Goal: Information Seeking & Learning: Find specific page/section

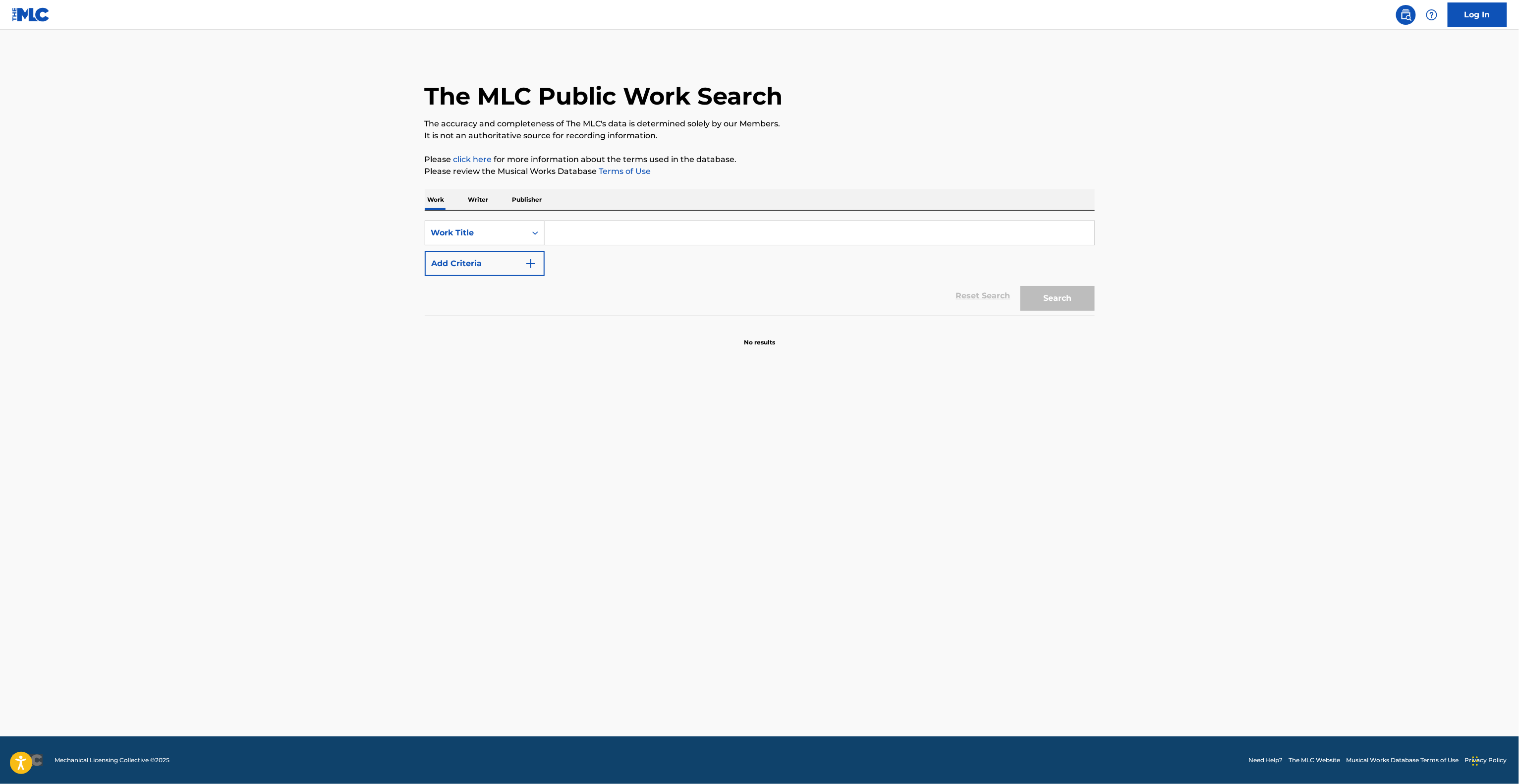
click at [1210, 459] on main "The MLC Public Work Search The accuracy and completeness of The MLC's data is d…" at bounding box center [759, 383] width 1519 height 706
click at [1210, 463] on main "The MLC Public Work Search The accuracy and completeness of The MLC's data is d…" at bounding box center [759, 383] width 1519 height 706
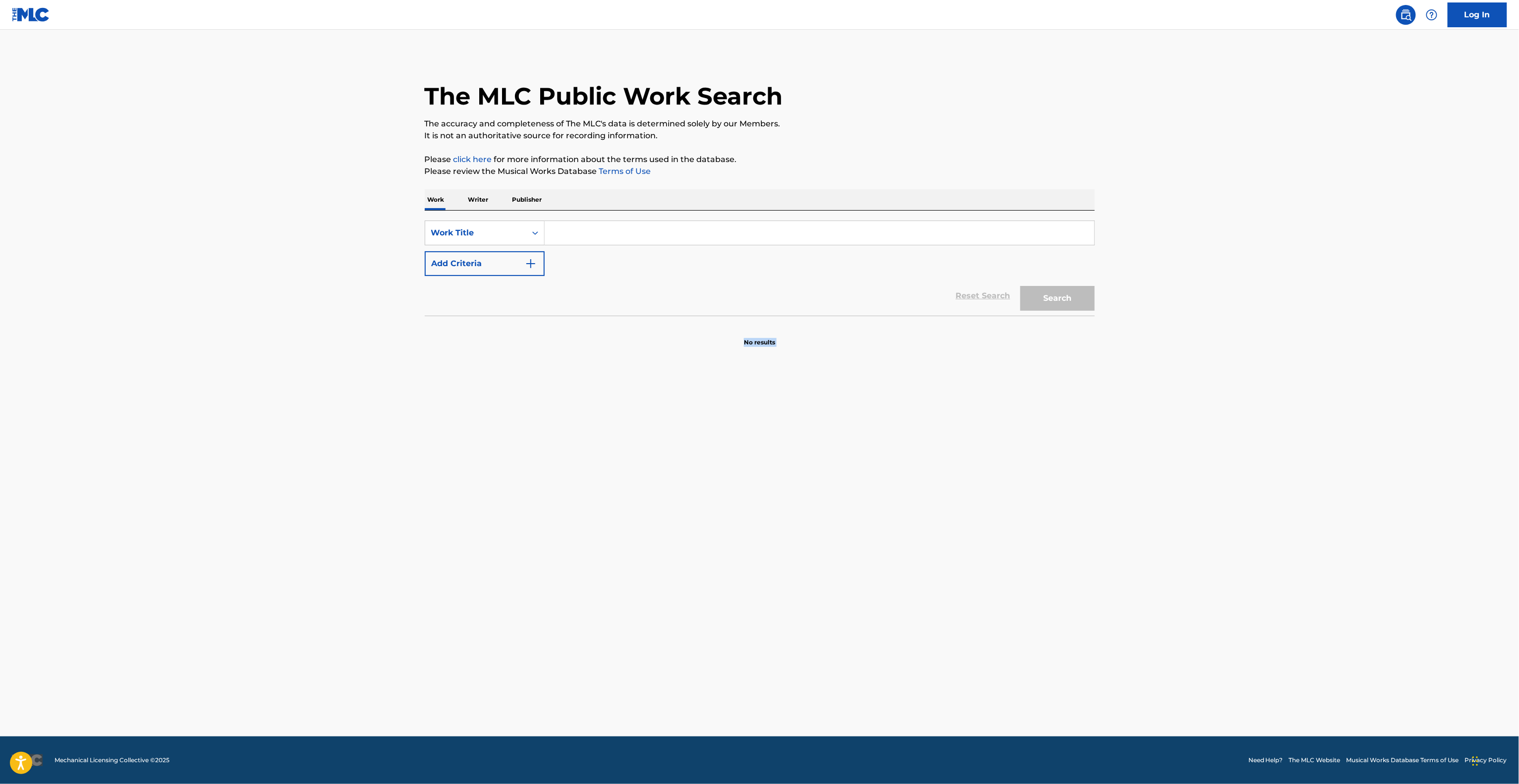
click at [1210, 463] on main "The MLC Public Work Search The accuracy and completeness of The MLC's data is d…" at bounding box center [759, 383] width 1519 height 706
click at [1208, 466] on main "The MLC Public Work Search The accuracy and completeness of The MLC's data is d…" at bounding box center [759, 383] width 1519 height 706
click at [1208, 467] on main "The MLC Public Work Search The accuracy and completeness of The MLC's data is d…" at bounding box center [759, 383] width 1519 height 706
click at [1207, 467] on main "The MLC Public Work Search The accuracy and completeness of The MLC's data is d…" at bounding box center [759, 383] width 1519 height 706
click at [1204, 468] on main "The MLC Public Work Search The accuracy and completeness of The MLC's data is d…" at bounding box center [759, 383] width 1519 height 706
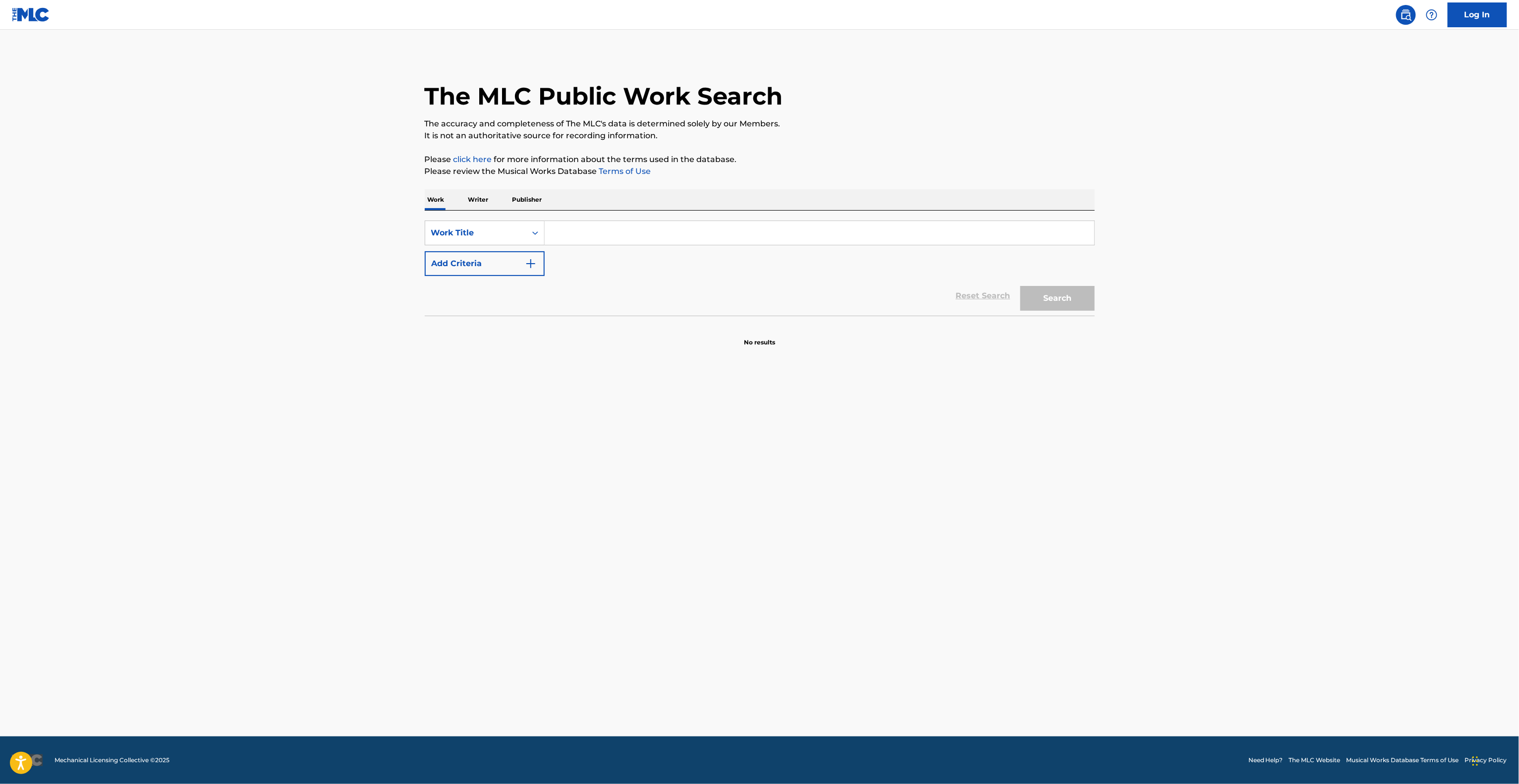
click at [1204, 468] on main "The MLC Public Work Search The accuracy and completeness of The MLC's data is d…" at bounding box center [759, 383] width 1519 height 706
click at [1203, 468] on main "The MLC Public Work Search The accuracy and completeness of The MLC's data is d…" at bounding box center [759, 383] width 1519 height 706
click at [1200, 471] on main "The MLC Public Work Search The accuracy and completeness of The MLC's data is d…" at bounding box center [759, 383] width 1519 height 706
click at [1198, 471] on main "The MLC Public Work Search The accuracy and completeness of The MLC's data is d…" at bounding box center [759, 383] width 1519 height 706
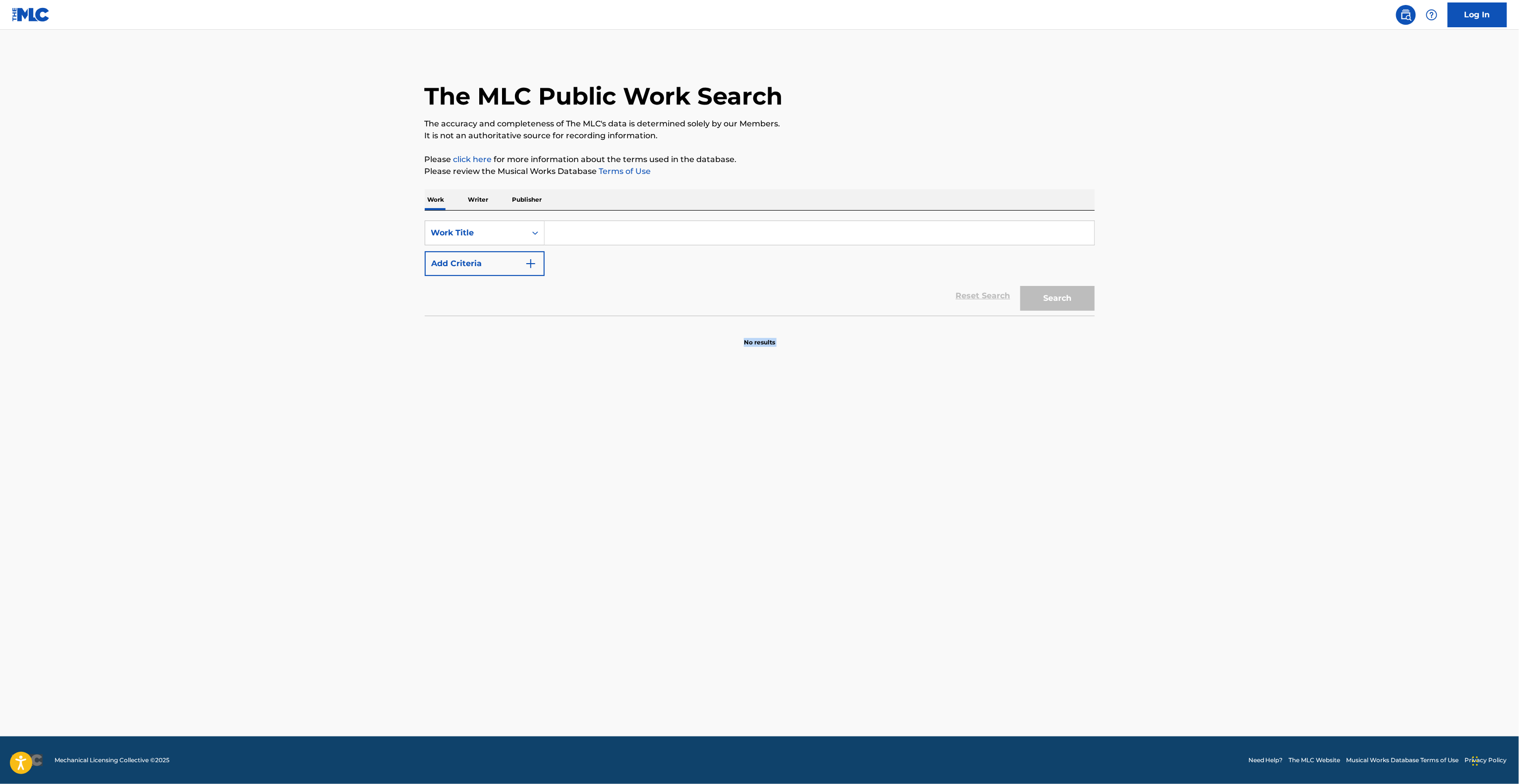
click at [1195, 472] on main "The MLC Public Work Search The accuracy and completeness of The MLC's data is d…" at bounding box center [759, 383] width 1519 height 706
click at [1192, 474] on main "The MLC Public Work Search The accuracy and completeness of The MLC's data is d…" at bounding box center [759, 383] width 1519 height 706
click at [1191, 474] on main "The MLC Public Work Search The accuracy and completeness of The MLC's data is d…" at bounding box center [759, 383] width 1519 height 706
click at [1187, 480] on main "The MLC Public Work Search The accuracy and completeness of The MLC's data is d…" at bounding box center [759, 383] width 1519 height 706
click at [1186, 490] on main "The MLC Public Work Search The accuracy and completeness of The MLC's data is d…" at bounding box center [759, 383] width 1519 height 706
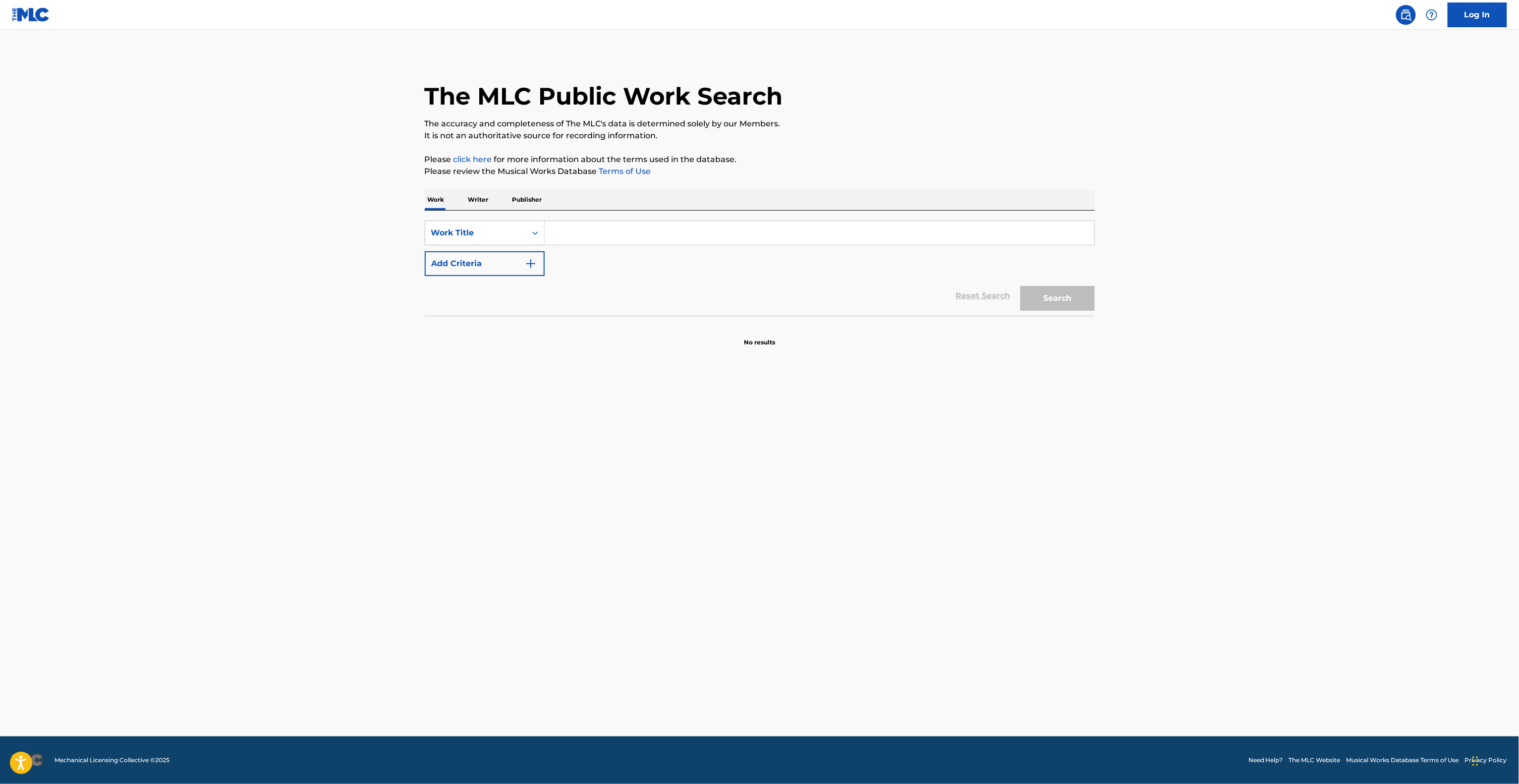
click at [1181, 498] on main "The MLC Public Work Search The accuracy and completeness of The MLC's data is d…" at bounding box center [759, 383] width 1519 height 706
click at [1179, 498] on main "The MLC Public Work Search The accuracy and completeness of The MLC's data is d…" at bounding box center [759, 383] width 1519 height 706
click at [1177, 500] on main "The MLC Public Work Search The accuracy and completeness of The MLC's data is d…" at bounding box center [759, 383] width 1519 height 706
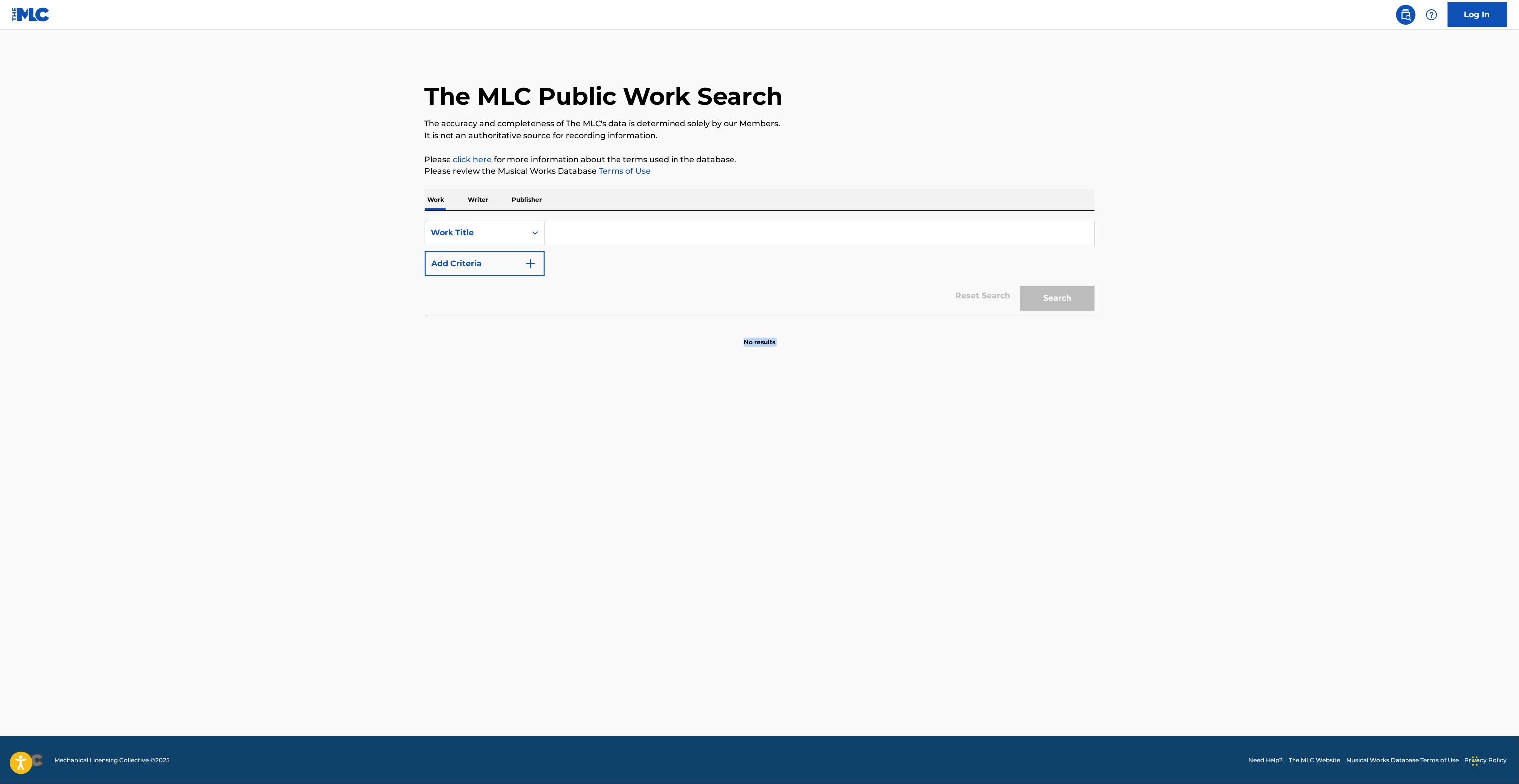
click at [1177, 500] on main "The MLC Public Work Search The accuracy and completeness of The MLC's data is d…" at bounding box center [759, 383] width 1519 height 706
click at [1174, 504] on main "The MLC Public Work Search The accuracy and completeness of The MLC's data is d…" at bounding box center [759, 383] width 1519 height 706
click at [1170, 504] on main "The MLC Public Work Search The accuracy and completeness of The MLC's data is d…" at bounding box center [759, 383] width 1519 height 706
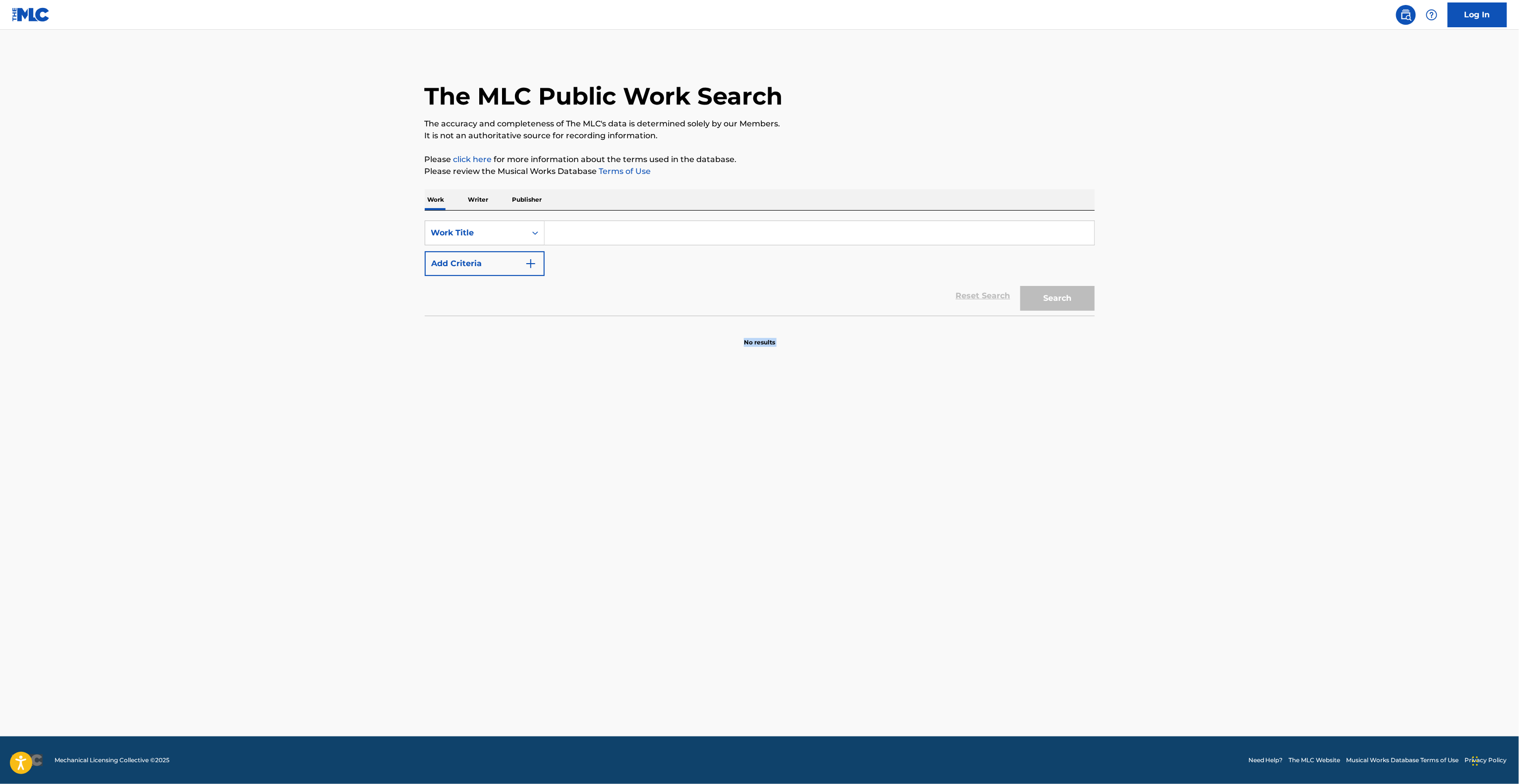
click at [1162, 506] on main "The MLC Public Work Search The accuracy and completeness of The MLC's data is d…" at bounding box center [759, 383] width 1519 height 706
click at [1162, 507] on main "The MLC Public Work Search The accuracy and completeness of The MLC's data is d…" at bounding box center [759, 383] width 1519 height 706
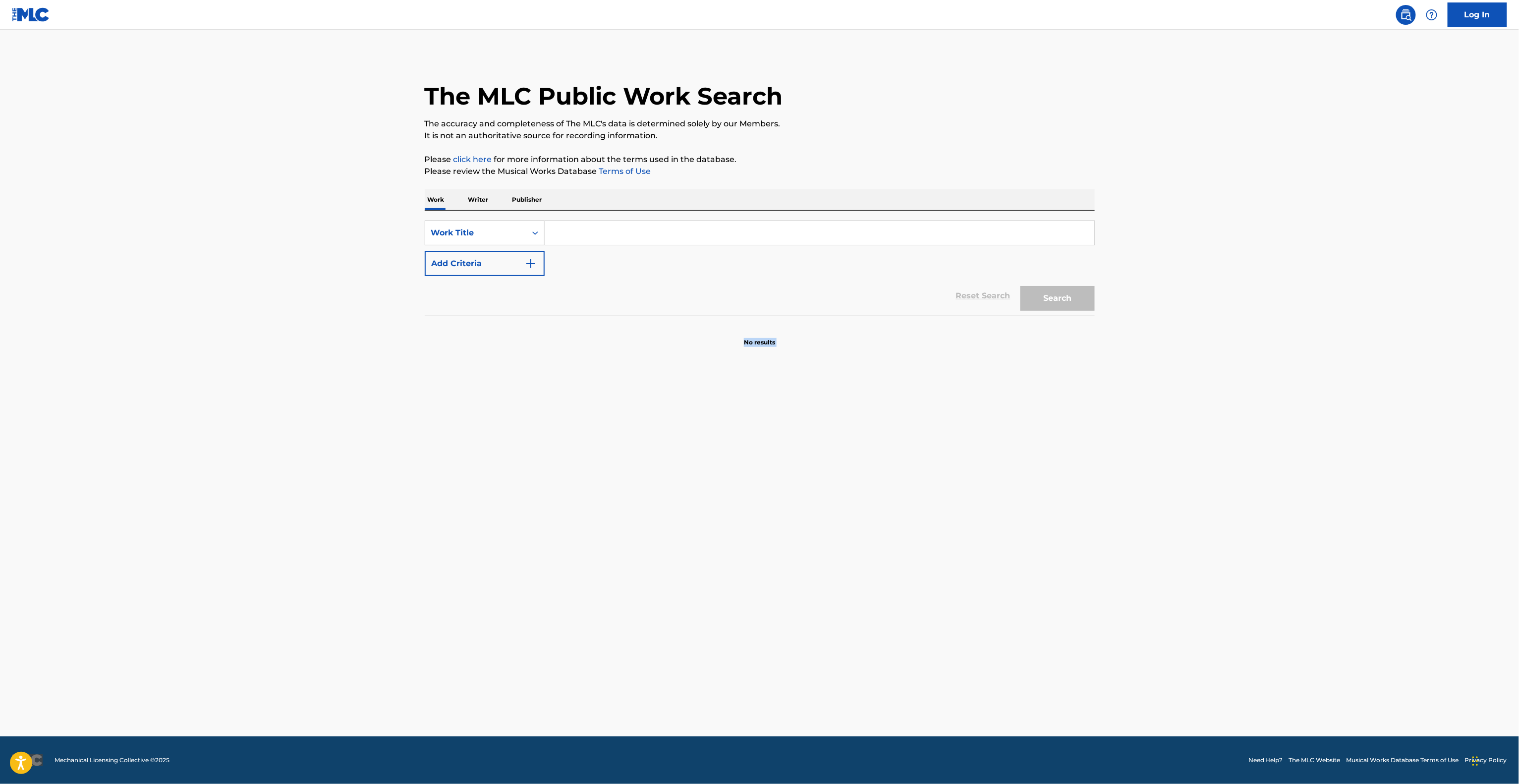
click at [1158, 508] on main "The MLC Public Work Search The accuracy and completeness of The MLC's data is d…" at bounding box center [759, 383] width 1519 height 706
click at [1156, 510] on main "The MLC Public Work Search The accuracy and completeness of The MLC's data is d…" at bounding box center [759, 383] width 1519 height 706
click at [1146, 517] on main "The MLC Public Work Search The accuracy and completeness of The MLC's data is d…" at bounding box center [759, 383] width 1519 height 706
click at [1145, 518] on main "The MLC Public Work Search The accuracy and completeness of The MLC's data is d…" at bounding box center [759, 383] width 1519 height 706
click at [1143, 520] on main "The MLC Public Work Search The accuracy and completeness of The MLC's data is d…" at bounding box center [759, 383] width 1519 height 706
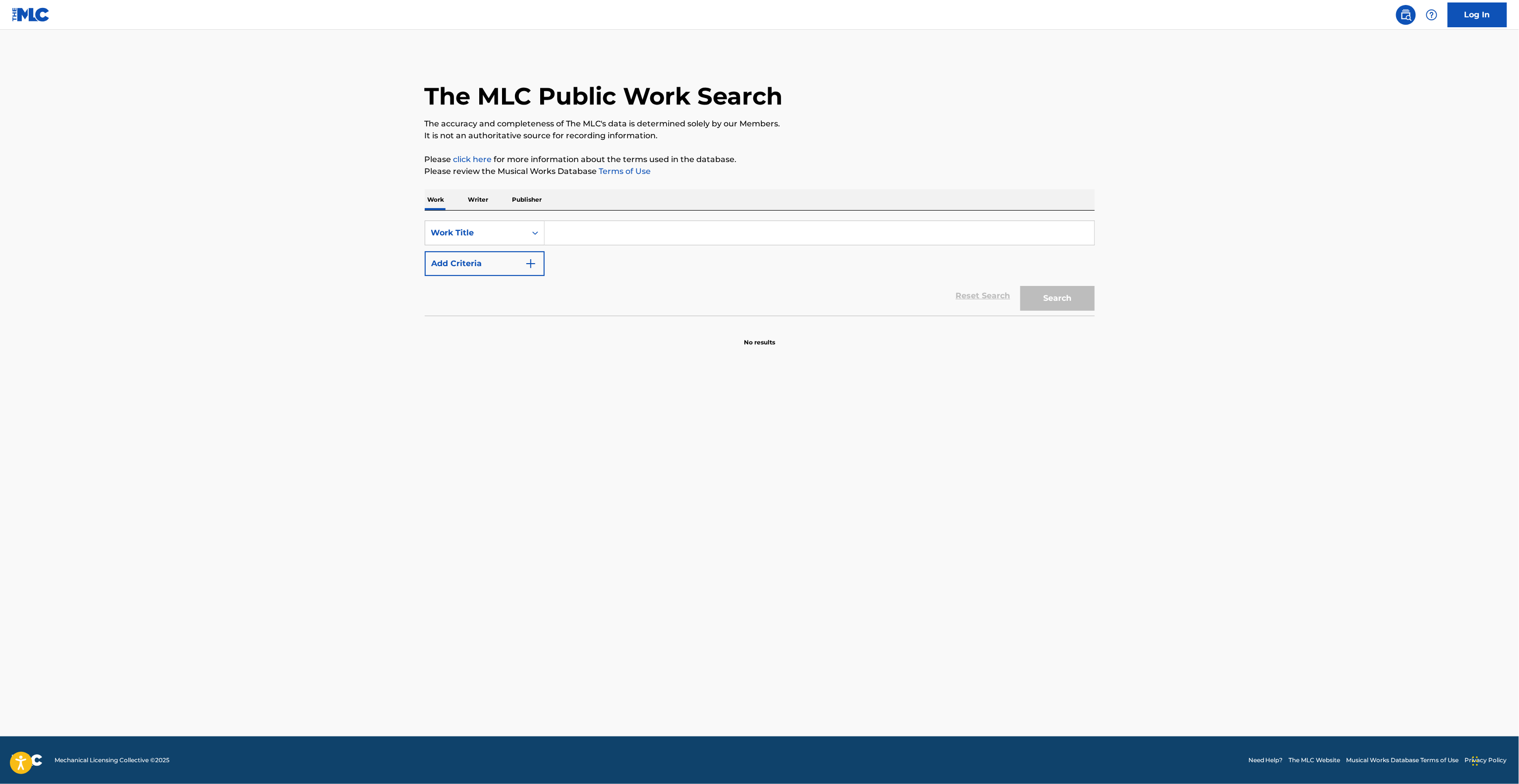
click at [1143, 520] on main "The MLC Public Work Search The accuracy and completeness of The MLC's data is d…" at bounding box center [759, 383] width 1519 height 706
click at [1141, 521] on main "The MLC Public Work Search The accuracy and completeness of The MLC's data is d…" at bounding box center [759, 383] width 1519 height 706
click at [1137, 527] on main "The MLC Public Work Search The accuracy and completeness of The MLC's data is d…" at bounding box center [759, 383] width 1519 height 706
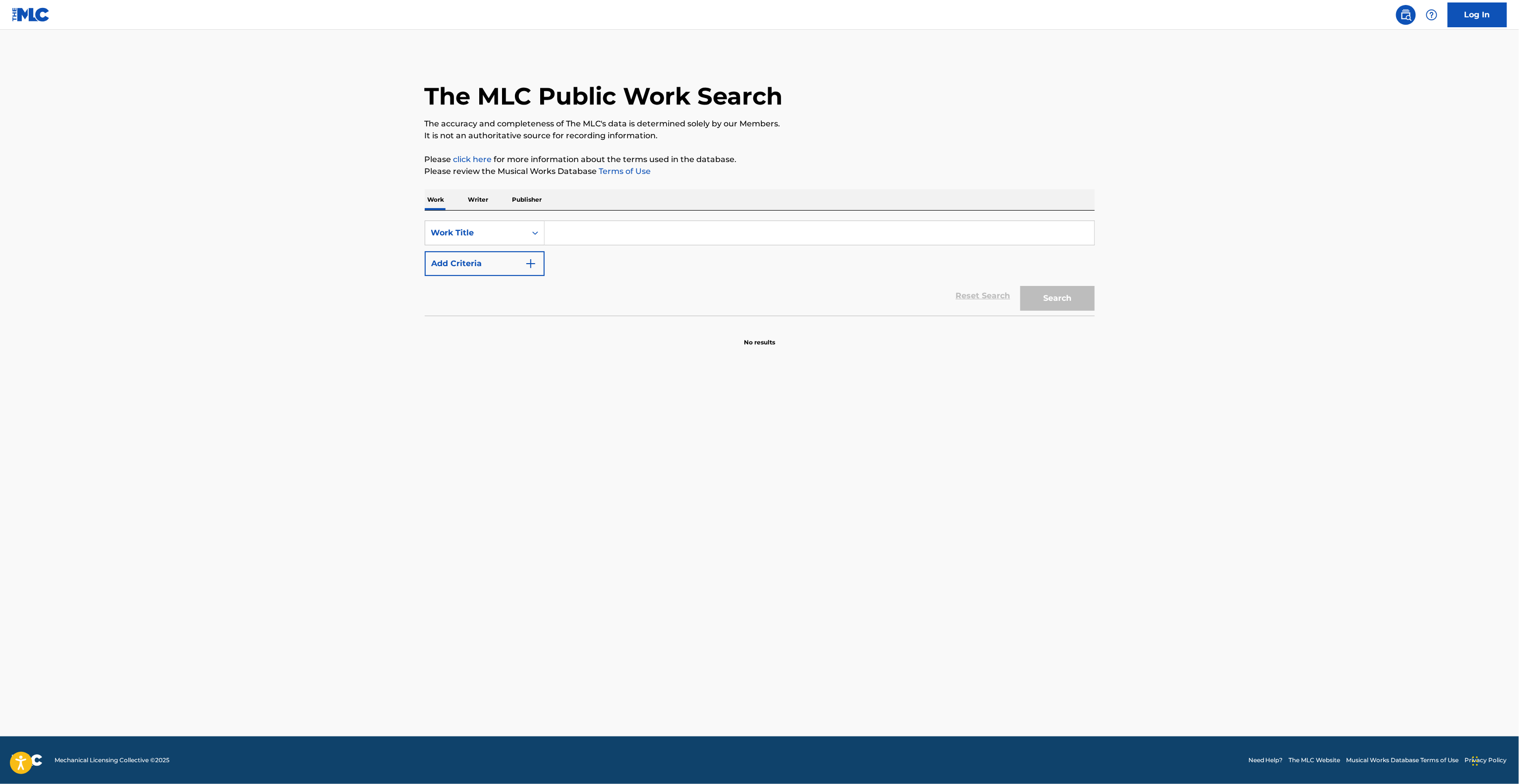
drag, startPoint x: 1140, startPoint y: 525, endPoint x: 1140, endPoint y: 535, distance: 10.0
click at [1140, 532] on main "The MLC Public Work Search The accuracy and completeness of The MLC's data is d…" at bounding box center [759, 383] width 1519 height 706
drag, startPoint x: 1140, startPoint y: 535, endPoint x: 1148, endPoint y: 535, distance: 8.0
click at [1145, 535] on main "The MLC Public Work Search The accuracy and completeness of The MLC's data is d…" at bounding box center [759, 383] width 1519 height 706
click at [1154, 533] on main "The MLC Public Work Search The accuracy and completeness of The MLC's data is d…" at bounding box center [759, 383] width 1519 height 706
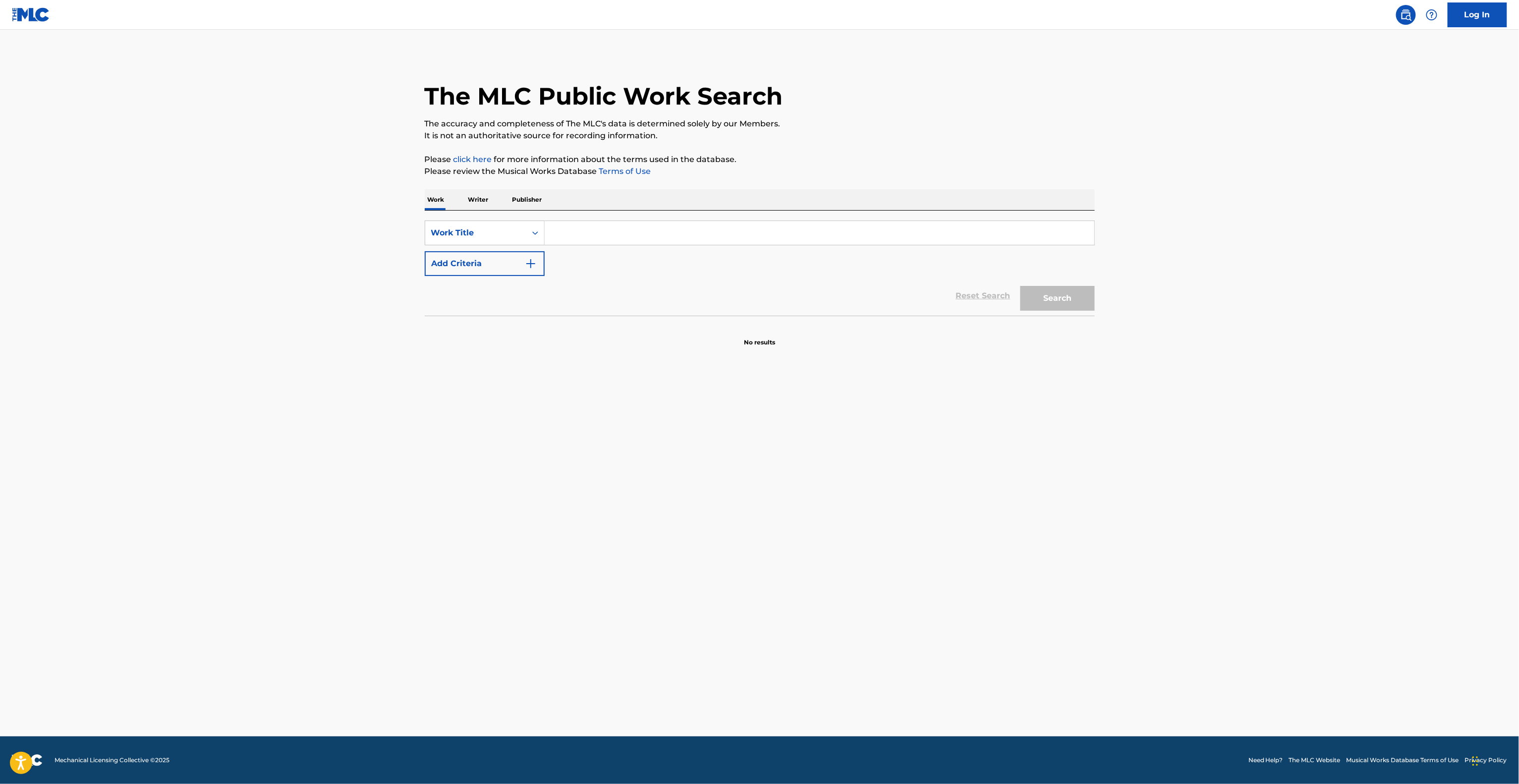
click at [1169, 540] on main "The MLC Public Work Search The accuracy and completeness of The MLC's data is d…" at bounding box center [759, 383] width 1519 height 706
click at [1173, 550] on main "The MLC Public Work Search The accuracy and completeness of The MLC's data is d…" at bounding box center [759, 383] width 1519 height 706
click at [1178, 556] on main "The MLC Public Work Search The accuracy and completeness of The MLC's data is d…" at bounding box center [759, 383] width 1519 height 706
click at [1184, 556] on main "The MLC Public Work Search The accuracy and completeness of The MLC's data is d…" at bounding box center [759, 383] width 1519 height 706
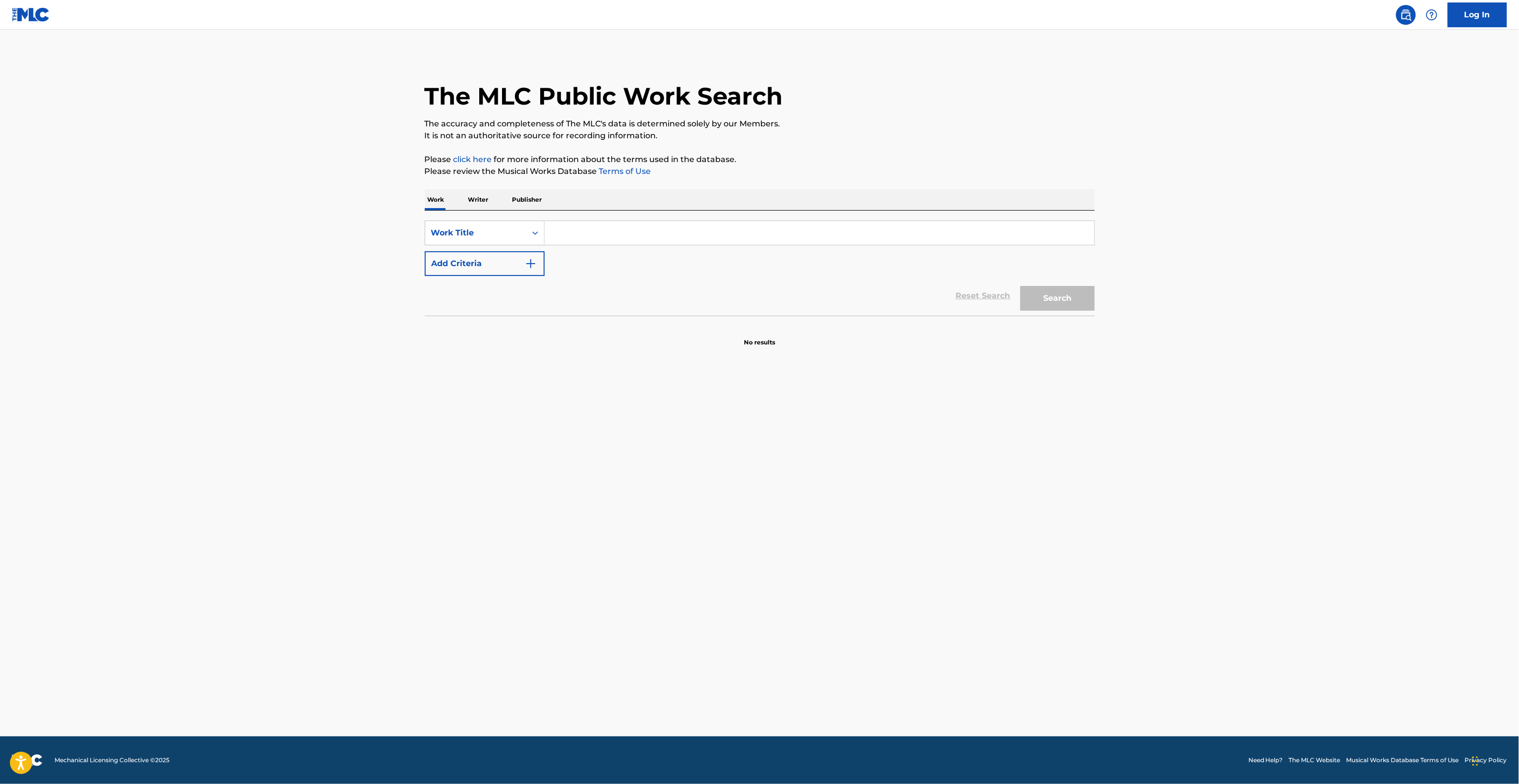
click at [1146, 503] on main "The MLC Public Work Search The accuracy and completeness of The MLC's data is d…" at bounding box center [759, 383] width 1519 height 706
click at [1110, 564] on main "The MLC Public Work Search The accuracy and completeness of The MLC's data is d…" at bounding box center [759, 383] width 1519 height 706
click at [1069, 586] on main "The MLC Public Work Search The accuracy and completeness of The MLC's data is d…" at bounding box center [759, 383] width 1519 height 706
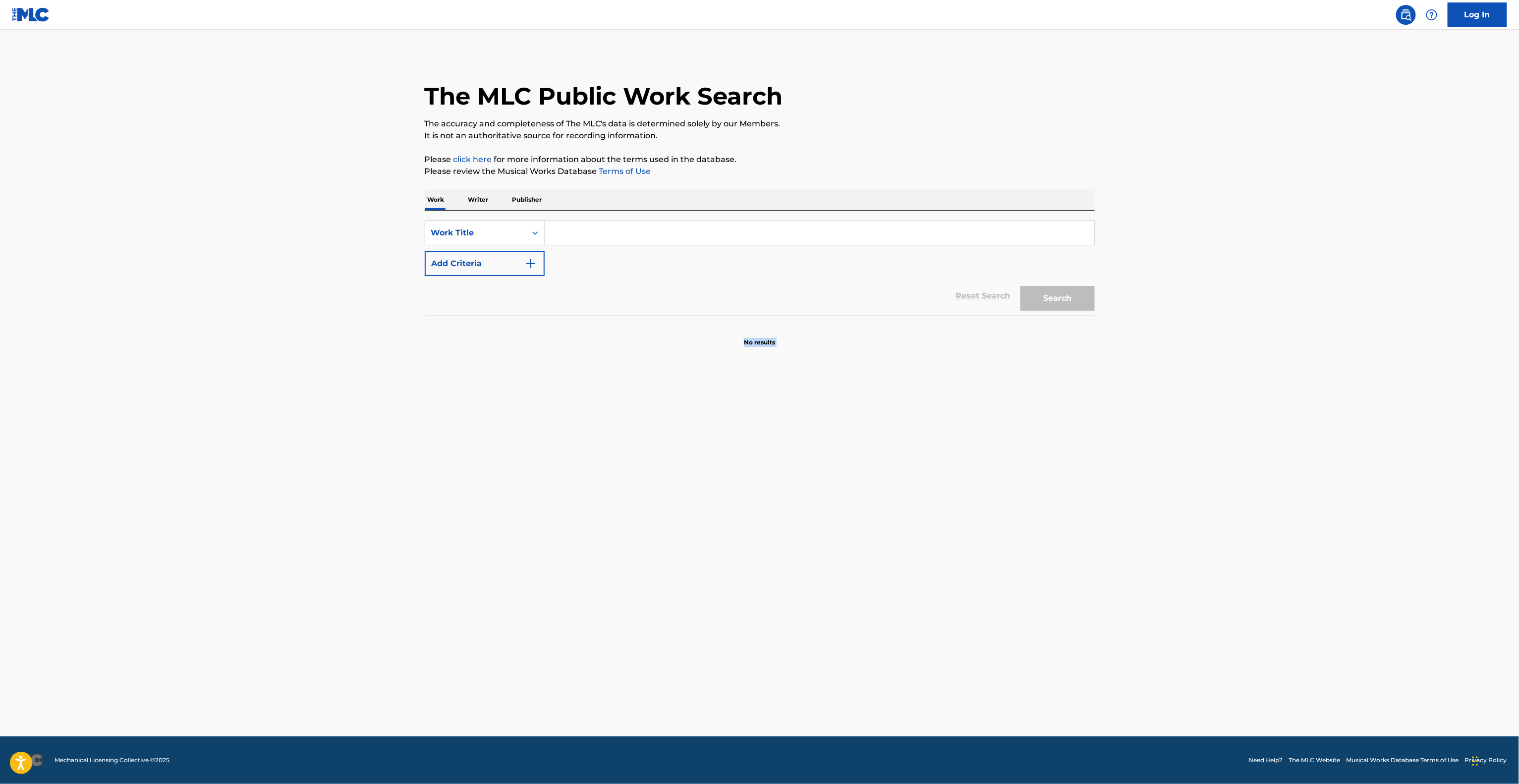
click at [1066, 586] on main "The MLC Public Work Search The accuracy and completeness of The MLC's data is d…" at bounding box center [759, 383] width 1519 height 706
click at [1034, 602] on main "The MLC Public Work Search The accuracy and completeness of The MLC's data is d…" at bounding box center [759, 383] width 1519 height 706
click at [1053, 603] on main "The MLC Public Work Search The accuracy and completeness of The MLC's data is d…" at bounding box center [759, 383] width 1519 height 706
drag, startPoint x: 1063, startPoint y: 599, endPoint x: 1095, endPoint y: 595, distance: 32.2
click at [1088, 595] on main "The MLC Public Work Search The accuracy and completeness of The MLC's data is d…" at bounding box center [759, 383] width 1519 height 706
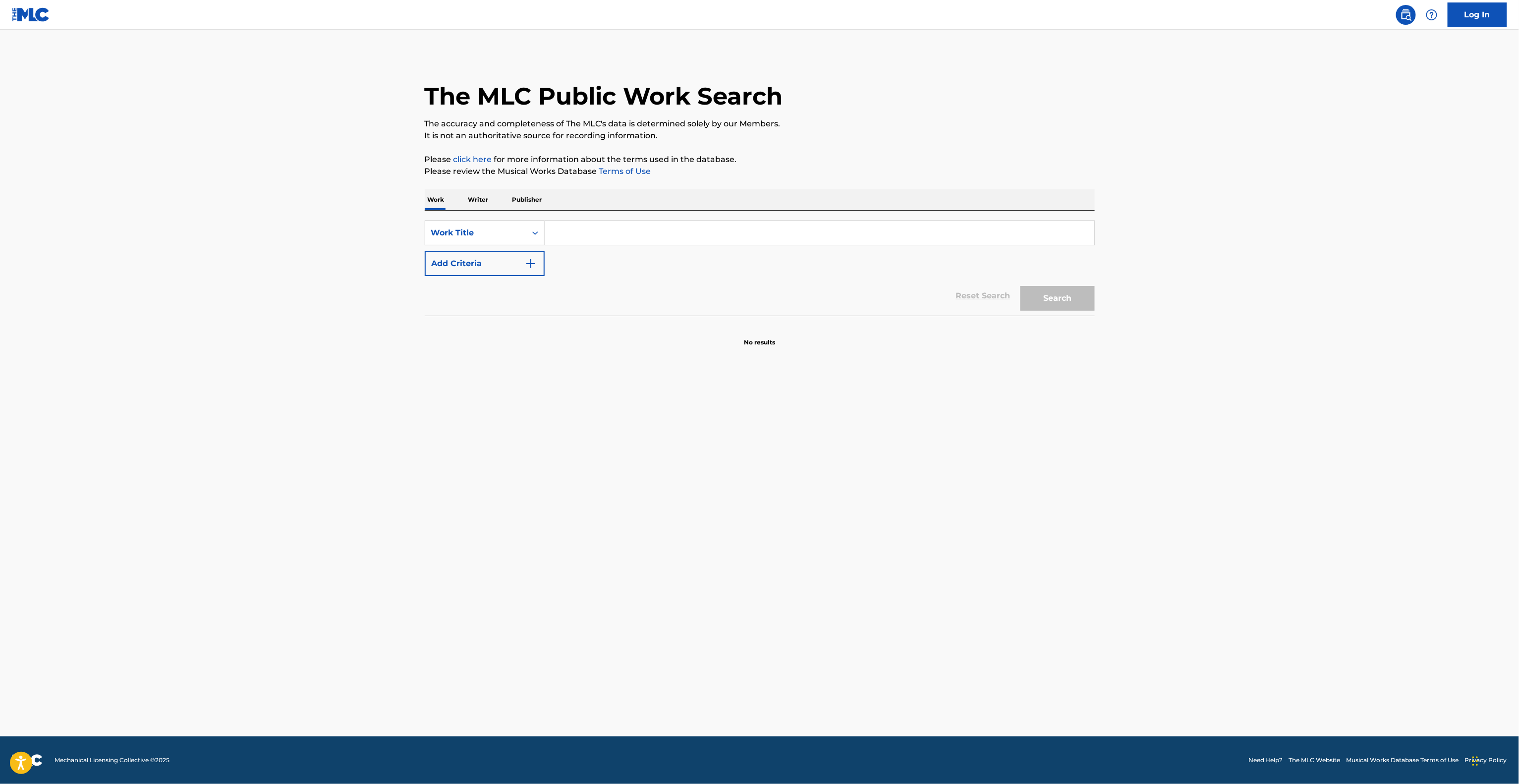
click at [1098, 600] on main "The MLC Public Work Search The accuracy and completeness of The MLC's data is d…" at bounding box center [759, 383] width 1519 height 706
click at [1098, 603] on main "The MLC Public Work Search The accuracy and completeness of The MLC's data is d…" at bounding box center [759, 383] width 1519 height 706
click at [1095, 598] on main "The MLC Public Work Search The accuracy and completeness of The MLC's data is d…" at bounding box center [759, 383] width 1519 height 706
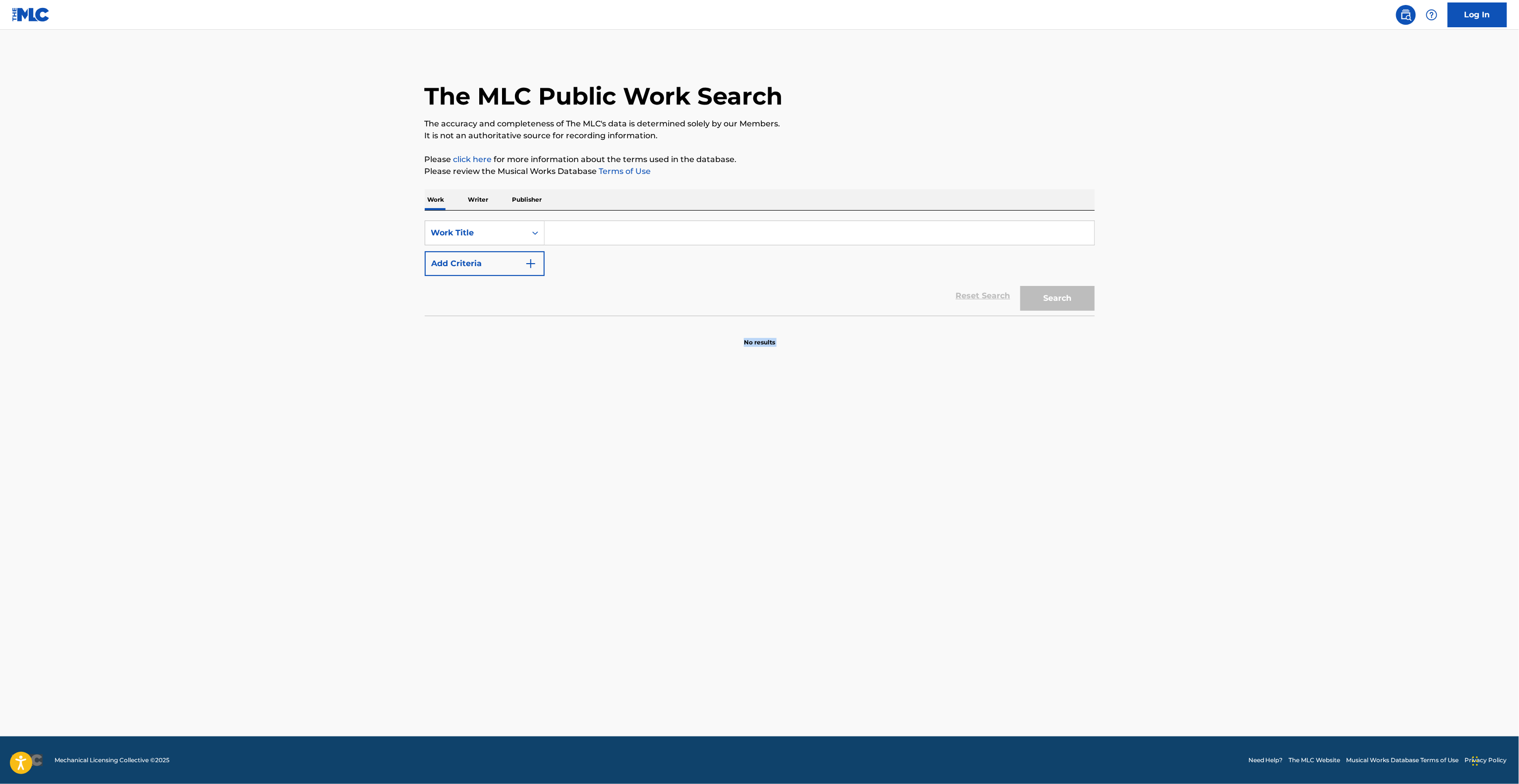
drag, startPoint x: 1095, startPoint y: 598, endPoint x: 1085, endPoint y: 589, distance: 13.5
click at [1093, 598] on main "The MLC Public Work Search The accuracy and completeness of The MLC's data is d…" at bounding box center [759, 383] width 1519 height 706
click at [1074, 540] on main "The MLC Public Work Search The accuracy and completeness of The MLC's data is d…" at bounding box center [759, 383] width 1519 height 706
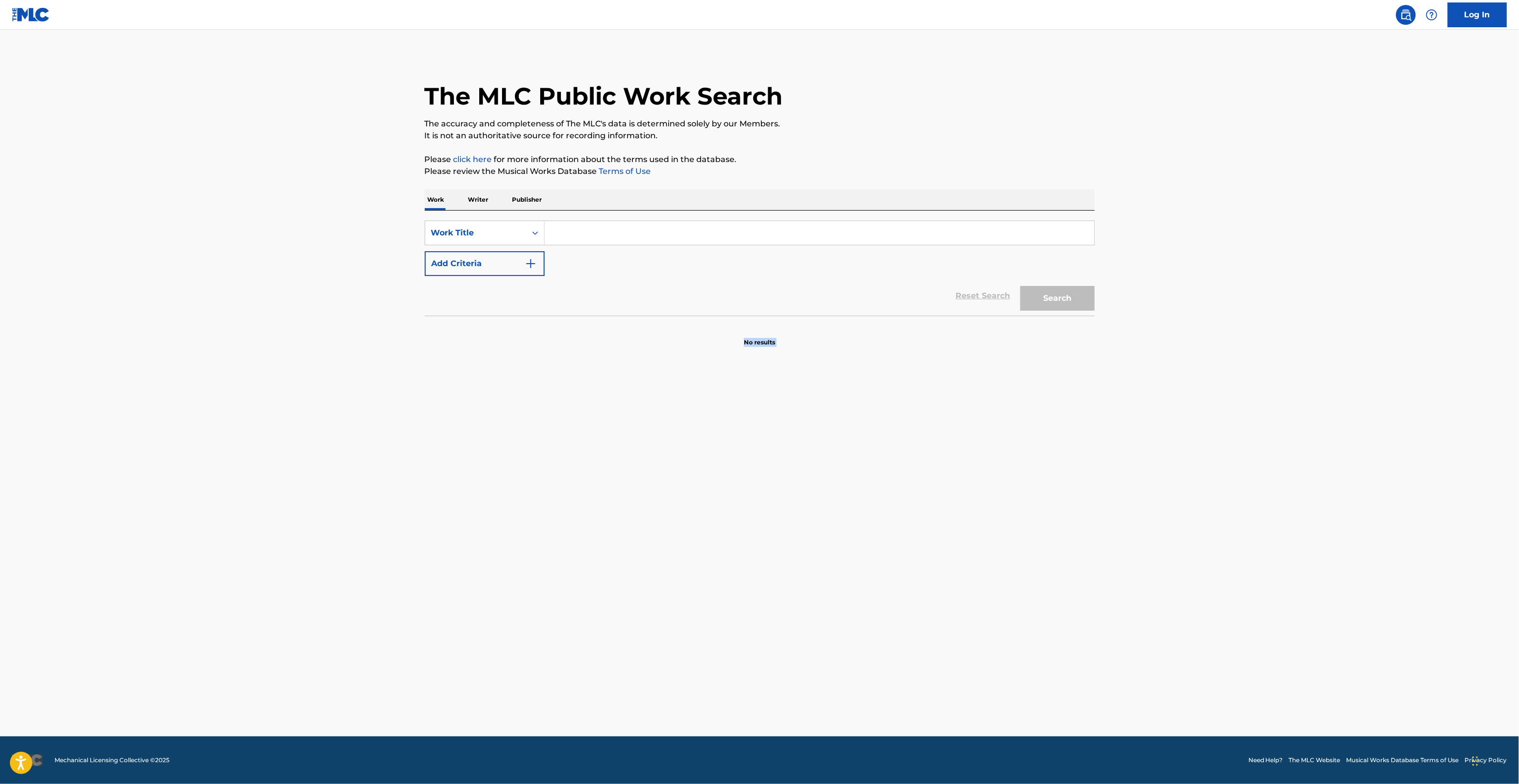
click at [1074, 540] on main "The MLC Public Work Search The accuracy and completeness of The MLC's data is d…" at bounding box center [759, 383] width 1519 height 706
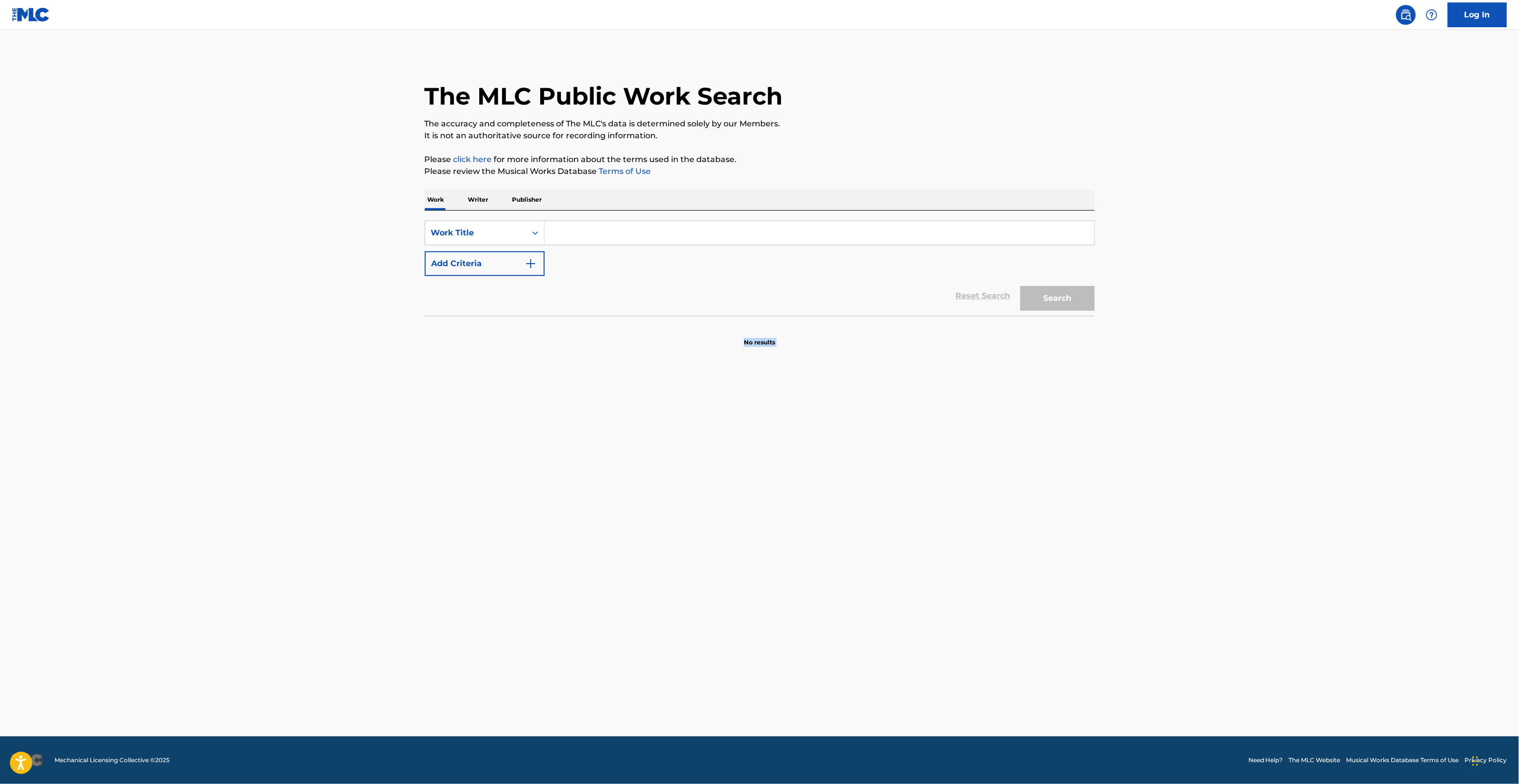
click at [1074, 540] on main "The MLC Public Work Search The accuracy and completeness of The MLC's data is d…" at bounding box center [759, 383] width 1519 height 706
click at [1056, 552] on main "The MLC Public Work Search The accuracy and completeness of The MLC's data is d…" at bounding box center [759, 383] width 1519 height 706
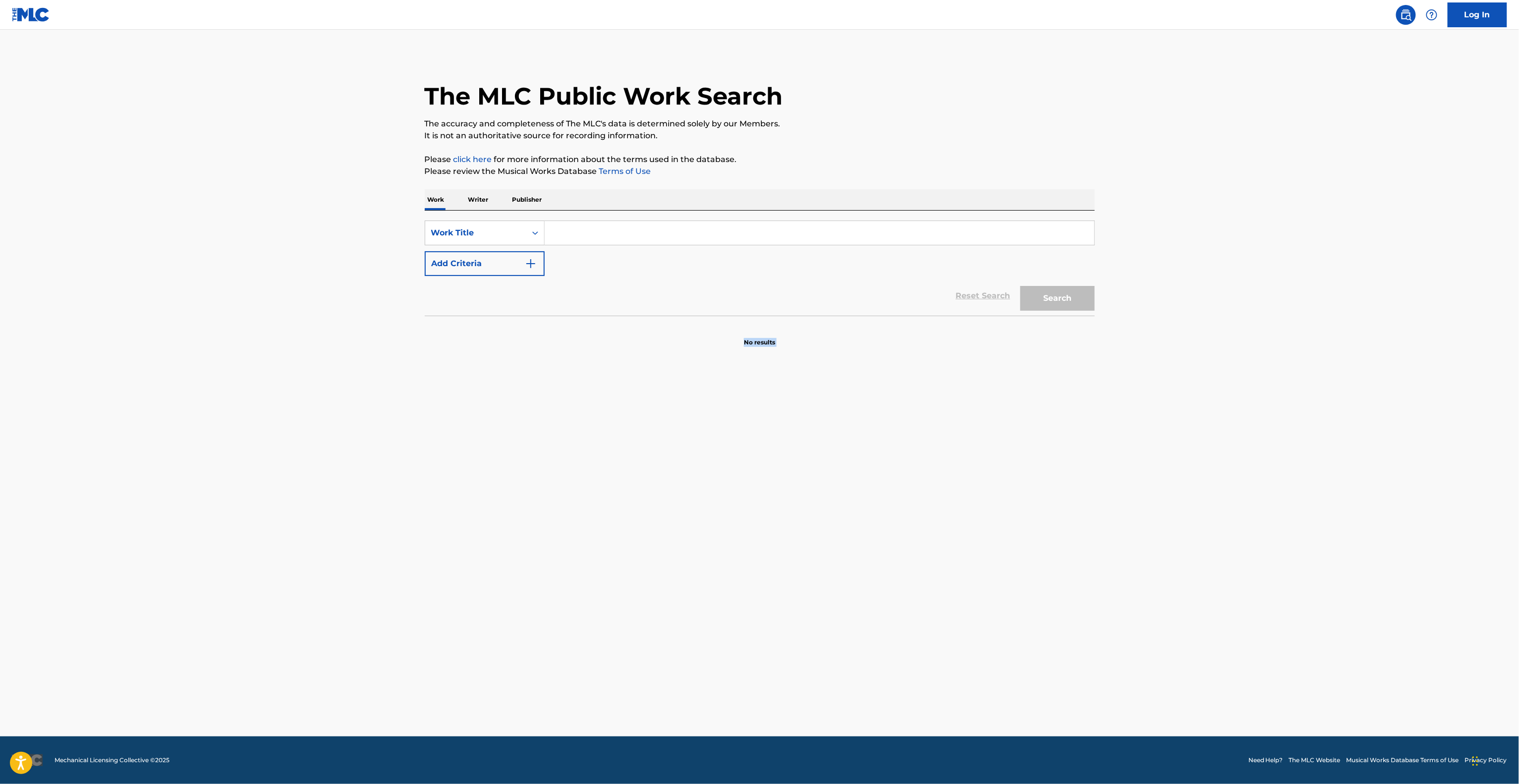
click at [1056, 552] on main "The MLC Public Work Search The accuracy and completeness of The MLC's data is d…" at bounding box center [759, 383] width 1519 height 706
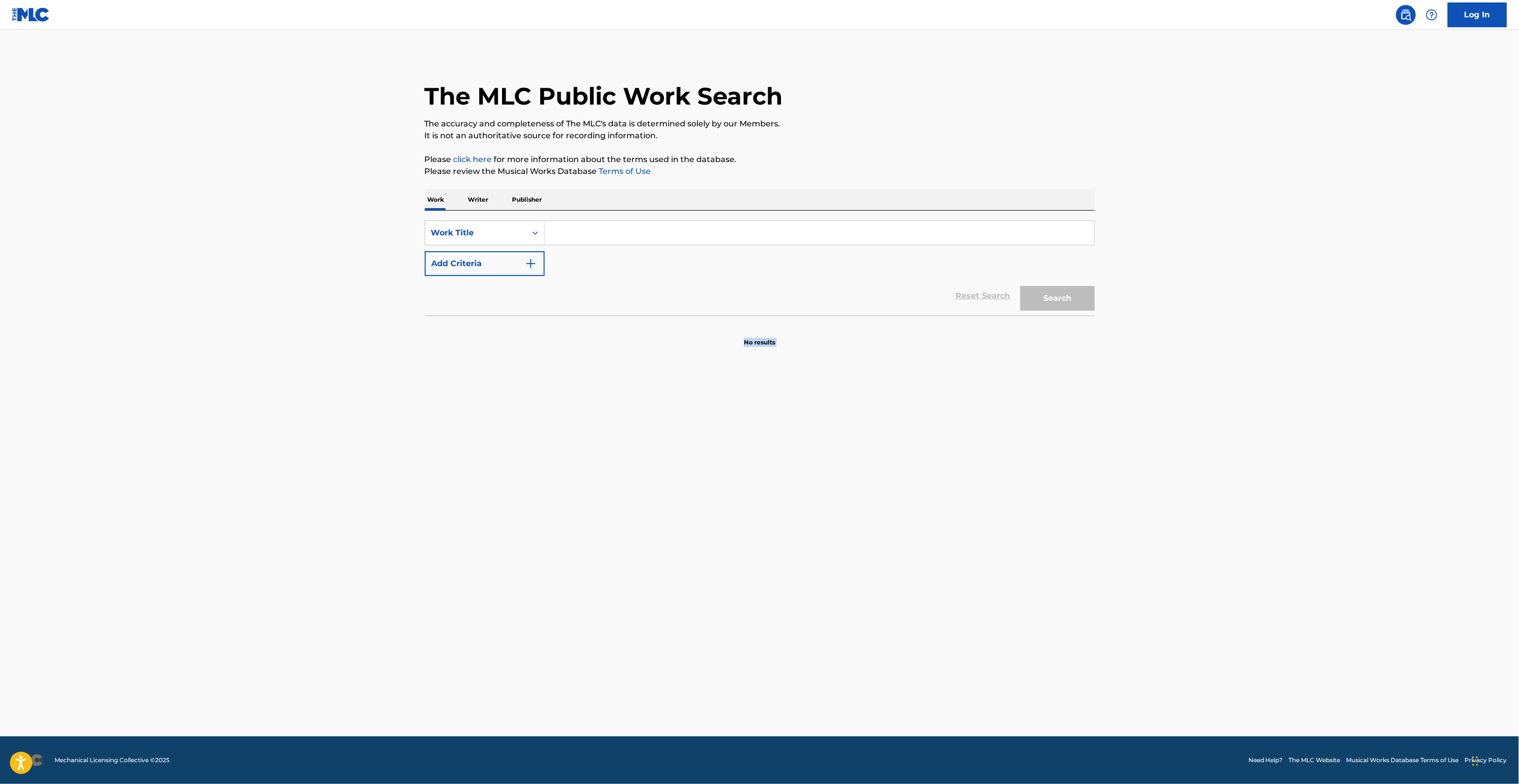
click at [1056, 552] on main "The MLC Public Work Search The accuracy and completeness of The MLC's data is d…" at bounding box center [759, 383] width 1519 height 706
click at [1055, 551] on main "The MLC Public Work Search The accuracy and completeness of The MLC's data is d…" at bounding box center [759, 383] width 1519 height 706
click at [1055, 551] on main "The MLC Public Work Search The accuracy and completeness of The MLC's data is d…" at bounding box center [759, 383] width 1519 height 706
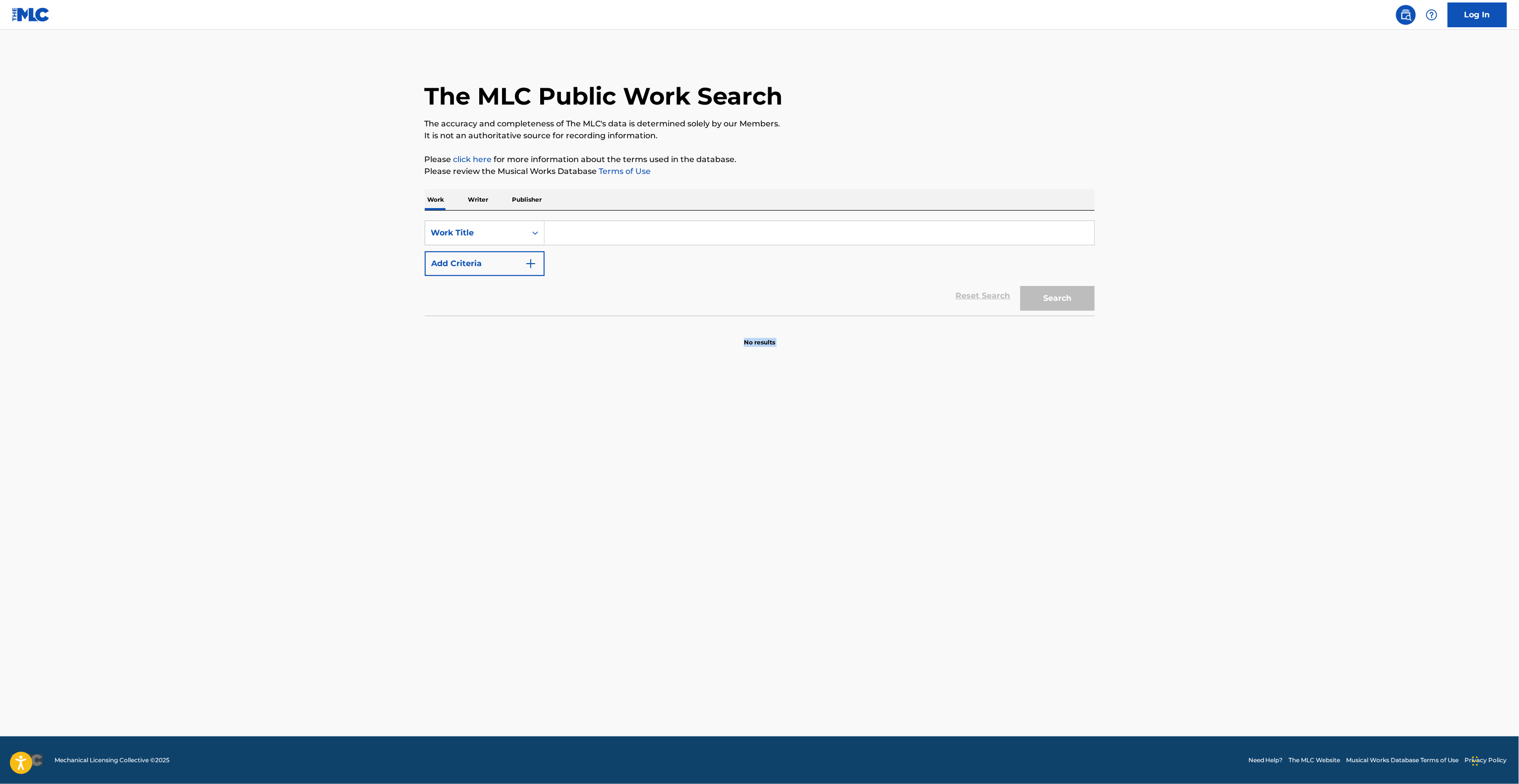
click at [1055, 548] on main "The MLC Public Work Search The accuracy and completeness of The MLC's data is d…" at bounding box center [759, 383] width 1519 height 706
click at [1055, 548] on main "The MLC Public Work Search The accuracy and completeness of The MLC's data is d…" at bounding box center [759, 383] width 1519 height 706
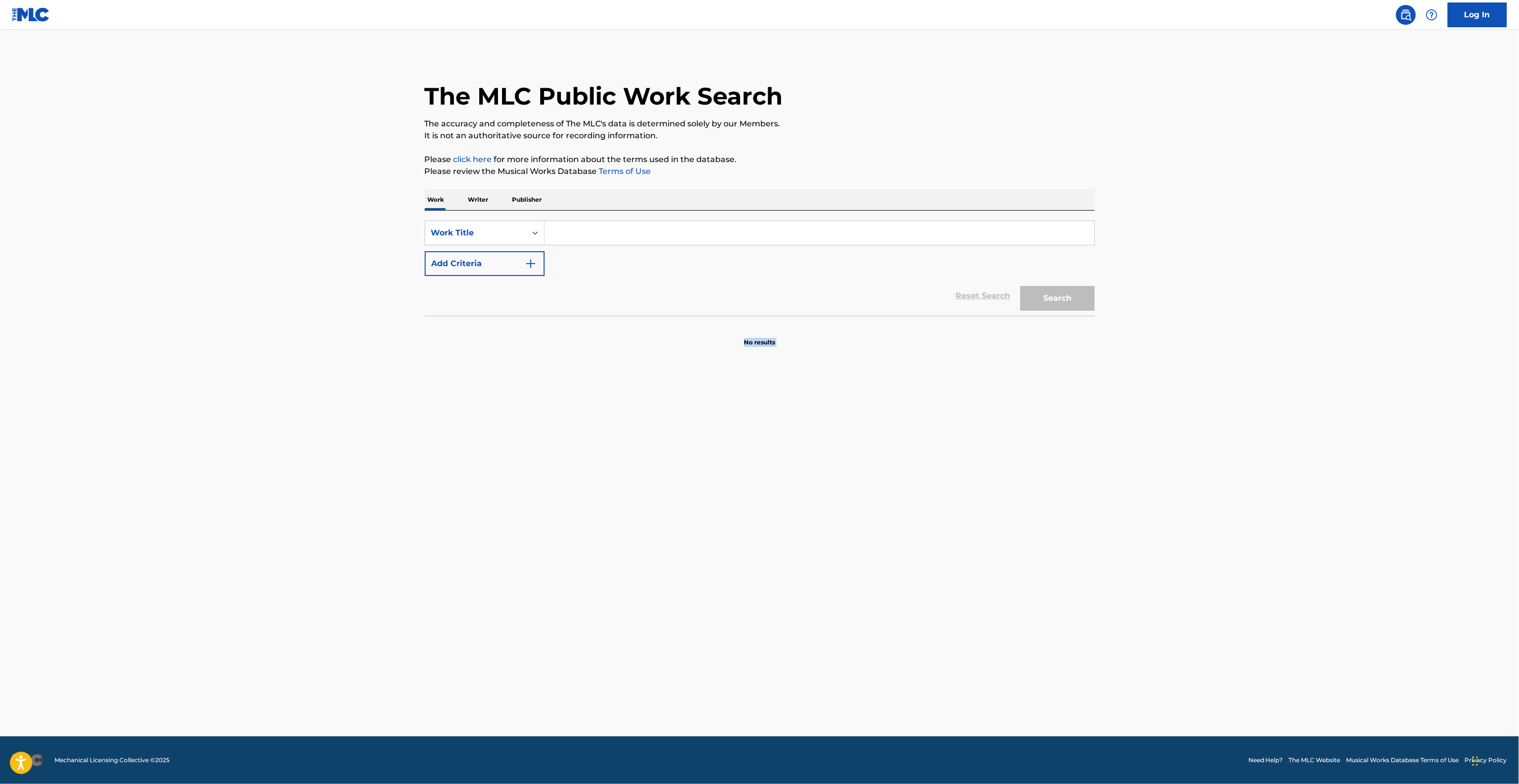
click at [1054, 548] on main "The MLC Public Work Search The accuracy and completeness of The MLC's data is d…" at bounding box center [759, 383] width 1519 height 706
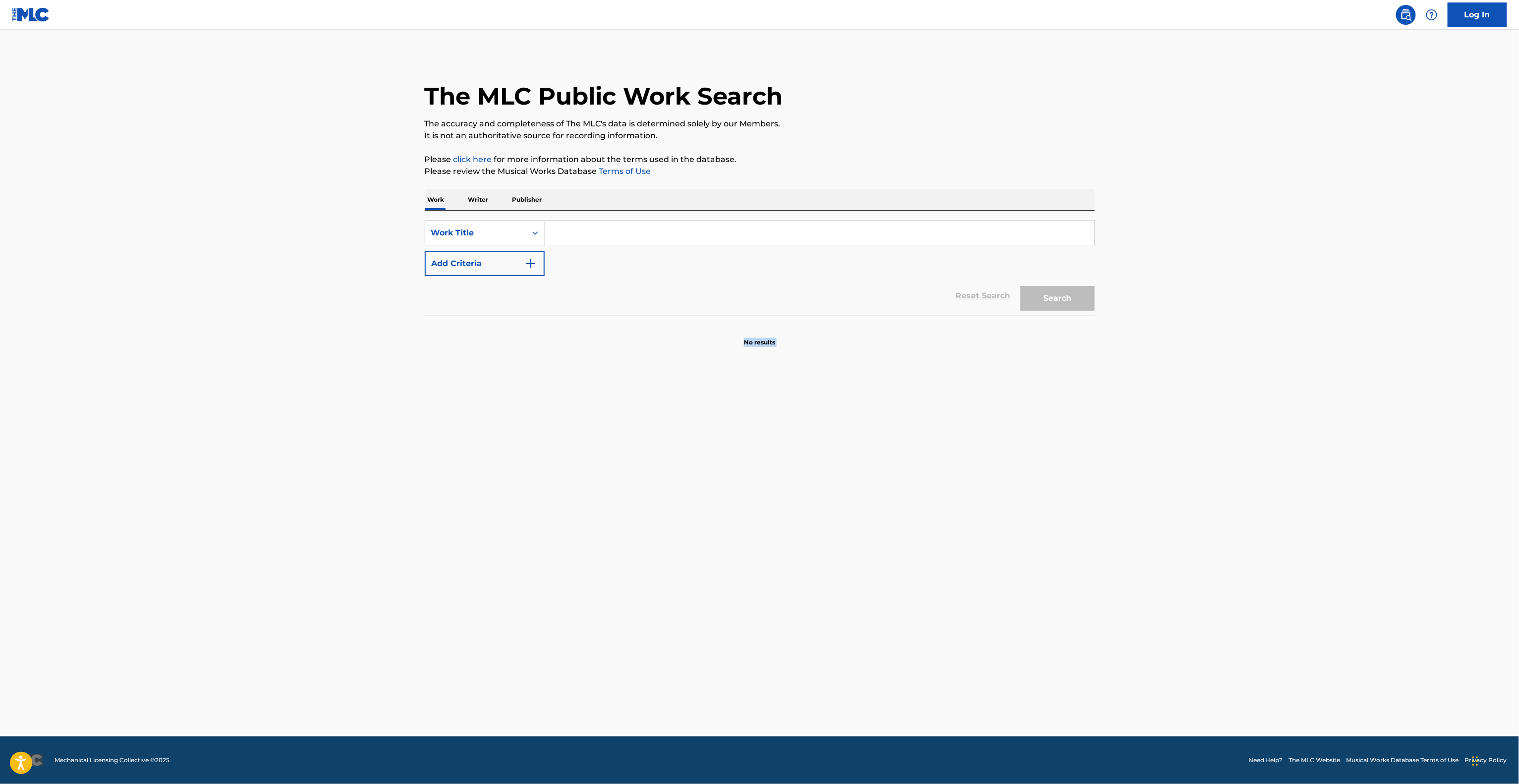
click at [1054, 548] on main "The MLC Public Work Search The accuracy and completeness of The MLC's data is d…" at bounding box center [759, 383] width 1519 height 706
click at [1053, 548] on main "The MLC Public Work Search The accuracy and completeness of The MLC's data is d…" at bounding box center [759, 383] width 1519 height 706
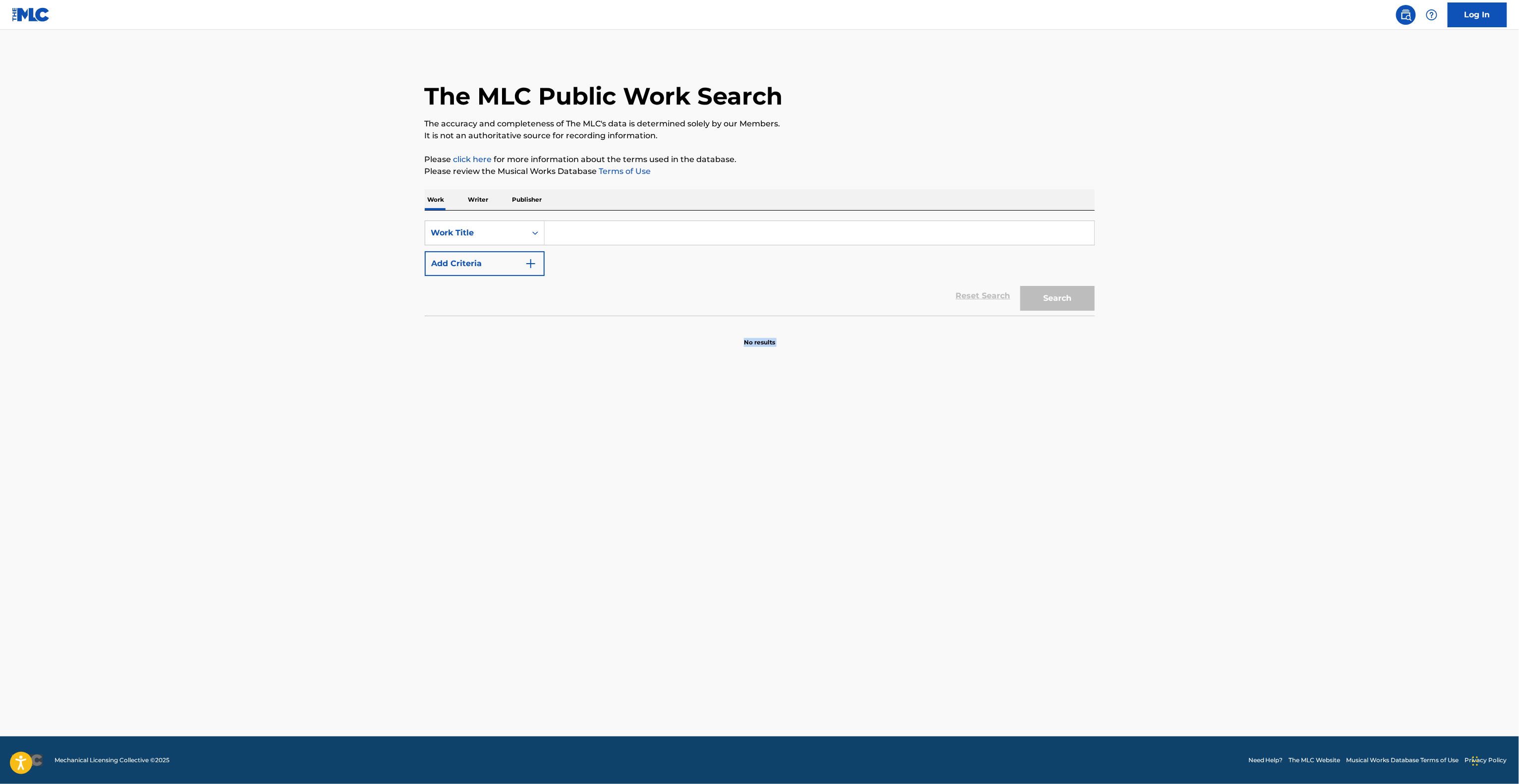
click at [1053, 548] on main "The MLC Public Work Search The accuracy and completeness of The MLC's data is d…" at bounding box center [759, 383] width 1519 height 706
click at [1053, 550] on main "The MLC Public Work Search The accuracy and completeness of The MLC's data is d…" at bounding box center [759, 383] width 1519 height 706
click at [1052, 550] on main "The MLC Public Work Search The accuracy and completeness of The MLC's data is d…" at bounding box center [759, 383] width 1519 height 706
click at [1051, 552] on main "The MLC Public Work Search The accuracy and completeness of The MLC's data is d…" at bounding box center [759, 383] width 1519 height 706
click at [1051, 553] on main "The MLC Public Work Search The accuracy and completeness of The MLC's data is d…" at bounding box center [759, 383] width 1519 height 706
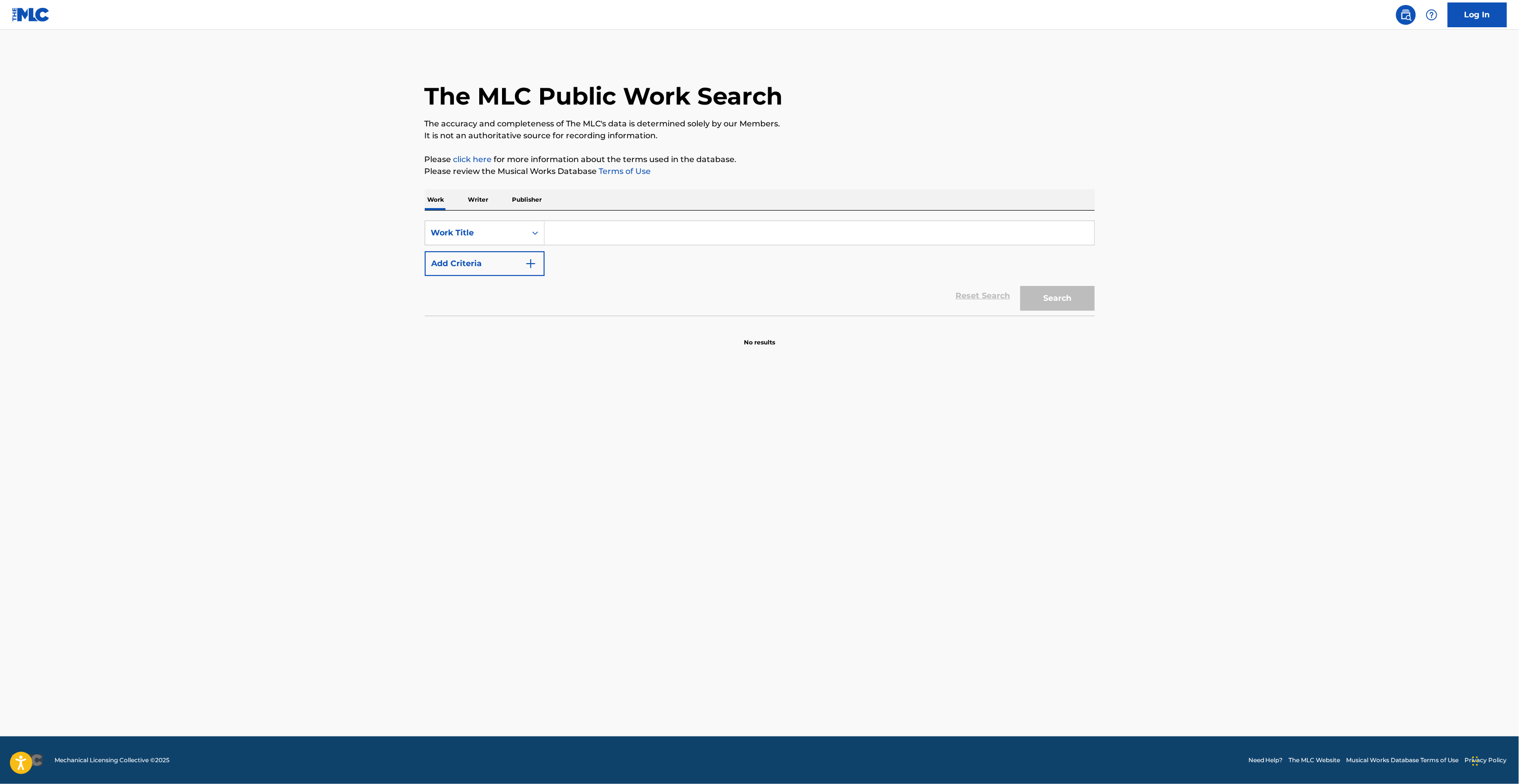
click at [1051, 553] on main "The MLC Public Work Search The accuracy and completeness of The MLC's data is d…" at bounding box center [759, 383] width 1519 height 706
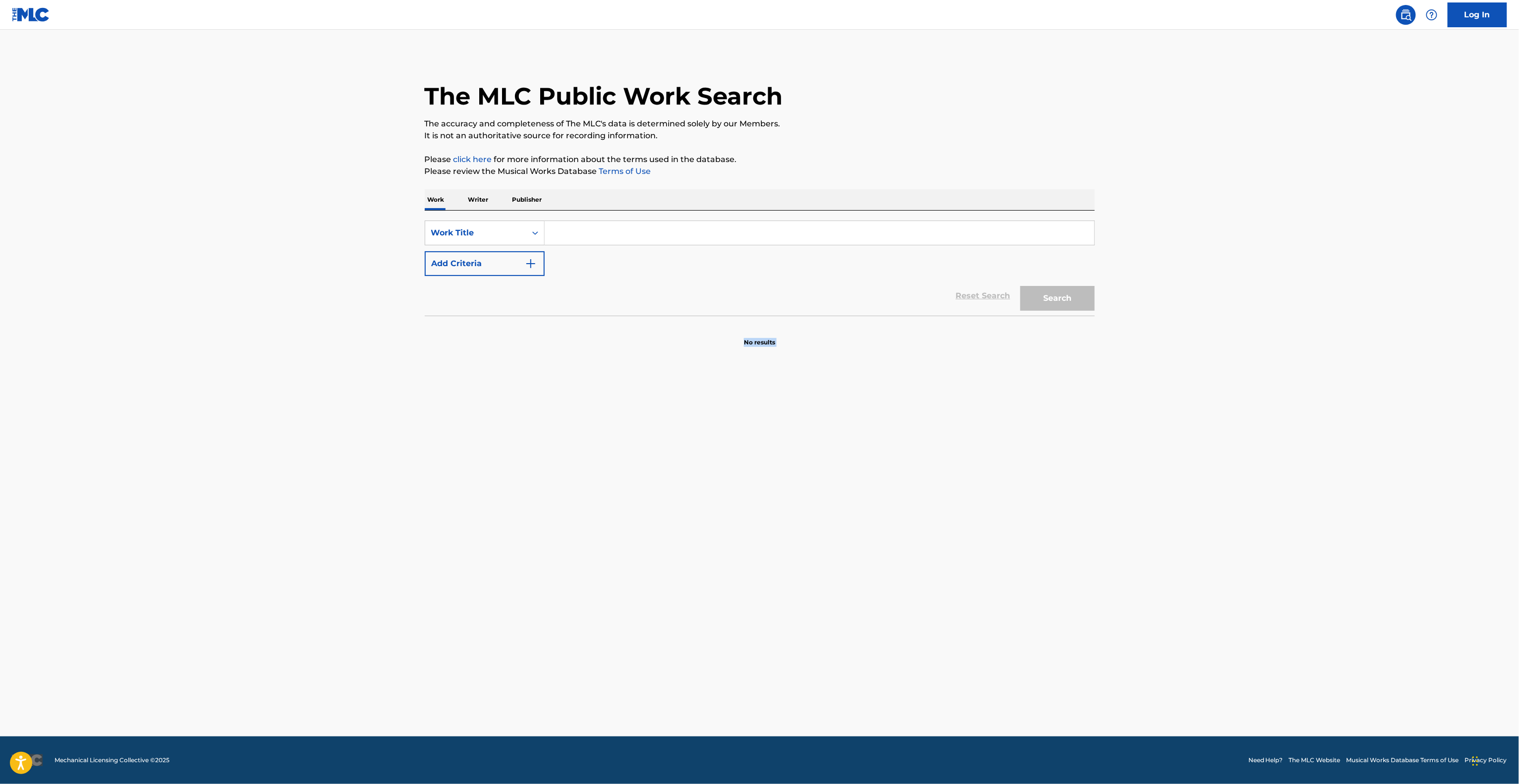
click at [1051, 553] on main "The MLC Public Work Search The accuracy and completeness of The MLC's data is d…" at bounding box center [759, 383] width 1519 height 706
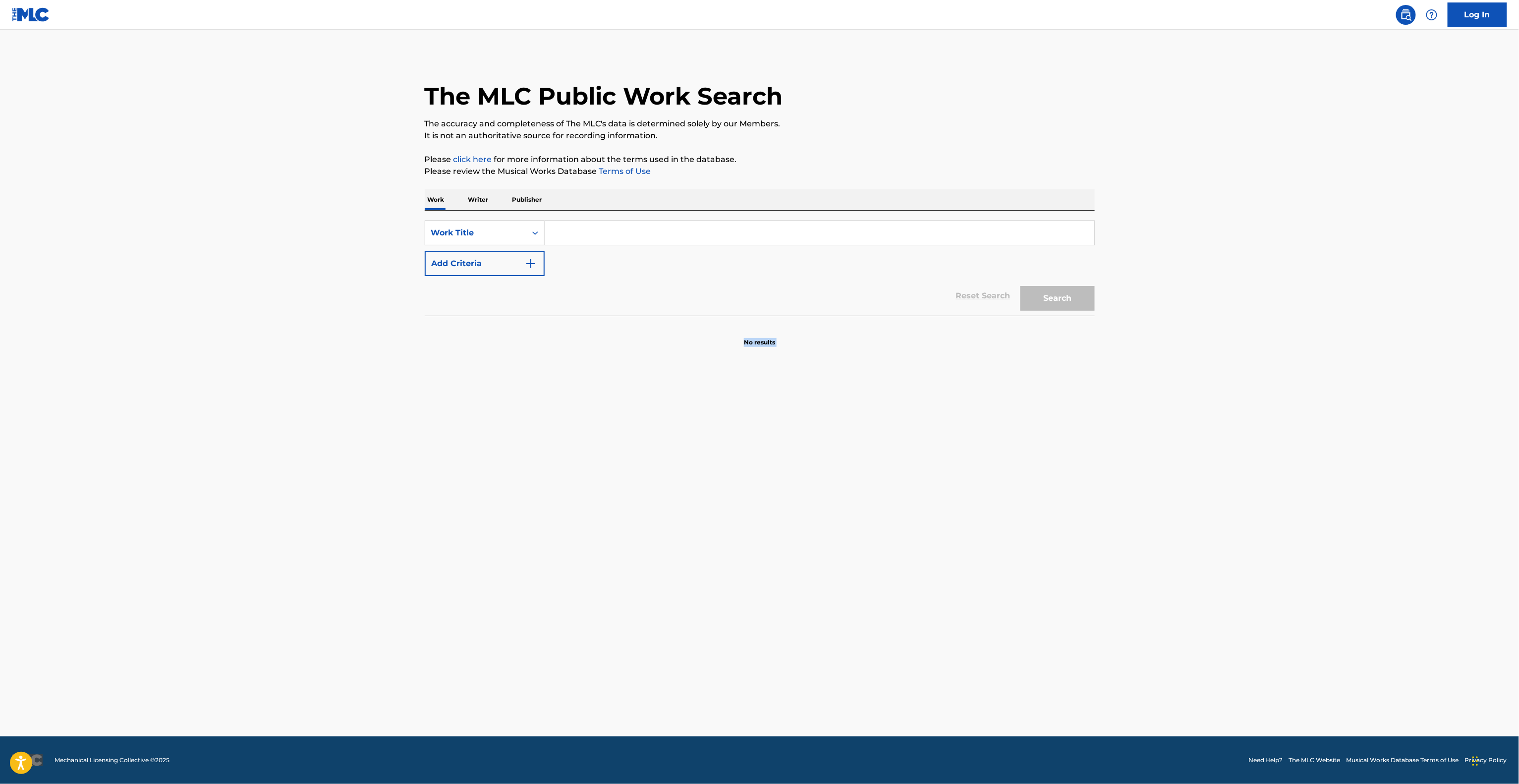
click at [1051, 553] on main "The MLC Public Work Search The accuracy and completeness of The MLC's data is d…" at bounding box center [759, 383] width 1519 height 706
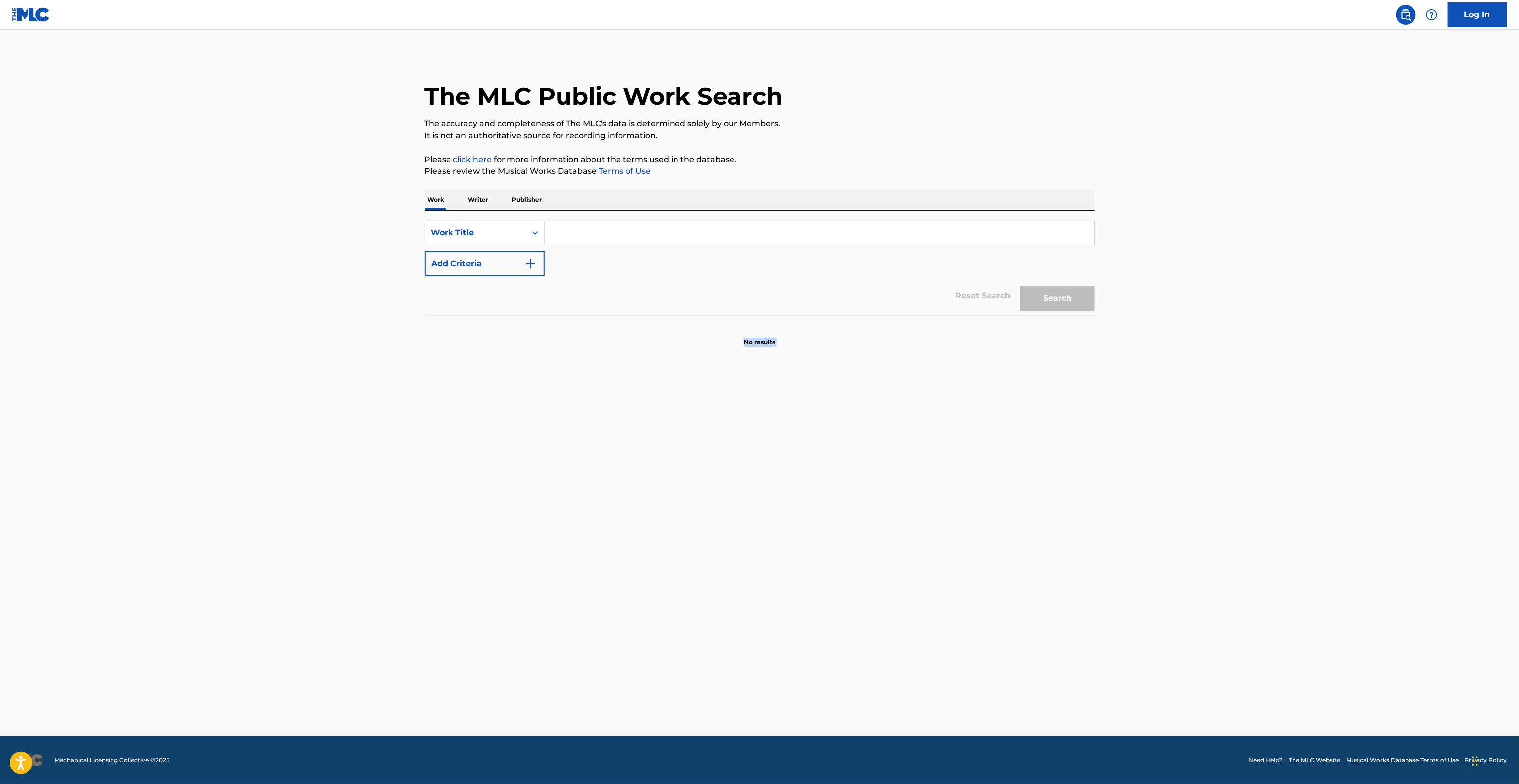
click at [1051, 553] on main "The MLC Public Work Search The accuracy and completeness of The MLC's data is d…" at bounding box center [759, 383] width 1519 height 706
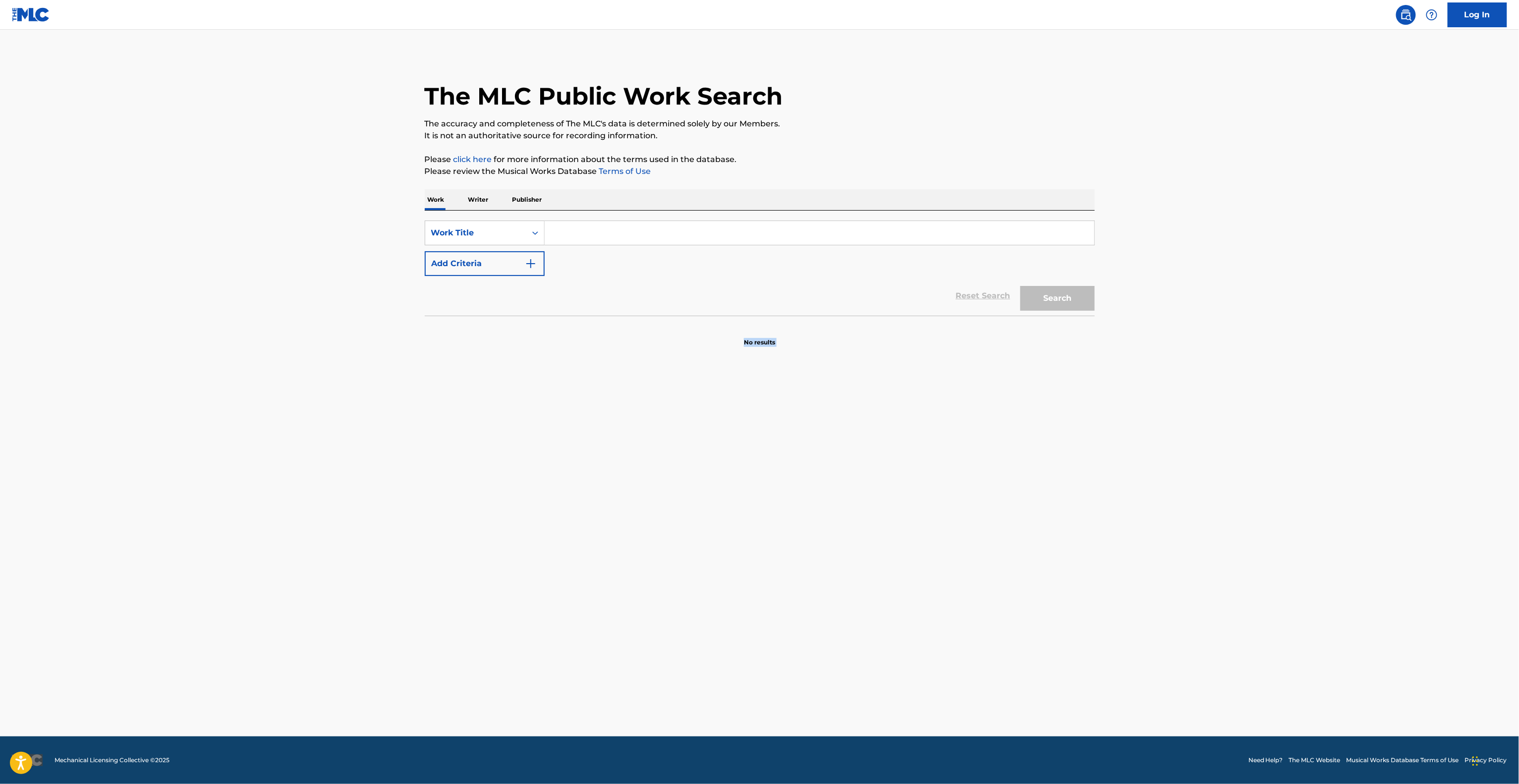
click at [1051, 553] on main "The MLC Public Work Search The accuracy and completeness of The MLC's data is d…" at bounding box center [759, 383] width 1519 height 706
click at [1049, 553] on main "The MLC Public Work Search The accuracy and completeness of The MLC's data is d…" at bounding box center [759, 383] width 1519 height 706
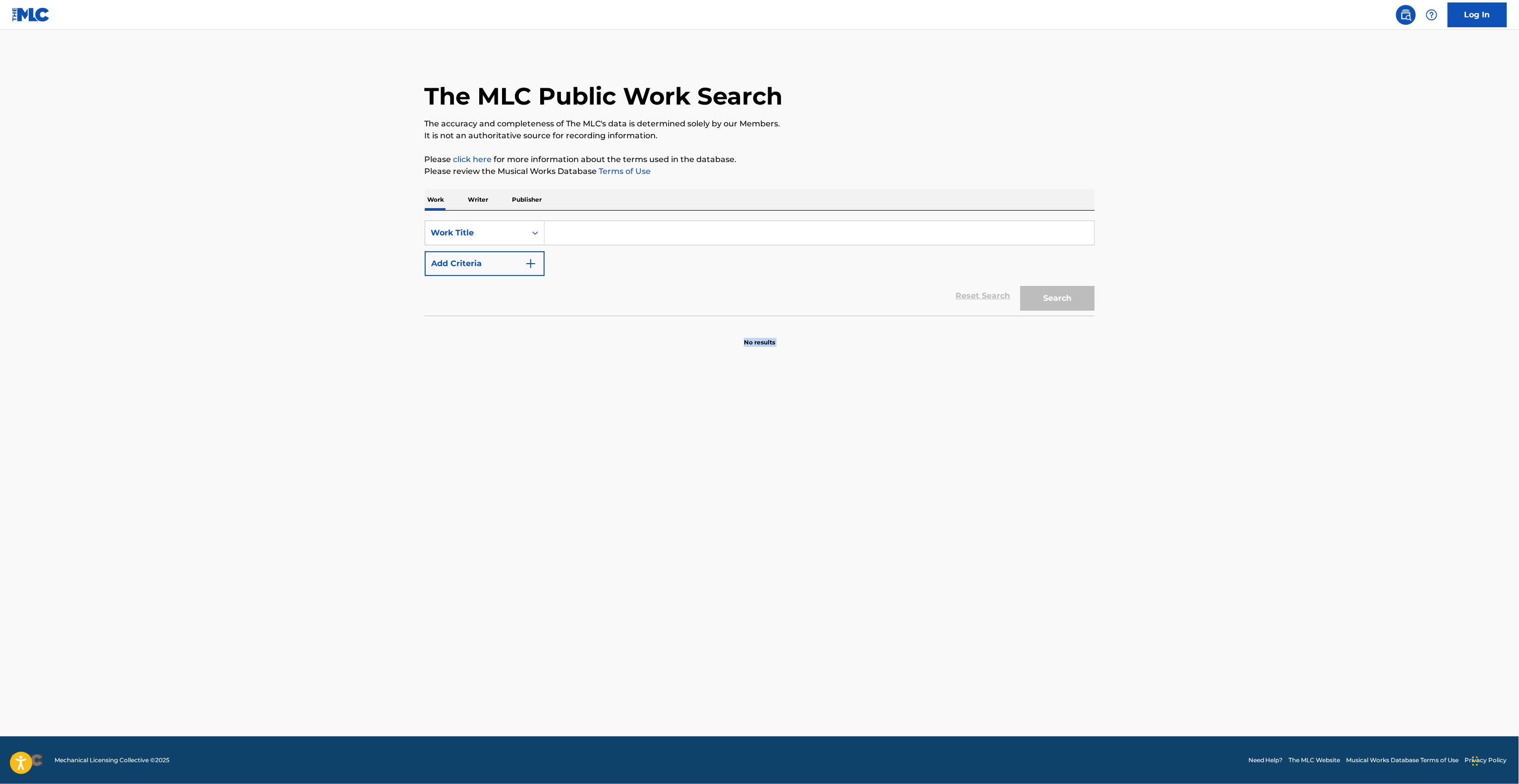
click at [1049, 553] on main "The MLC Public Work Search The accuracy and completeness of The MLC's data is d…" at bounding box center [759, 383] width 1519 height 706
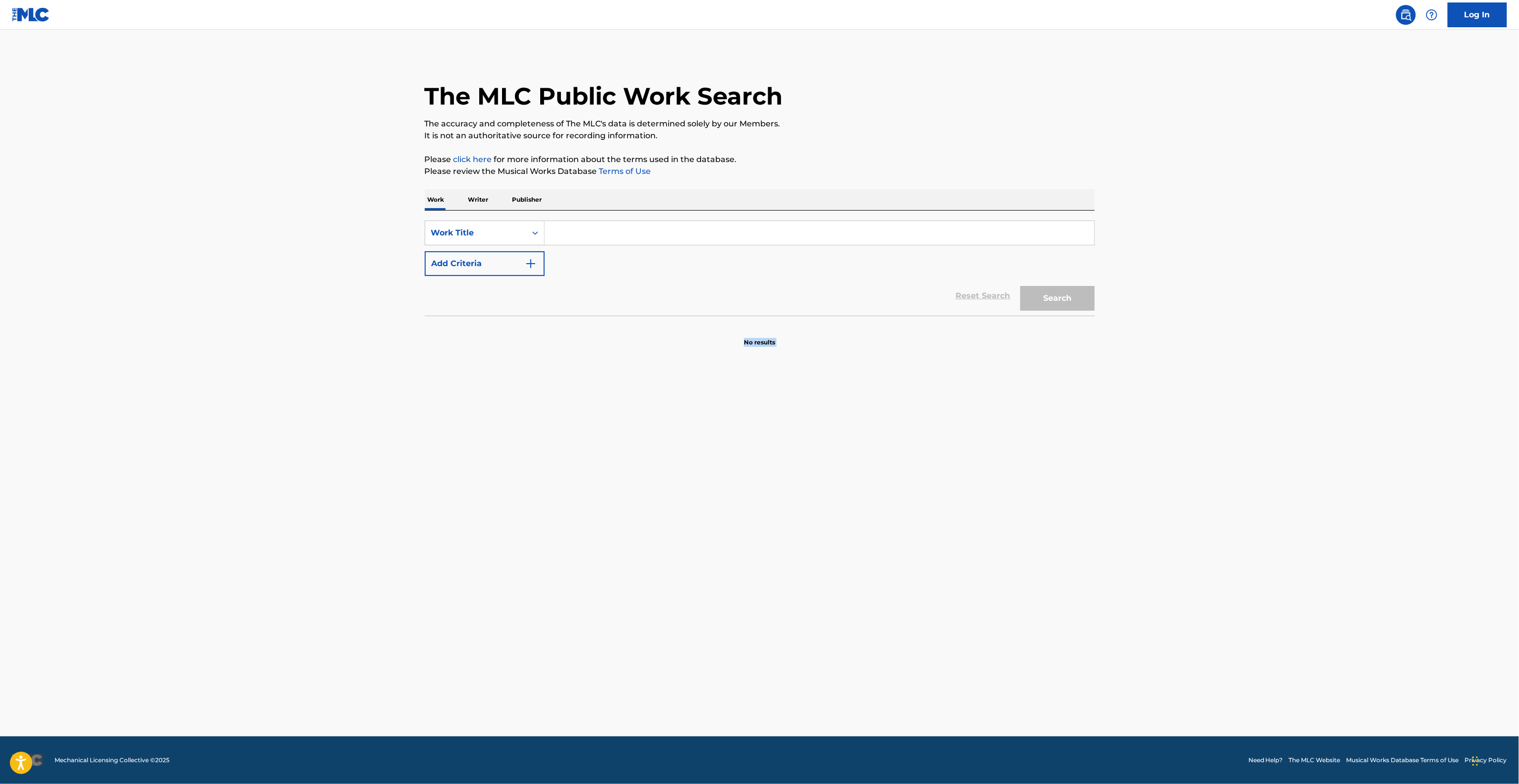
click at [1049, 553] on main "The MLC Public Work Search The accuracy and completeness of The MLC's data is d…" at bounding box center [759, 383] width 1519 height 706
click at [1048, 553] on main "The MLC Public Work Search The accuracy and completeness of The MLC's data is d…" at bounding box center [759, 383] width 1519 height 706
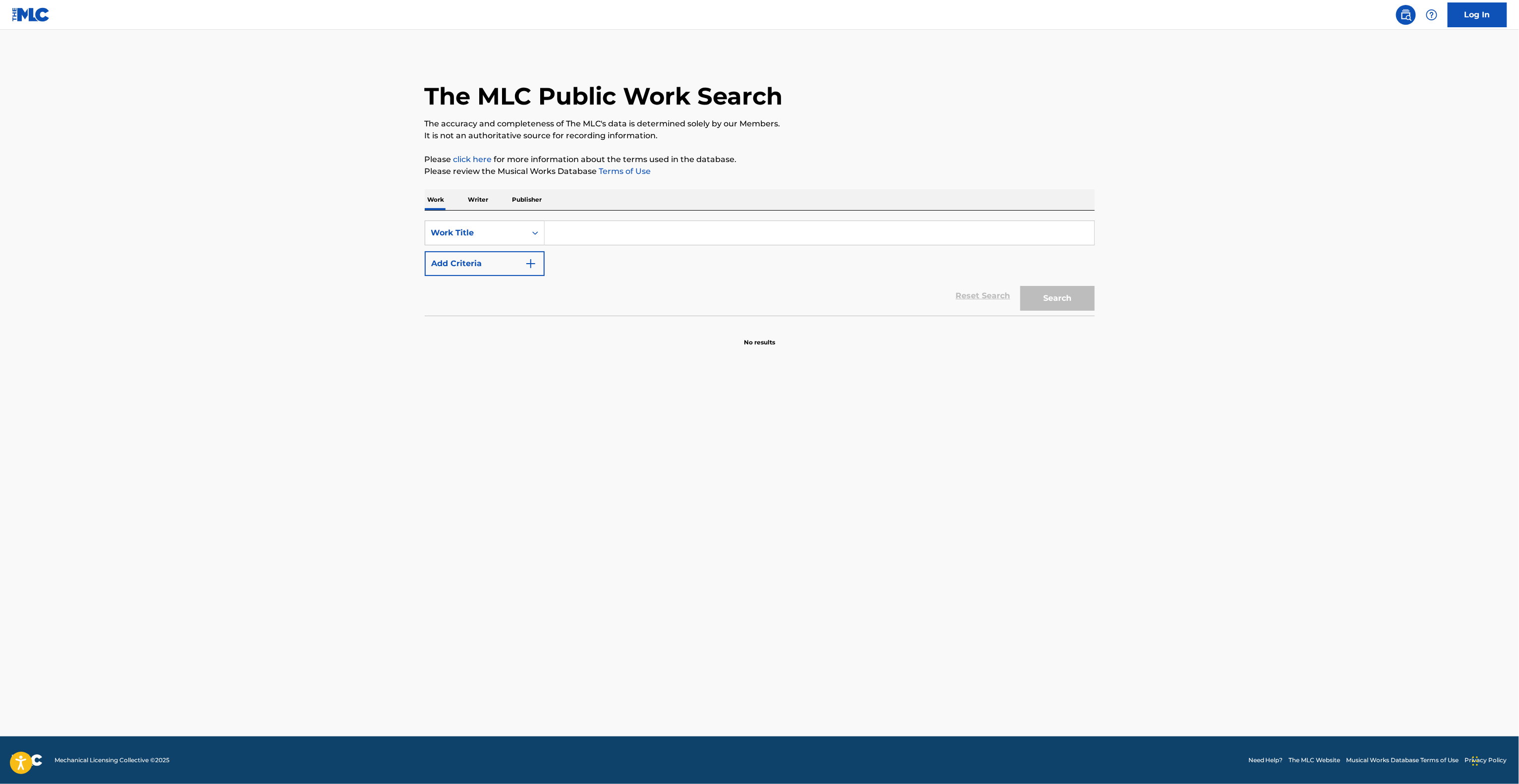
click at [1048, 553] on main "The MLC Public Work Search The accuracy and completeness of The MLC's data is d…" at bounding box center [759, 383] width 1519 height 706
click at [1047, 553] on main "The MLC Public Work Search The accuracy and completeness of The MLC's data is d…" at bounding box center [759, 383] width 1519 height 706
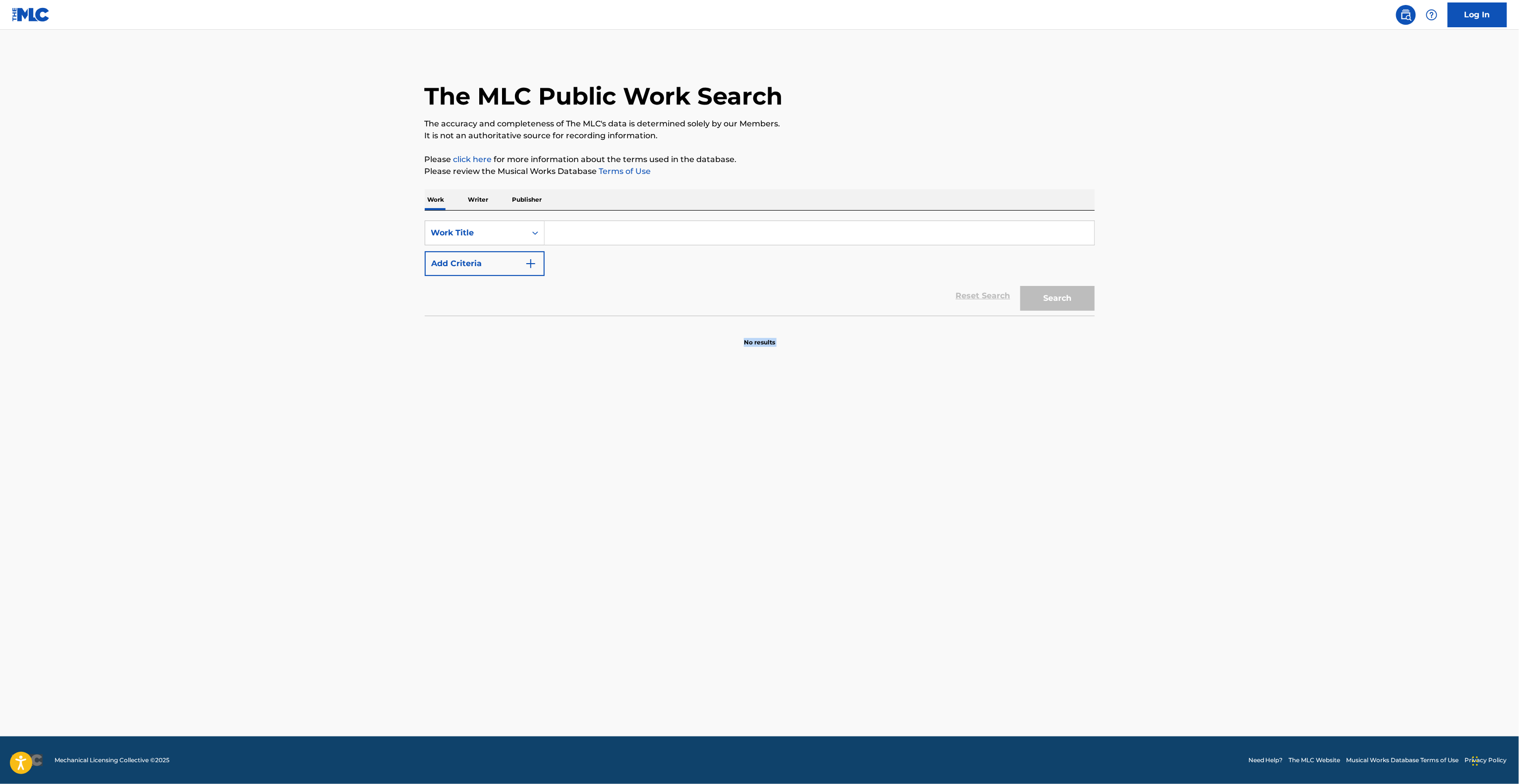
click at [1043, 554] on main "The MLC Public Work Search The accuracy and completeness of The MLC's data is d…" at bounding box center [759, 383] width 1519 height 706
click at [1043, 553] on main "The MLC Public Work Search The accuracy and completeness of The MLC's data is d…" at bounding box center [759, 383] width 1519 height 706
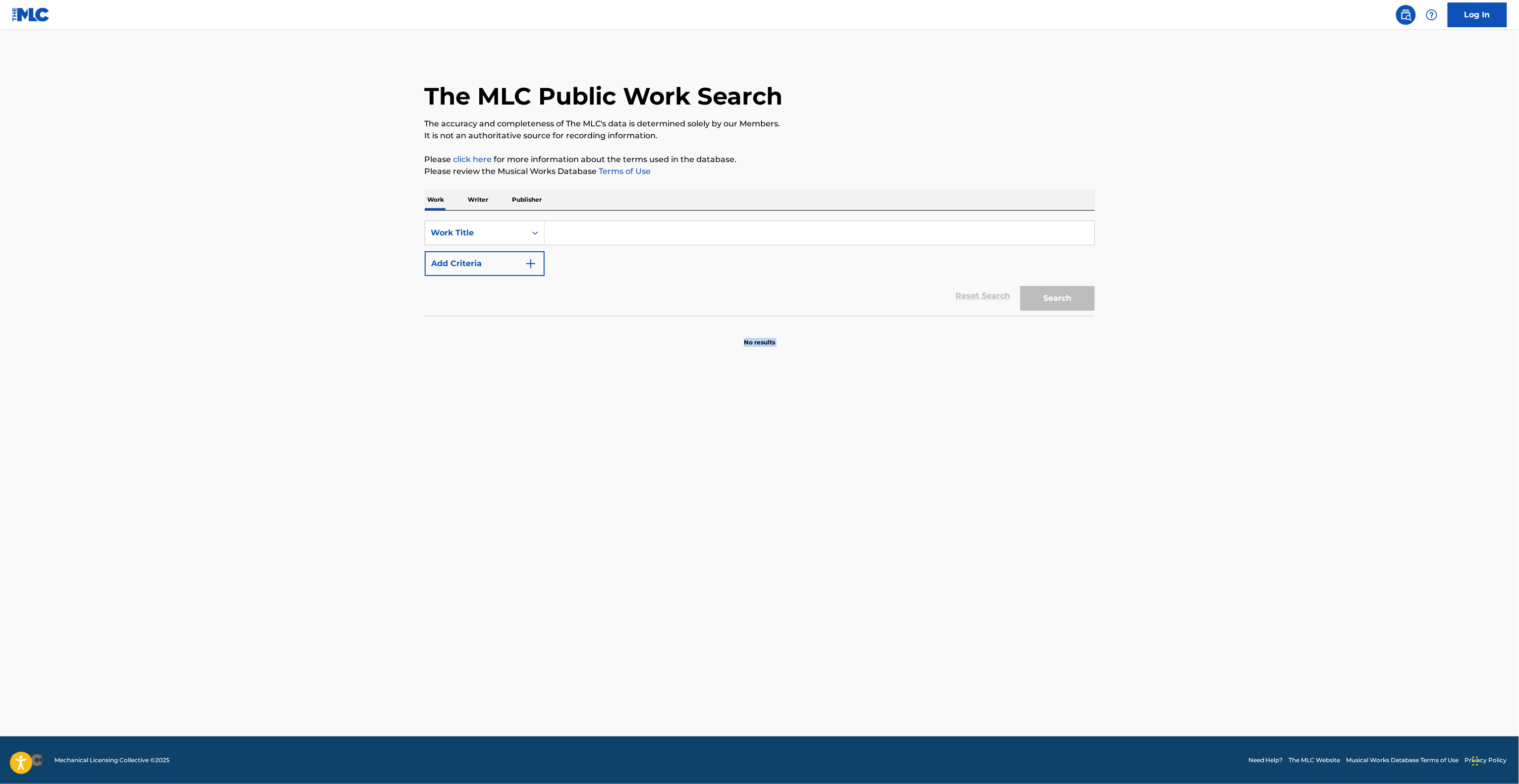
click at [1043, 553] on main "The MLC Public Work Search The accuracy and completeness of The MLC's data is d…" at bounding box center [759, 383] width 1519 height 706
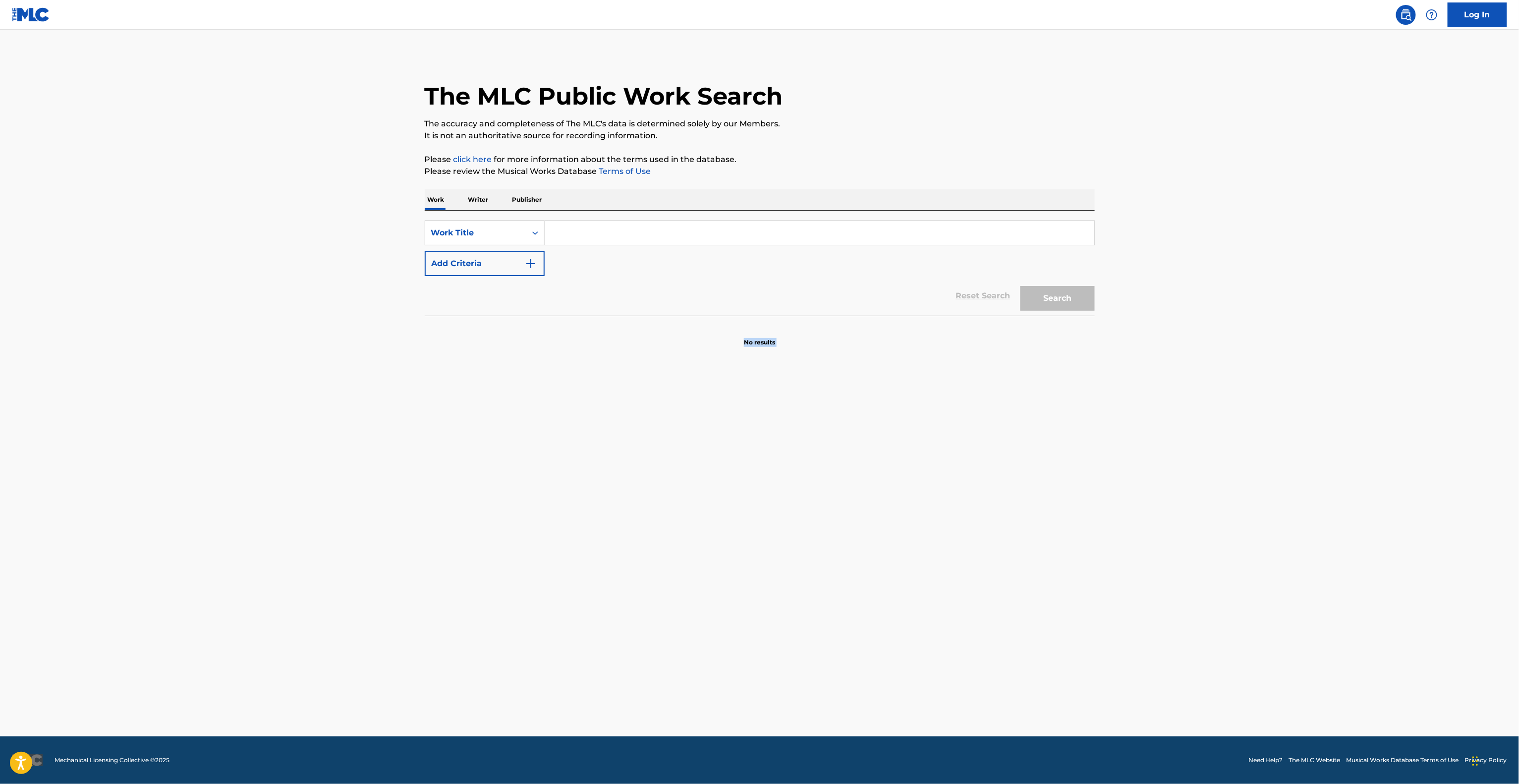
click at [1043, 553] on main "The MLC Public Work Search The accuracy and completeness of The MLC's data is d…" at bounding box center [759, 383] width 1519 height 706
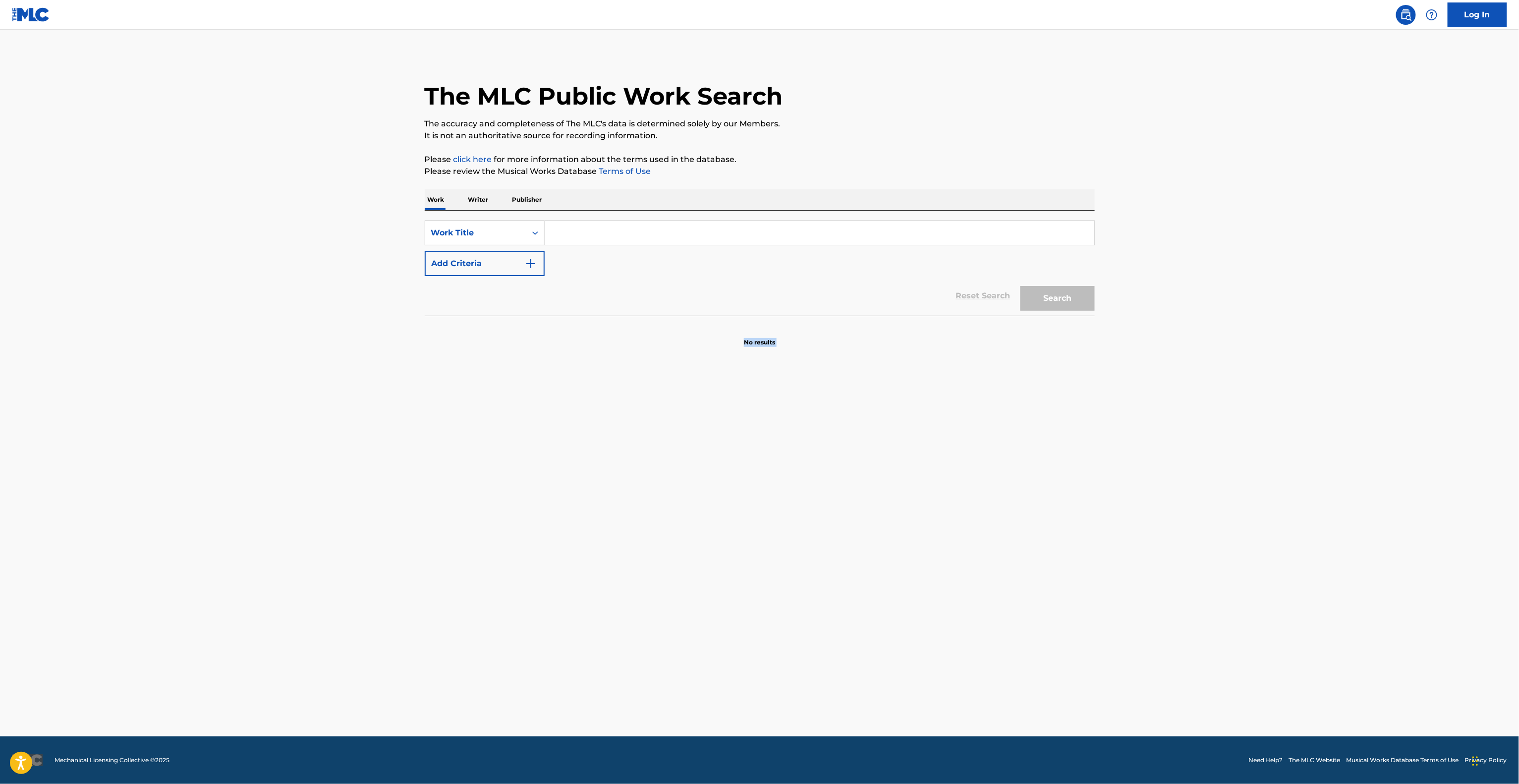
click at [1043, 553] on main "The MLC Public Work Search The accuracy and completeness of The MLC's data is d…" at bounding box center [759, 383] width 1519 height 706
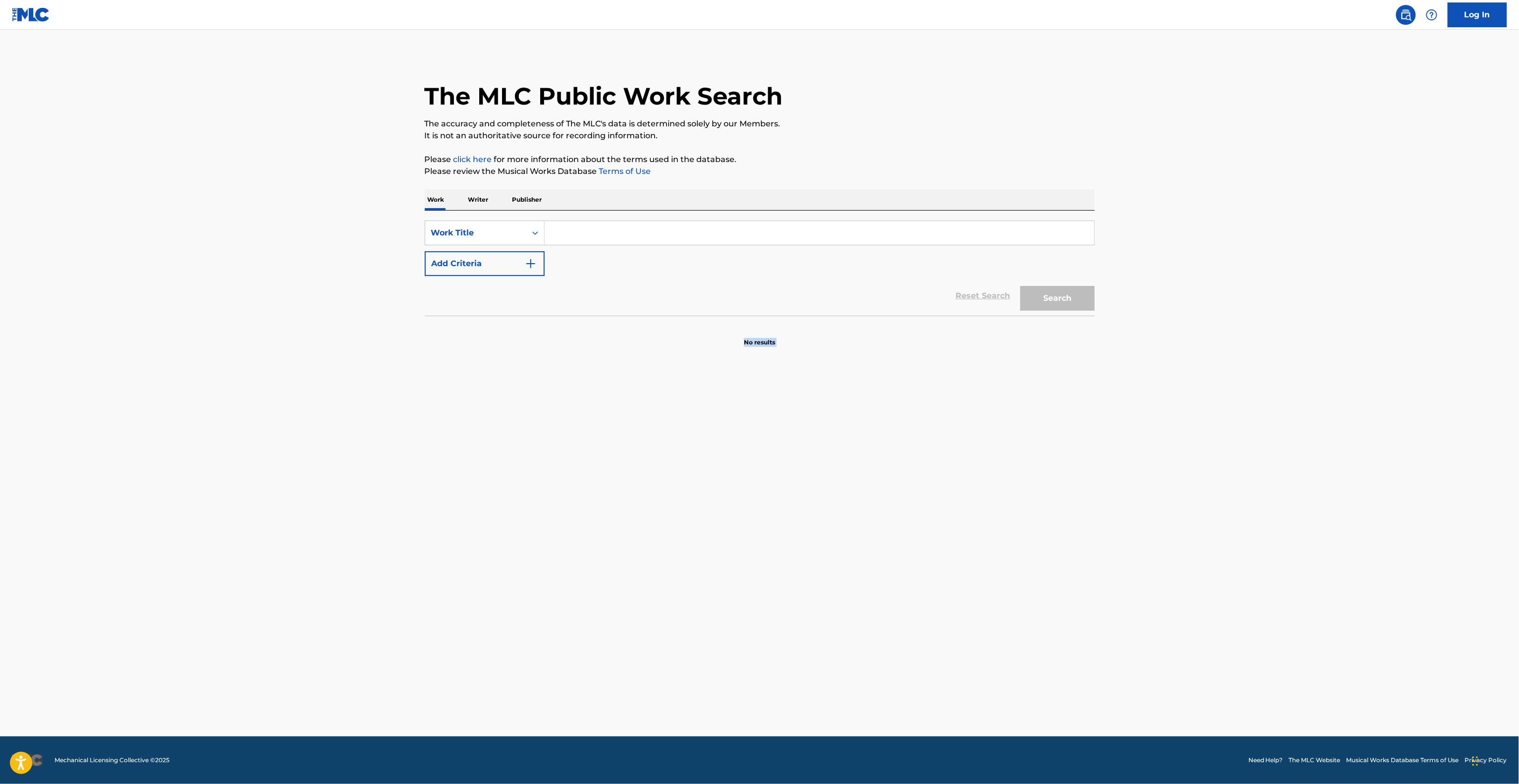
click at [1043, 553] on main "The MLC Public Work Search The accuracy and completeness of The MLC's data is d…" at bounding box center [759, 383] width 1519 height 706
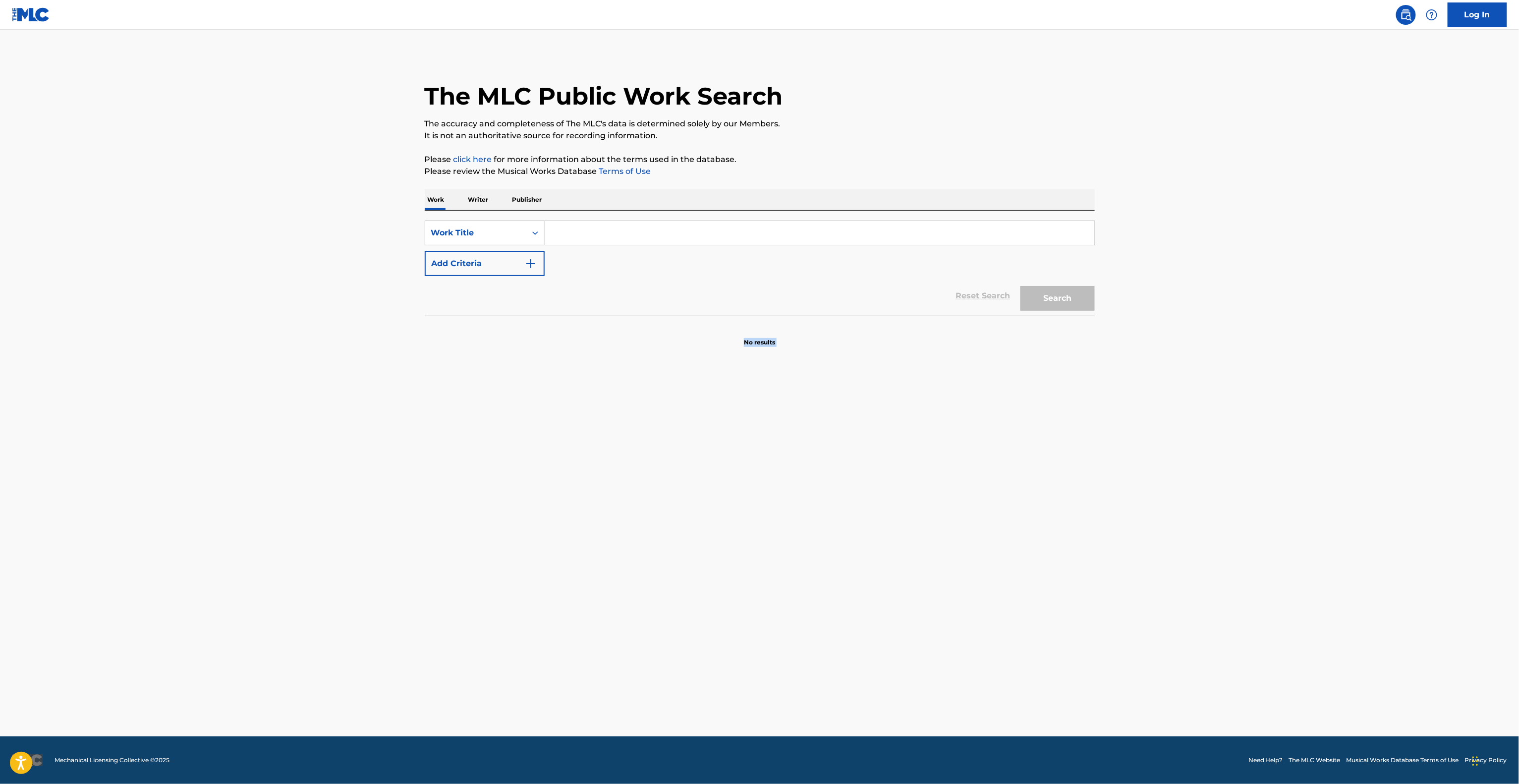
click at [1043, 553] on main "The MLC Public Work Search The accuracy and completeness of The MLC's data is d…" at bounding box center [759, 383] width 1519 height 706
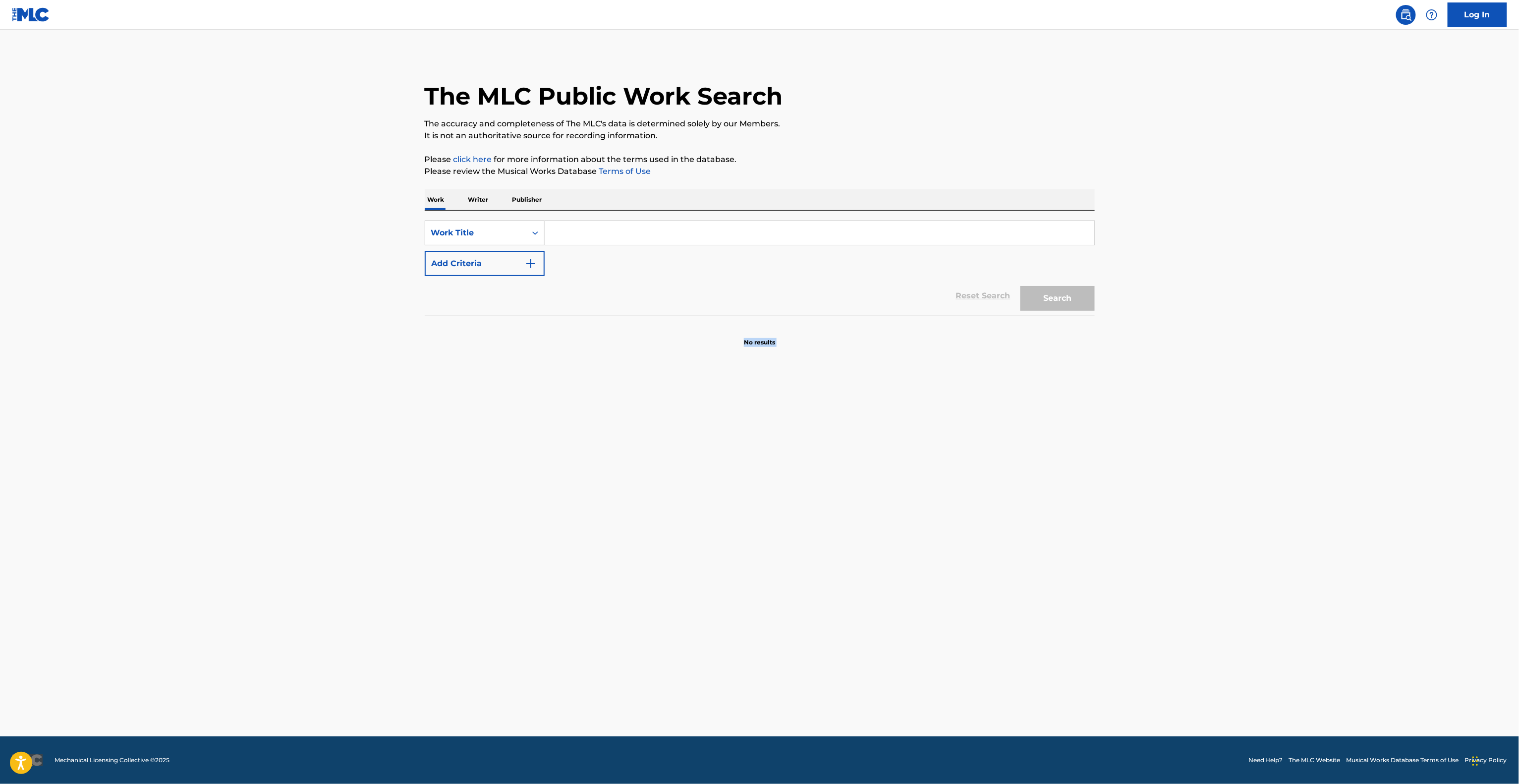
click at [1043, 553] on main "The MLC Public Work Search The accuracy and completeness of The MLC's data is d…" at bounding box center [759, 383] width 1519 height 706
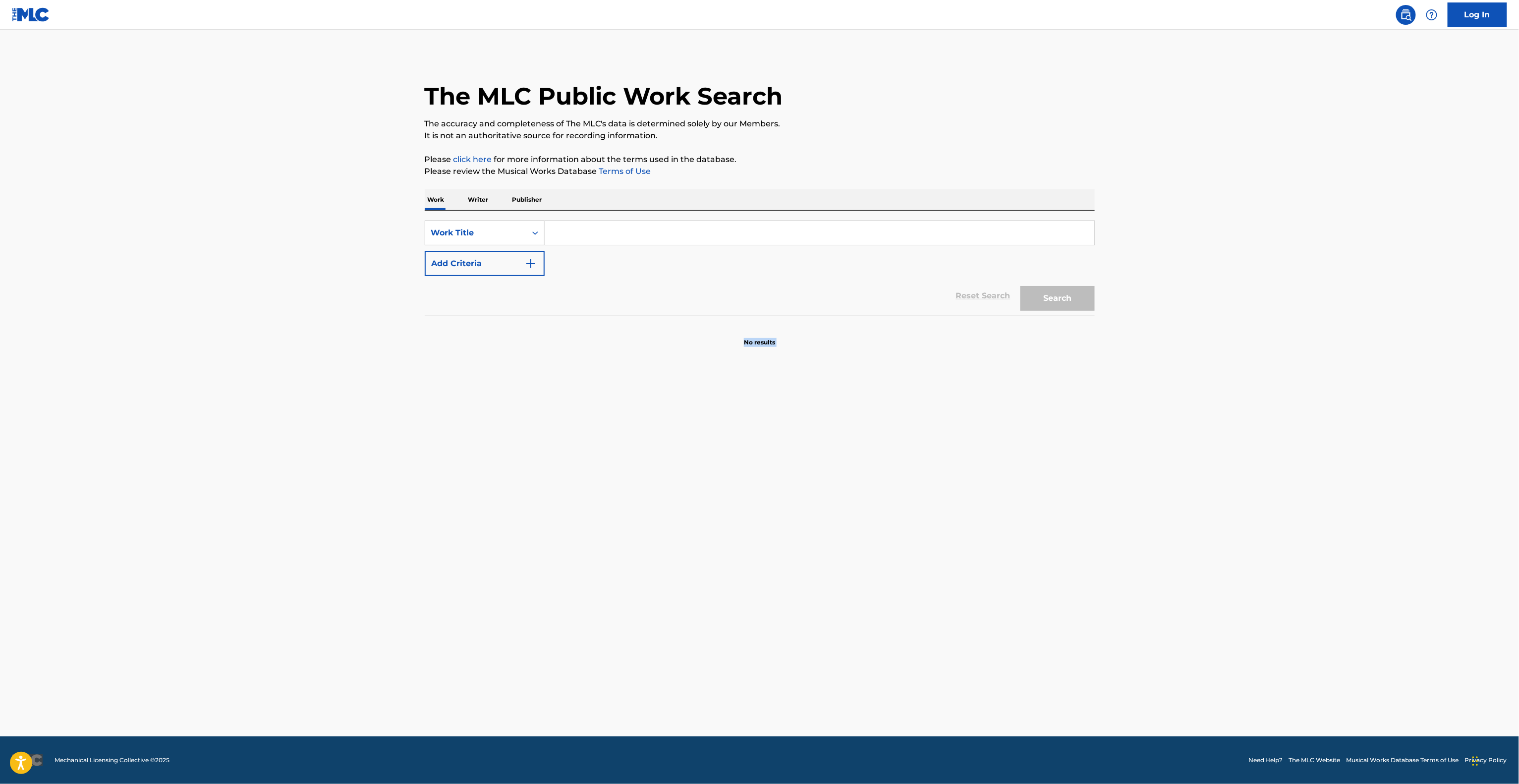
click at [1043, 553] on main "The MLC Public Work Search The accuracy and completeness of The MLC's data is d…" at bounding box center [759, 383] width 1519 height 706
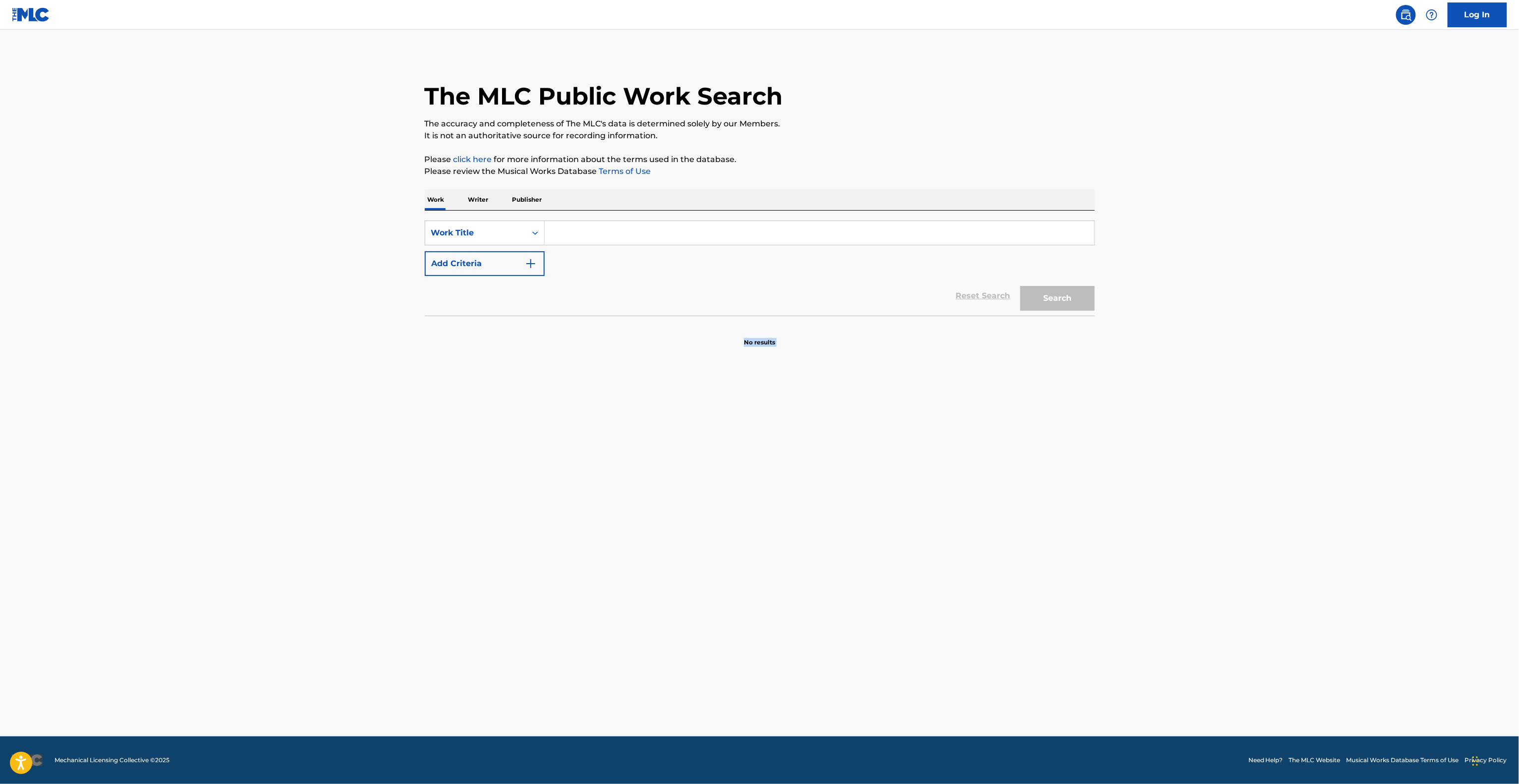
click at [1043, 553] on main "The MLC Public Work Search The accuracy and completeness of The MLC's data is d…" at bounding box center [759, 383] width 1519 height 706
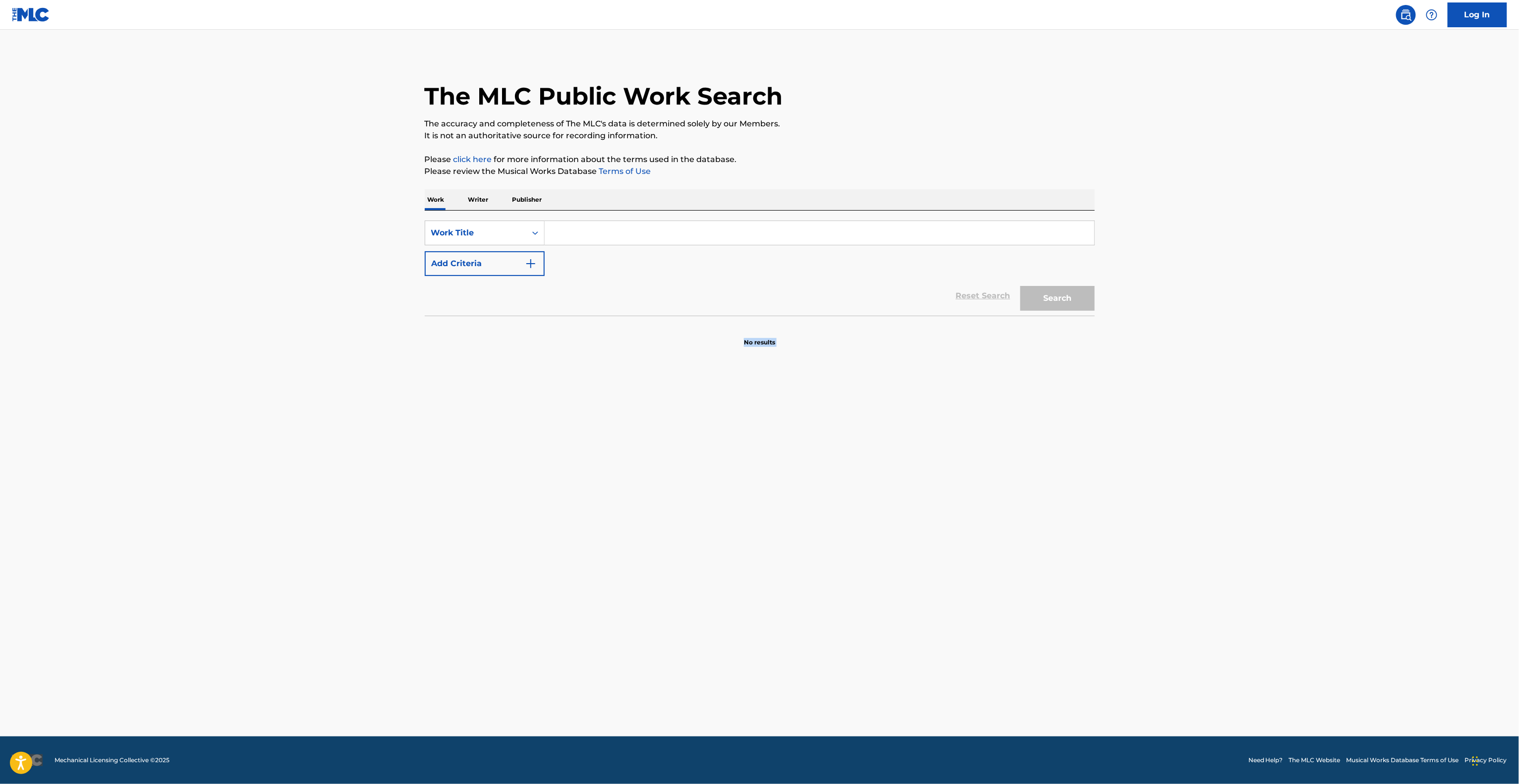
click at [1043, 553] on main "The MLC Public Work Search The accuracy and completeness of The MLC's data is d…" at bounding box center [759, 383] width 1519 height 706
click at [1043, 554] on main "The MLC Public Work Search The accuracy and completeness of The MLC's data is d…" at bounding box center [759, 383] width 1519 height 706
click at [1041, 556] on main "The MLC Public Work Search The accuracy and completeness of The MLC's data is d…" at bounding box center [759, 383] width 1519 height 706
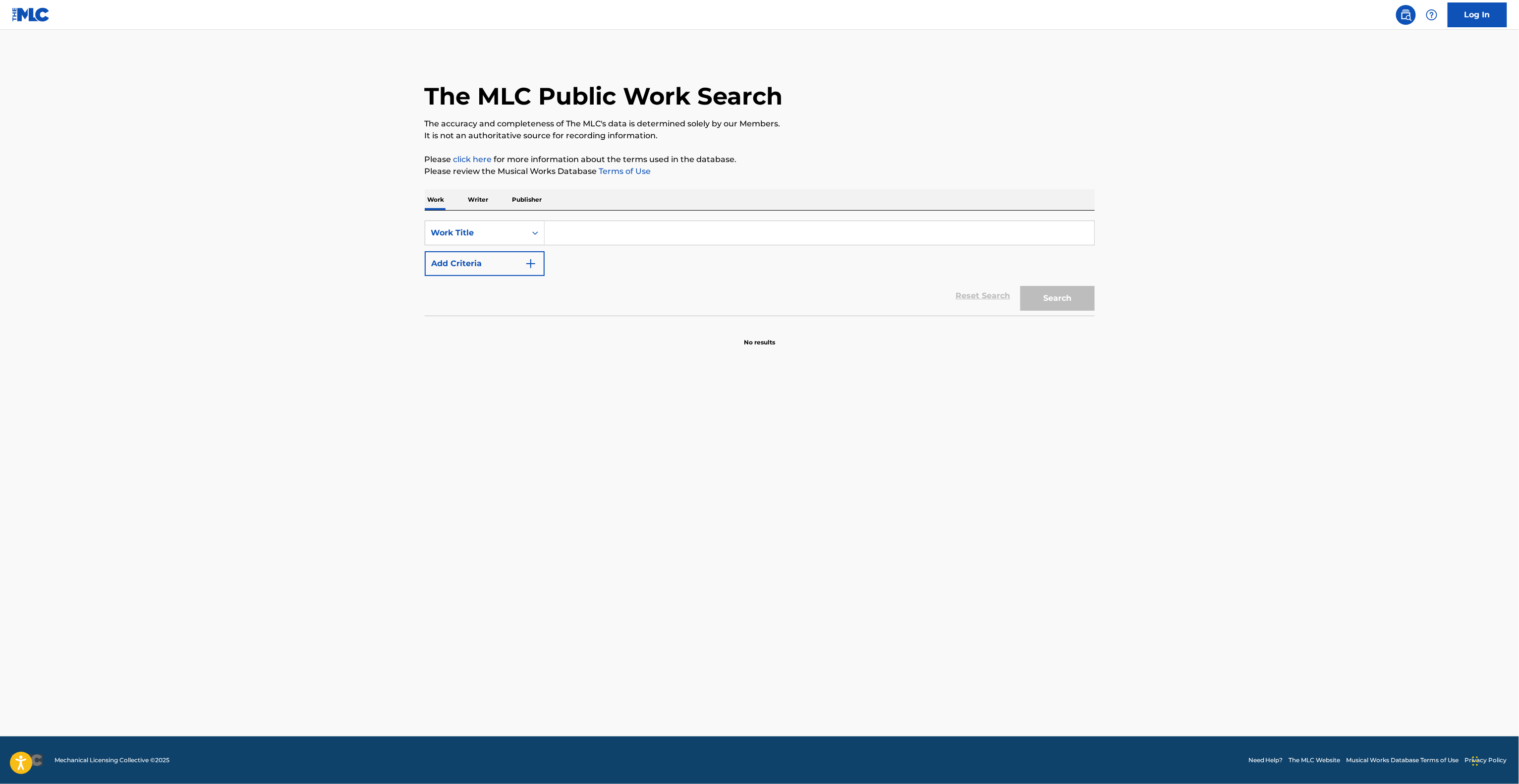
click at [1041, 556] on main "The MLC Public Work Search The accuracy and completeness of The MLC's data is d…" at bounding box center [759, 383] width 1519 height 706
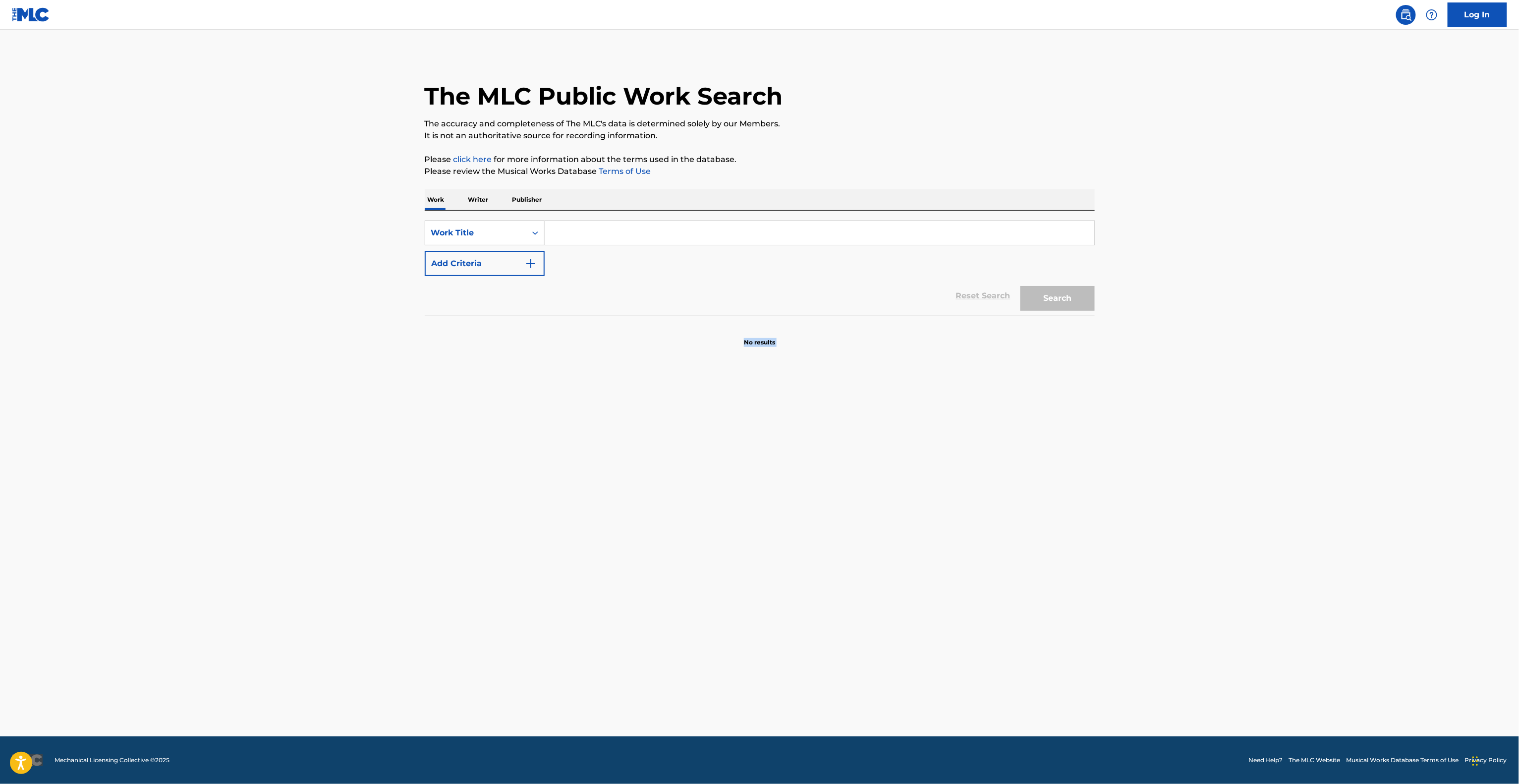
click at [1040, 558] on main "The MLC Public Work Search The accuracy and completeness of The MLC's data is d…" at bounding box center [759, 383] width 1519 height 706
click at [1026, 560] on main "The MLC Public Work Search The accuracy and completeness of The MLC's data is d…" at bounding box center [759, 383] width 1519 height 706
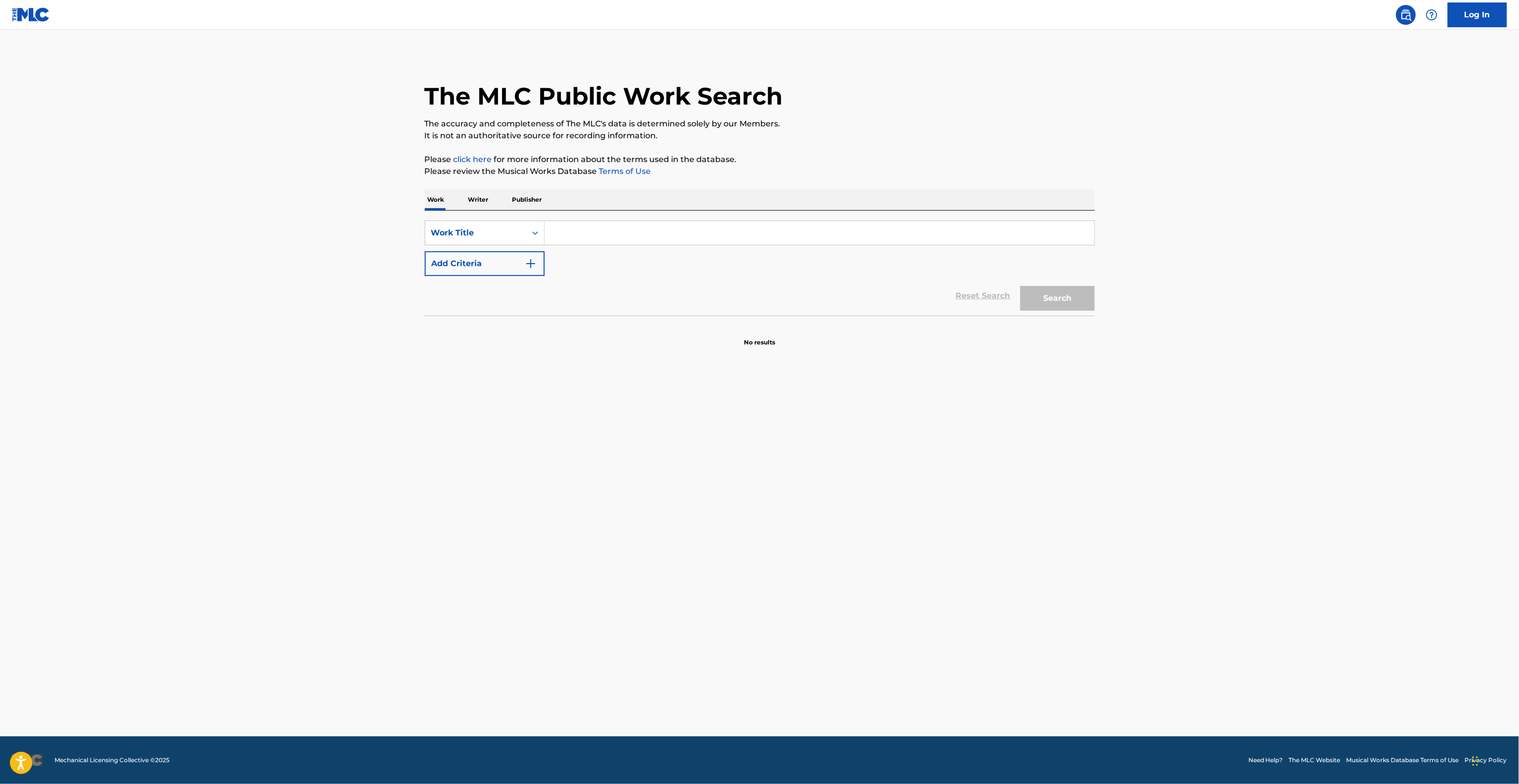
click at [1026, 560] on main "The MLC Public Work Search The accuracy and completeness of The MLC's data is d…" at bounding box center [759, 383] width 1519 height 706
click at [969, 599] on main "The MLC Public Work Search The accuracy and completeness of The MLC's data is d…" at bounding box center [759, 383] width 1519 height 706
click at [974, 598] on main "The MLC Public Work Search The accuracy and completeness of The MLC's data is d…" at bounding box center [759, 383] width 1519 height 706
click at [975, 597] on main "The MLC Public Work Search The accuracy and completeness of The MLC's data is d…" at bounding box center [759, 383] width 1519 height 706
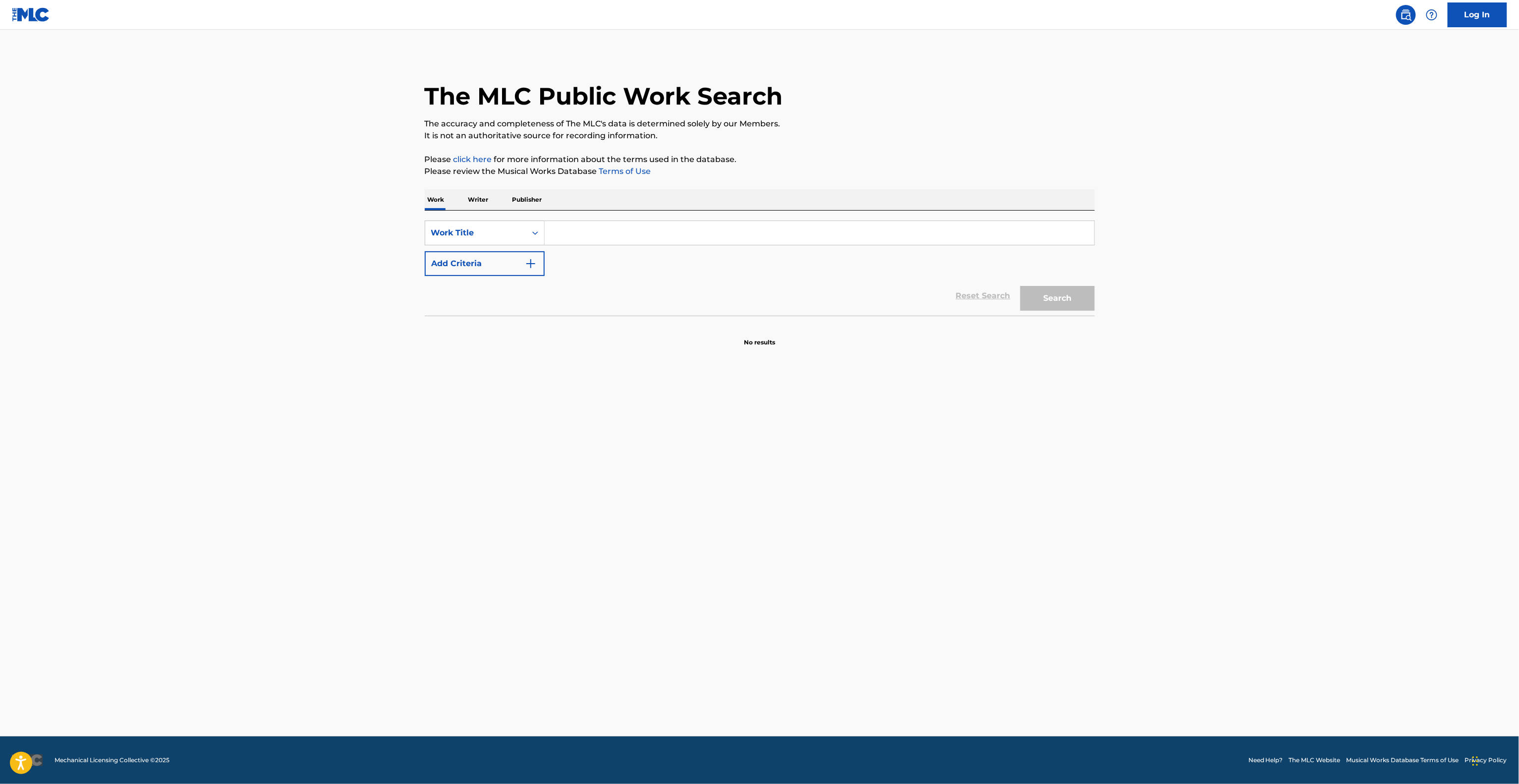
click at [975, 597] on main "The MLC Public Work Search The accuracy and completeness of The MLC's data is d…" at bounding box center [759, 383] width 1519 height 706
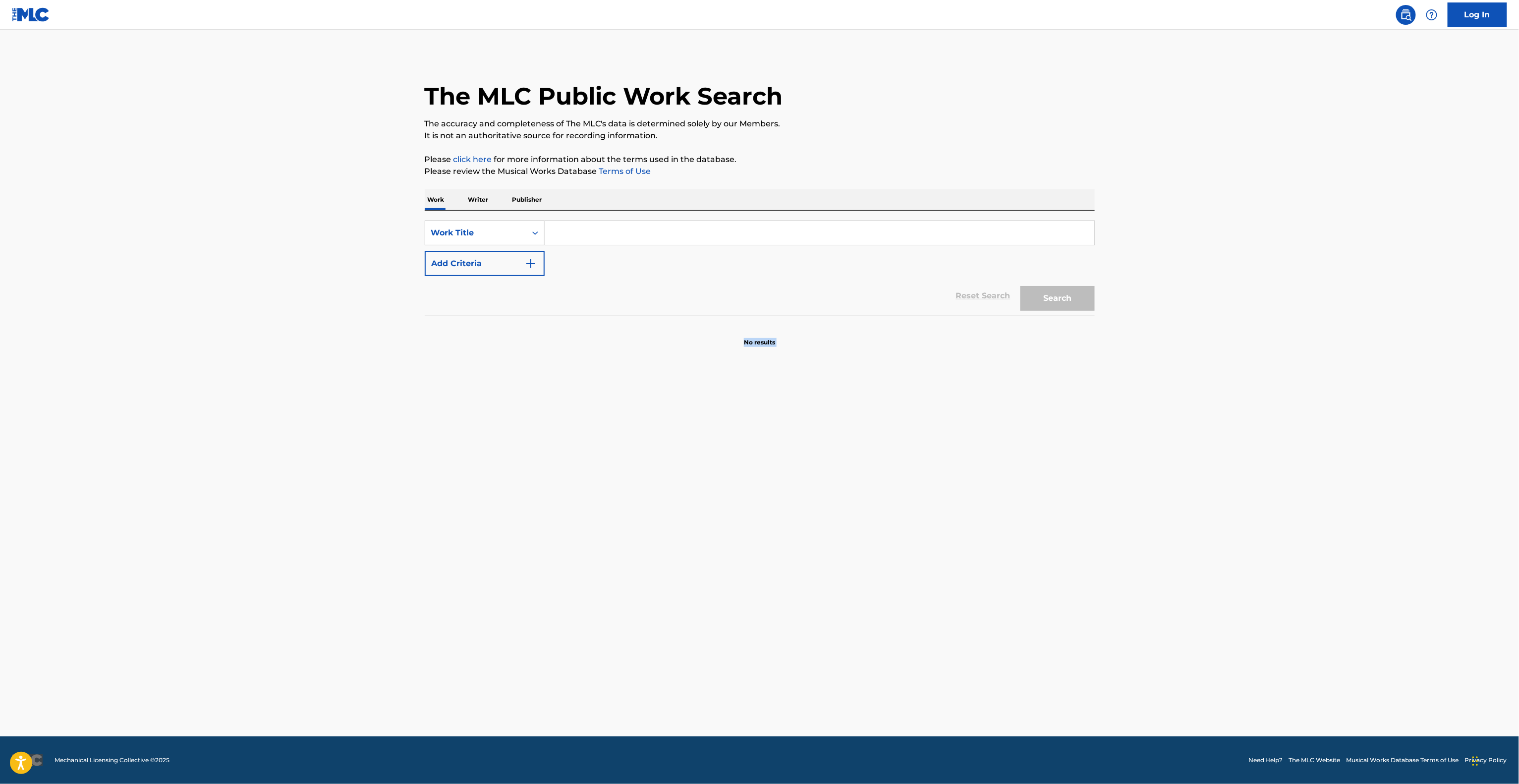
click at [975, 597] on main "The MLC Public Work Search The accuracy and completeness of The MLC's data is d…" at bounding box center [759, 383] width 1519 height 706
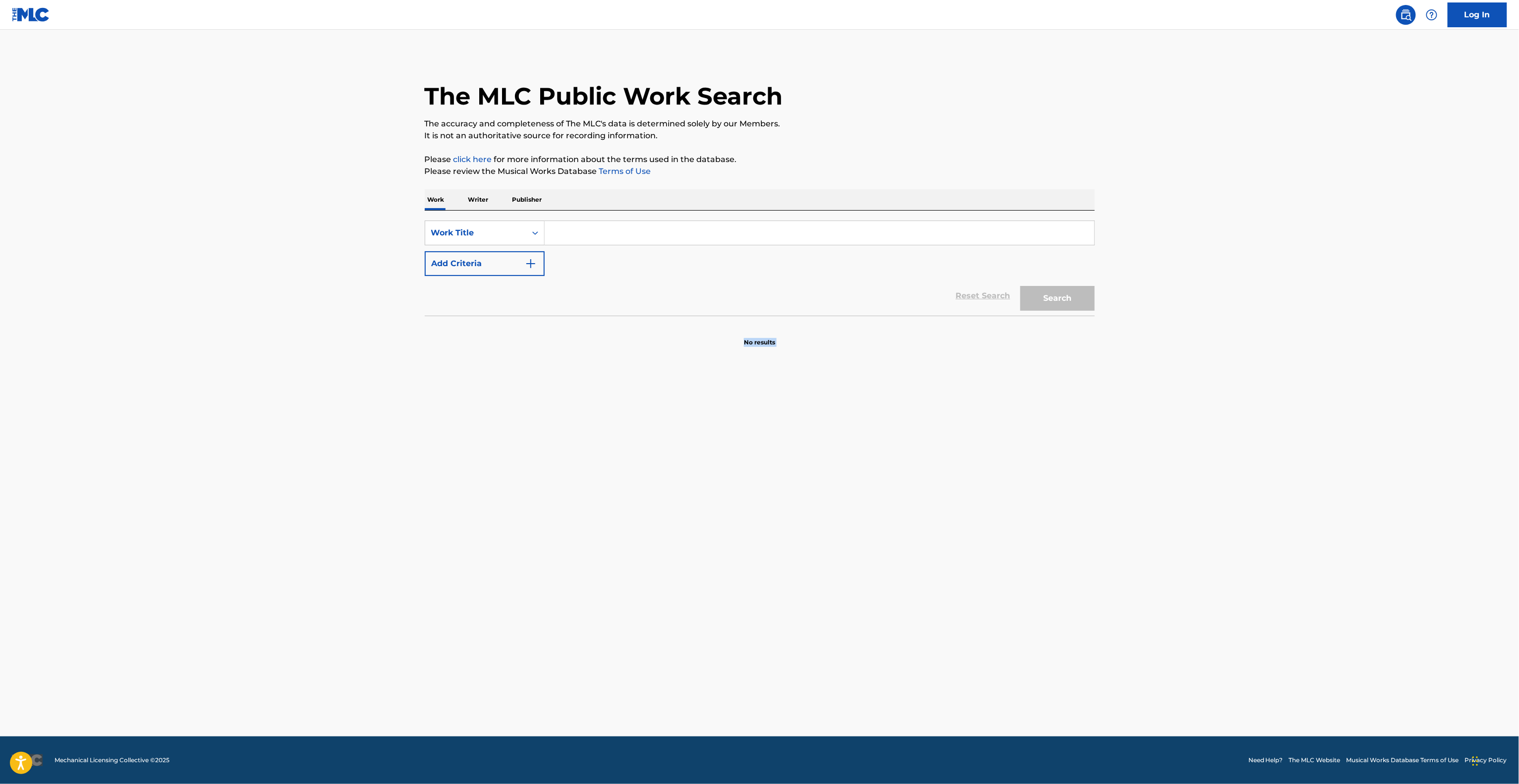
click at [975, 597] on main "The MLC Public Work Search The accuracy and completeness of The MLC's data is d…" at bounding box center [759, 383] width 1519 height 706
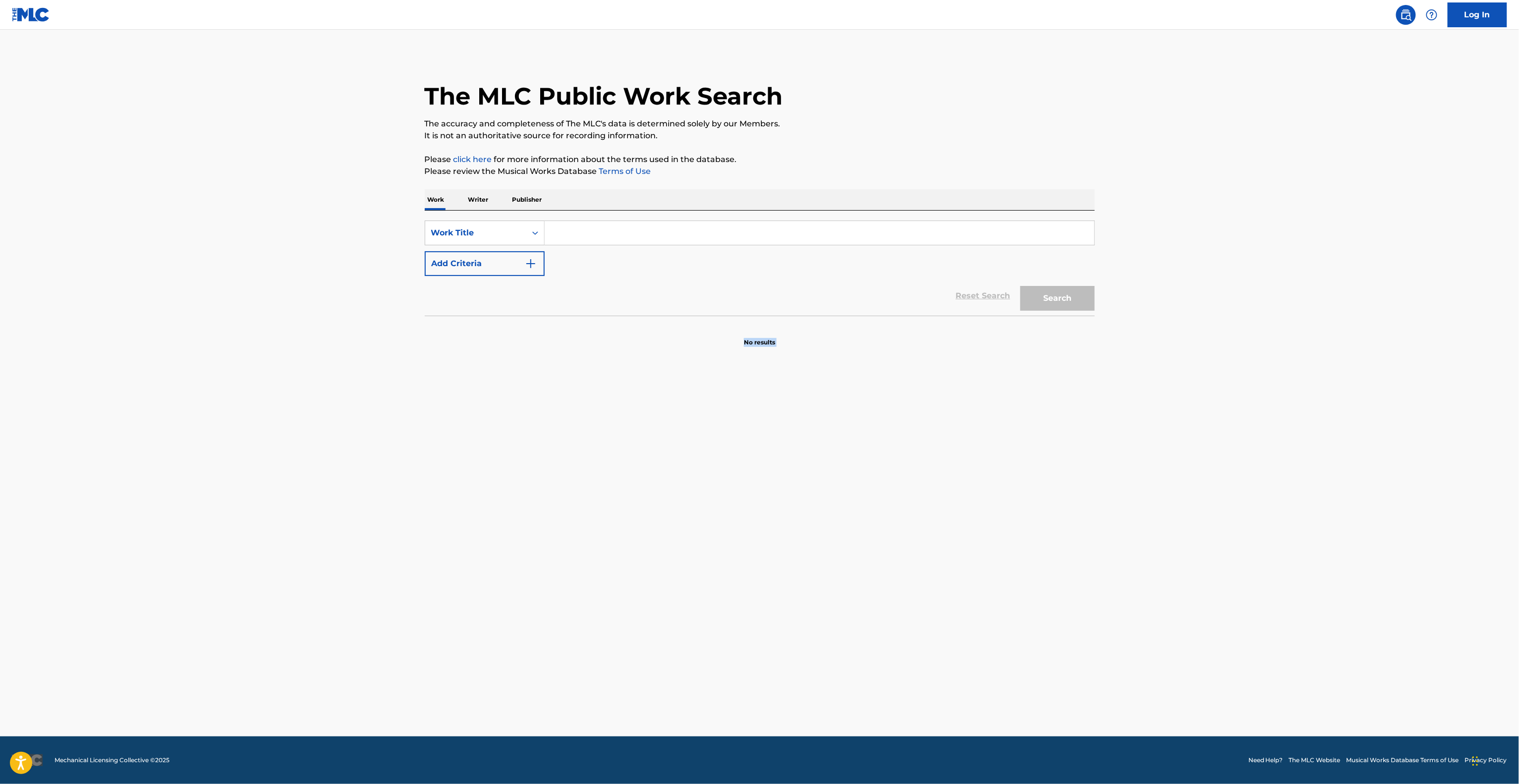
click at [980, 597] on main "The MLC Public Work Search The accuracy and completeness of The MLC's data is d…" at bounding box center [759, 383] width 1519 height 706
click at [948, 459] on main "The MLC Public Work Search The accuracy and completeness of The MLC's data is d…" at bounding box center [759, 383] width 1519 height 706
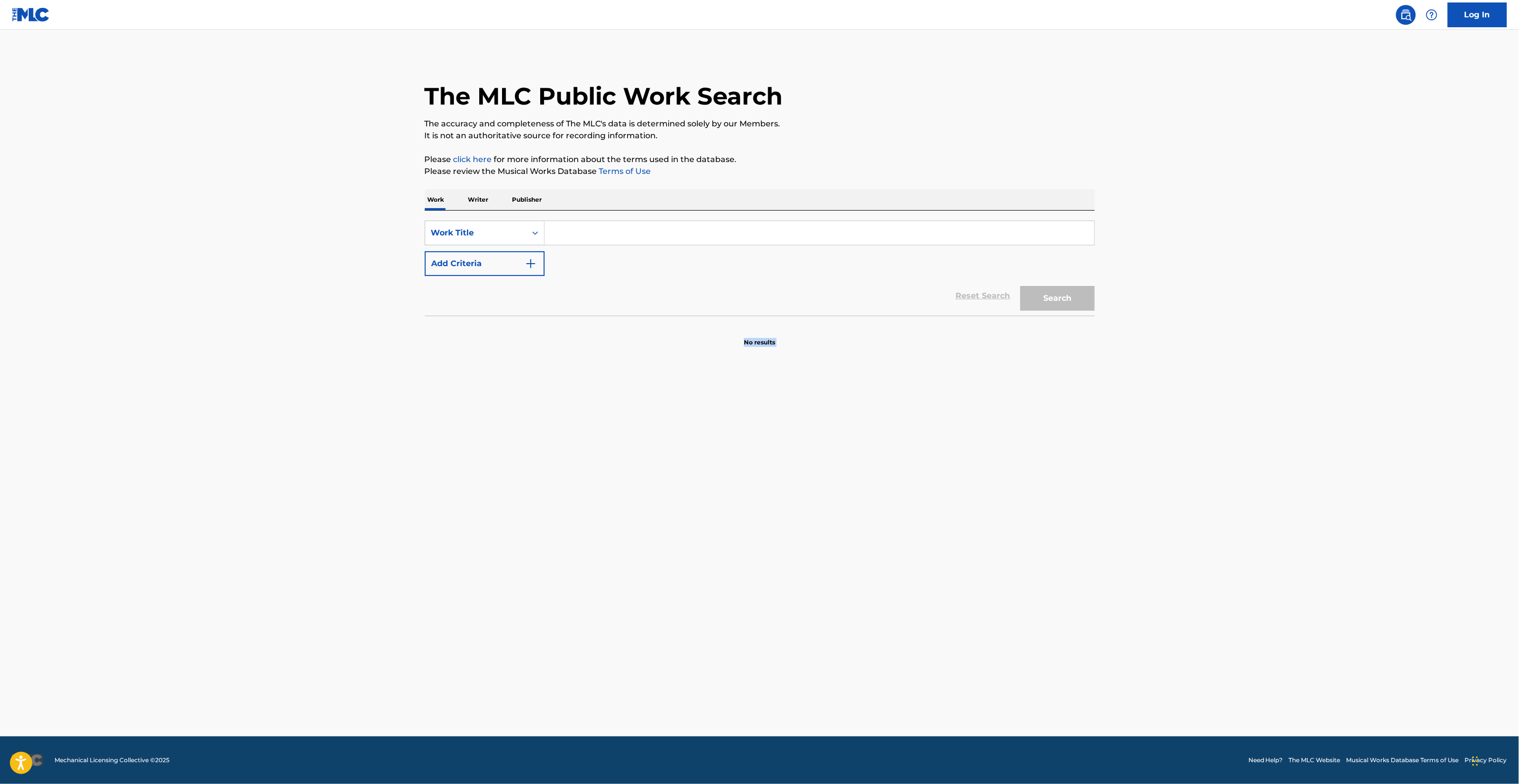
click at [948, 459] on main "The MLC Public Work Search The accuracy and completeness of The MLC's data is d…" at bounding box center [759, 383] width 1519 height 706
drag, startPoint x: 948, startPoint y: 459, endPoint x: 945, endPoint y: 471, distance: 12.4
click at [947, 464] on main "The MLC Public Work Search The accuracy and completeness of The MLC's data is d…" at bounding box center [759, 383] width 1519 height 706
click at [945, 472] on main "The MLC Public Work Search The accuracy and completeness of The MLC's data is d…" at bounding box center [759, 383] width 1519 height 706
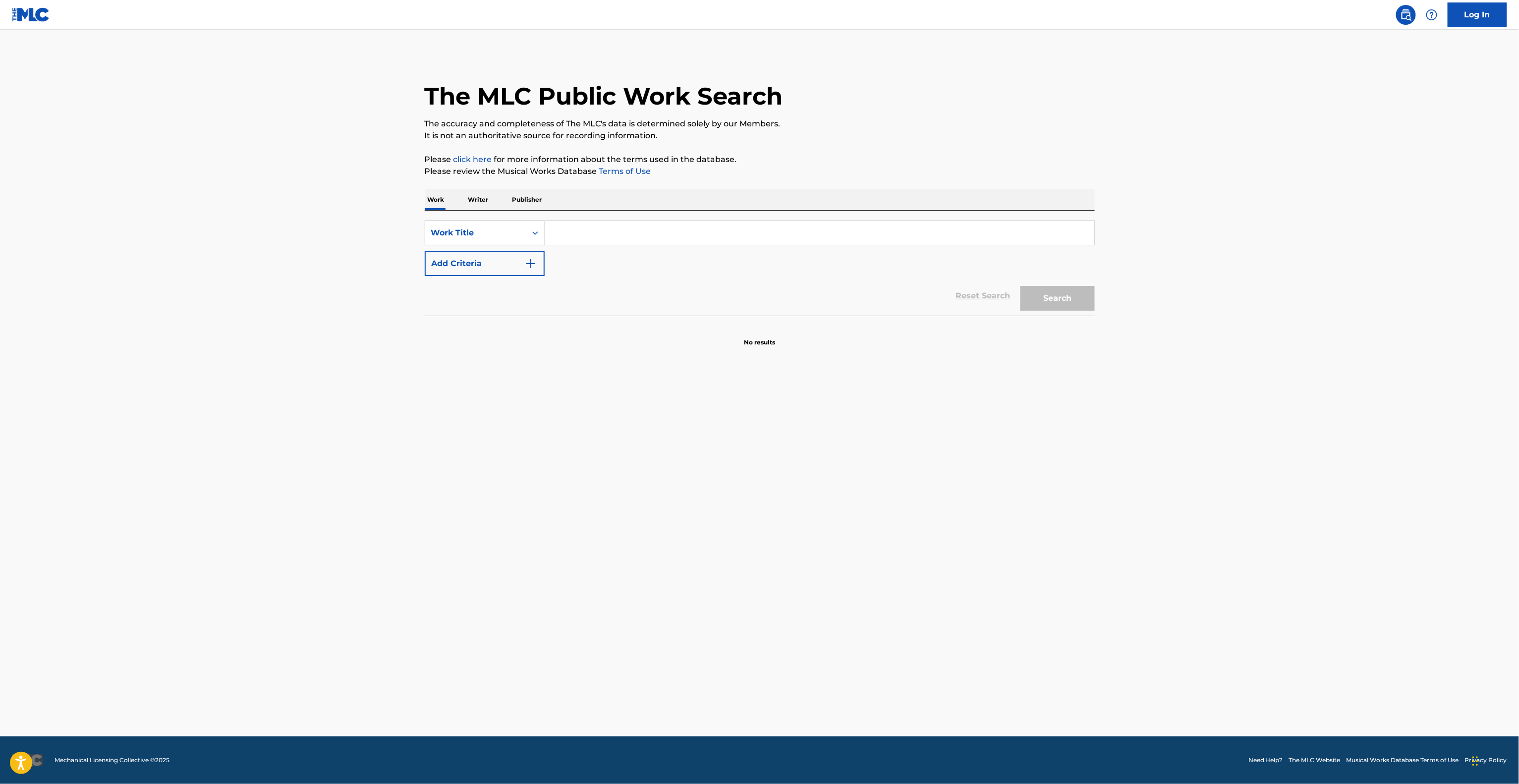
click at [945, 472] on main "The MLC Public Work Search The accuracy and completeness of The MLC's data is d…" at bounding box center [759, 383] width 1519 height 706
click at [942, 460] on main "The MLC Public Work Search The accuracy and completeness of The MLC's data is d…" at bounding box center [759, 383] width 1519 height 706
click at [942, 459] on main "The MLC Public Work Search The accuracy and completeness of The MLC's data is d…" at bounding box center [759, 383] width 1519 height 706
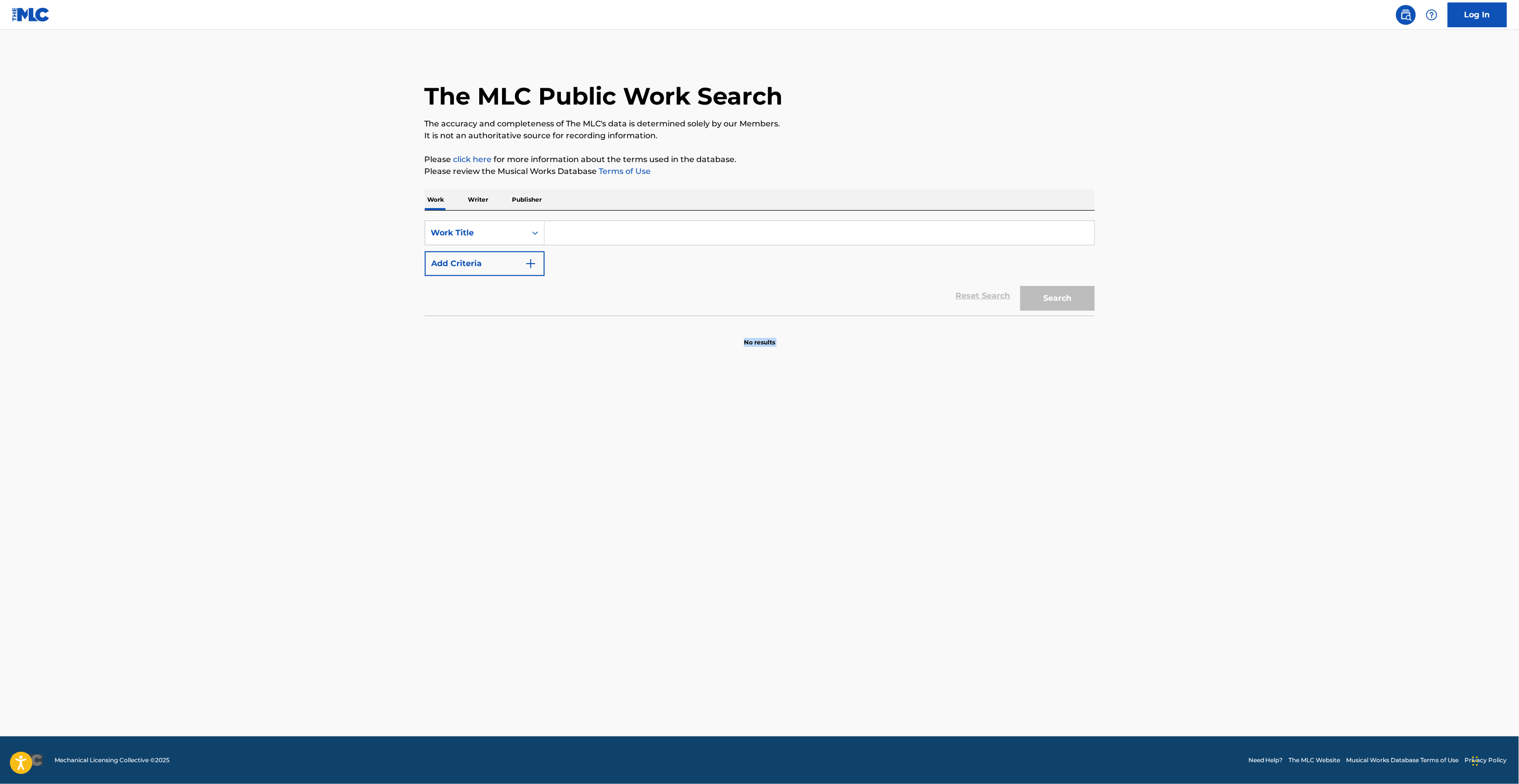
click at [942, 456] on main "The MLC Public Work Search The accuracy and completeness of The MLC's data is d…" at bounding box center [759, 383] width 1519 height 706
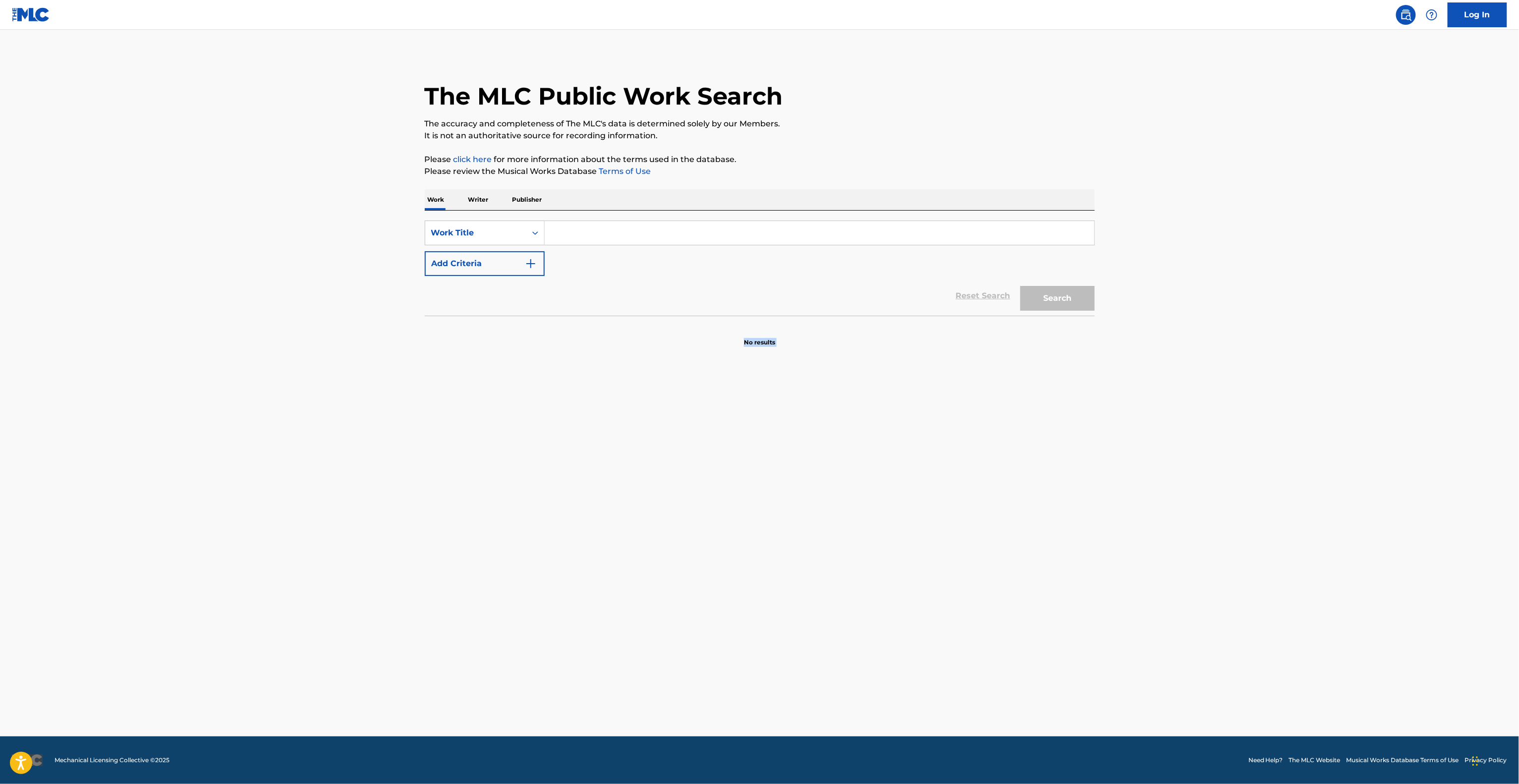
click at [942, 456] on main "The MLC Public Work Search The accuracy and completeness of The MLC's data is d…" at bounding box center [759, 383] width 1519 height 706
click at [938, 439] on main "The MLC Public Work Search The accuracy and completeness of The MLC's data is d…" at bounding box center [759, 383] width 1519 height 706
click at [939, 439] on main "The MLC Public Work Search The accuracy and completeness of The MLC's data is d…" at bounding box center [759, 383] width 1519 height 706
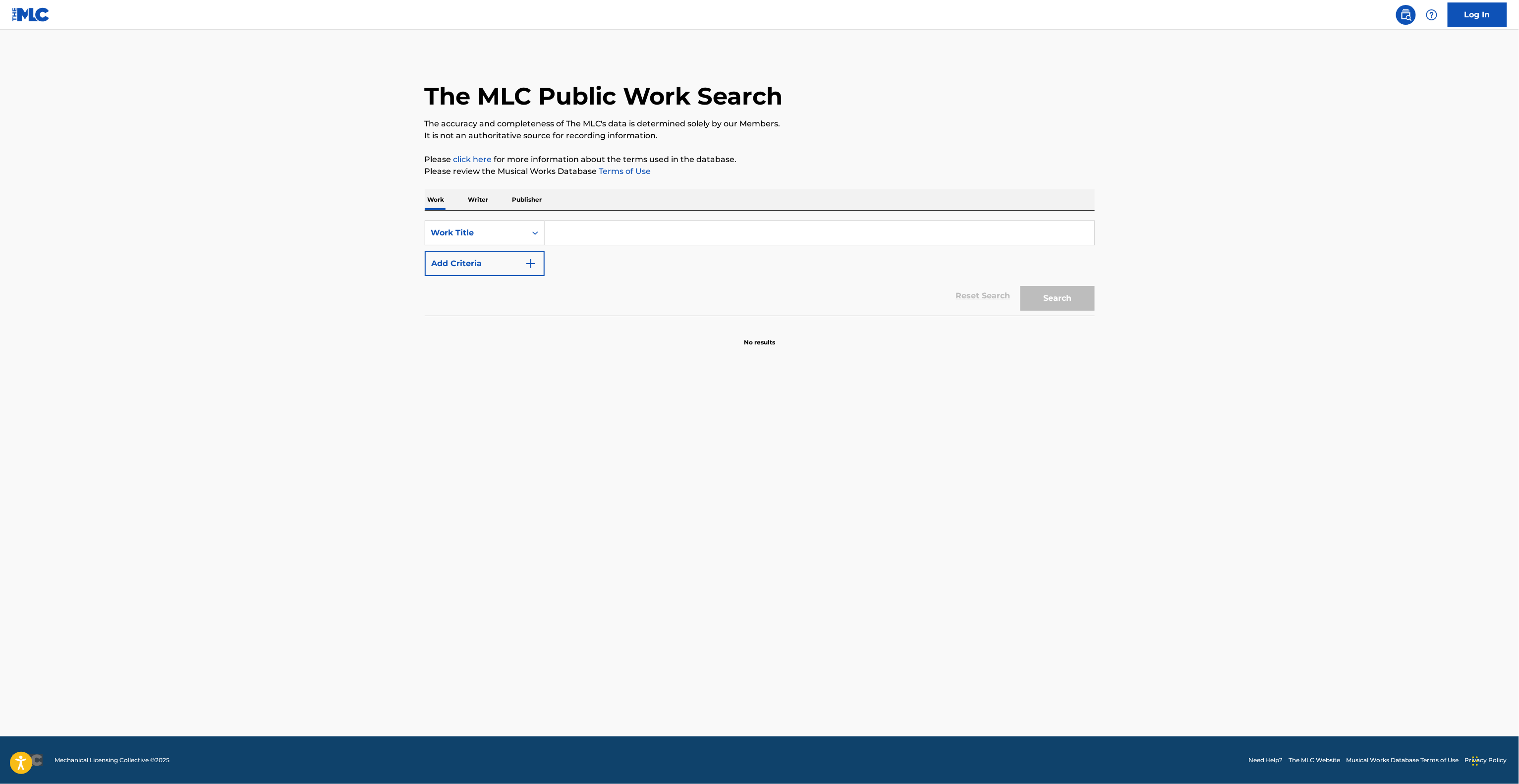
click at [939, 439] on main "The MLC Public Work Search The accuracy and completeness of The MLC's data is d…" at bounding box center [759, 383] width 1519 height 706
click at [950, 356] on main "The MLC Public Work Search The accuracy and completeness of The MLC's data is d…" at bounding box center [759, 383] width 1519 height 706
click at [950, 355] on main "The MLC Public Work Search The accuracy and completeness of The MLC's data is d…" at bounding box center [759, 383] width 1519 height 706
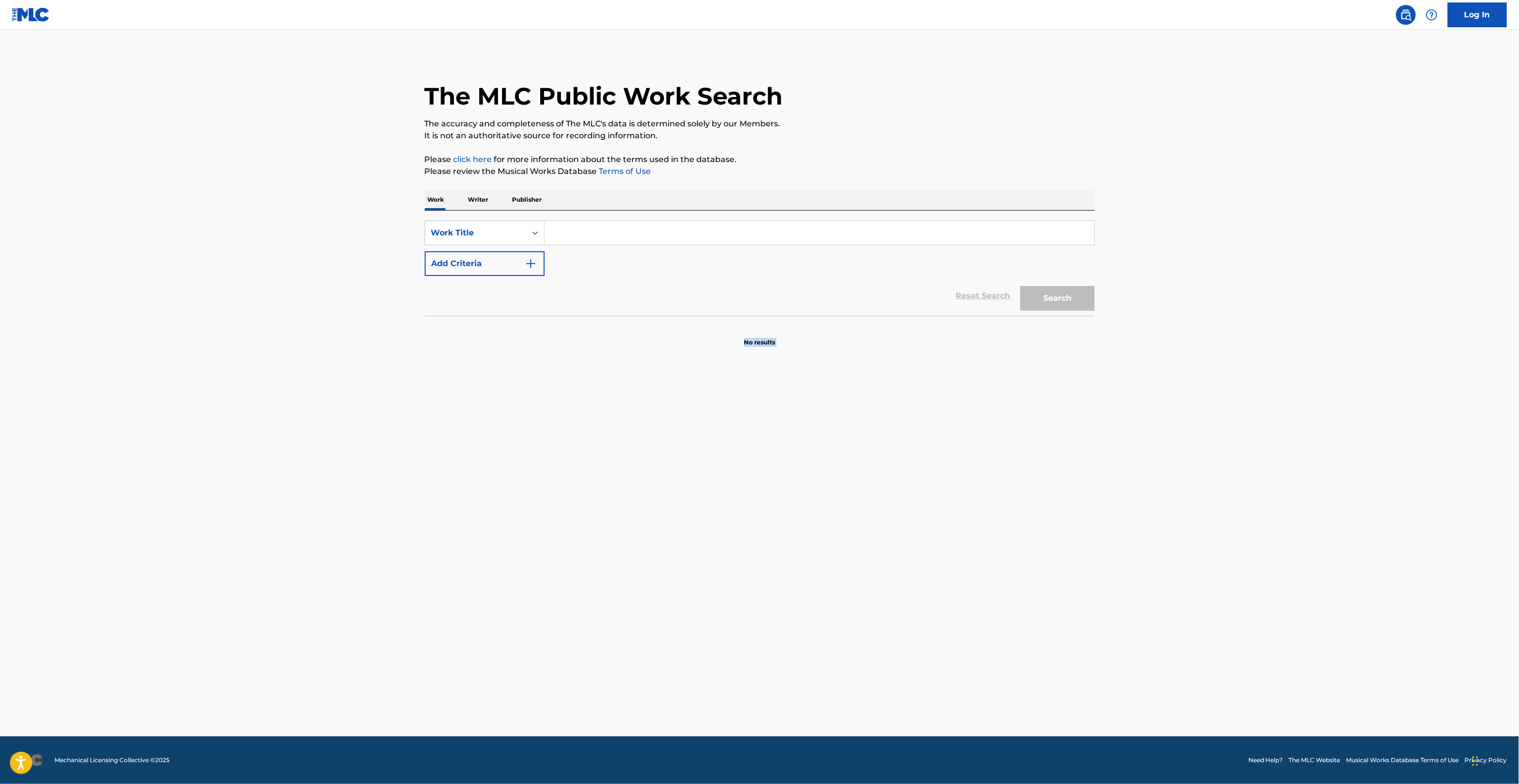
click at [956, 407] on main "The MLC Public Work Search The accuracy and completeness of The MLC's data is d…" at bounding box center [759, 383] width 1519 height 706
click at [968, 404] on main "The MLC Public Work Search The accuracy and completeness of The MLC's data is d…" at bounding box center [759, 383] width 1519 height 706
click at [968, 405] on main "The MLC Public Work Search The accuracy and completeness of The MLC's data is d…" at bounding box center [759, 383] width 1519 height 706
click at [969, 405] on main "The MLC Public Work Search The accuracy and completeness of The MLC's data is d…" at bounding box center [759, 383] width 1519 height 706
click at [971, 404] on main "The MLC Public Work Search The accuracy and completeness of The MLC's data is d…" at bounding box center [759, 383] width 1519 height 706
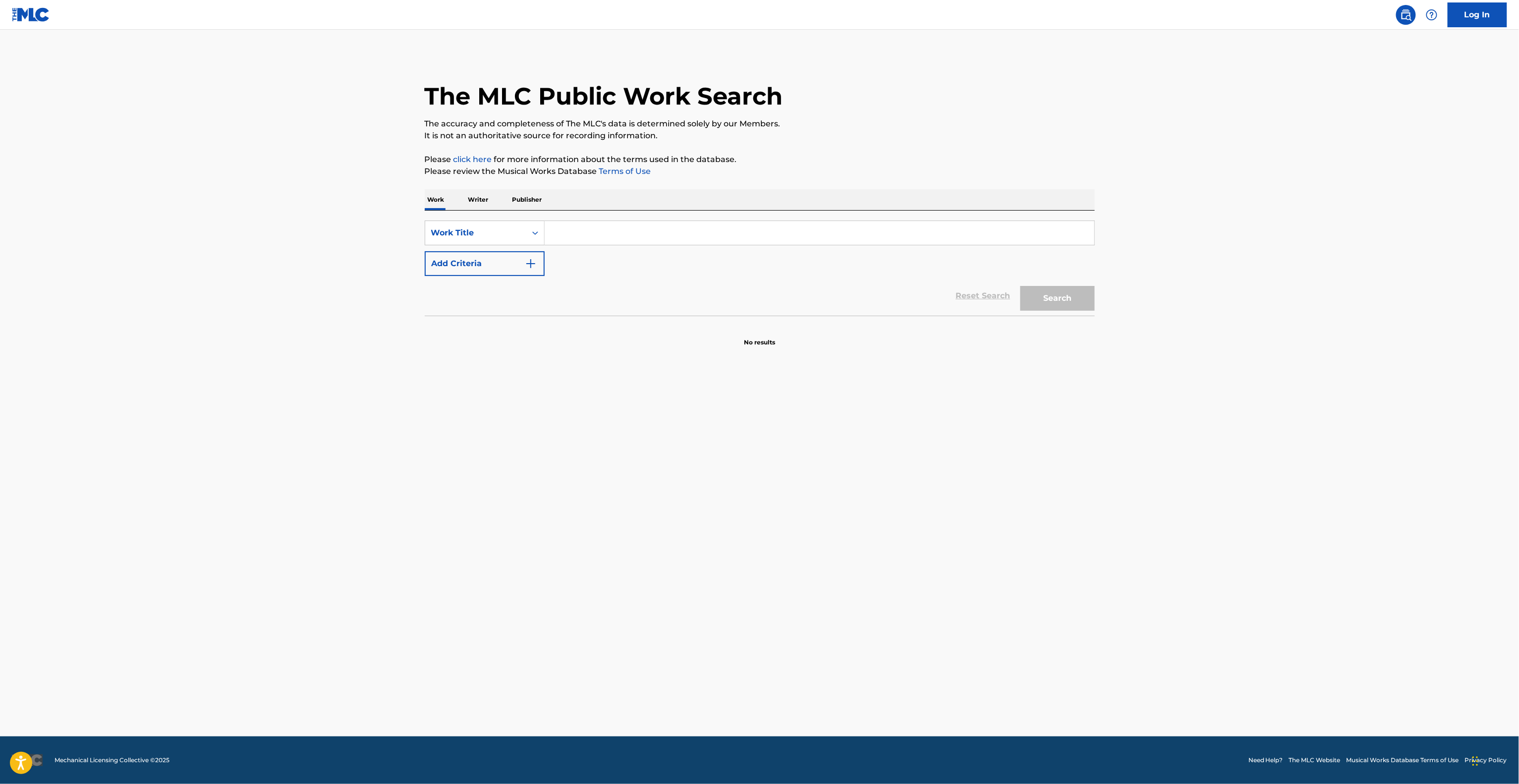
click at [971, 408] on main "The MLC Public Work Search The accuracy and completeness of The MLC's data is d…" at bounding box center [759, 383] width 1519 height 706
drag, startPoint x: 973, startPoint y: 413, endPoint x: 974, endPoint y: 421, distance: 8.1
click at [974, 414] on main "The MLC Public Work Search The accuracy and completeness of The MLC's data is d…" at bounding box center [759, 383] width 1519 height 706
click at [977, 432] on main "The MLC Public Work Search The accuracy and completeness of The MLC's data is d…" at bounding box center [759, 383] width 1519 height 706
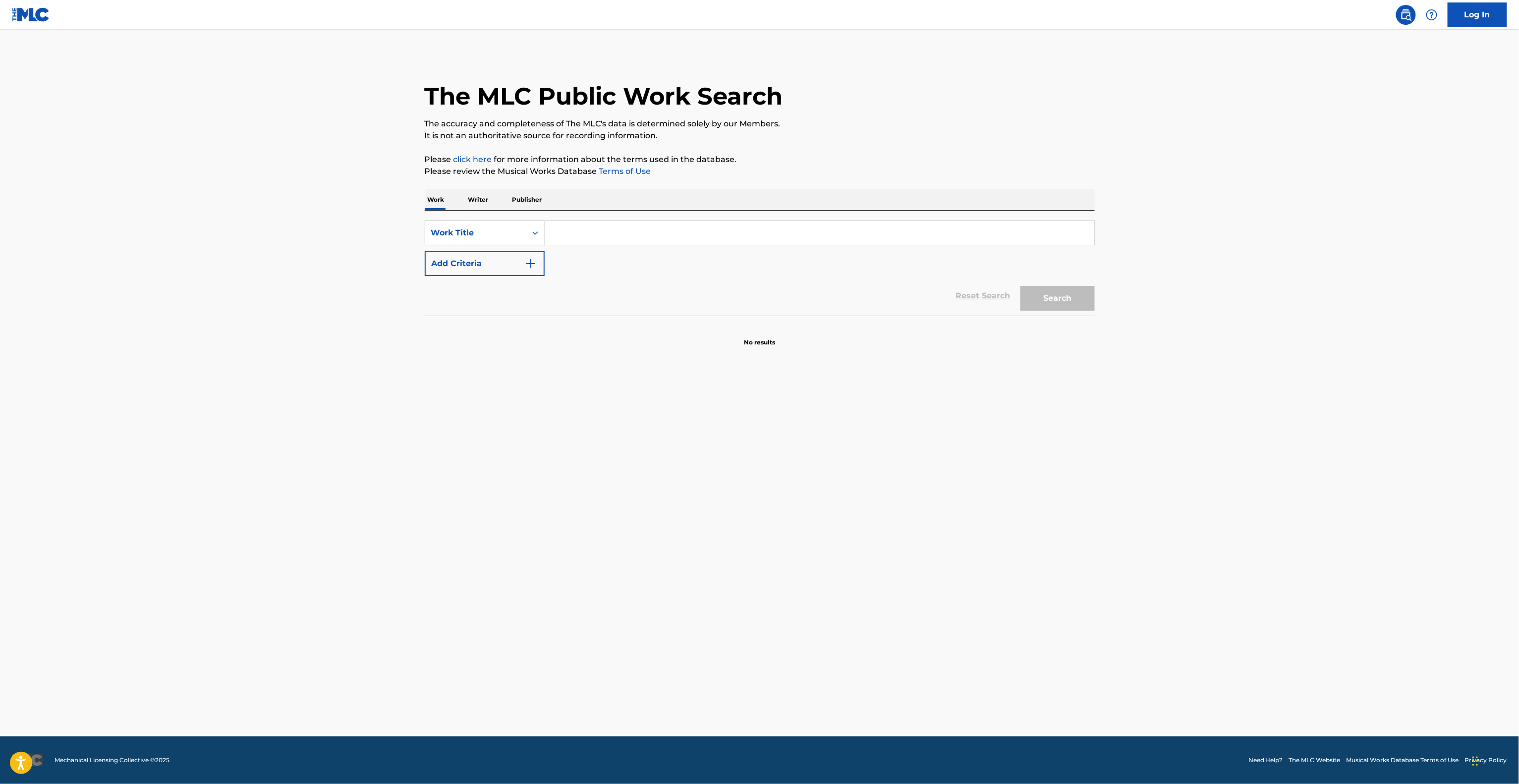
click at [977, 432] on main "The MLC Public Work Search The accuracy and completeness of The MLC's data is d…" at bounding box center [759, 383] width 1519 height 706
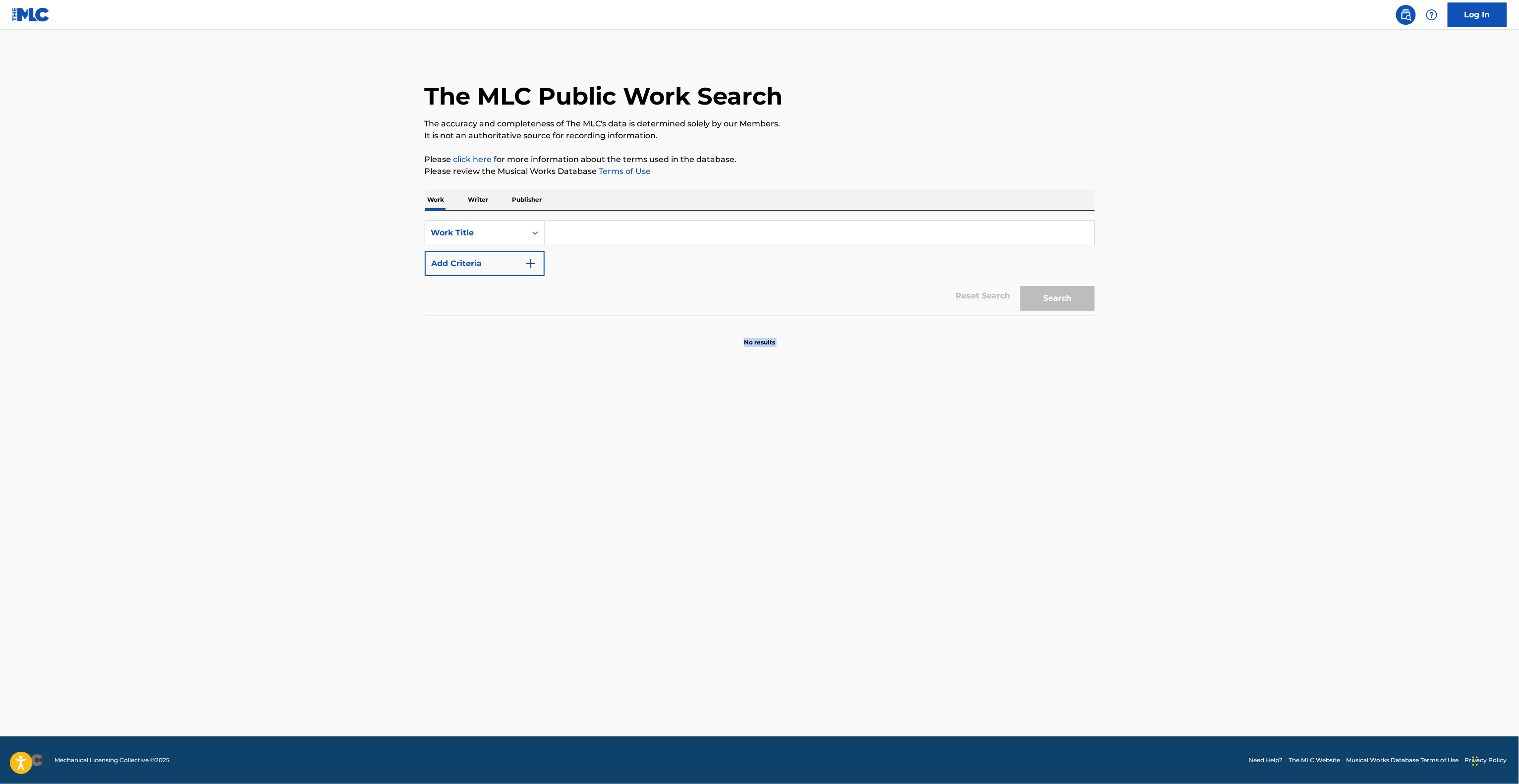
click at [977, 432] on main "The MLC Public Work Search The accuracy and completeness of The MLC's data is d…" at bounding box center [759, 383] width 1519 height 706
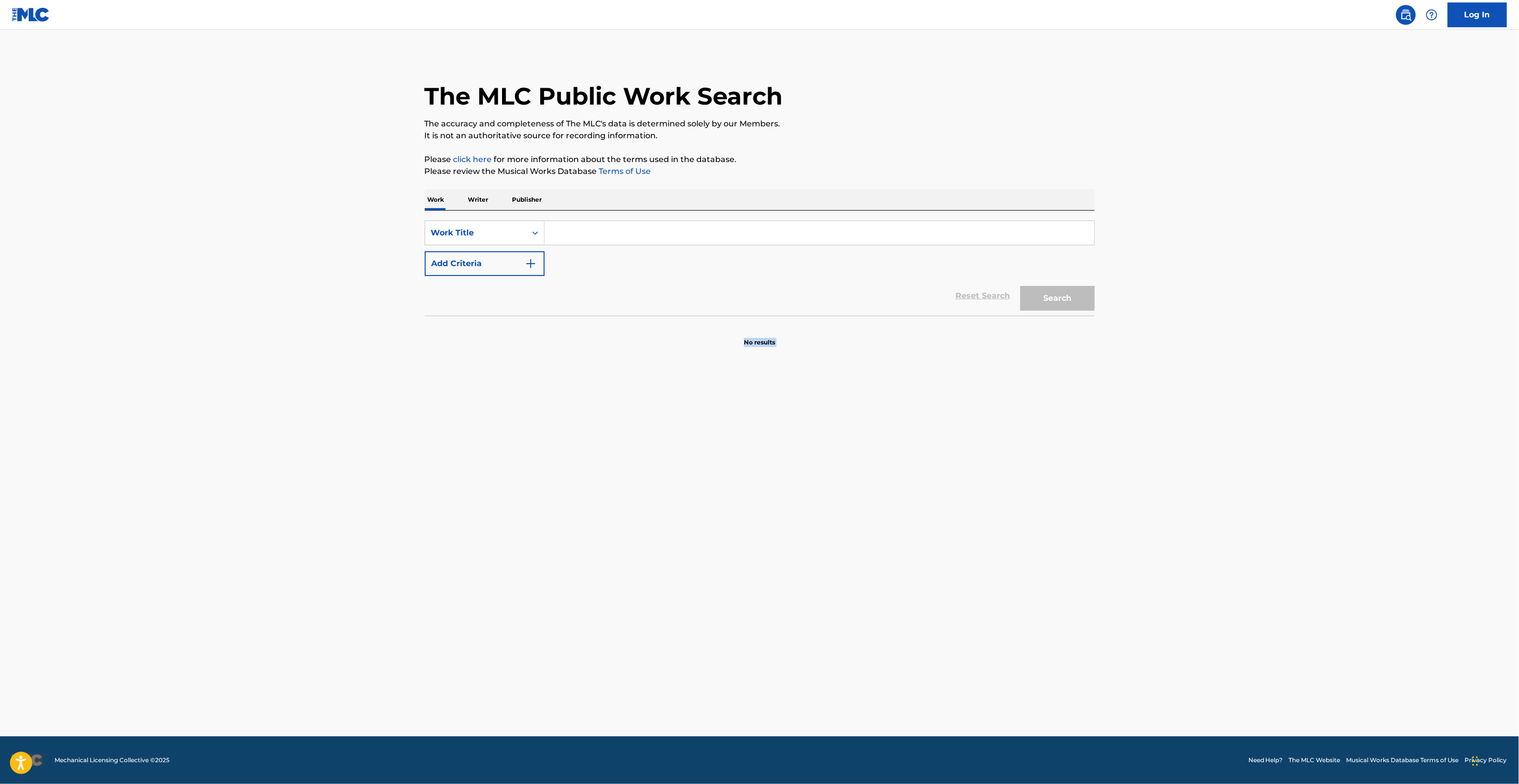
click at [977, 432] on main "The MLC Public Work Search The accuracy and completeness of The MLC's data is d…" at bounding box center [759, 383] width 1519 height 706
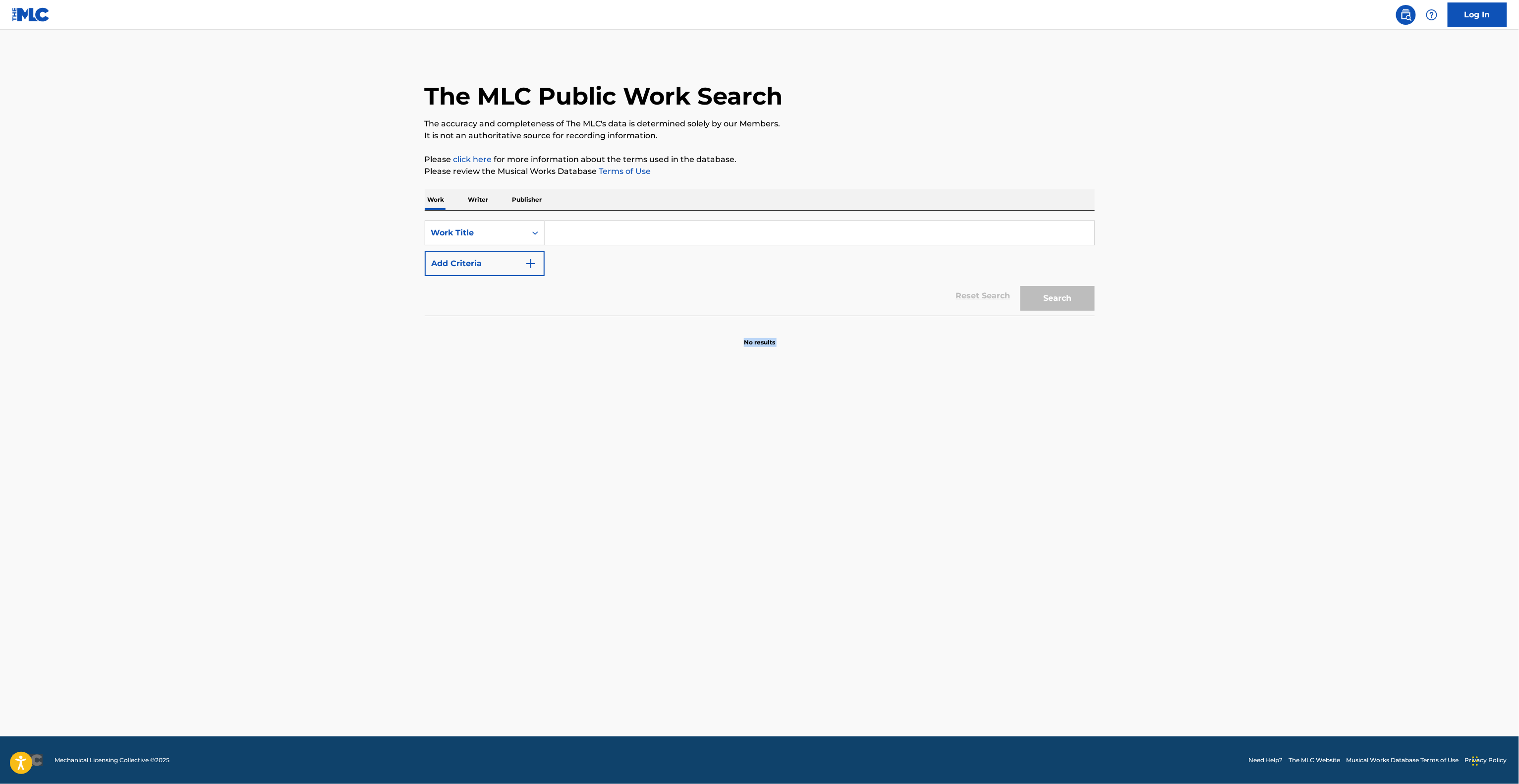
click at [977, 432] on main "The MLC Public Work Search The accuracy and completeness of The MLC's data is d…" at bounding box center [759, 383] width 1519 height 706
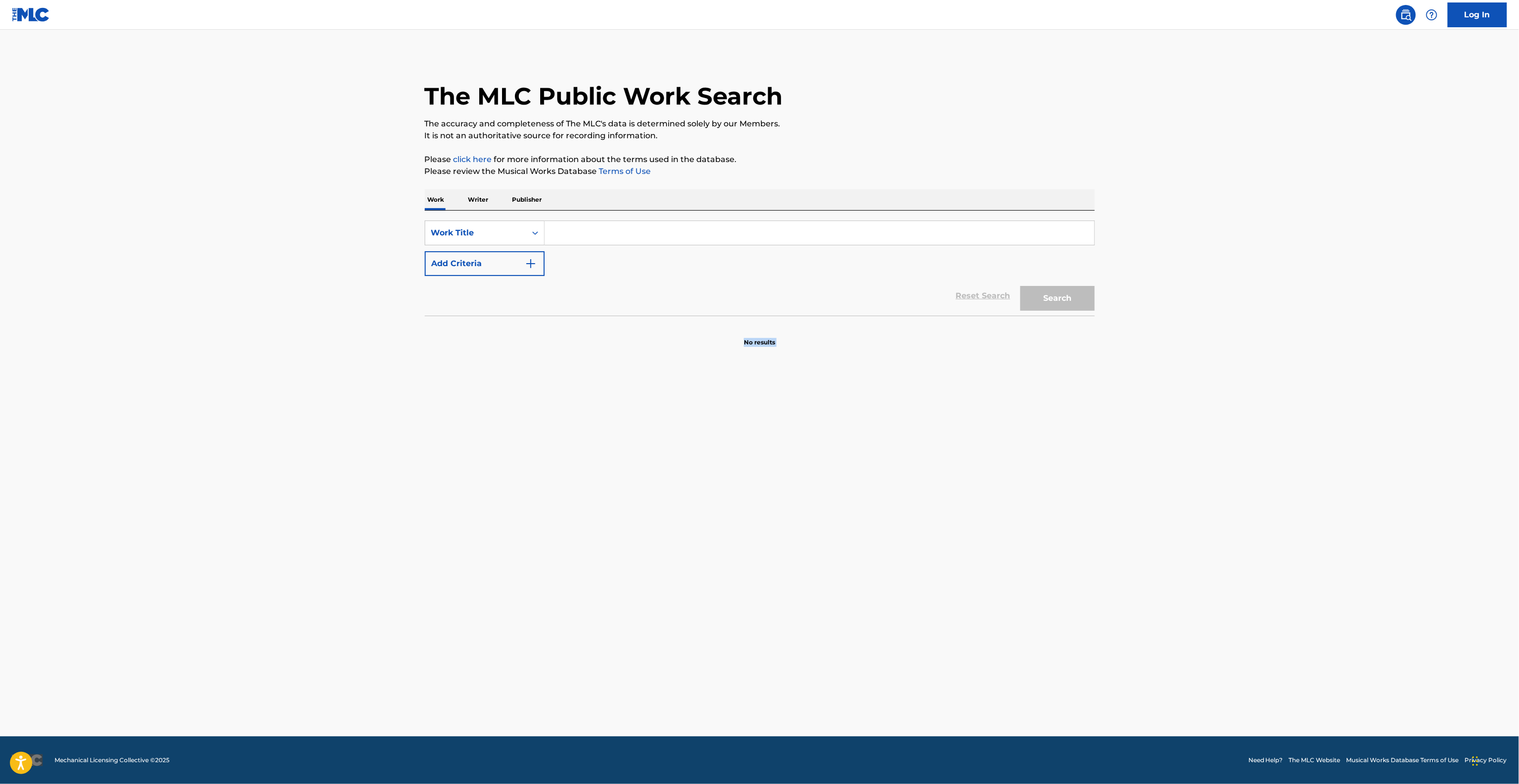
click at [977, 432] on main "The MLC Public Work Search The accuracy and completeness of The MLC's data is d…" at bounding box center [759, 383] width 1519 height 706
click at [977, 432] on main "The MLC Public Work Search The accuracy and completeness of The MLC's data is d…" at bounding box center [759, 383] width 1519 height 706
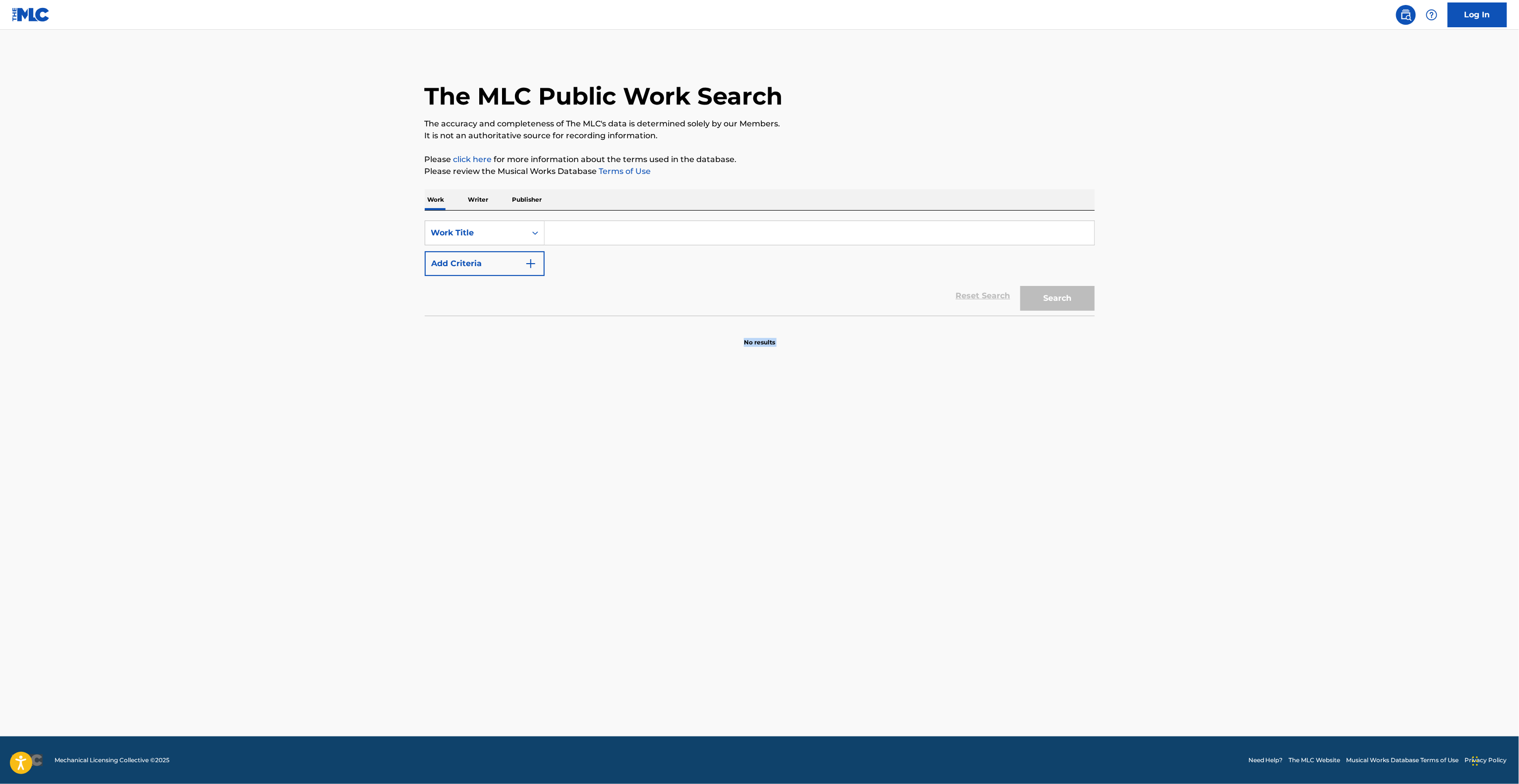
click at [977, 433] on main "The MLC Public Work Search The accuracy and completeness of The MLC's data is d…" at bounding box center [759, 383] width 1519 height 706
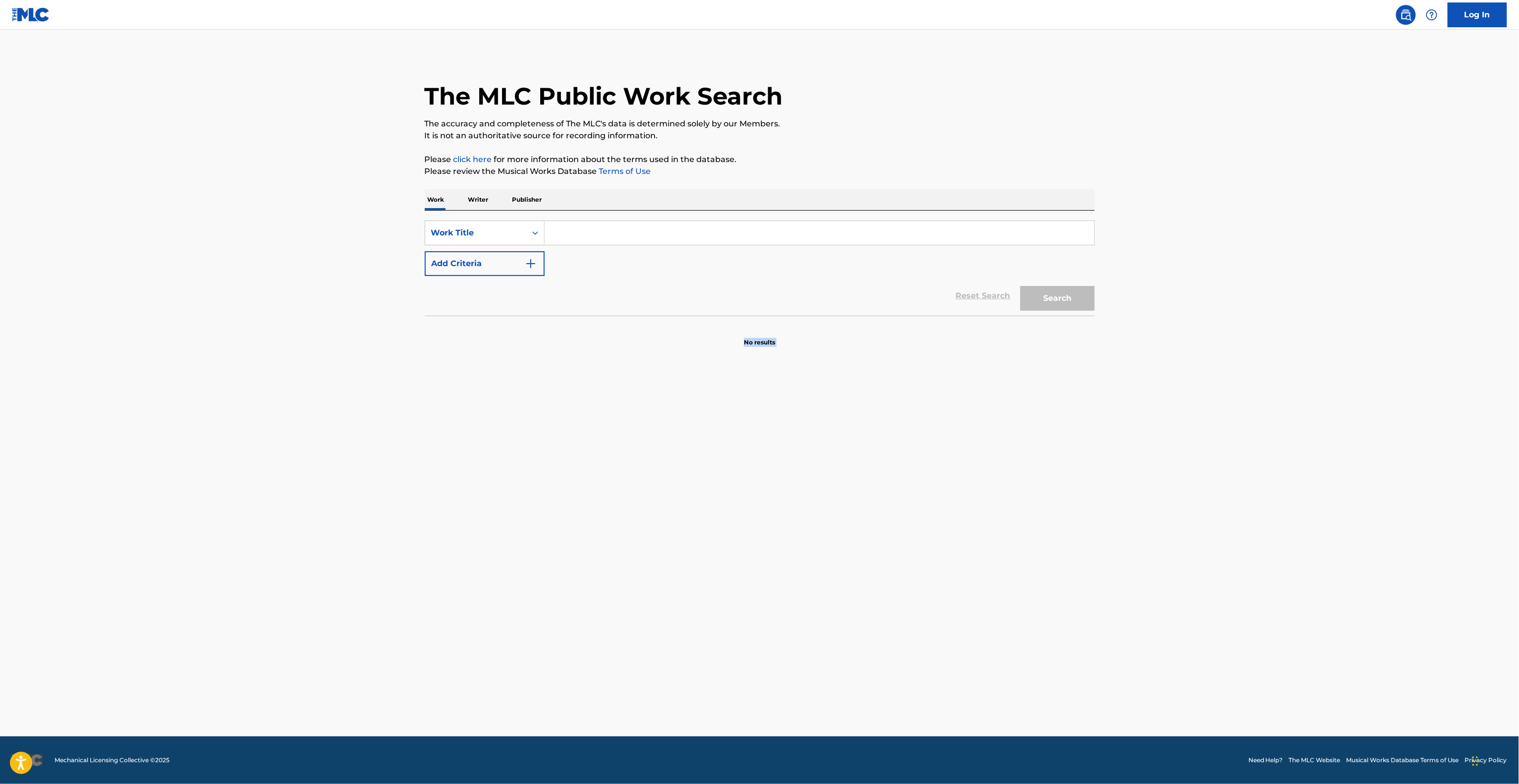
click at [977, 435] on main "The MLC Public Work Search The accuracy and completeness of The MLC's data is d…" at bounding box center [759, 383] width 1519 height 706
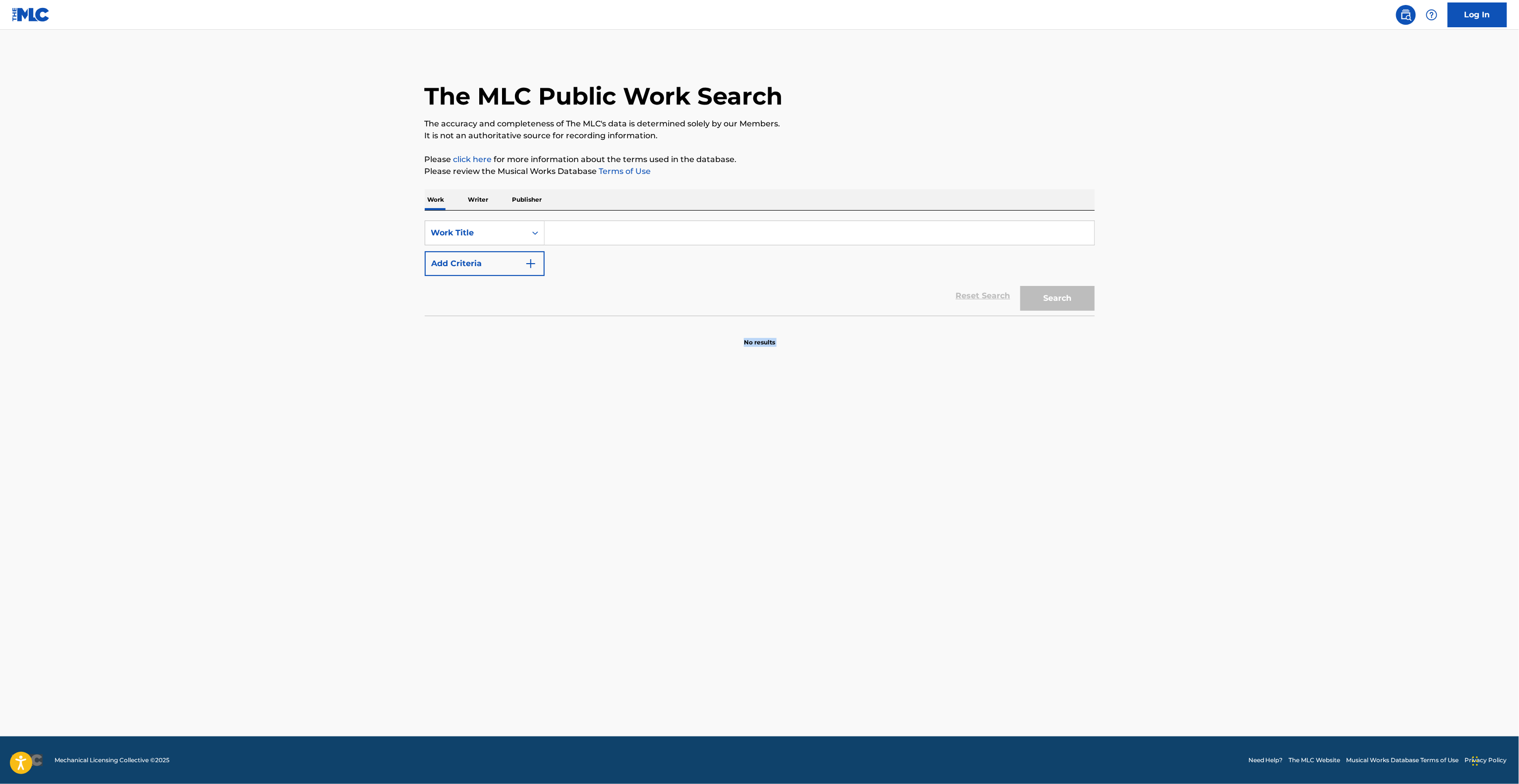
click at [977, 435] on main "The MLC Public Work Search The accuracy and completeness of The MLC's data is d…" at bounding box center [759, 383] width 1519 height 706
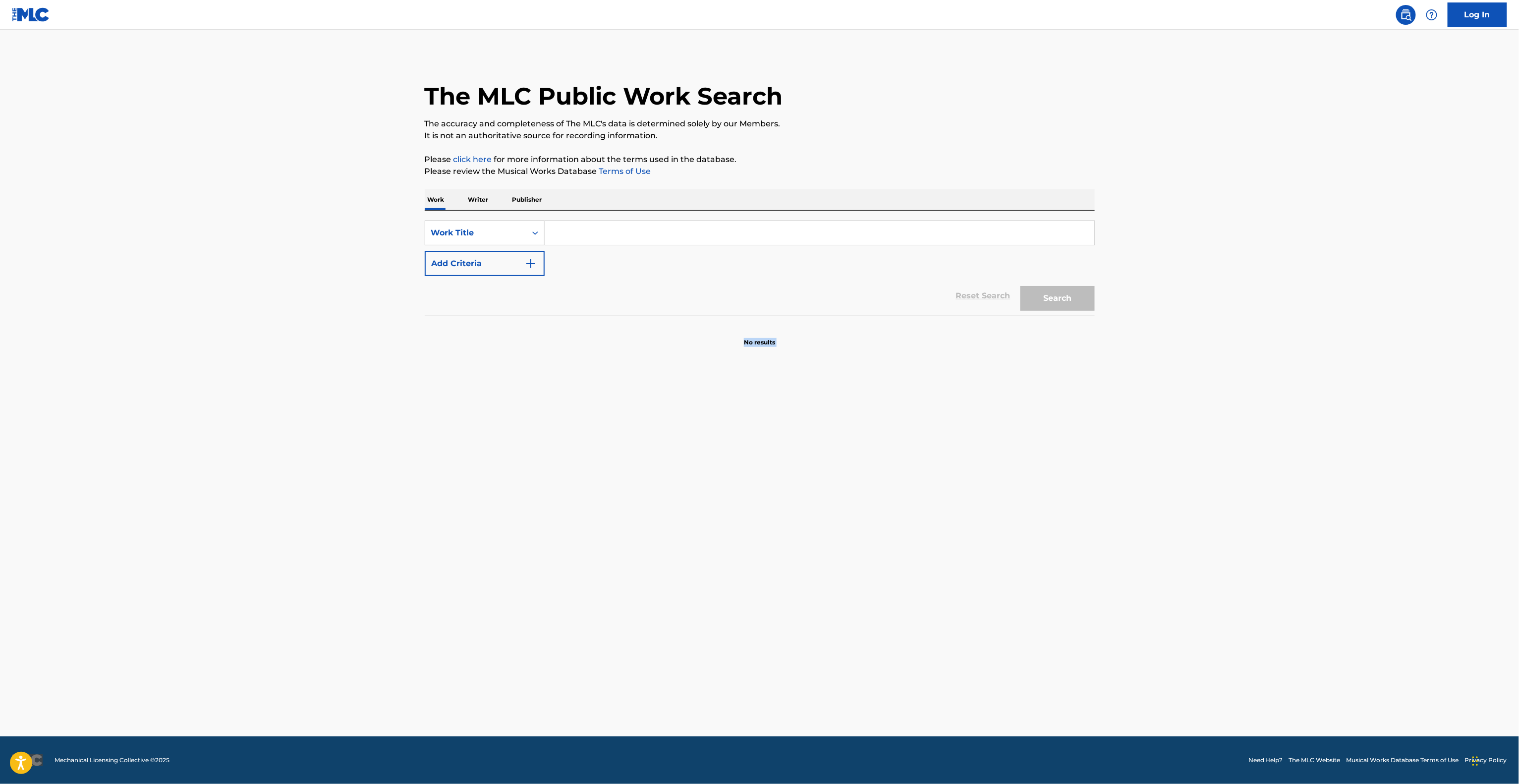
click at [977, 435] on main "The MLC Public Work Search The accuracy and completeness of The MLC's data is d…" at bounding box center [759, 383] width 1519 height 706
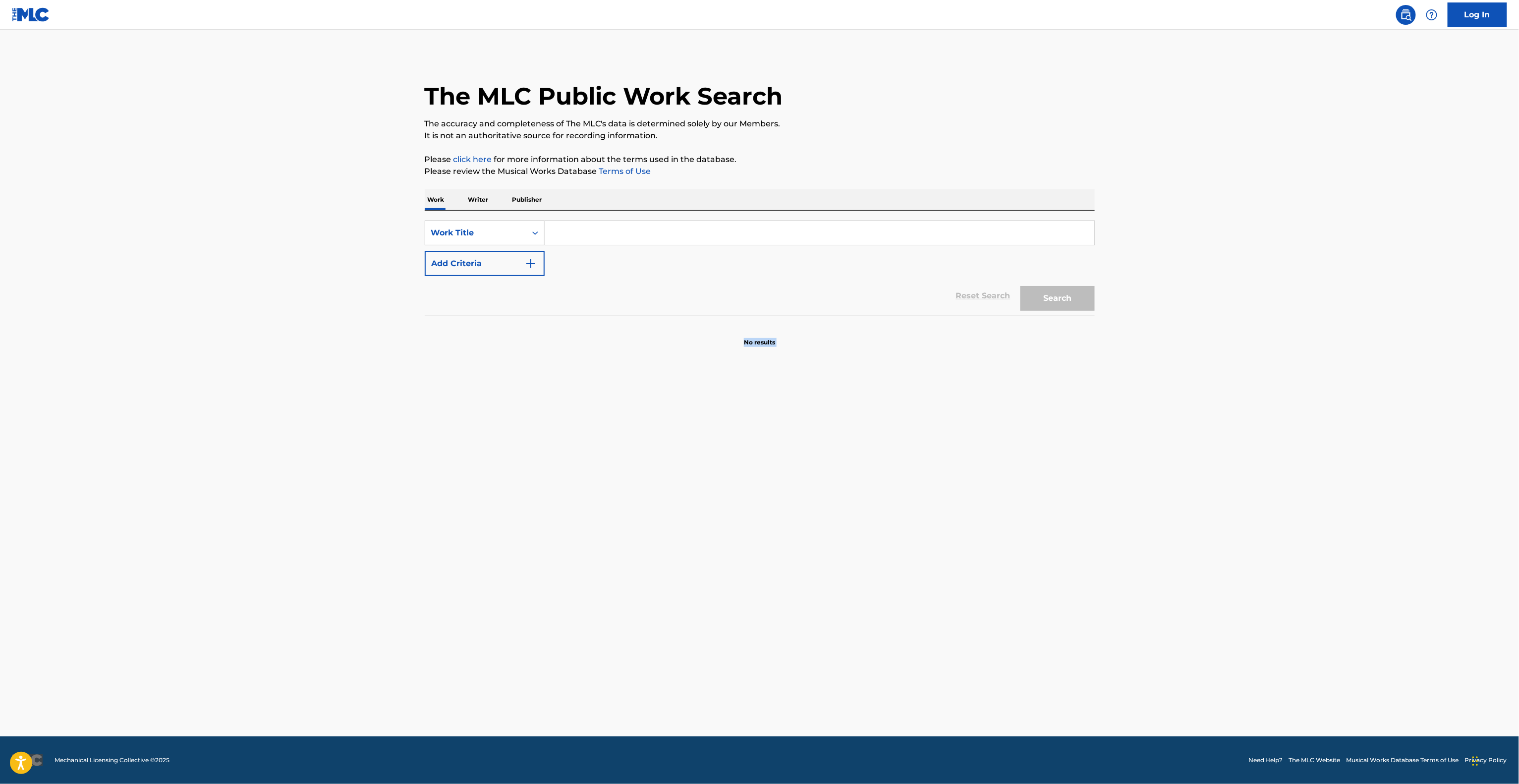
click at [977, 435] on main "The MLC Public Work Search The accuracy and completeness of The MLC's data is d…" at bounding box center [759, 383] width 1519 height 706
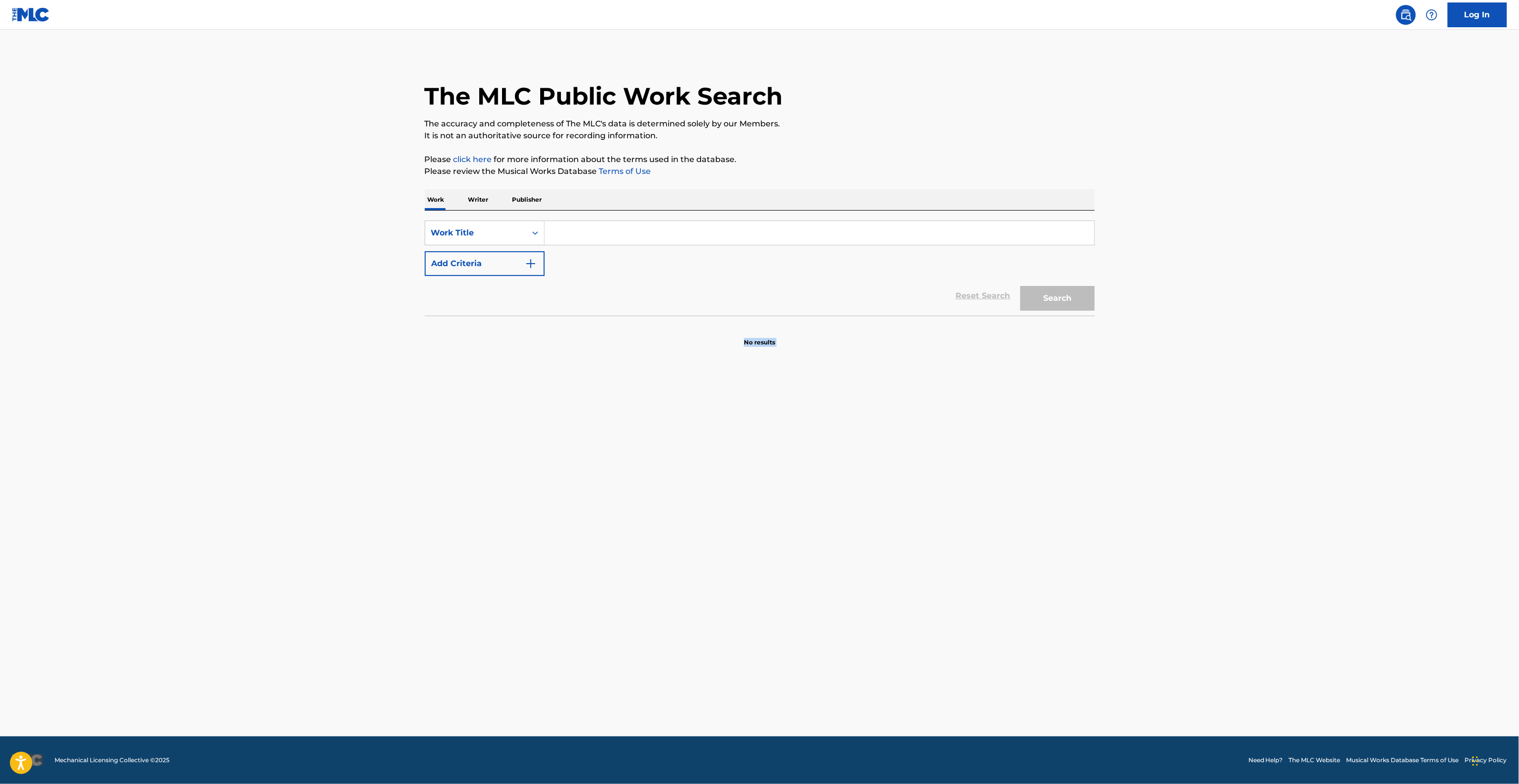
click at [977, 435] on main "The MLC Public Work Search The accuracy and completeness of The MLC's data is d…" at bounding box center [759, 383] width 1519 height 706
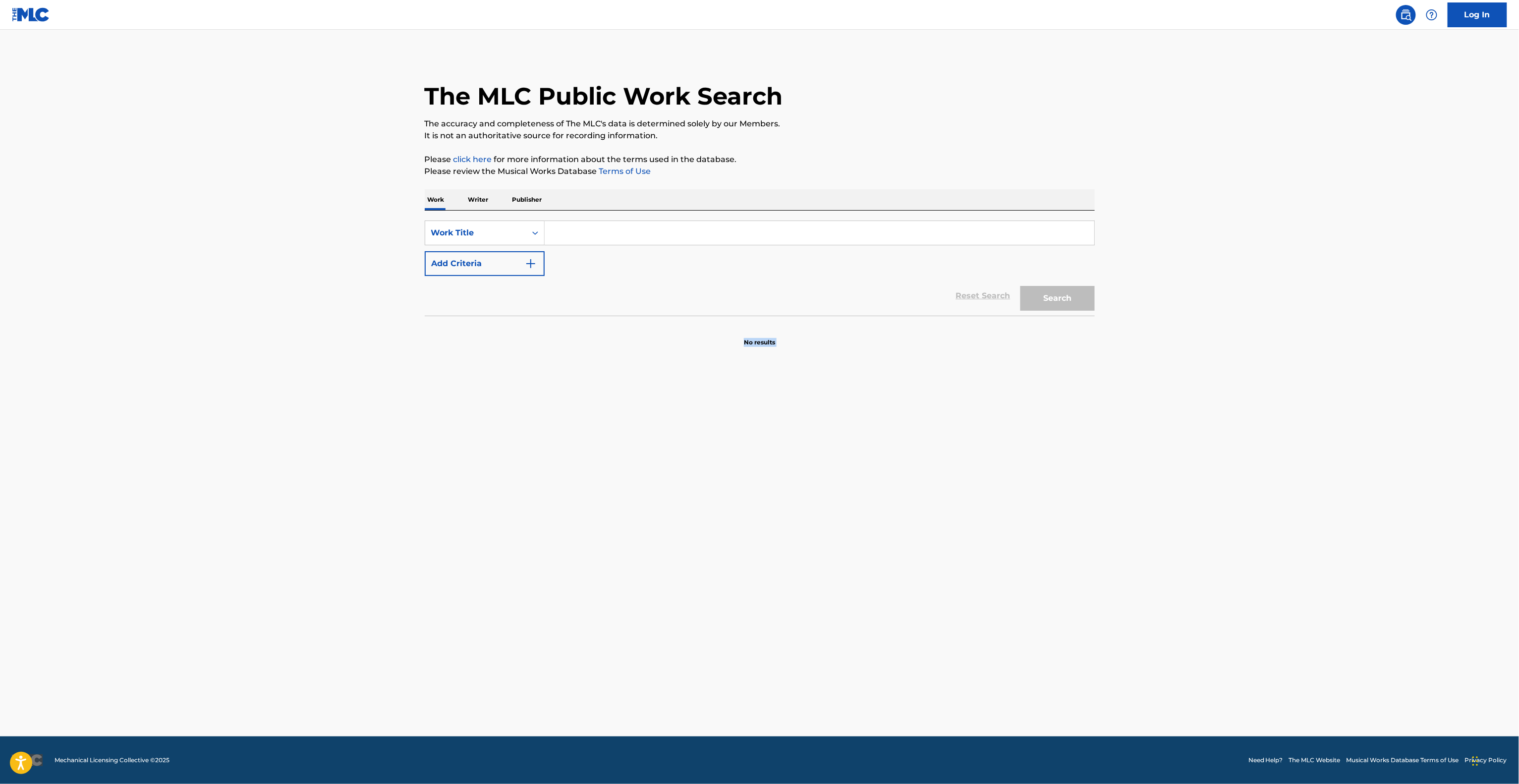
click at [977, 435] on main "The MLC Public Work Search The accuracy and completeness of The MLC's data is d…" at bounding box center [759, 383] width 1519 height 706
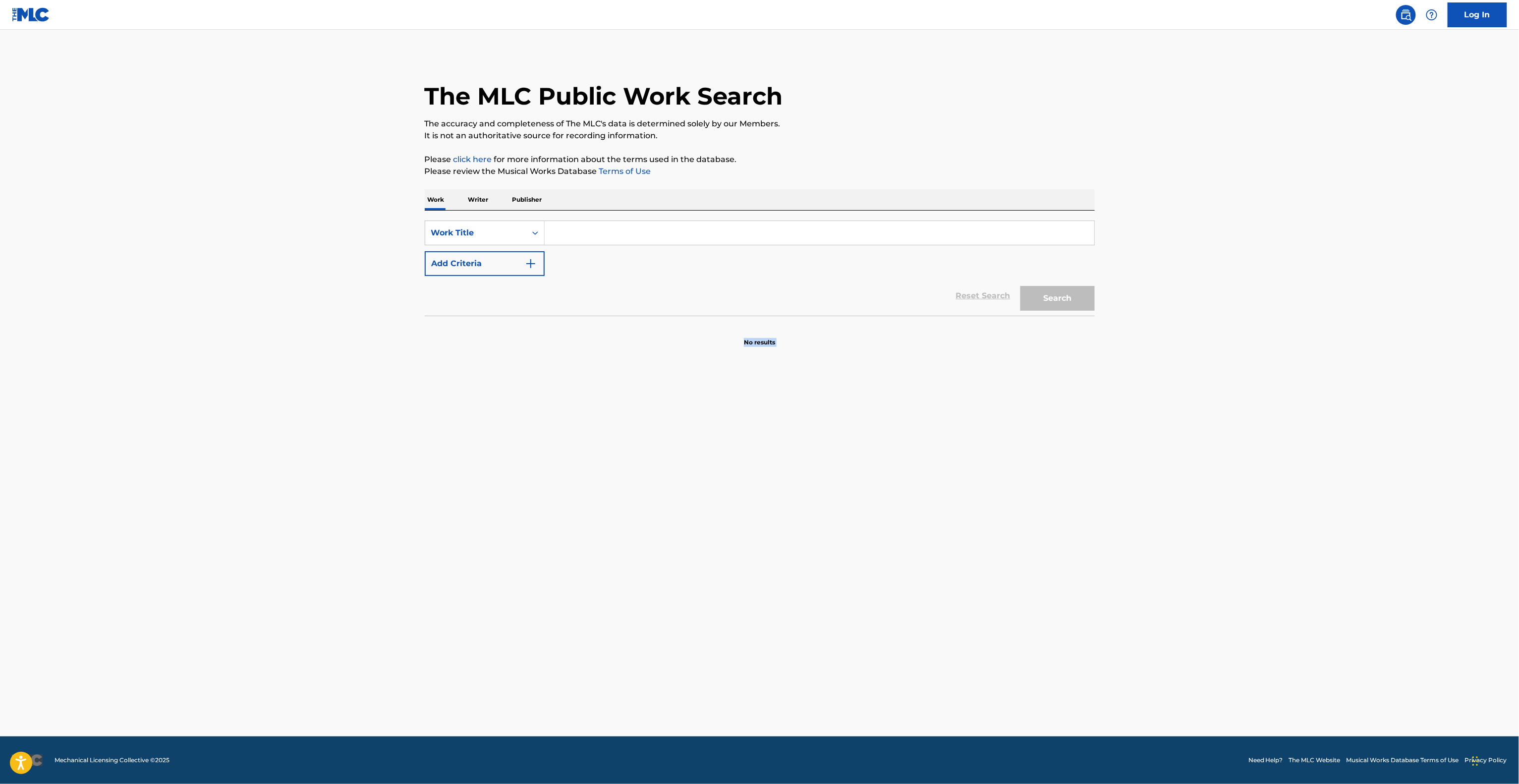
click at [977, 435] on main "The MLC Public Work Search The accuracy and completeness of The MLC's data is d…" at bounding box center [759, 383] width 1519 height 706
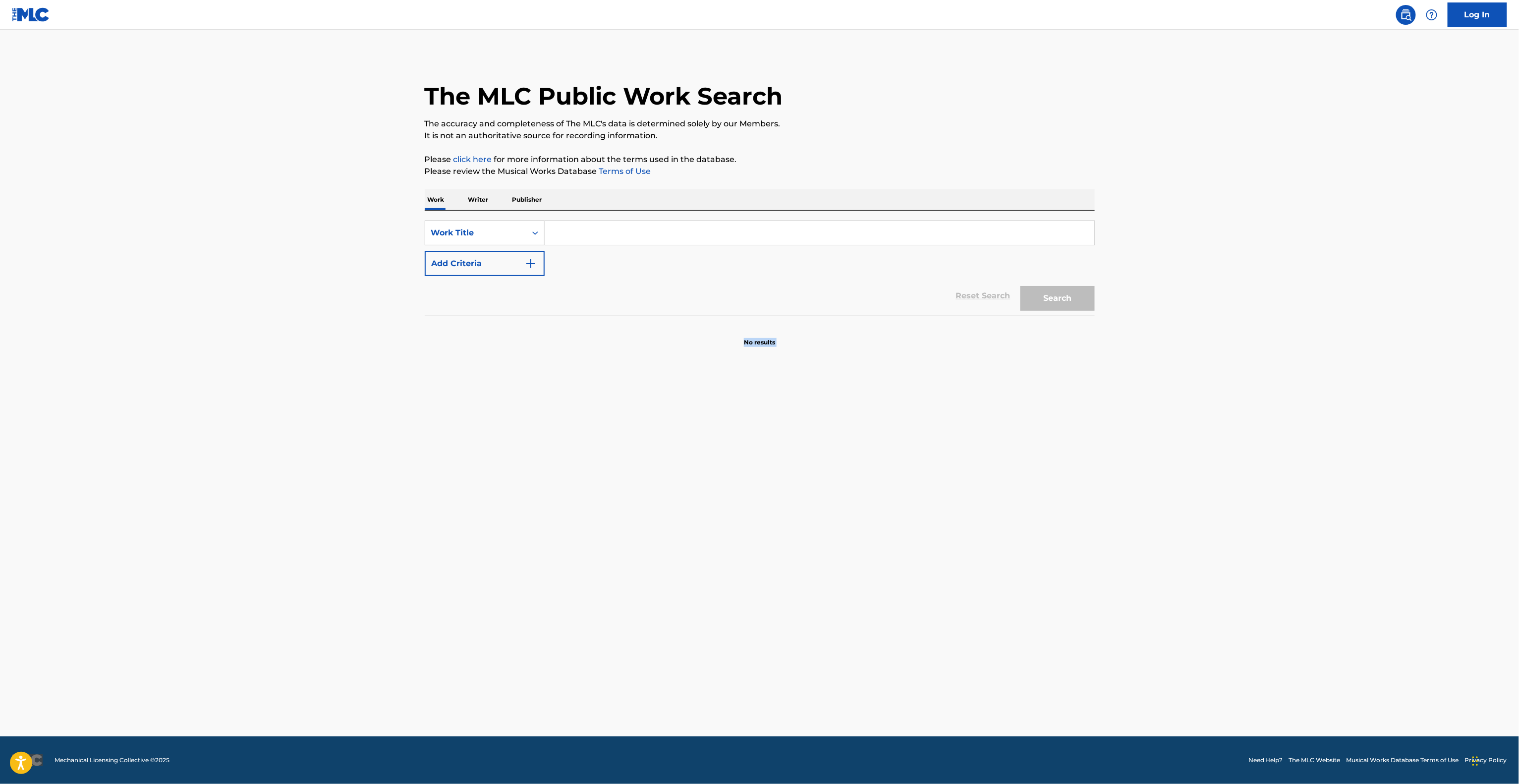
click at [977, 435] on main "The MLC Public Work Search The accuracy and completeness of The MLC's data is d…" at bounding box center [759, 383] width 1519 height 706
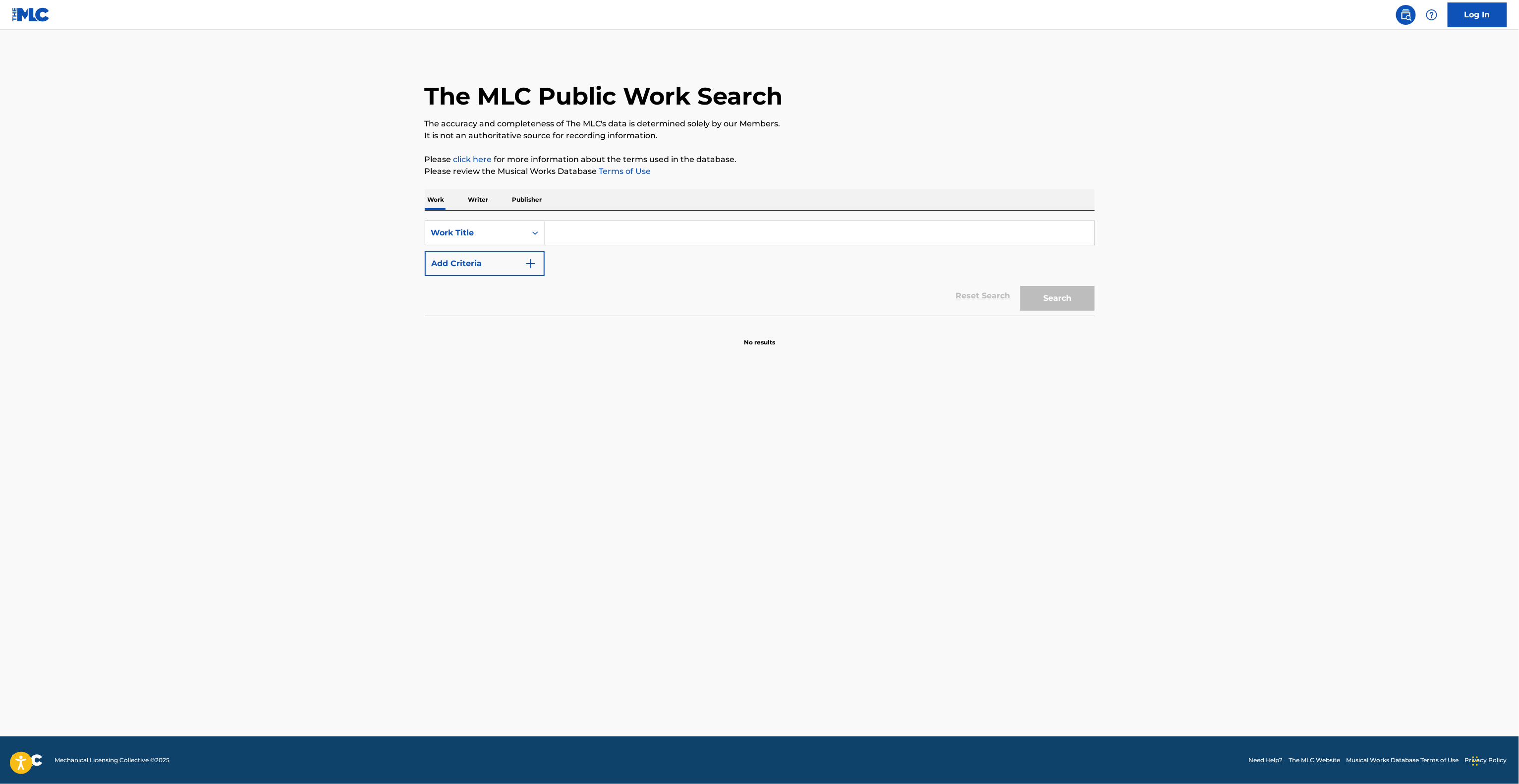
click at [977, 435] on main "The MLC Public Work Search The accuracy and completeness of The MLC's data is d…" at bounding box center [759, 383] width 1519 height 706
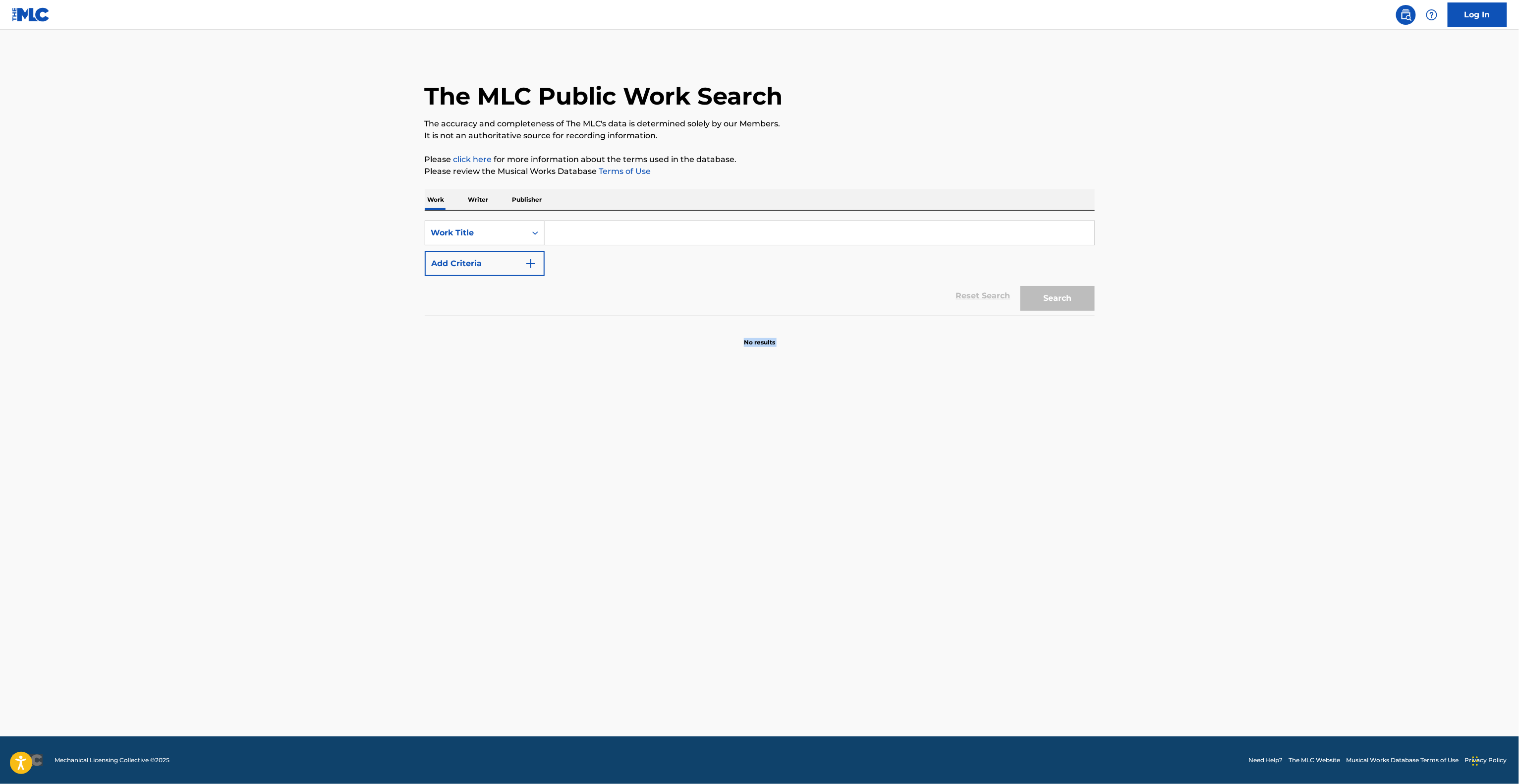
click at [977, 435] on main "The MLC Public Work Search The accuracy and completeness of The MLC's data is d…" at bounding box center [759, 383] width 1519 height 706
click at [977, 435] on main "The MLC Public Work Search The accuracy and completeness of The MLC's data is d…" at bounding box center [759, 383] width 1519 height 706
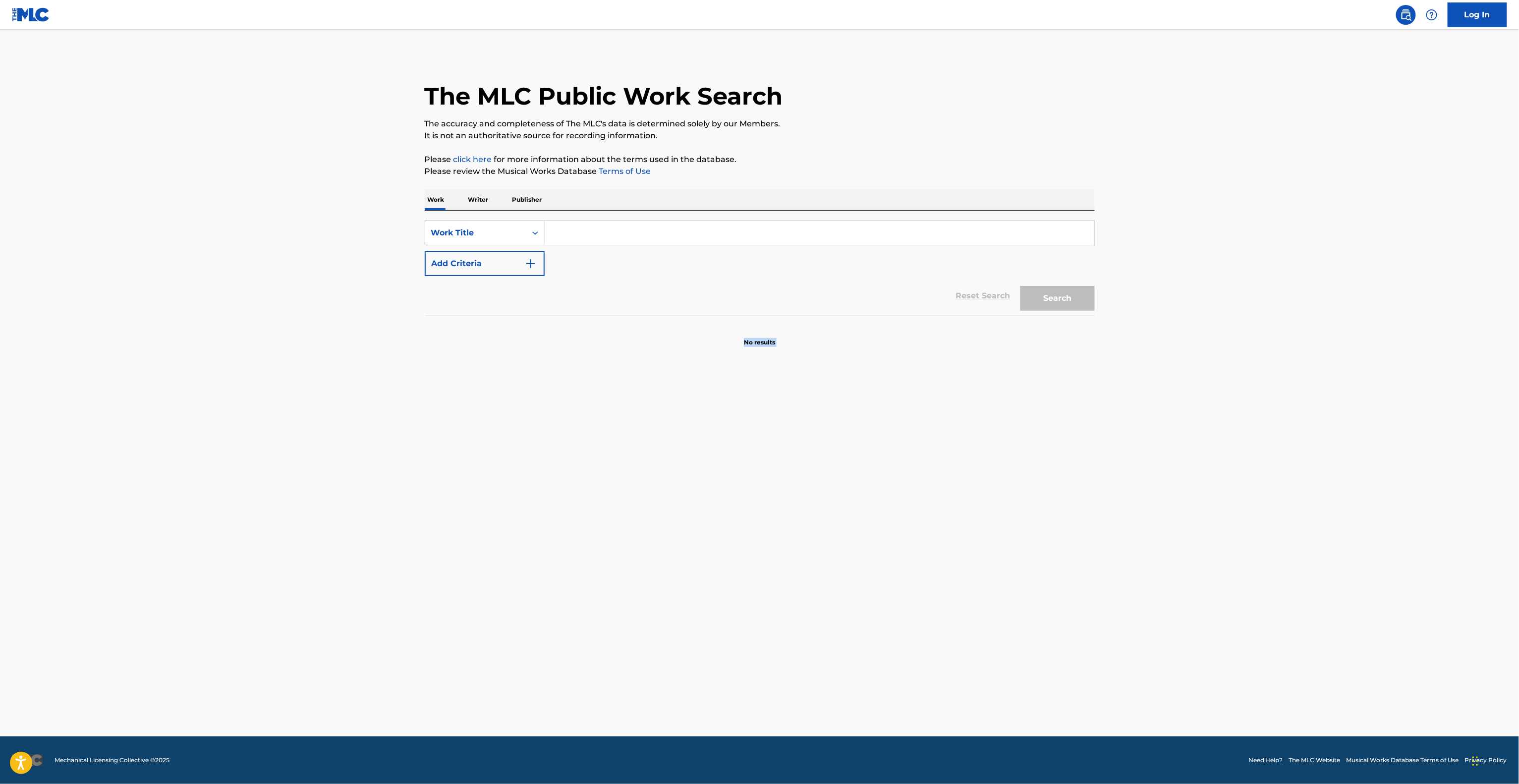
click at [976, 439] on main "The MLC Public Work Search The accuracy and completeness of The MLC's data is d…" at bounding box center [759, 383] width 1519 height 706
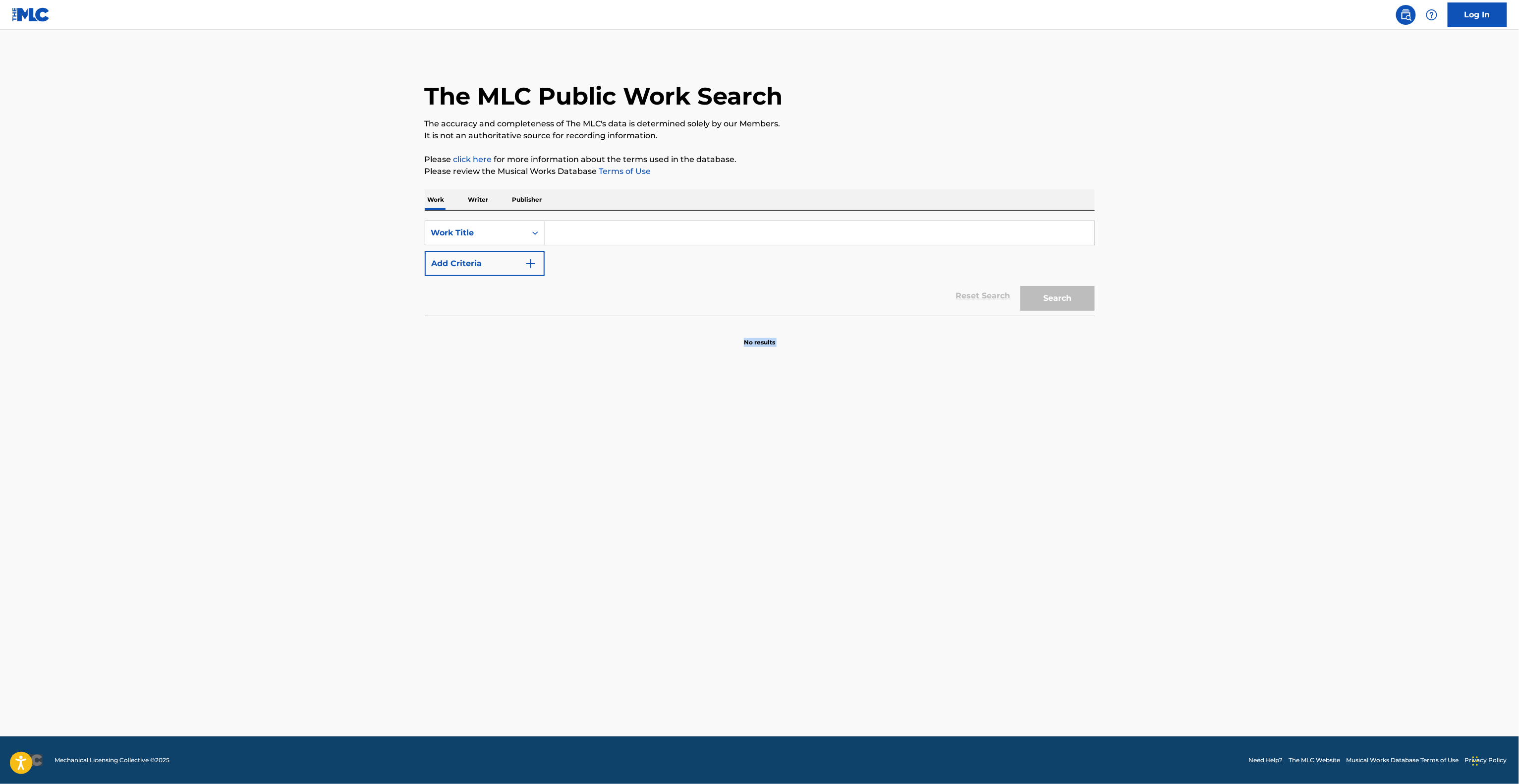
click at [976, 439] on main "The MLC Public Work Search The accuracy and completeness of The MLC's data is d…" at bounding box center [759, 383] width 1519 height 706
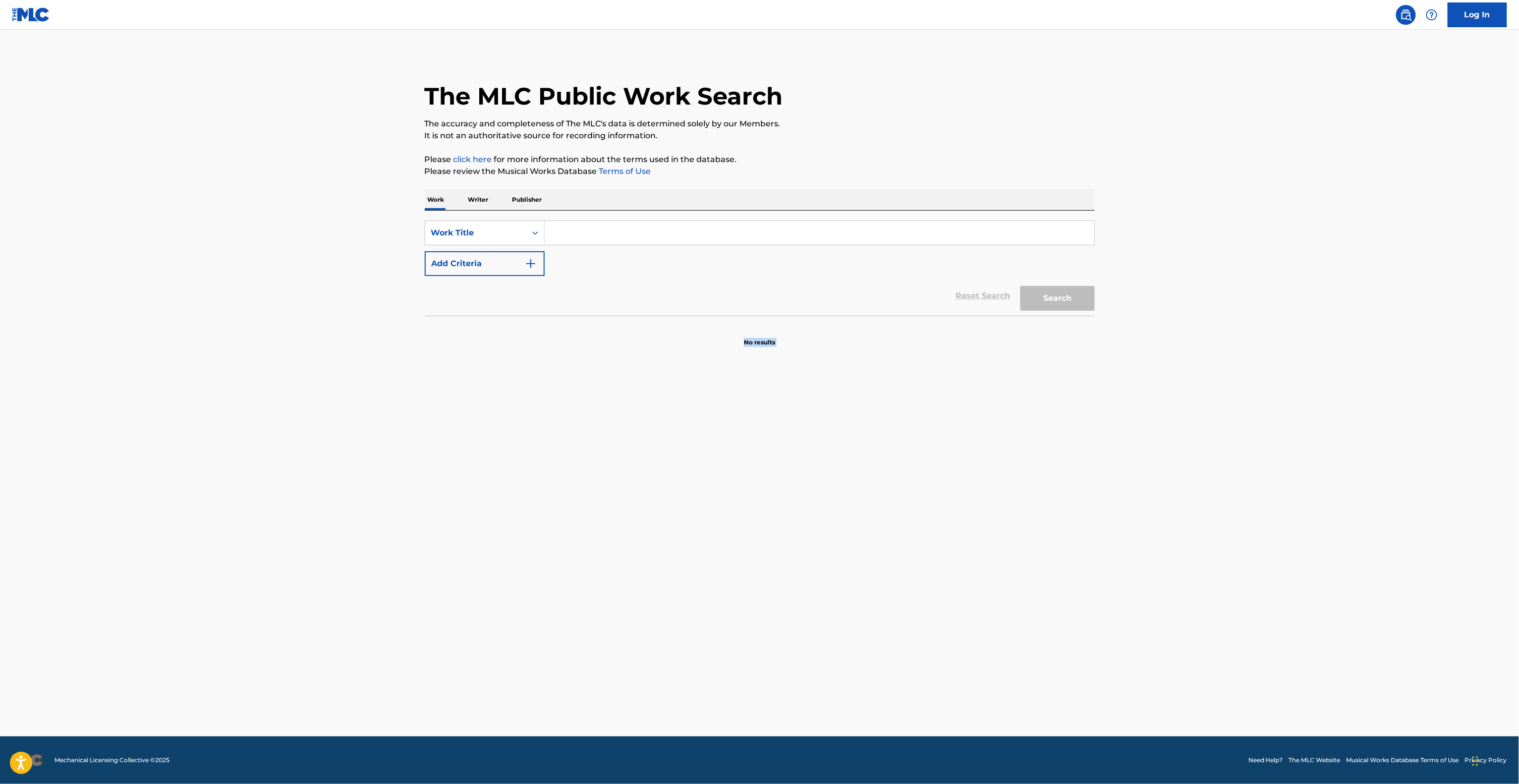
click at [976, 439] on main "The MLC Public Work Search The accuracy and completeness of The MLC's data is d…" at bounding box center [759, 383] width 1519 height 706
click at [935, 448] on main "The MLC Public Work Search The accuracy and completeness of The MLC's data is d…" at bounding box center [759, 383] width 1519 height 706
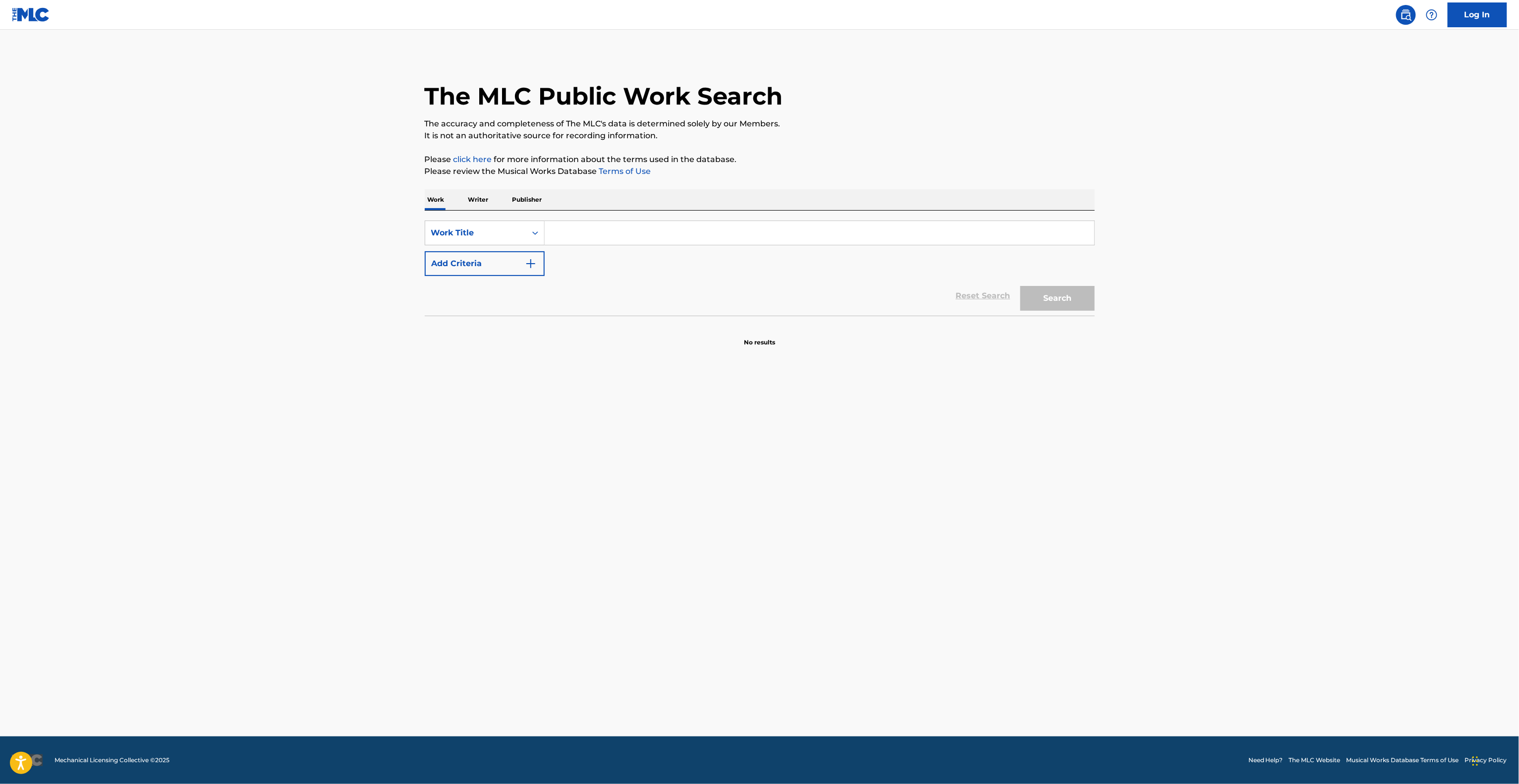
click at [935, 448] on main "The MLC Public Work Search The accuracy and completeness of The MLC's data is d…" at bounding box center [759, 383] width 1519 height 706
click at [934, 448] on main "The MLC Public Work Search The accuracy and completeness of The MLC's data is d…" at bounding box center [759, 383] width 1519 height 706
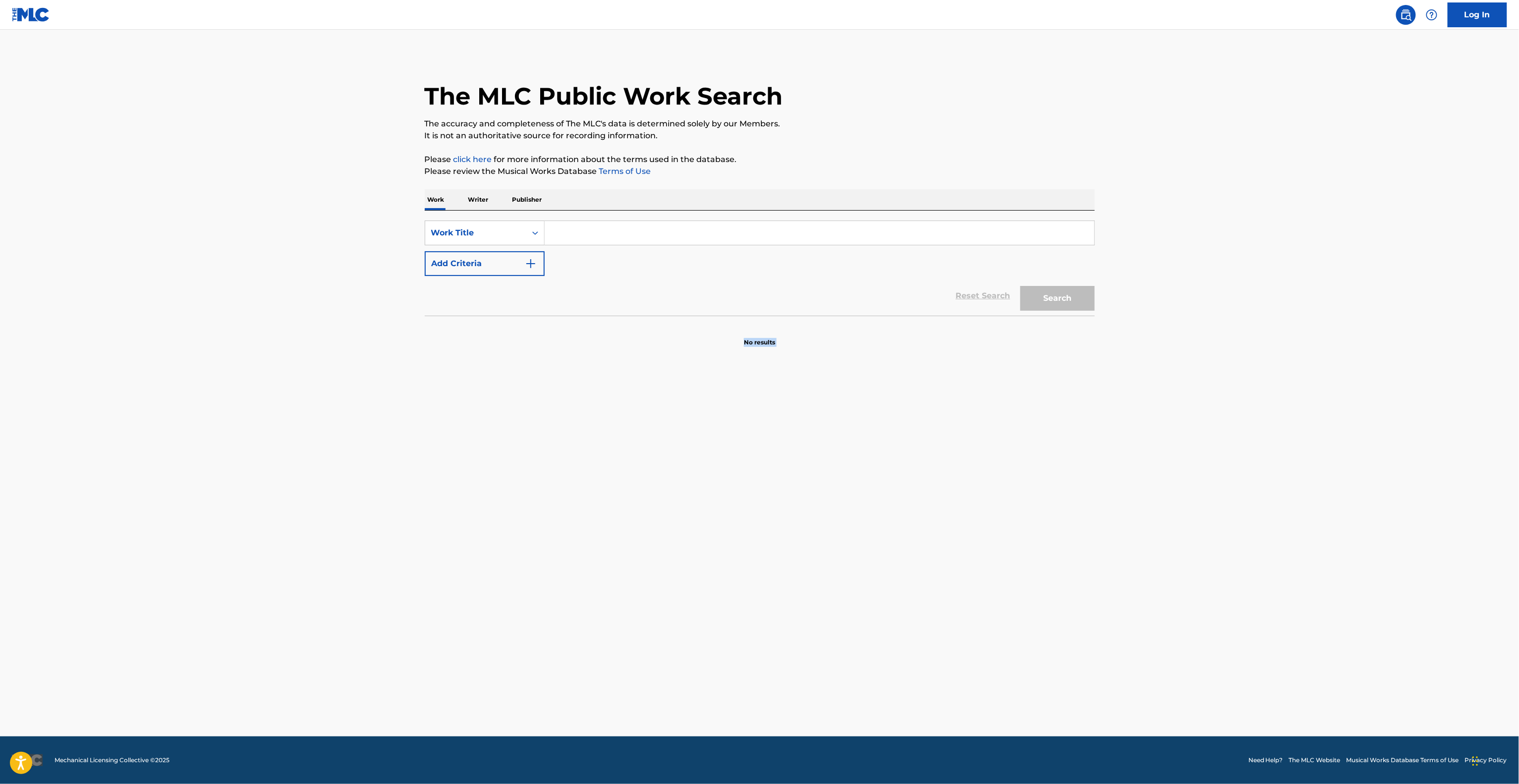
click at [934, 448] on main "The MLC Public Work Search The accuracy and completeness of The MLC's data is d…" at bounding box center [759, 383] width 1519 height 706
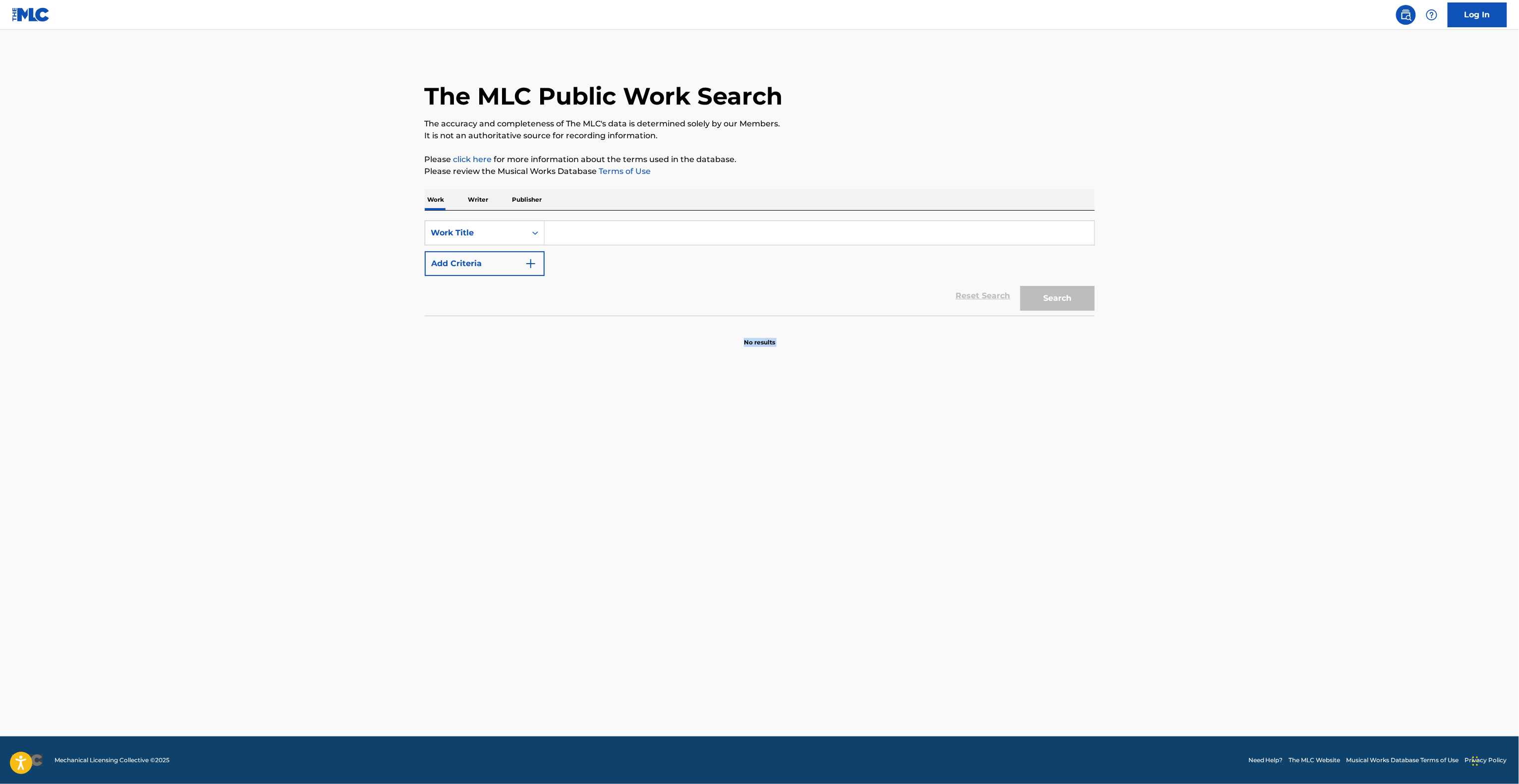
click at [934, 448] on main "The MLC Public Work Search The accuracy and completeness of The MLC's data is d…" at bounding box center [759, 383] width 1519 height 706
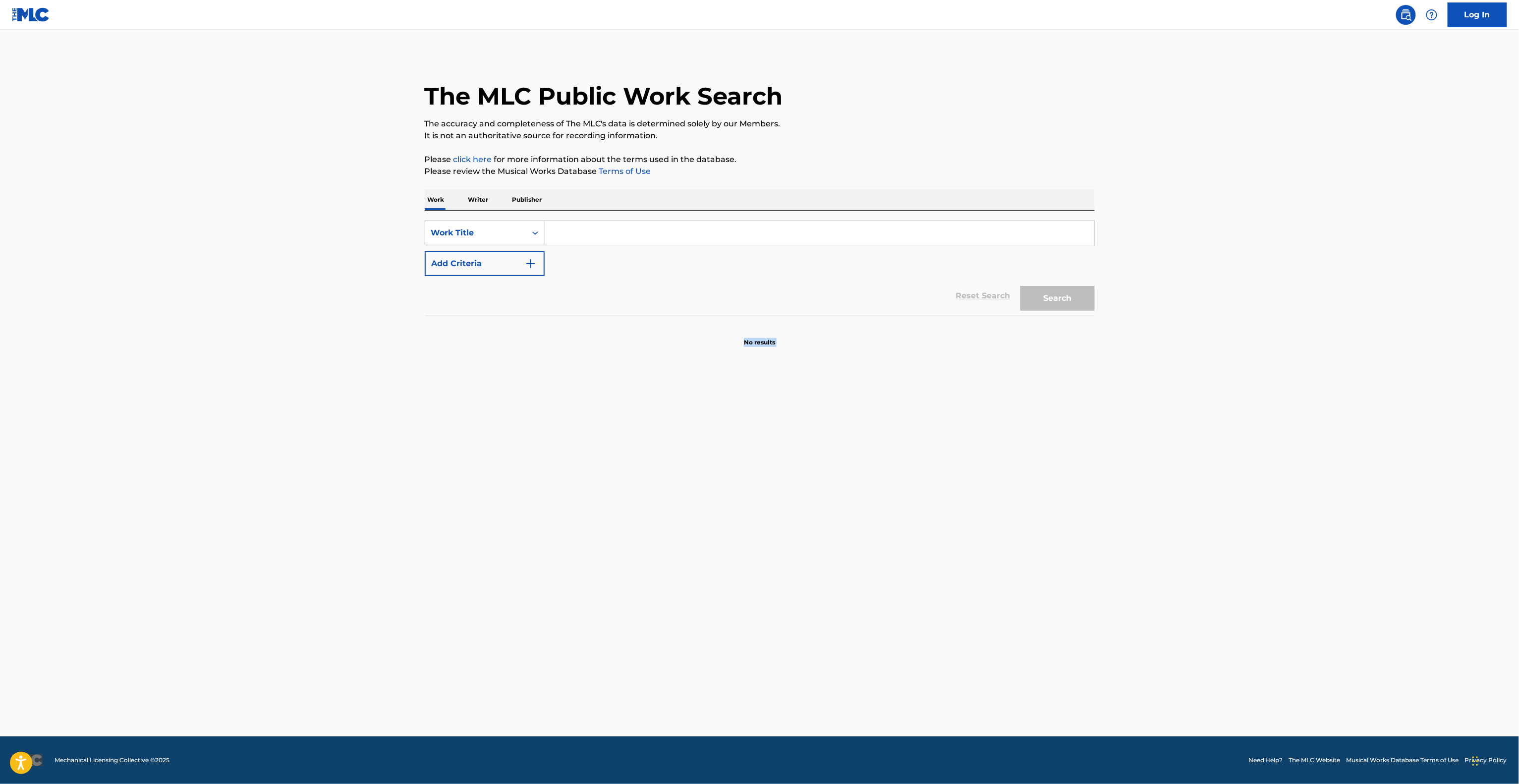
click at [934, 448] on main "The MLC Public Work Search The accuracy and completeness of The MLC's data is d…" at bounding box center [759, 383] width 1519 height 706
click at [935, 448] on main "The MLC Public Work Search The accuracy and completeness of The MLC's data is d…" at bounding box center [759, 383] width 1519 height 706
click at [935, 448] on main "The MLC Public Work Search The accuracy and completeness of The MLC's data is d…" at bounding box center [759, 383] width 1519 height 706
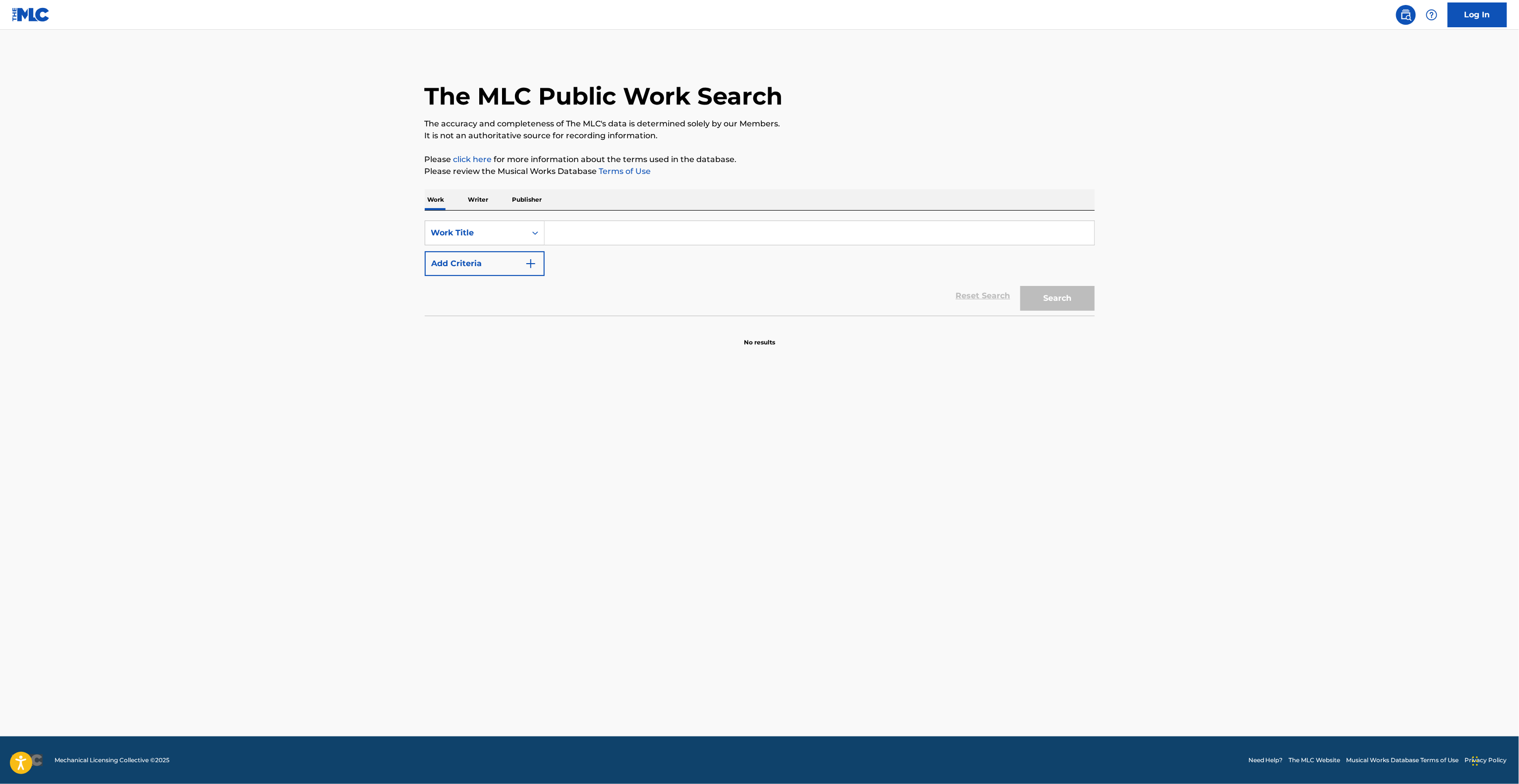
click at [935, 448] on main "The MLC Public Work Search The accuracy and completeness of The MLC's data is d…" at bounding box center [759, 383] width 1519 height 706
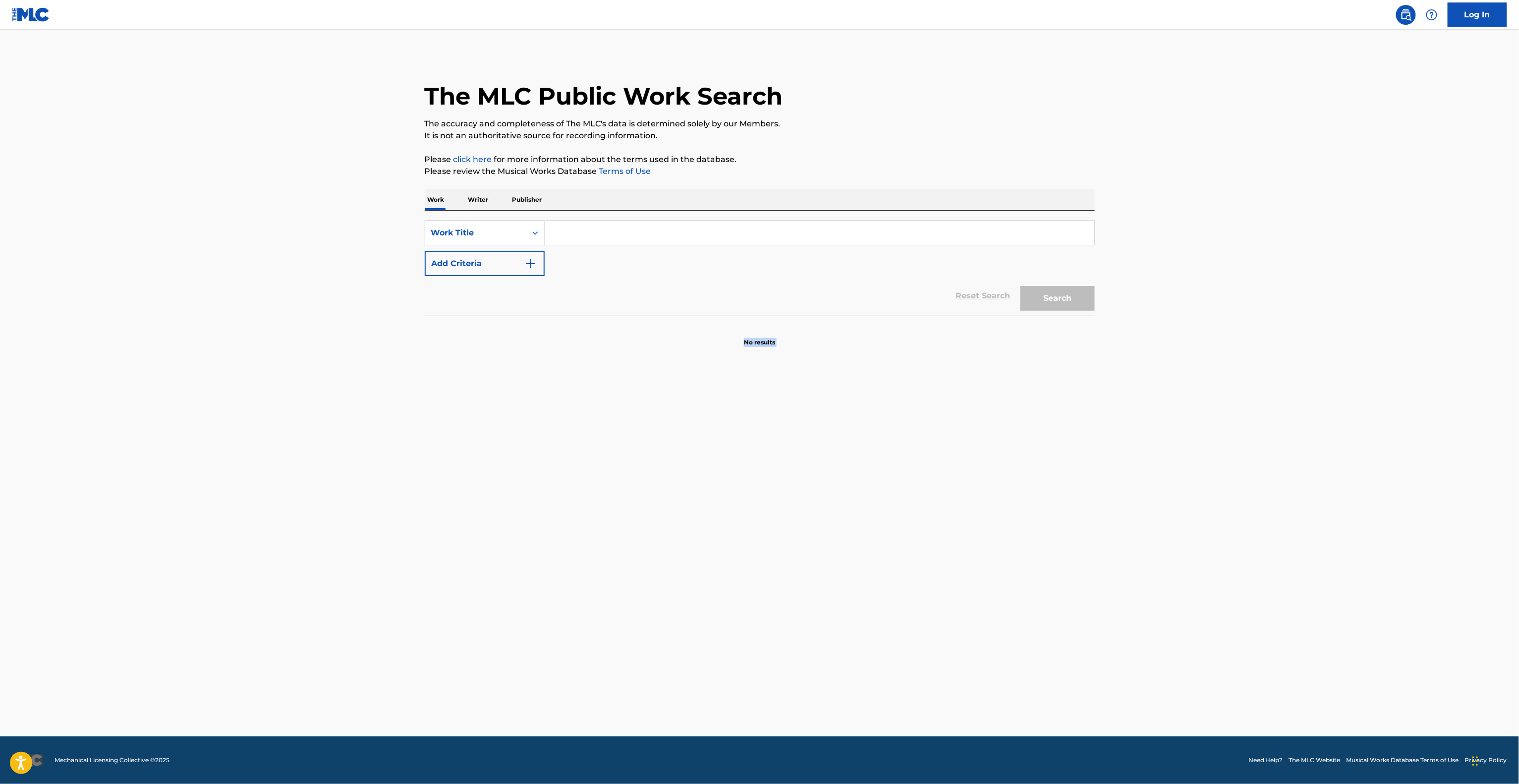
click at [935, 448] on main "The MLC Public Work Search The accuracy and completeness of The MLC's data is d…" at bounding box center [759, 383] width 1519 height 706
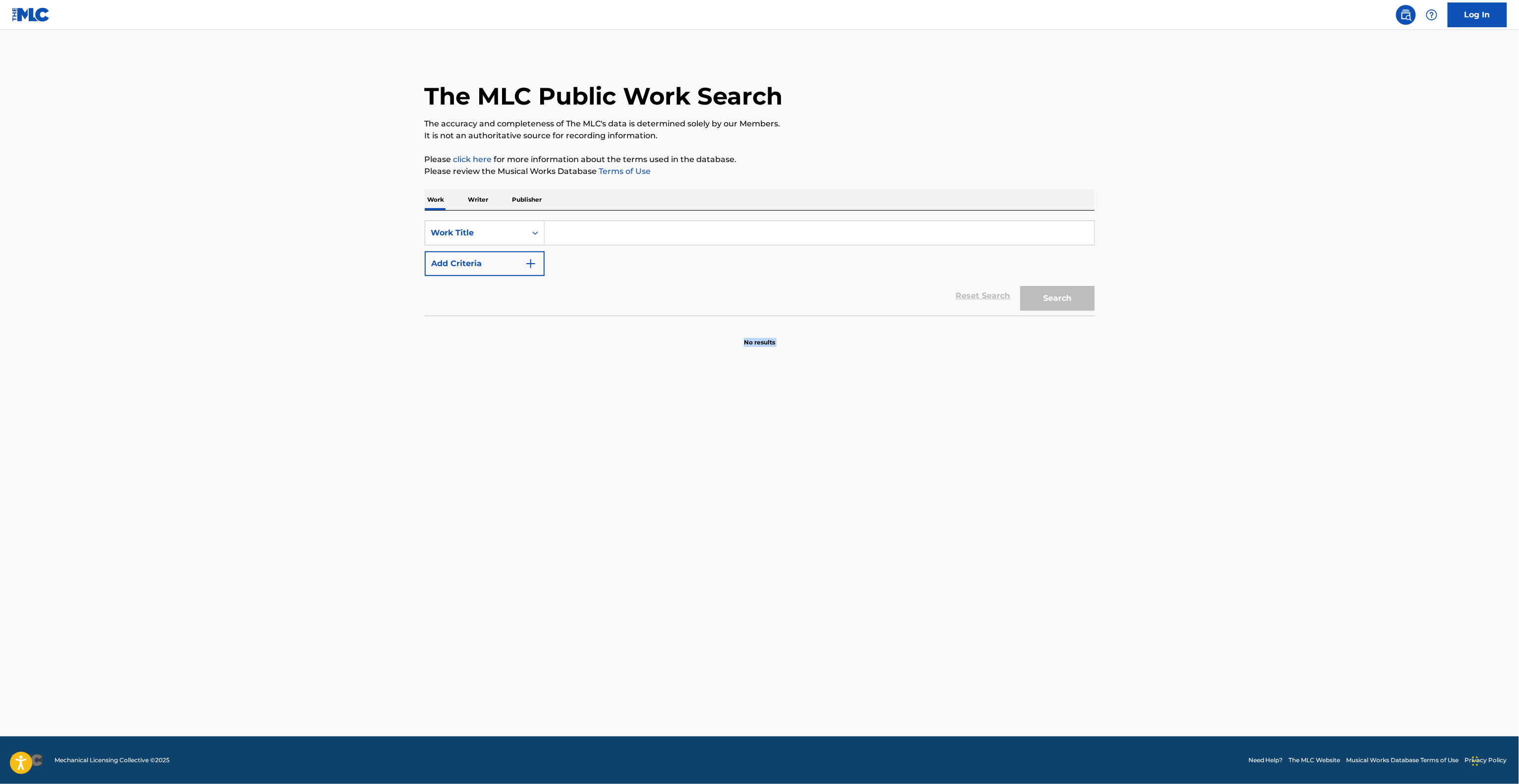
click at [935, 448] on main "The MLC Public Work Search The accuracy and completeness of The MLC's data is d…" at bounding box center [759, 383] width 1519 height 706
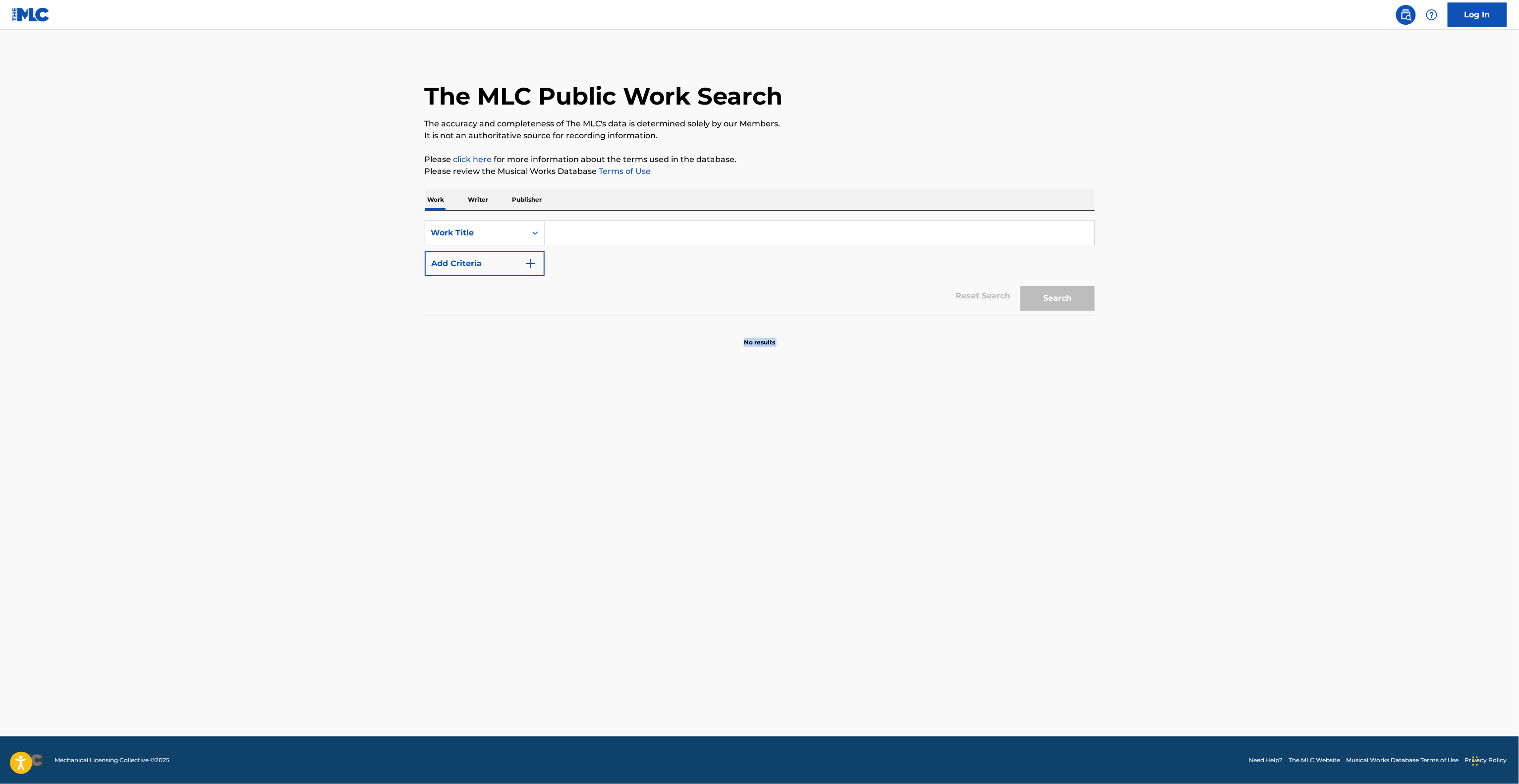
click at [938, 445] on main "The MLC Public Work Search The accuracy and completeness of The MLC's data is d…" at bounding box center [759, 383] width 1519 height 706
click at [938, 443] on main "The MLC Public Work Search The accuracy and completeness of The MLC's data is d…" at bounding box center [759, 383] width 1519 height 706
click at [931, 439] on main "The MLC Public Work Search The accuracy and completeness of The MLC's data is d…" at bounding box center [759, 383] width 1519 height 706
click at [930, 437] on main "The MLC Public Work Search The accuracy and completeness of The MLC's data is d…" at bounding box center [759, 383] width 1519 height 706
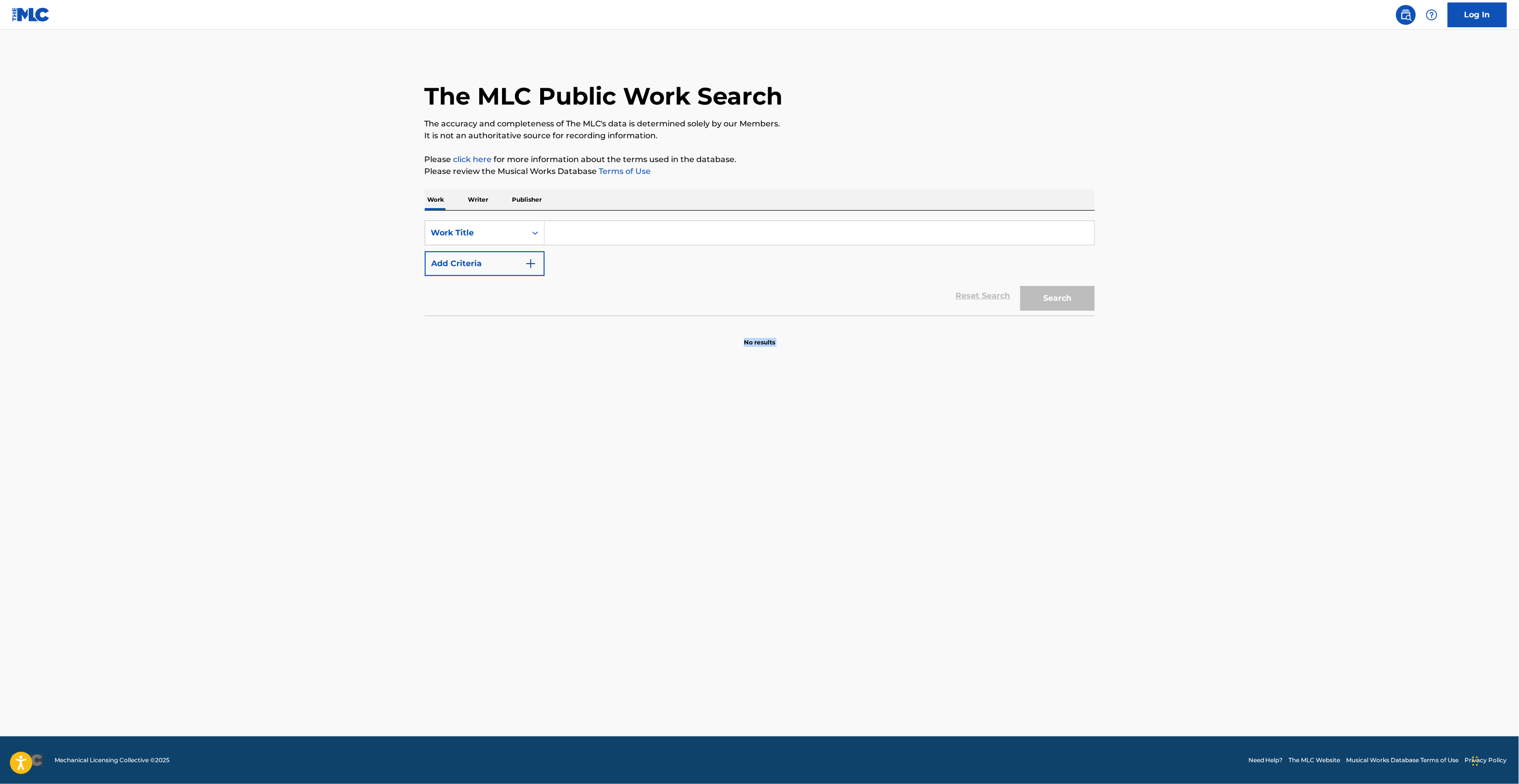
click at [930, 437] on main "The MLC Public Work Search The accuracy and completeness of The MLC's data is d…" at bounding box center [759, 383] width 1519 height 706
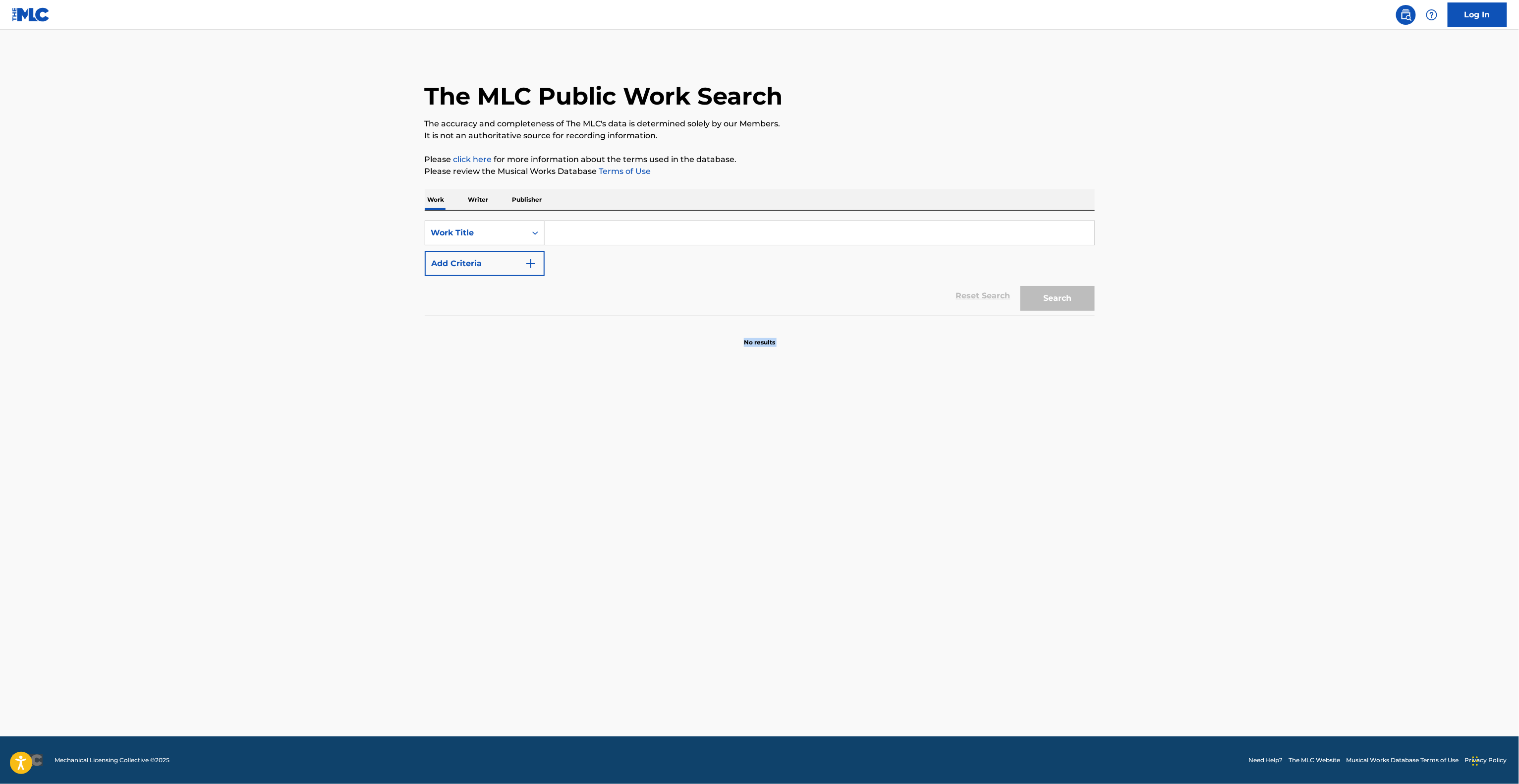
click at [930, 437] on main "The MLC Public Work Search The accuracy and completeness of The MLC's data is d…" at bounding box center [759, 383] width 1519 height 706
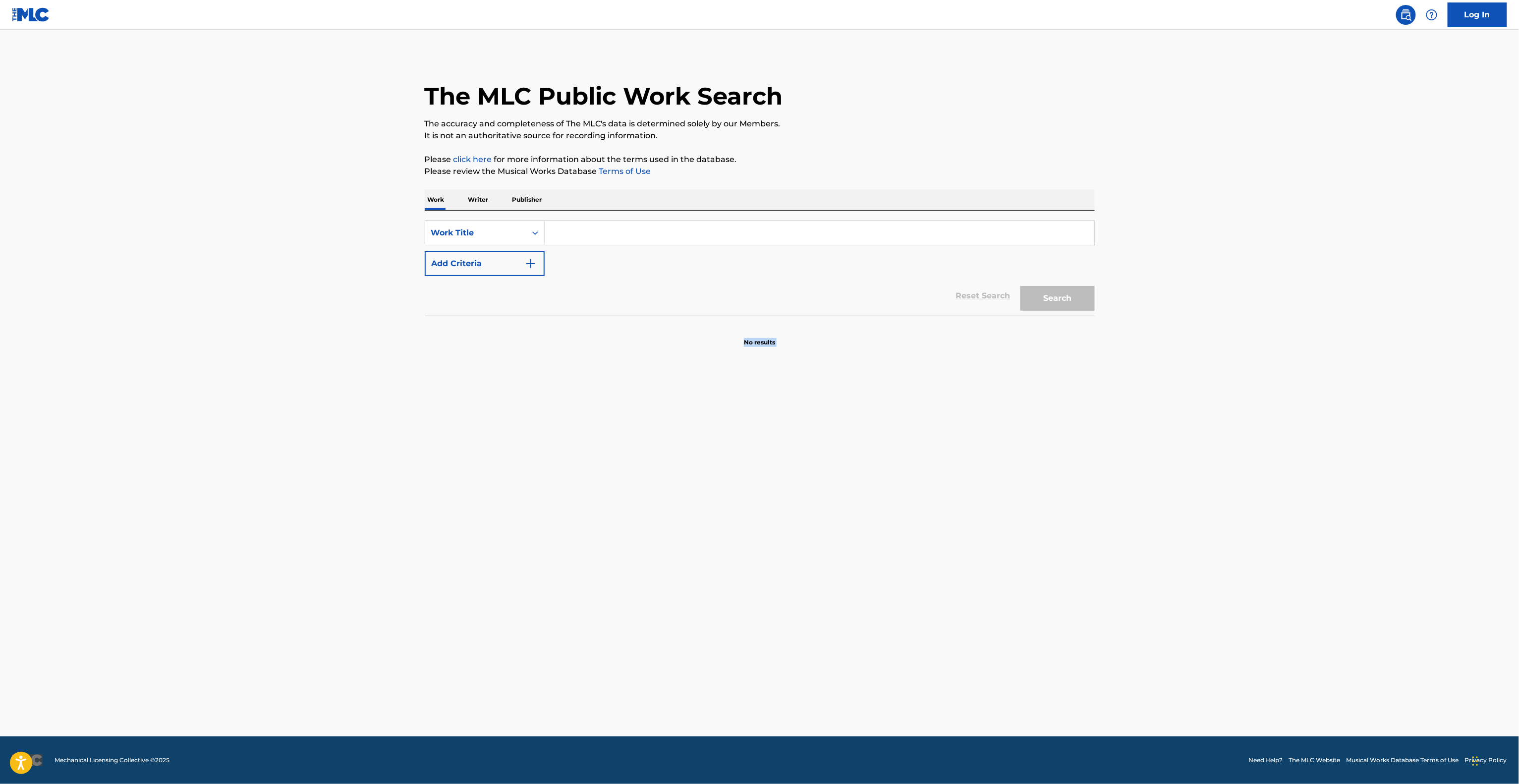
click at [930, 437] on main "The MLC Public Work Search The accuracy and completeness of The MLC's data is d…" at bounding box center [759, 383] width 1519 height 706
click at [931, 427] on main "The MLC Public Work Search The accuracy and completeness of The MLC's data is d…" at bounding box center [759, 383] width 1519 height 706
click at [930, 425] on main "The MLC Public Work Search The accuracy and completeness of The MLC's data is d…" at bounding box center [759, 383] width 1519 height 706
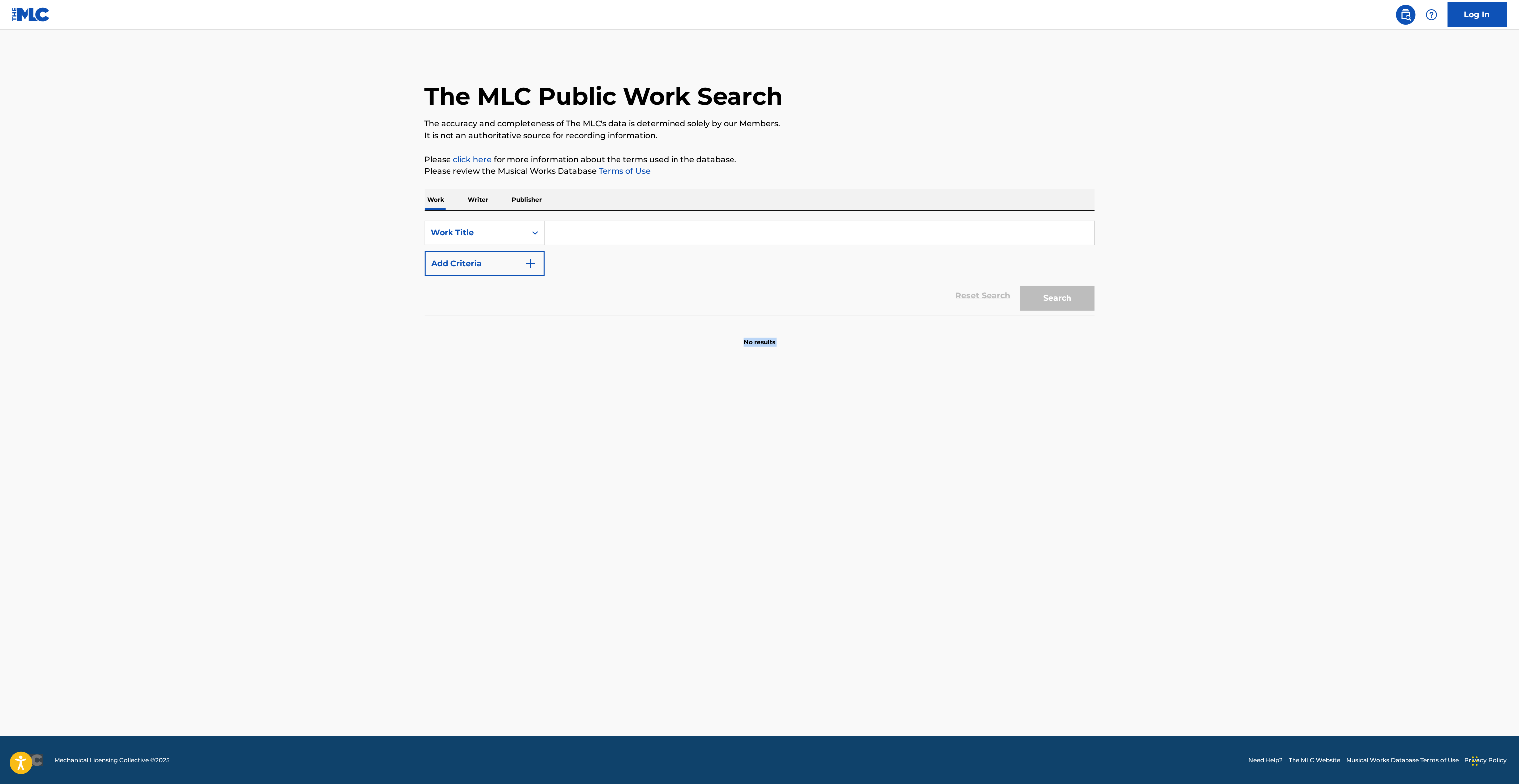
click at [928, 425] on main "The MLC Public Work Search The accuracy and completeness of The MLC's data is d…" at bounding box center [759, 383] width 1519 height 706
click at [927, 427] on main "The MLC Public Work Search The accuracy and completeness of The MLC's data is d…" at bounding box center [759, 383] width 1519 height 706
click at [935, 424] on main "The MLC Public Work Search The accuracy and completeness of The MLC's data is d…" at bounding box center [759, 383] width 1519 height 706
click at [935, 423] on main "The MLC Public Work Search The accuracy and completeness of The MLC's data is d…" at bounding box center [759, 383] width 1519 height 706
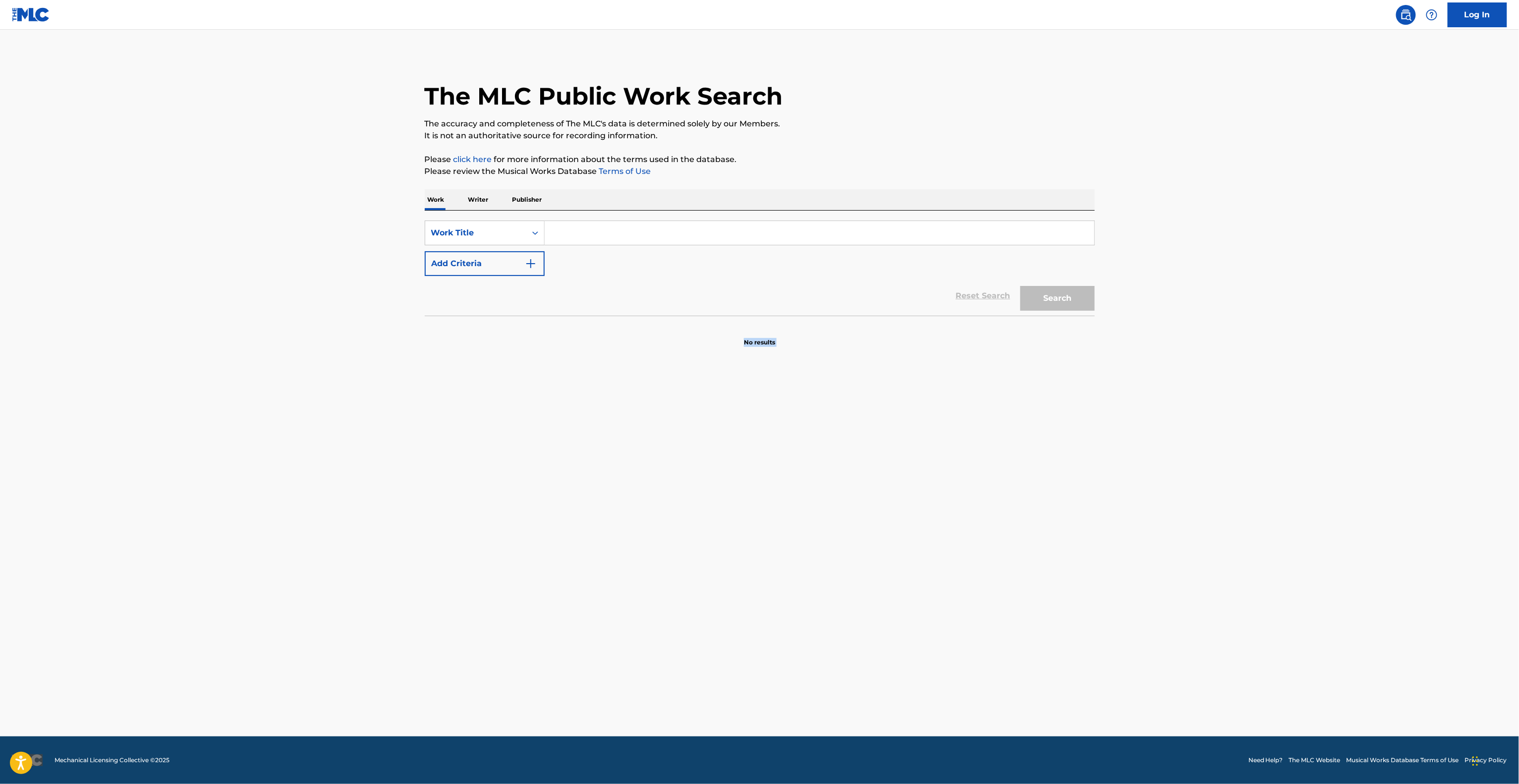
click at [917, 372] on main "The MLC Public Work Search The accuracy and completeness of The MLC's data is d…" at bounding box center [759, 383] width 1519 height 706
drag, startPoint x: 917, startPoint y: 372, endPoint x: 916, endPoint y: 380, distance: 8.1
click at [916, 377] on main "The MLC Public Work Search The accuracy and completeness of The MLC's data is d…" at bounding box center [759, 383] width 1519 height 706
click at [911, 501] on main "The MLC Public Work Search The accuracy and completeness of The MLC's data is d…" at bounding box center [759, 383] width 1519 height 706
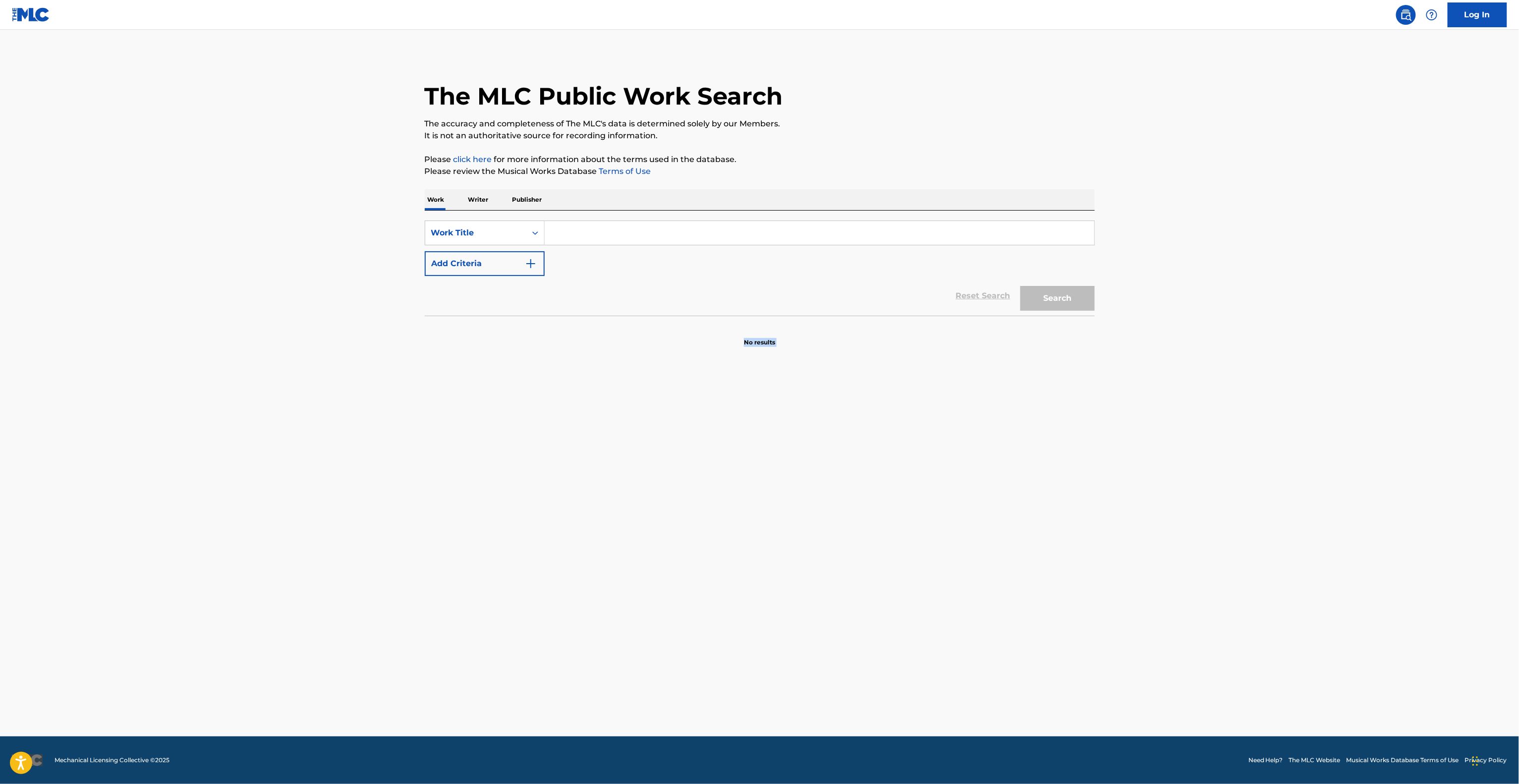
click at [911, 501] on main "The MLC Public Work Search The accuracy and completeness of The MLC's data is d…" at bounding box center [759, 383] width 1519 height 706
click at [911, 501] on main "The MLC Public Work Search The accuracy and completeness of The MLC's data is d…" at bounding box center [759, 383] width 1519 height 706
click at [909, 506] on main "The MLC Public Work Search The accuracy and completeness of The MLC's data is d…" at bounding box center [759, 383] width 1519 height 706
click at [907, 509] on main "The MLC Public Work Search The accuracy and completeness of The MLC's data is d…" at bounding box center [759, 383] width 1519 height 706
click at [906, 510] on main "The MLC Public Work Search The accuracy and completeness of The MLC's data is d…" at bounding box center [759, 383] width 1519 height 706
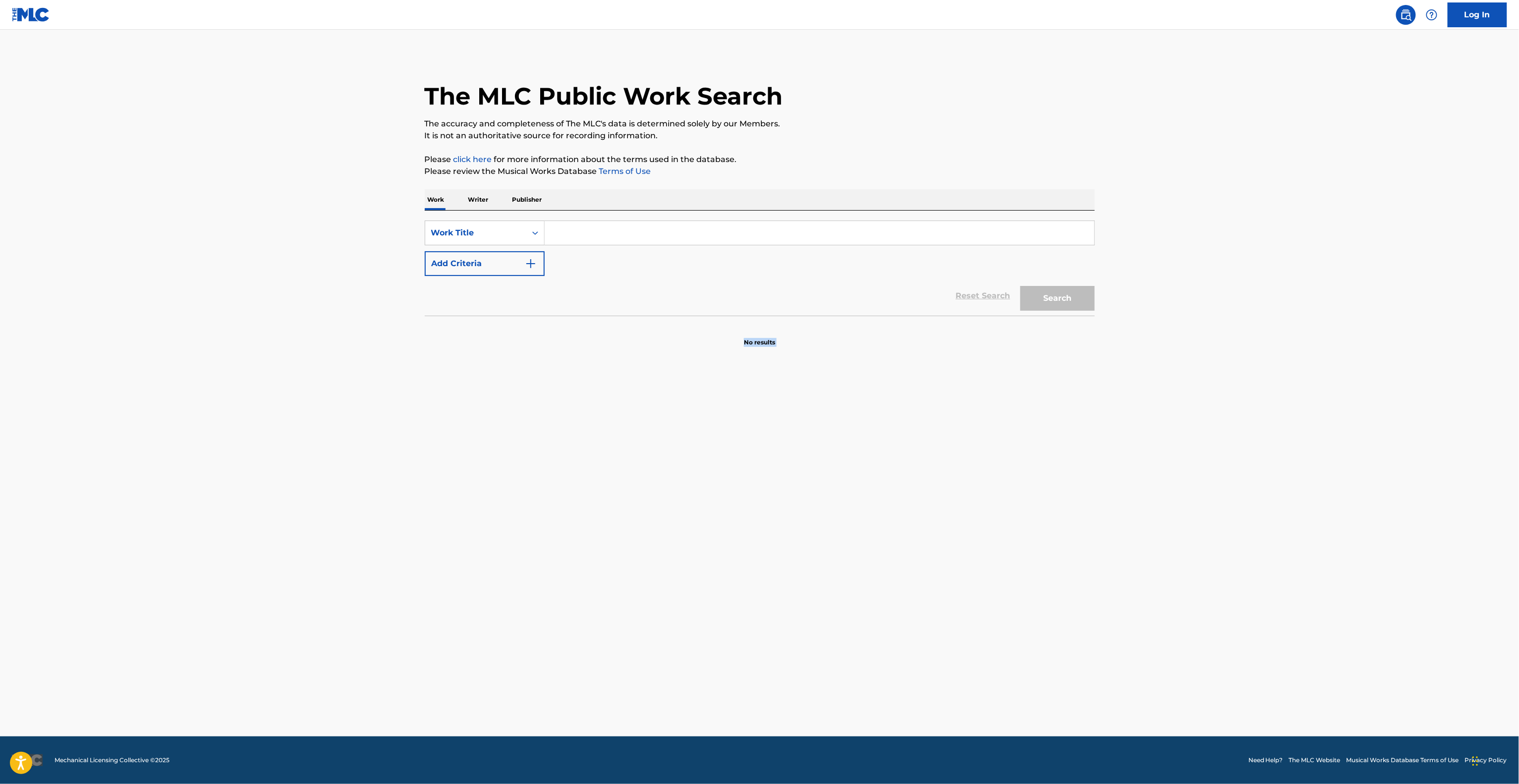
click at [906, 510] on main "The MLC Public Work Search The accuracy and completeness of The MLC's data is d…" at bounding box center [759, 383] width 1519 height 706
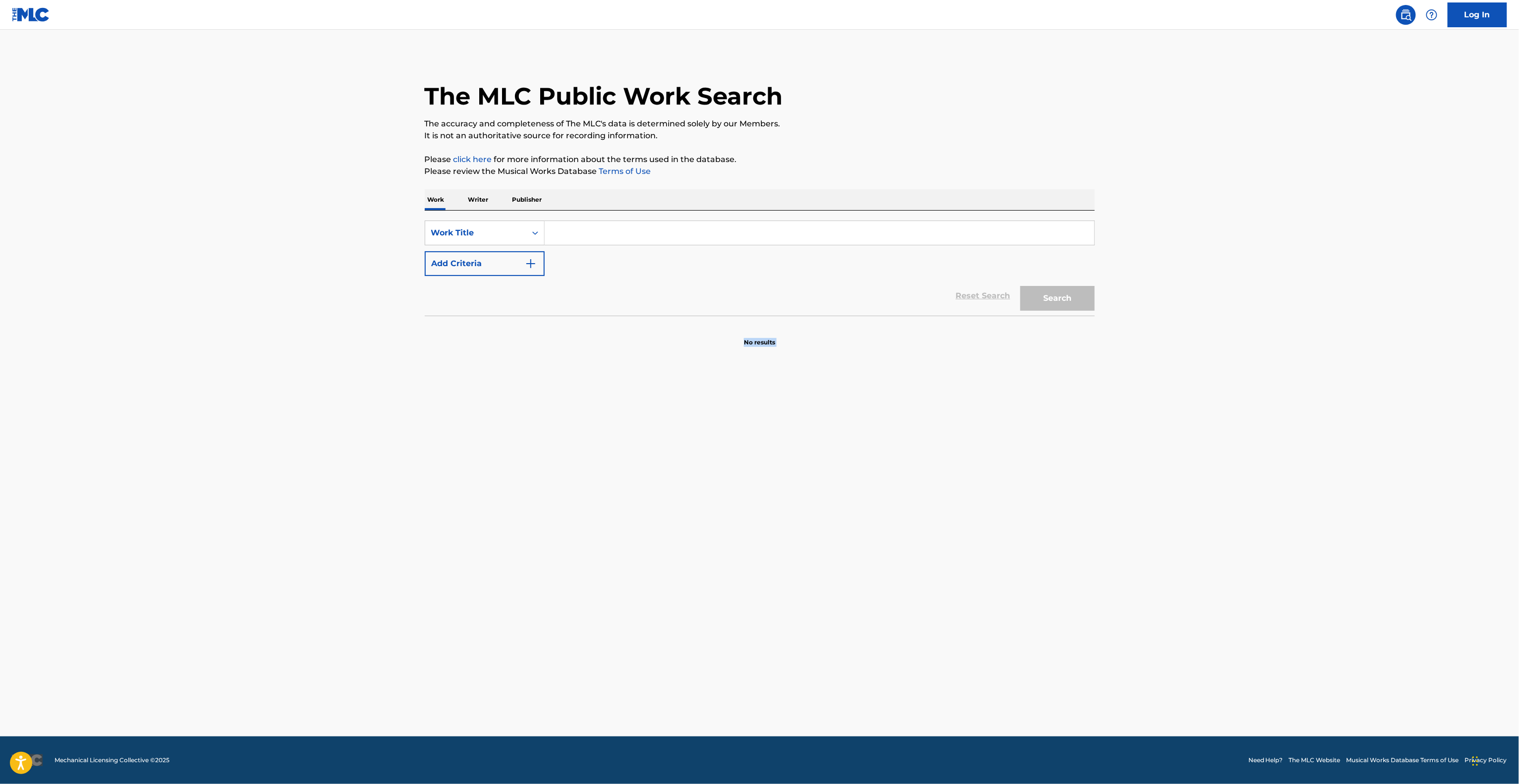
click at [906, 510] on main "The MLC Public Work Search The accuracy and completeness of The MLC's data is d…" at bounding box center [759, 383] width 1519 height 706
click at [905, 511] on main "The MLC Public Work Search The accuracy and completeness of The MLC's data is d…" at bounding box center [759, 383] width 1519 height 706
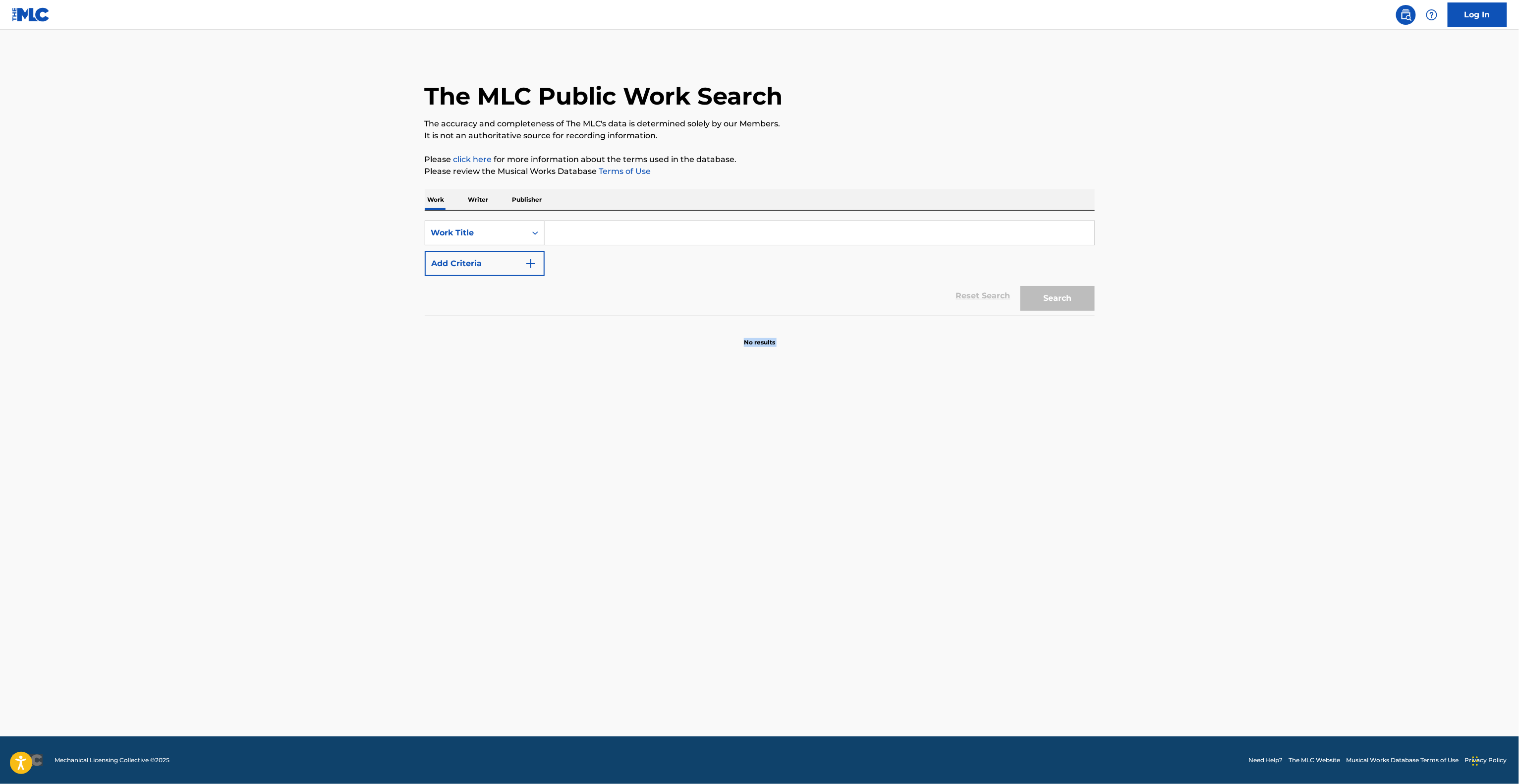
click at [904, 511] on main "The MLC Public Work Search The accuracy and completeness of The MLC's data is d…" at bounding box center [759, 383] width 1519 height 706
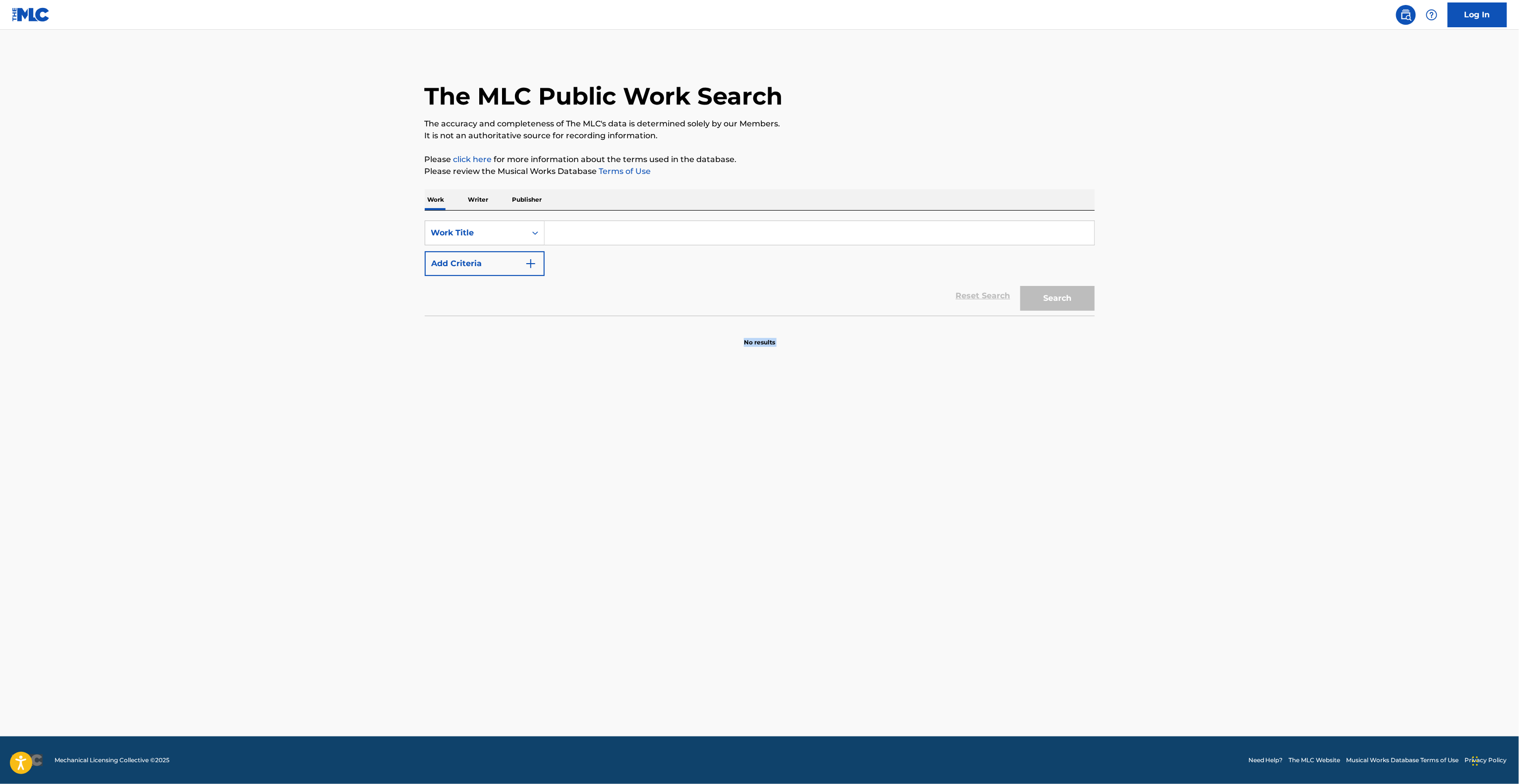
click at [904, 511] on main "The MLC Public Work Search The accuracy and completeness of The MLC's data is d…" at bounding box center [759, 383] width 1519 height 706
click at [904, 512] on main "The MLC Public Work Search The accuracy and completeness of The MLC's data is d…" at bounding box center [759, 383] width 1519 height 706
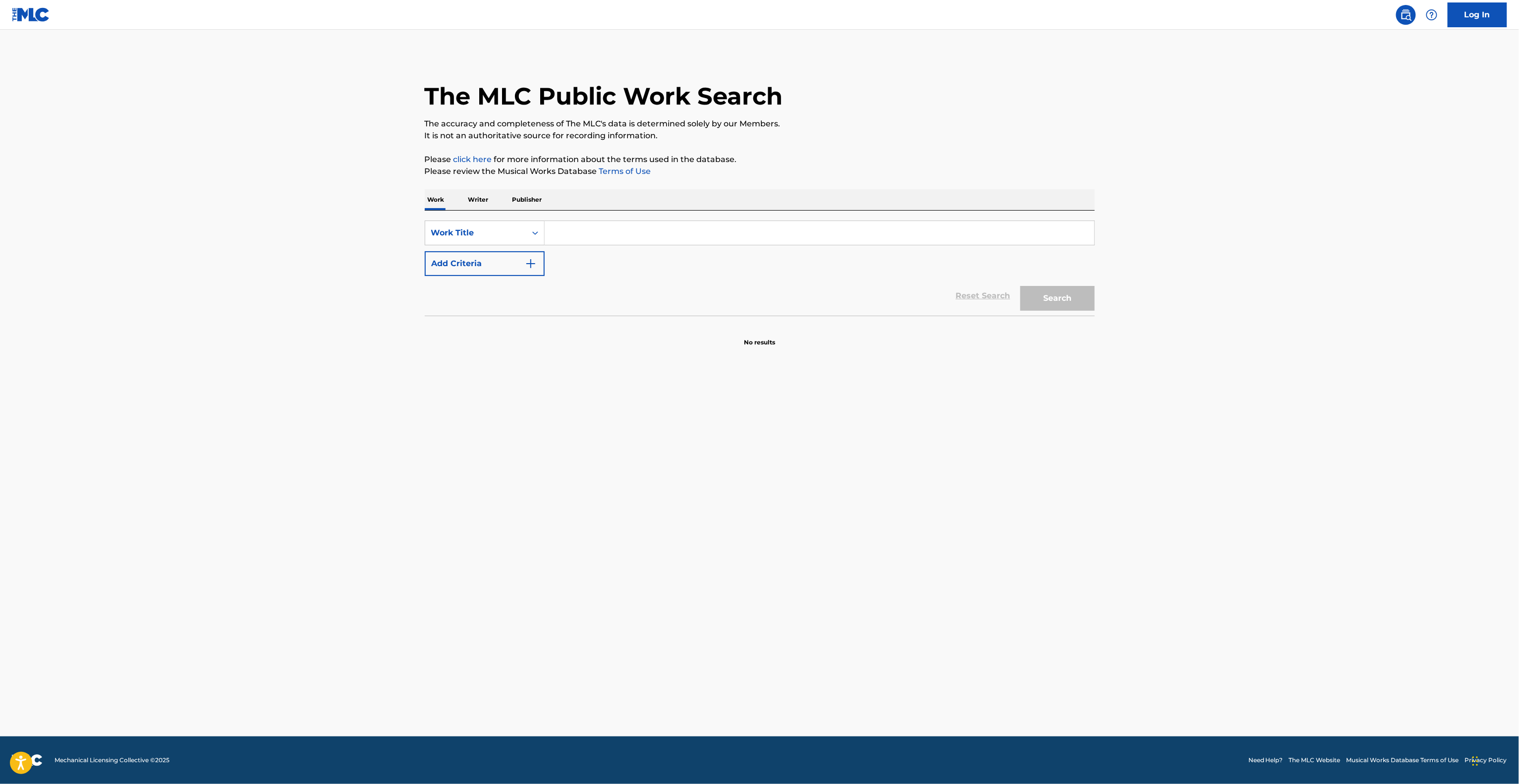
click at [904, 512] on main "The MLC Public Work Search The accuracy and completeness of The MLC's data is d…" at bounding box center [759, 383] width 1519 height 706
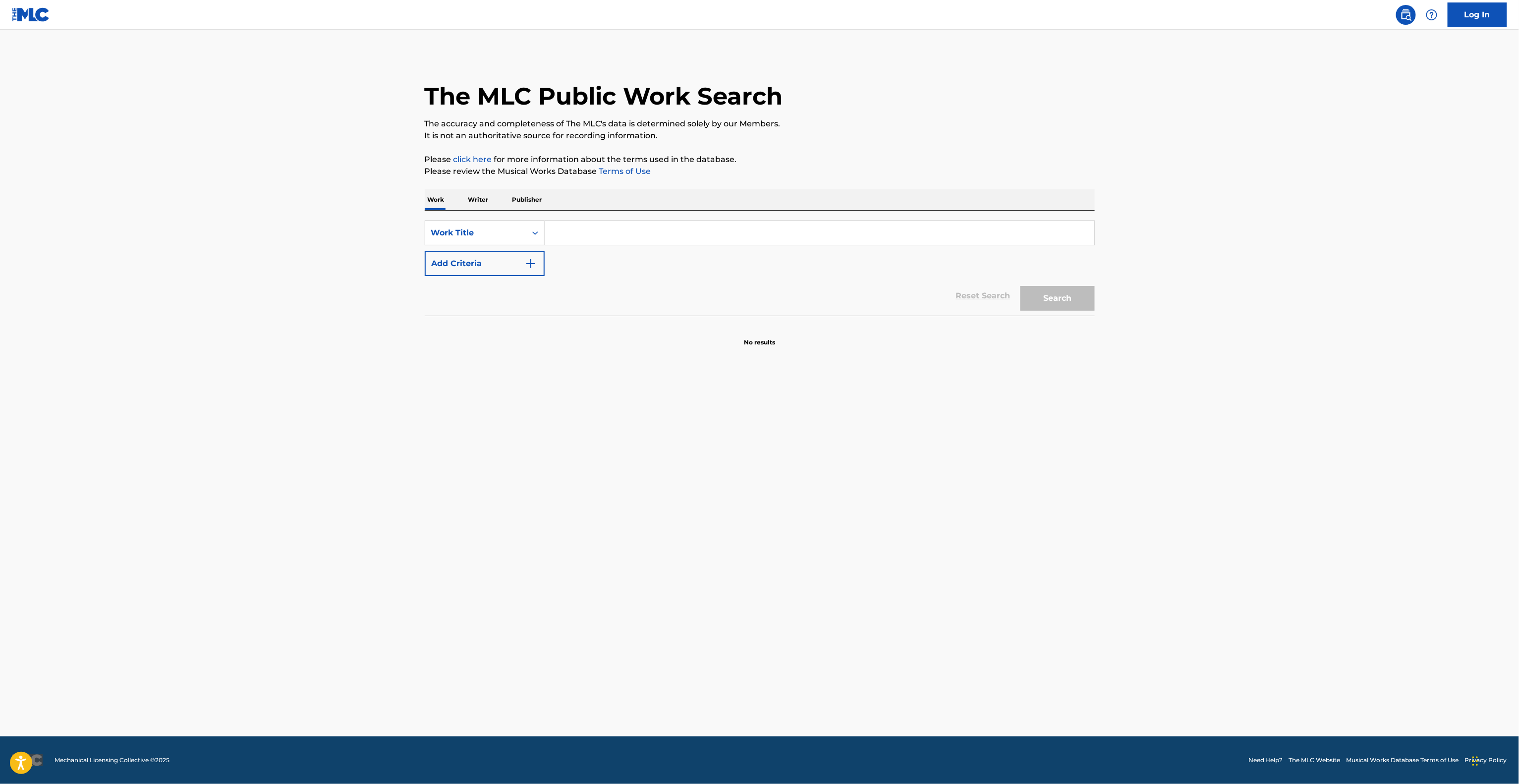
click at [904, 512] on main "The MLC Public Work Search The accuracy and completeness of The MLC's data is d…" at bounding box center [759, 383] width 1519 height 706
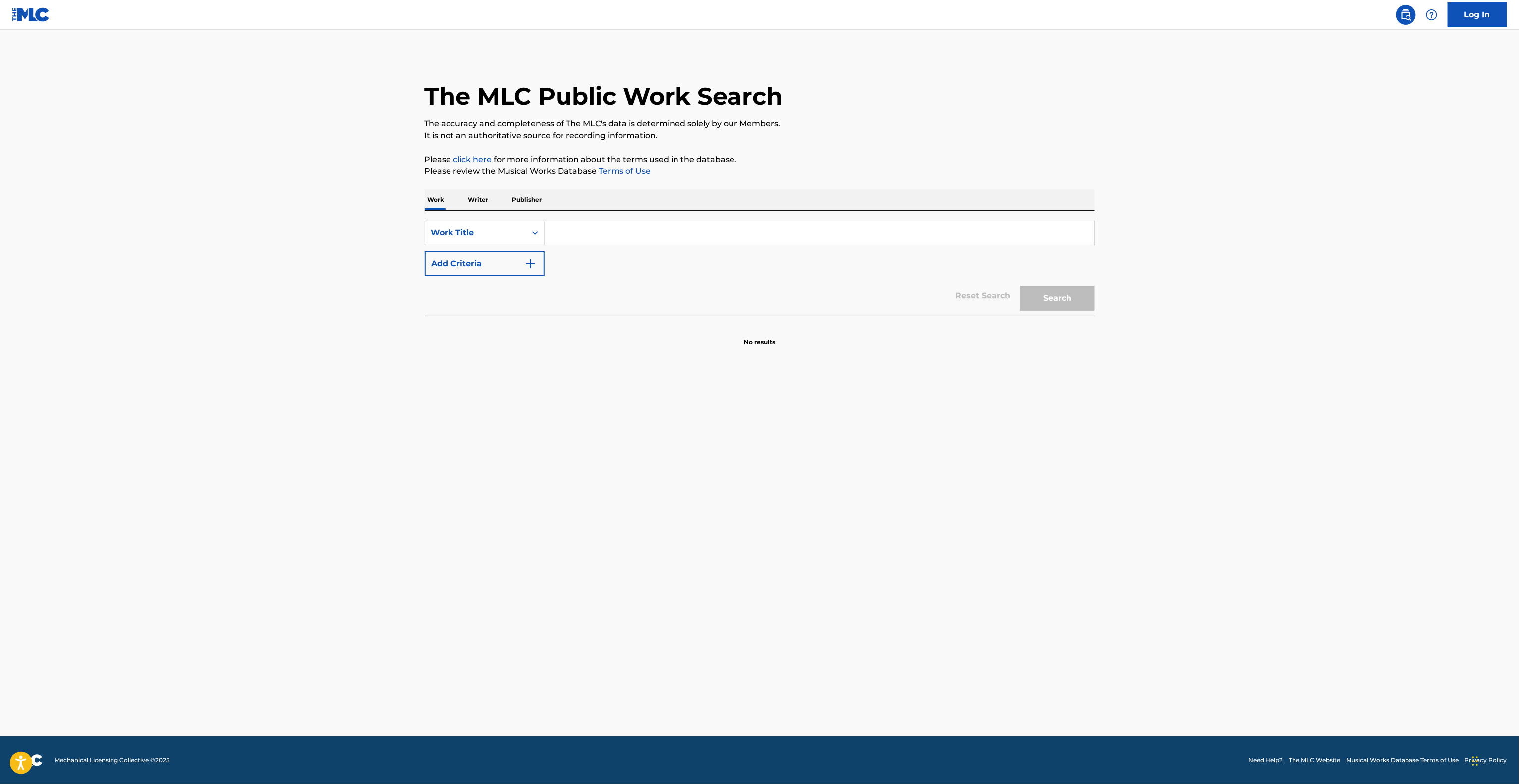
click at [904, 512] on main "The MLC Public Work Search The accuracy and completeness of The MLC's data is d…" at bounding box center [759, 383] width 1519 height 706
click at [903, 512] on main "The MLC Public Work Search The accuracy and completeness of The MLC's data is d…" at bounding box center [759, 383] width 1519 height 706
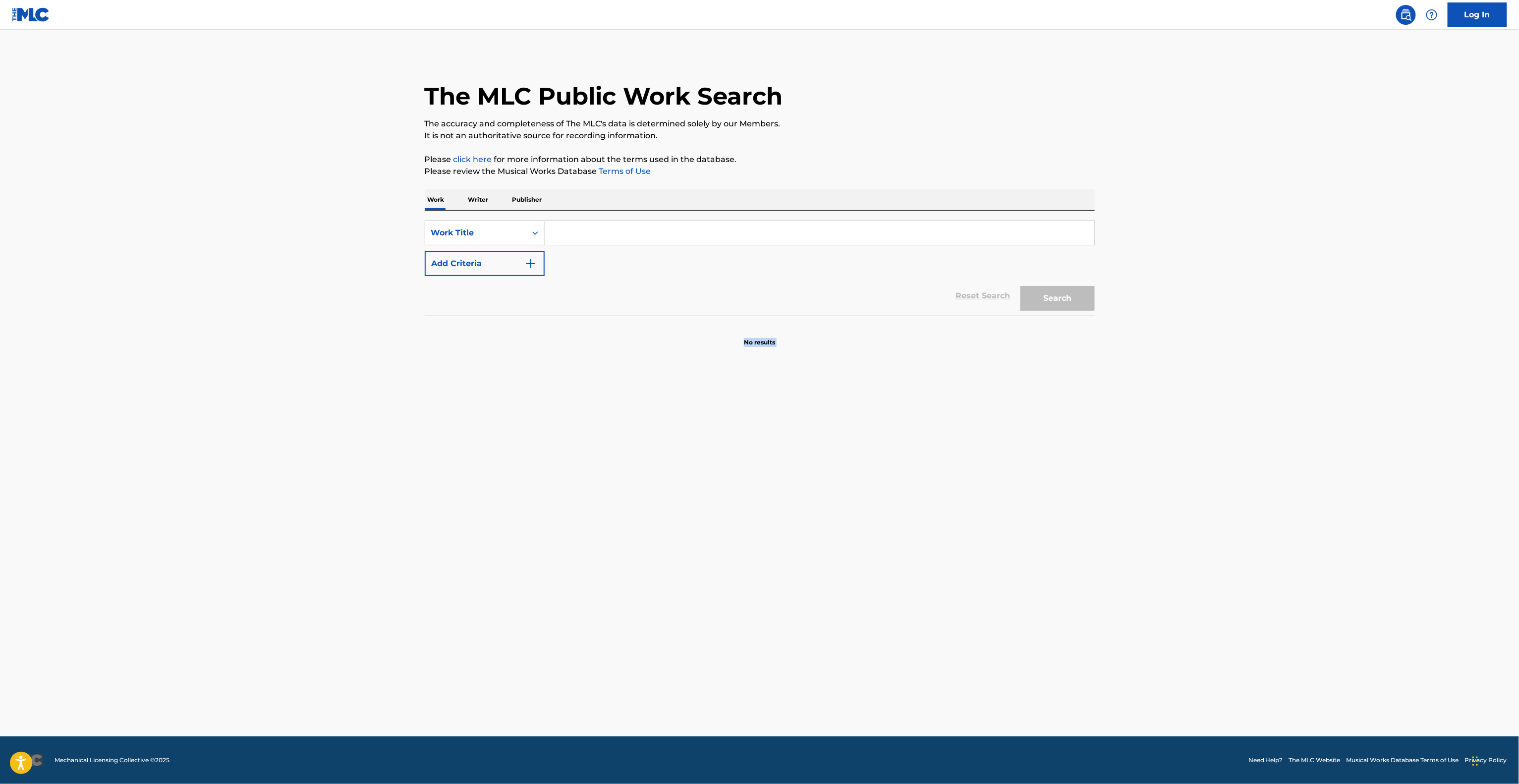
click at [903, 512] on main "The MLC Public Work Search The accuracy and completeness of The MLC's data is d…" at bounding box center [759, 383] width 1519 height 706
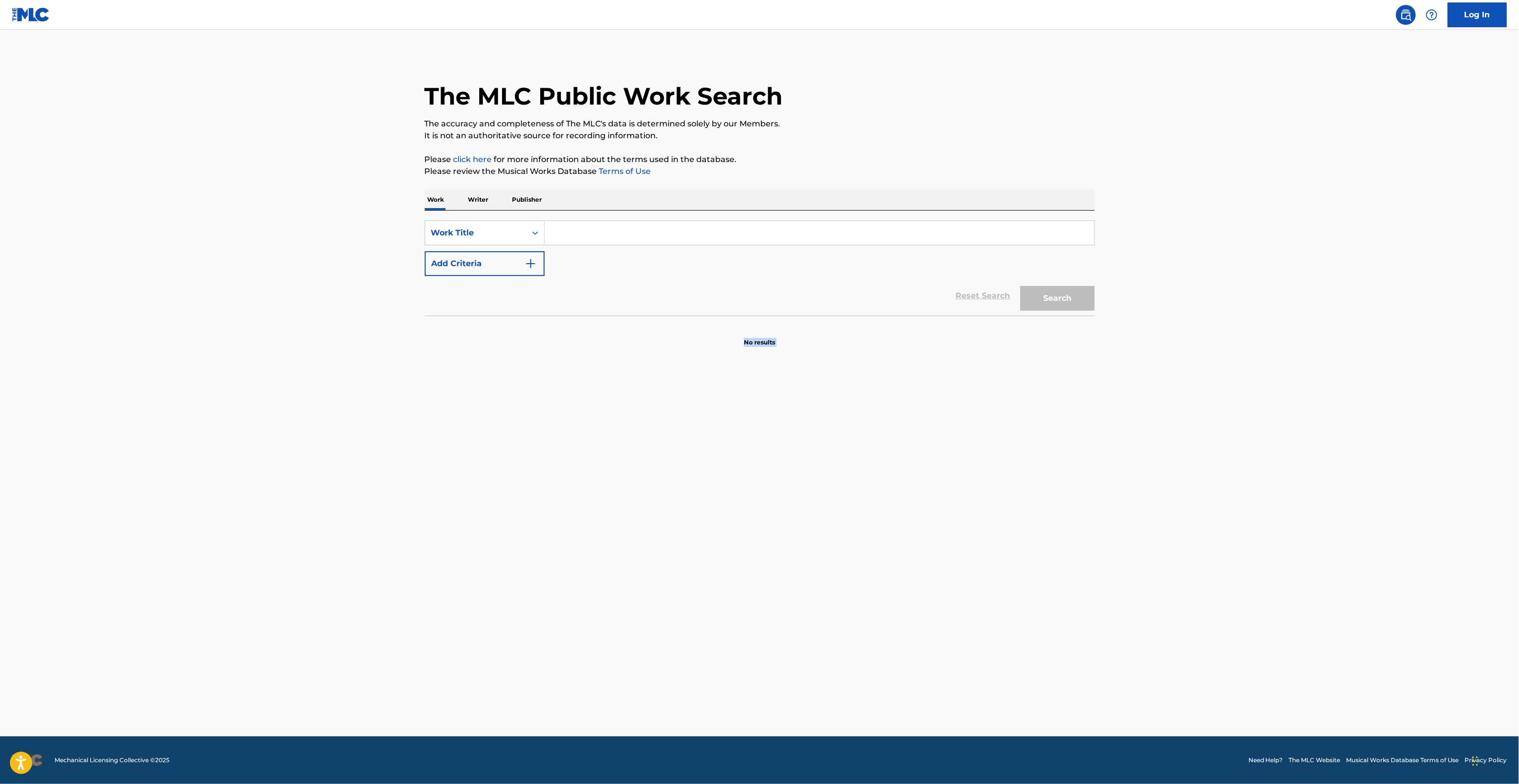
click at [903, 512] on main "The MLC Public Work Search The accuracy and completeness of The MLC's data is d…" at bounding box center [759, 383] width 1519 height 706
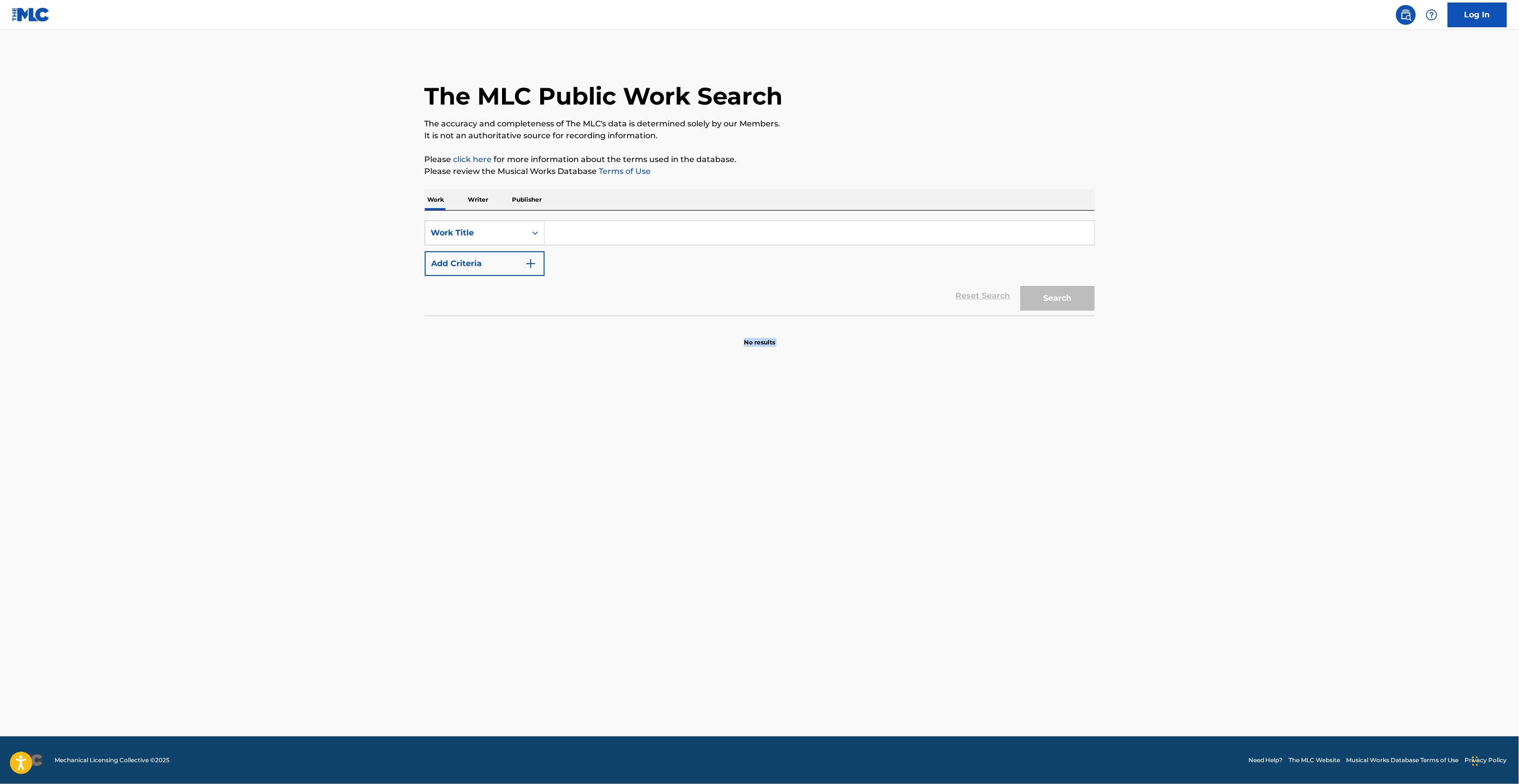
click at [903, 512] on main "The MLC Public Work Search The accuracy and completeness of The MLC's data is d…" at bounding box center [759, 383] width 1519 height 706
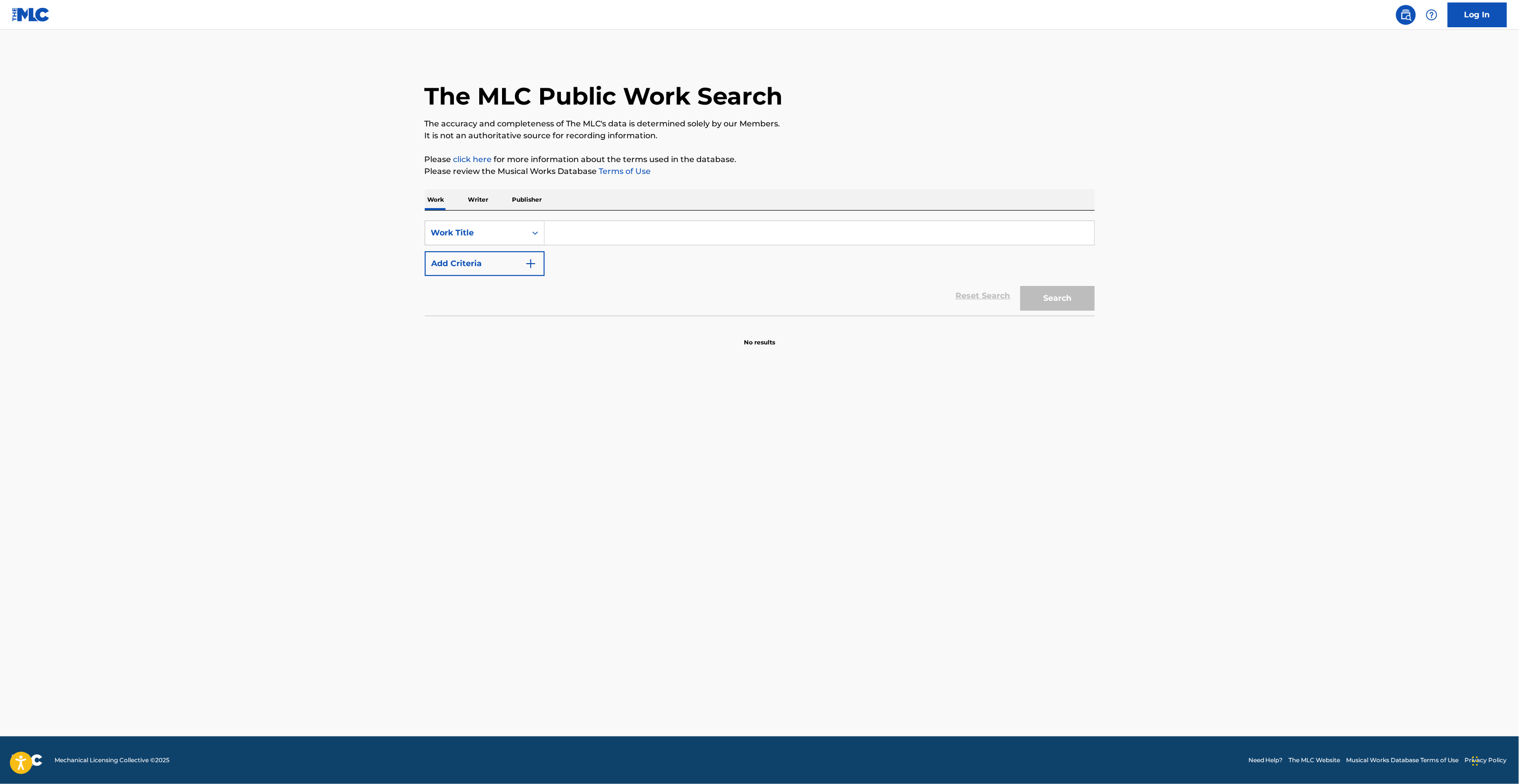
click at [903, 512] on main "The MLC Public Work Search The accuracy and completeness of The MLC's data is d…" at bounding box center [759, 383] width 1519 height 706
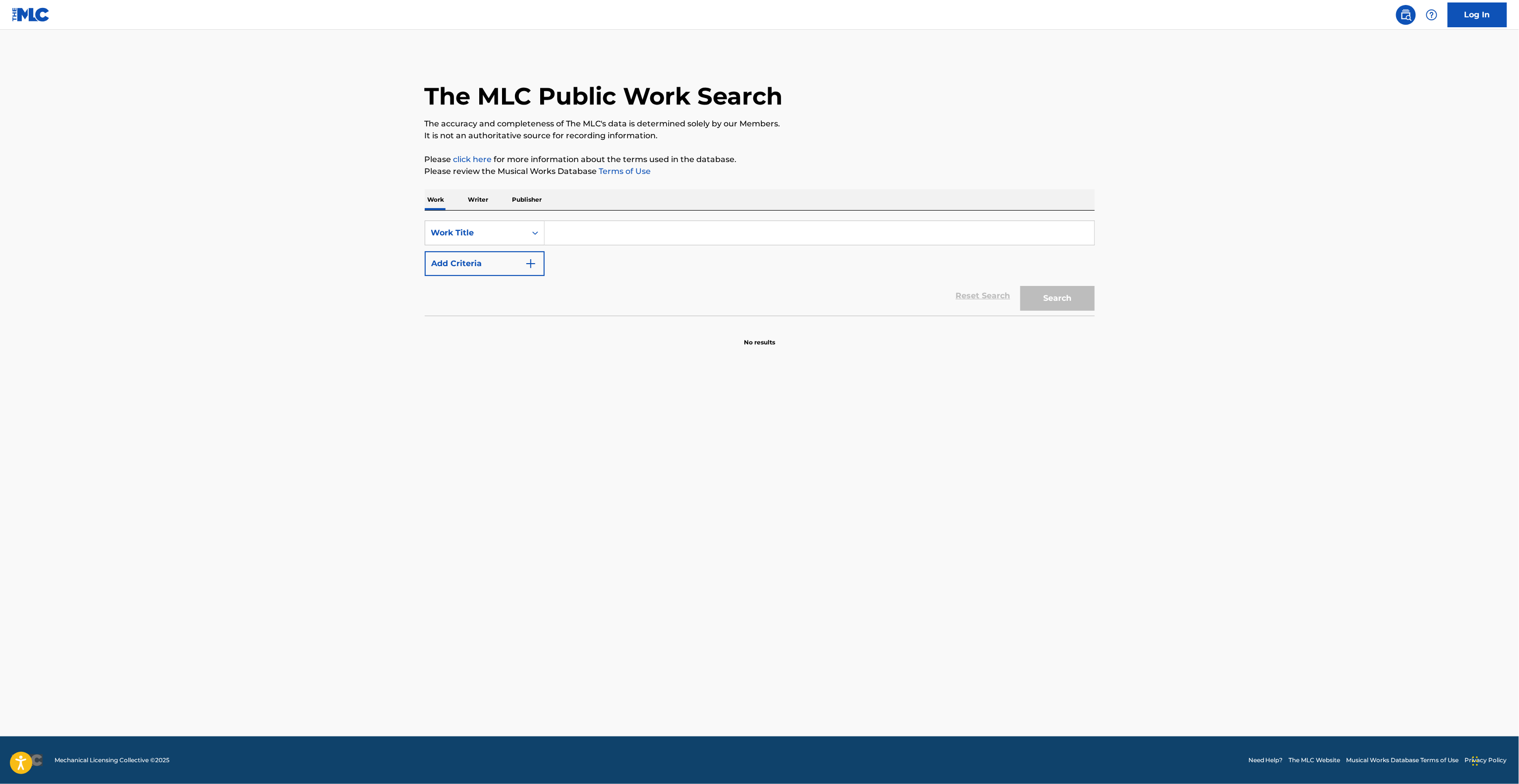
click at [903, 512] on main "The MLC Public Work Search The accuracy and completeness of The MLC's data is d…" at bounding box center [759, 383] width 1519 height 706
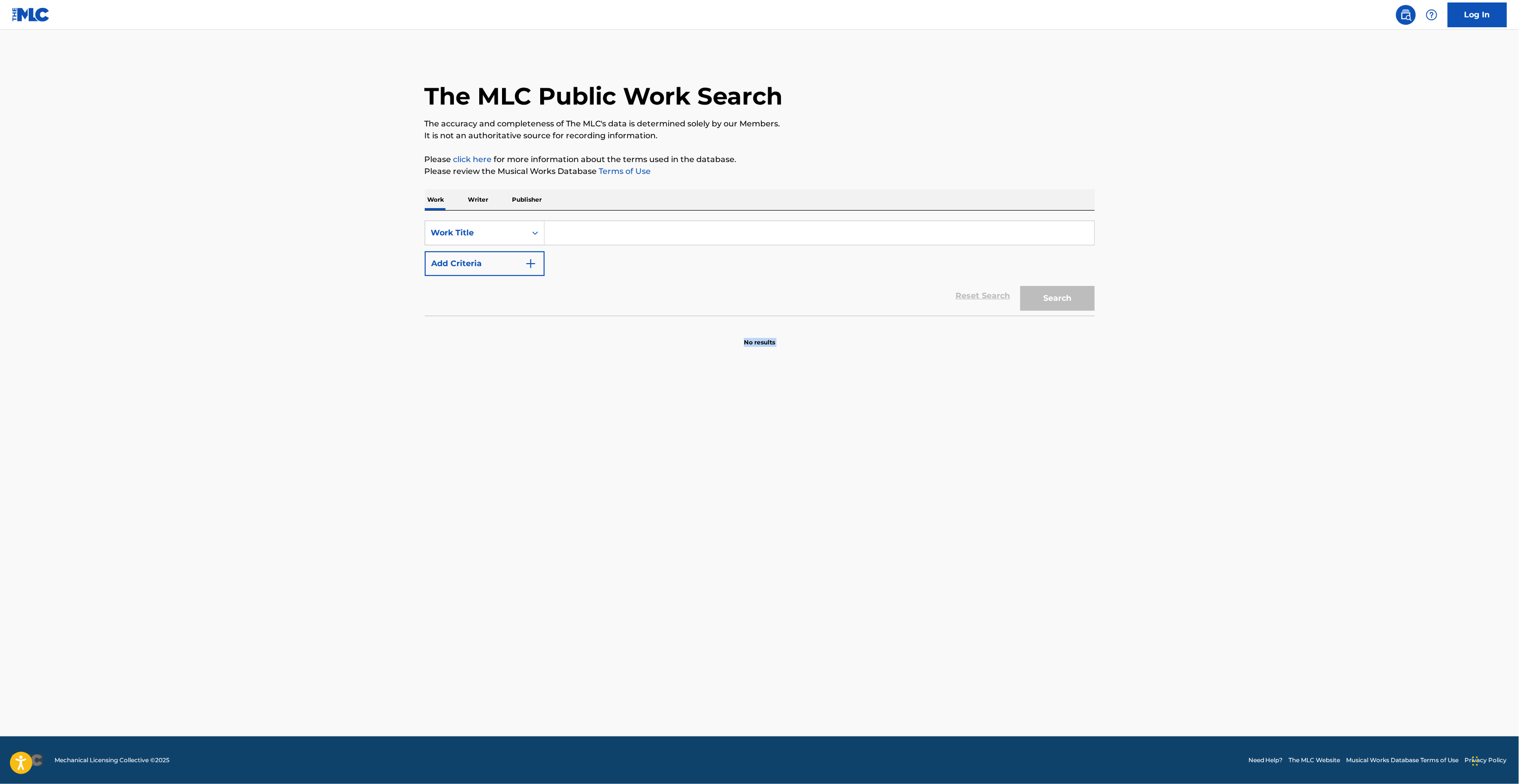
click at [903, 512] on main "The MLC Public Work Search The accuracy and completeness of The MLC's data is d…" at bounding box center [759, 383] width 1519 height 706
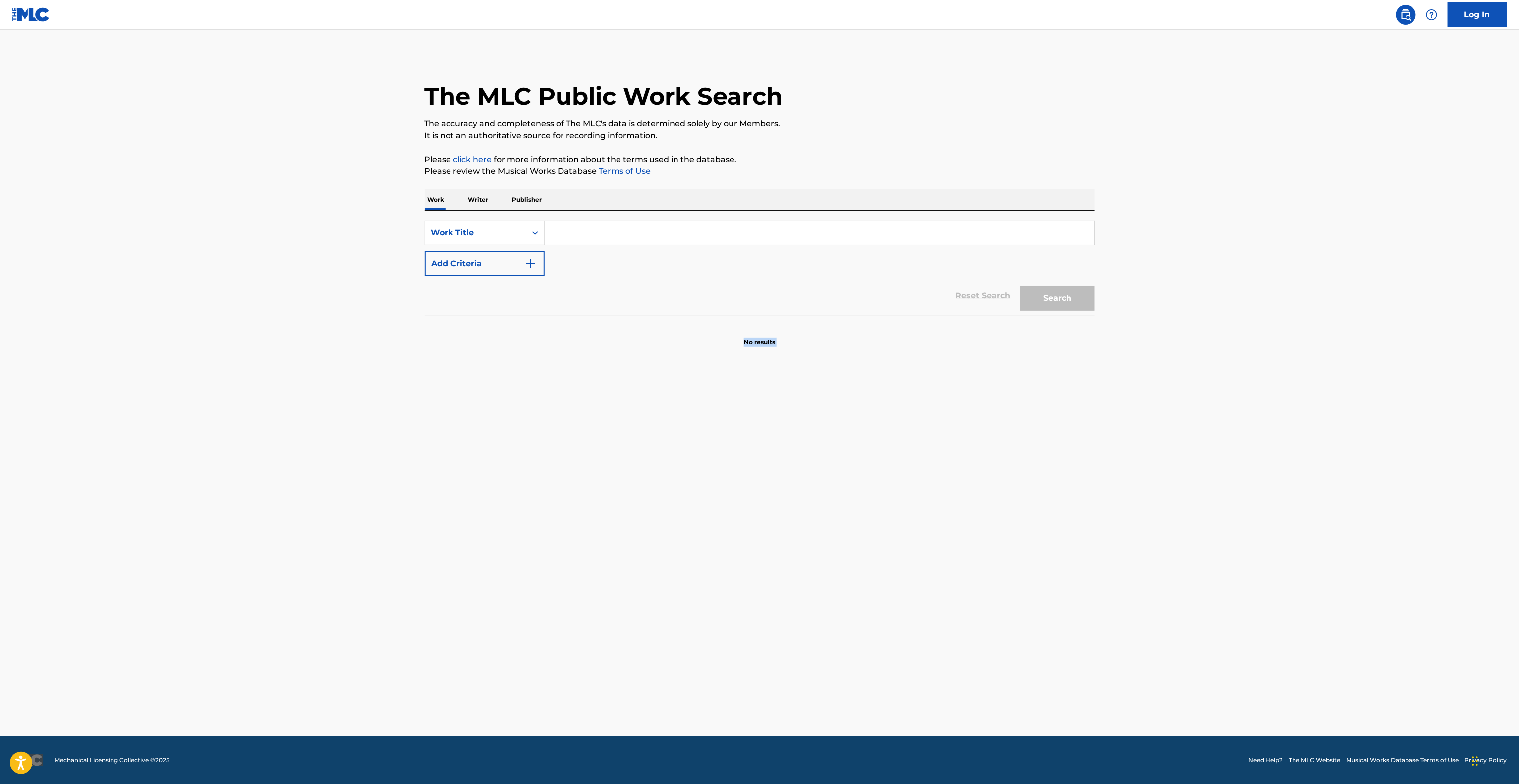
click at [903, 512] on main "The MLC Public Work Search The accuracy and completeness of The MLC's data is d…" at bounding box center [759, 383] width 1519 height 706
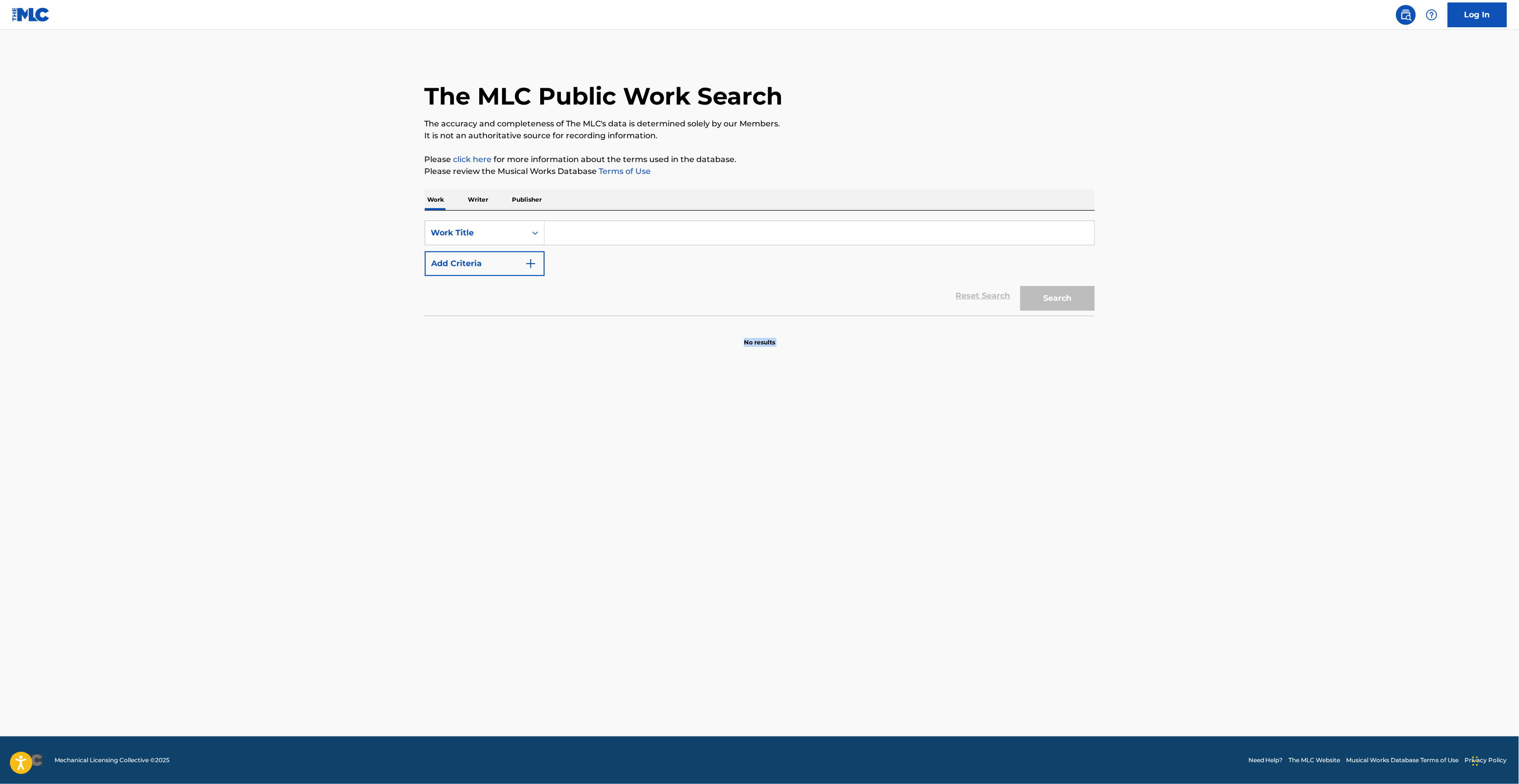
click at [903, 512] on main "The MLC Public Work Search The accuracy and completeness of The MLC's data is d…" at bounding box center [759, 383] width 1519 height 706
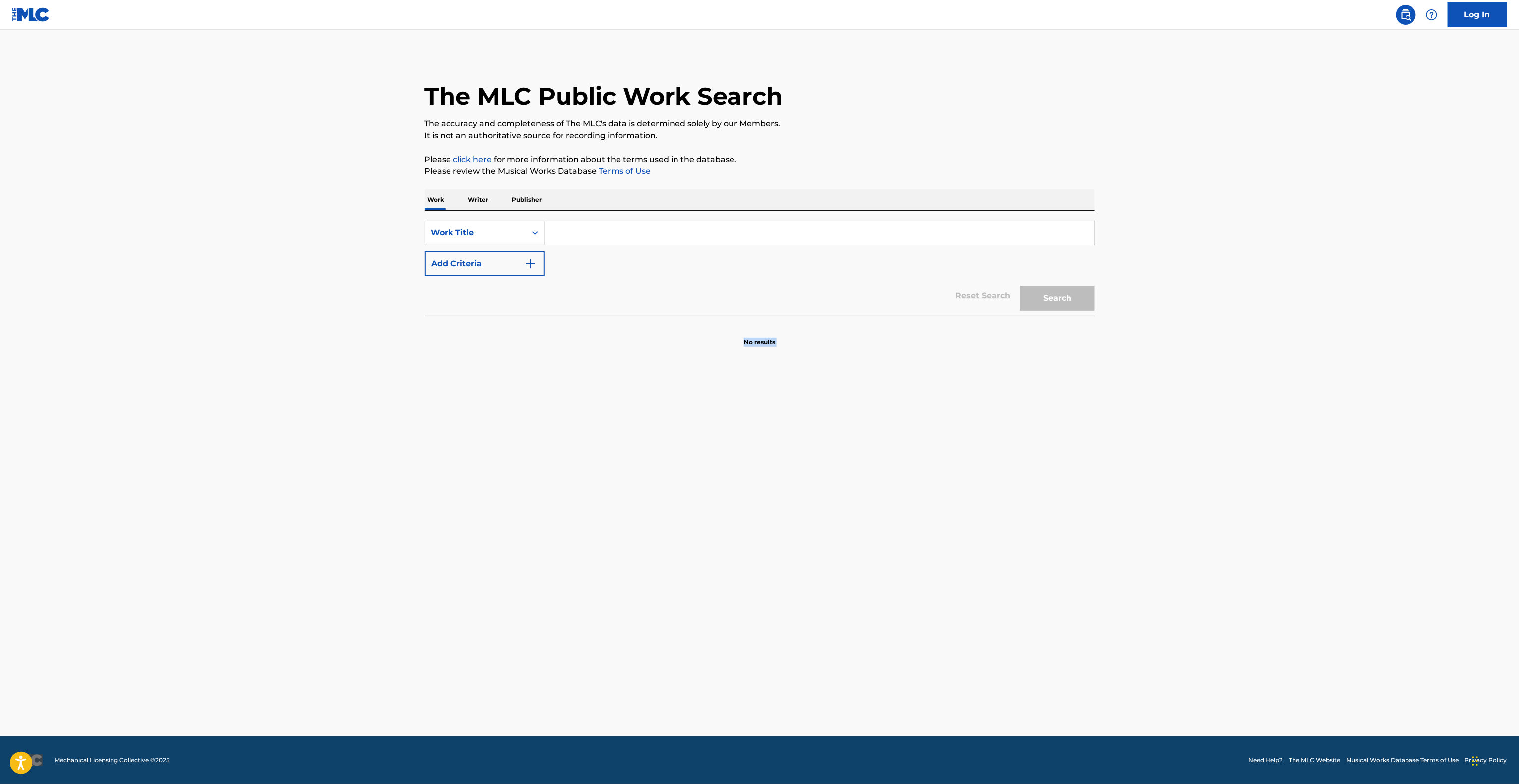
click at [903, 512] on main "The MLC Public Work Search The accuracy and completeness of The MLC's data is d…" at bounding box center [759, 383] width 1519 height 706
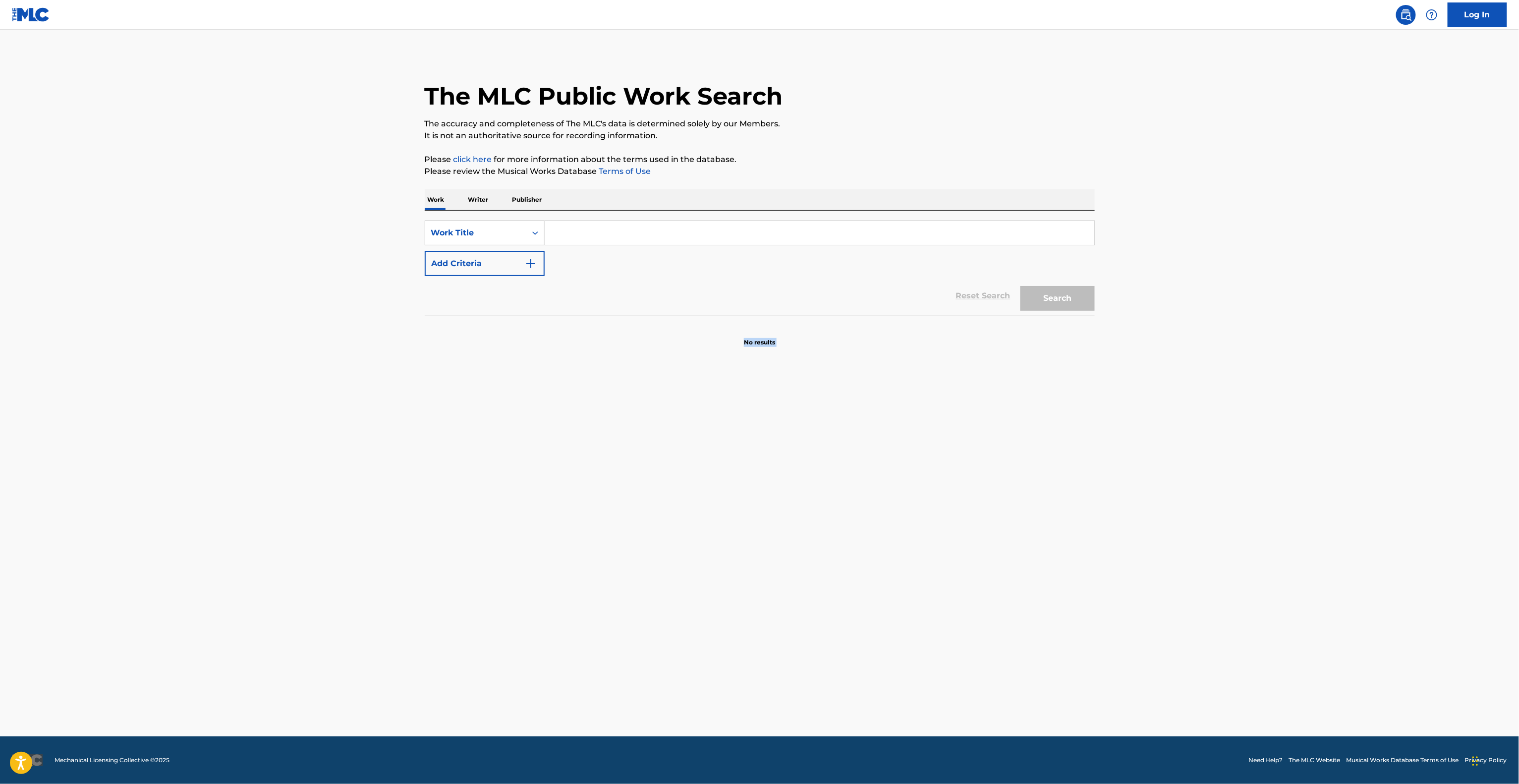
click at [903, 512] on main "The MLC Public Work Search The accuracy and completeness of The MLC's data is d…" at bounding box center [759, 383] width 1519 height 706
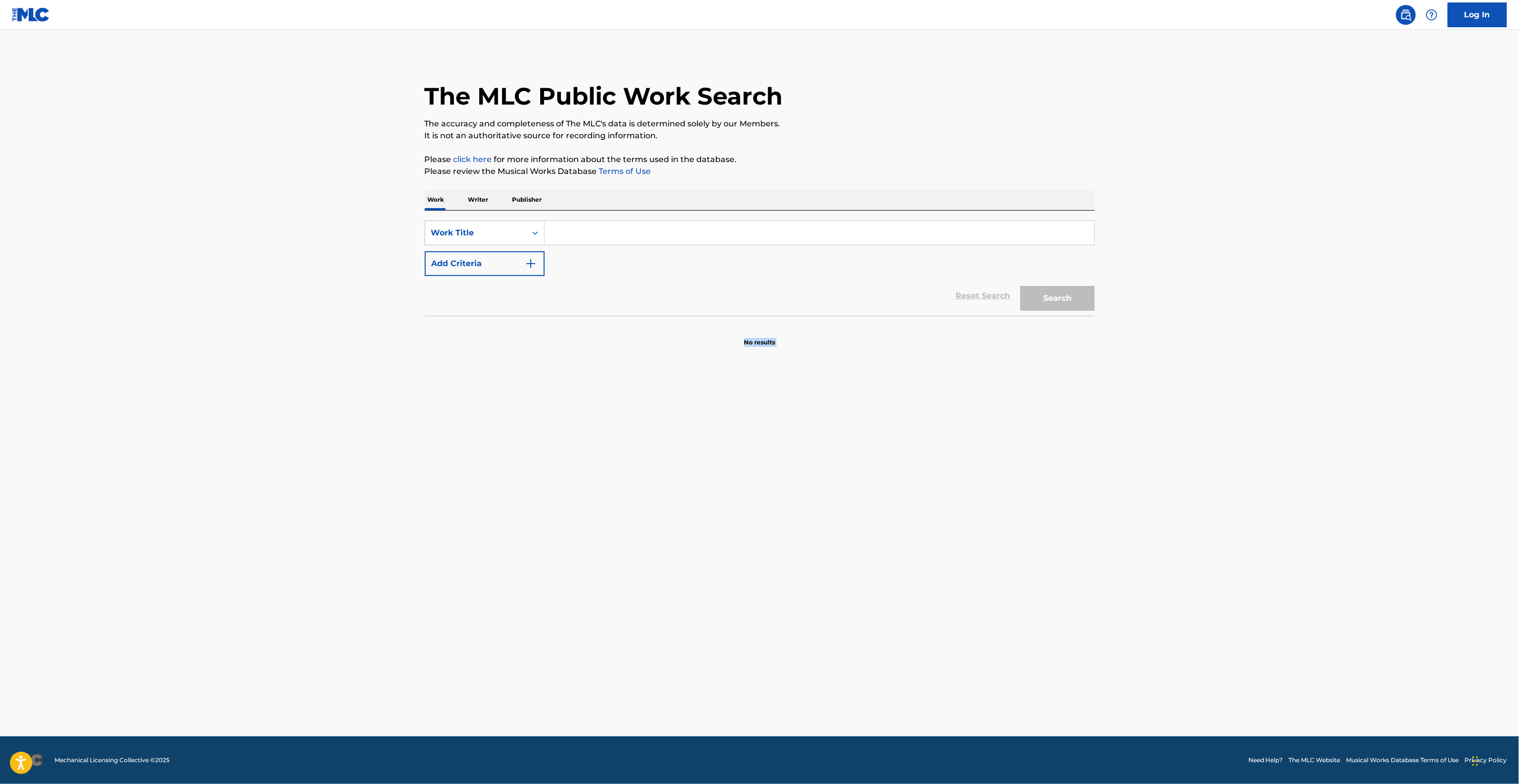
click at [903, 512] on main "The MLC Public Work Search The accuracy and completeness of The MLC's data is d…" at bounding box center [759, 383] width 1519 height 706
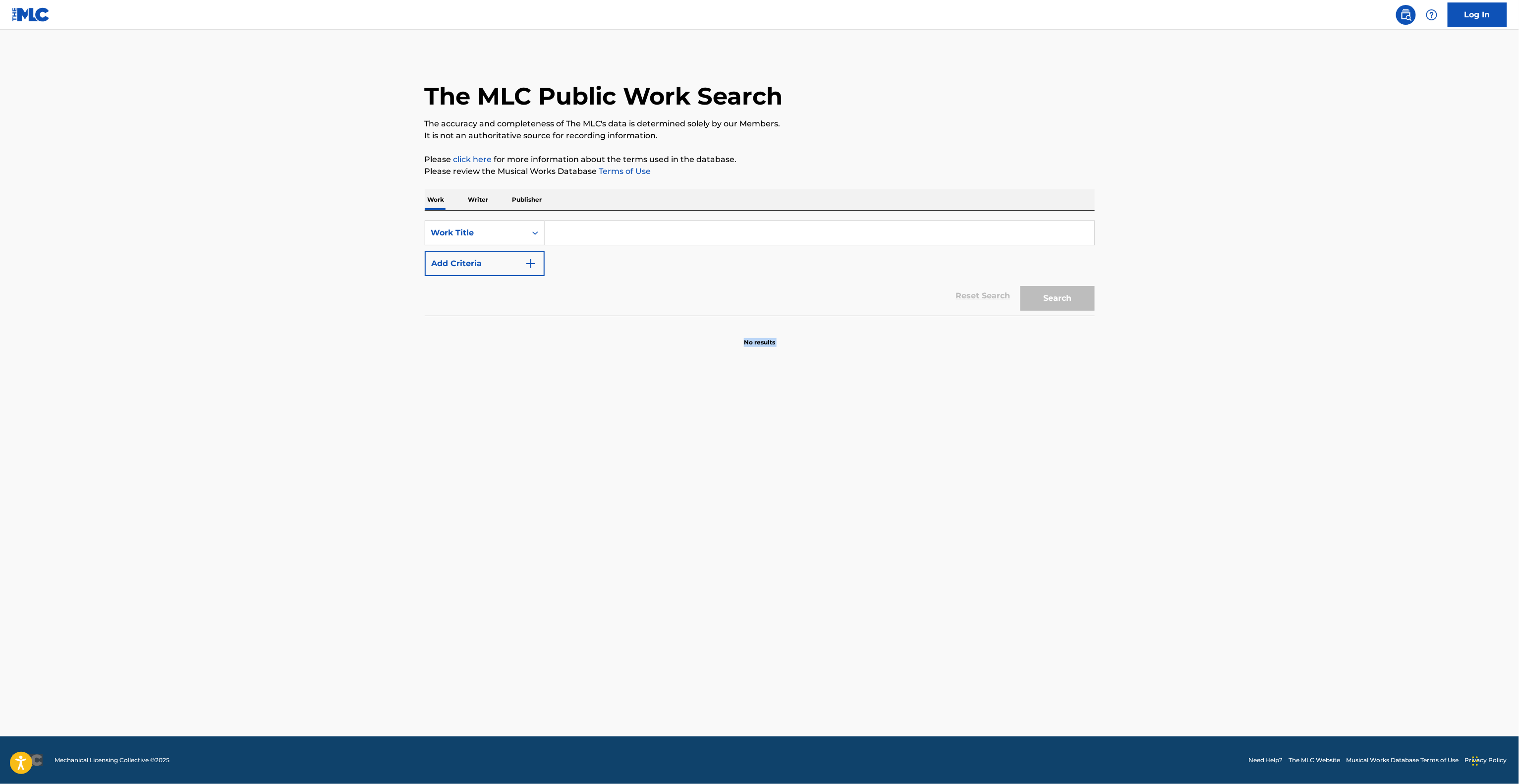
click at [903, 512] on main "The MLC Public Work Search The accuracy and completeness of The MLC's data is d…" at bounding box center [759, 383] width 1519 height 706
click at [902, 512] on main "The MLC Public Work Search The accuracy and completeness of The MLC's data is d…" at bounding box center [759, 383] width 1519 height 706
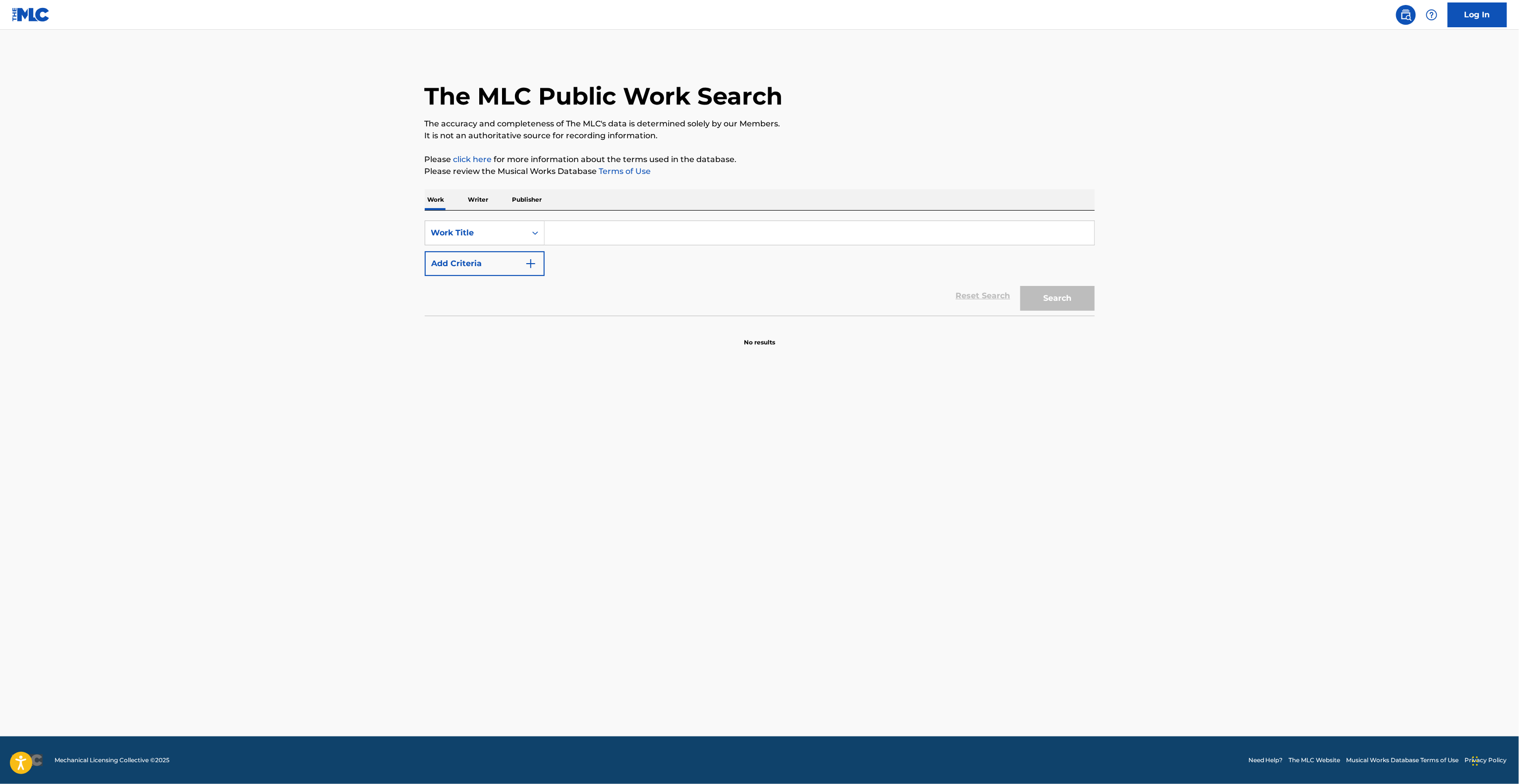
click at [902, 512] on main "The MLC Public Work Search The accuracy and completeness of The MLC's data is d…" at bounding box center [759, 383] width 1519 height 706
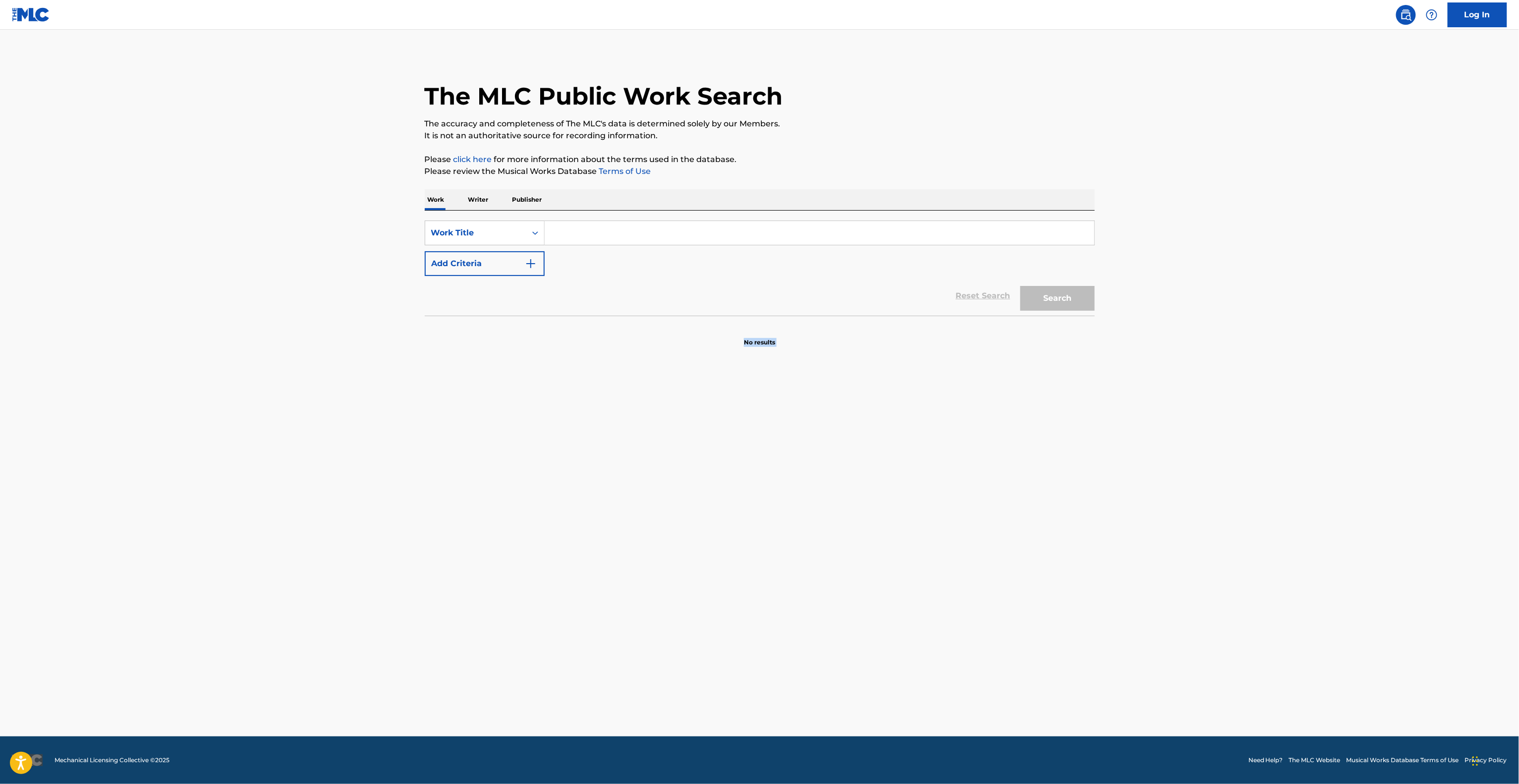
click at [902, 512] on main "The MLC Public Work Search The accuracy and completeness of The MLC's data is d…" at bounding box center [759, 383] width 1519 height 706
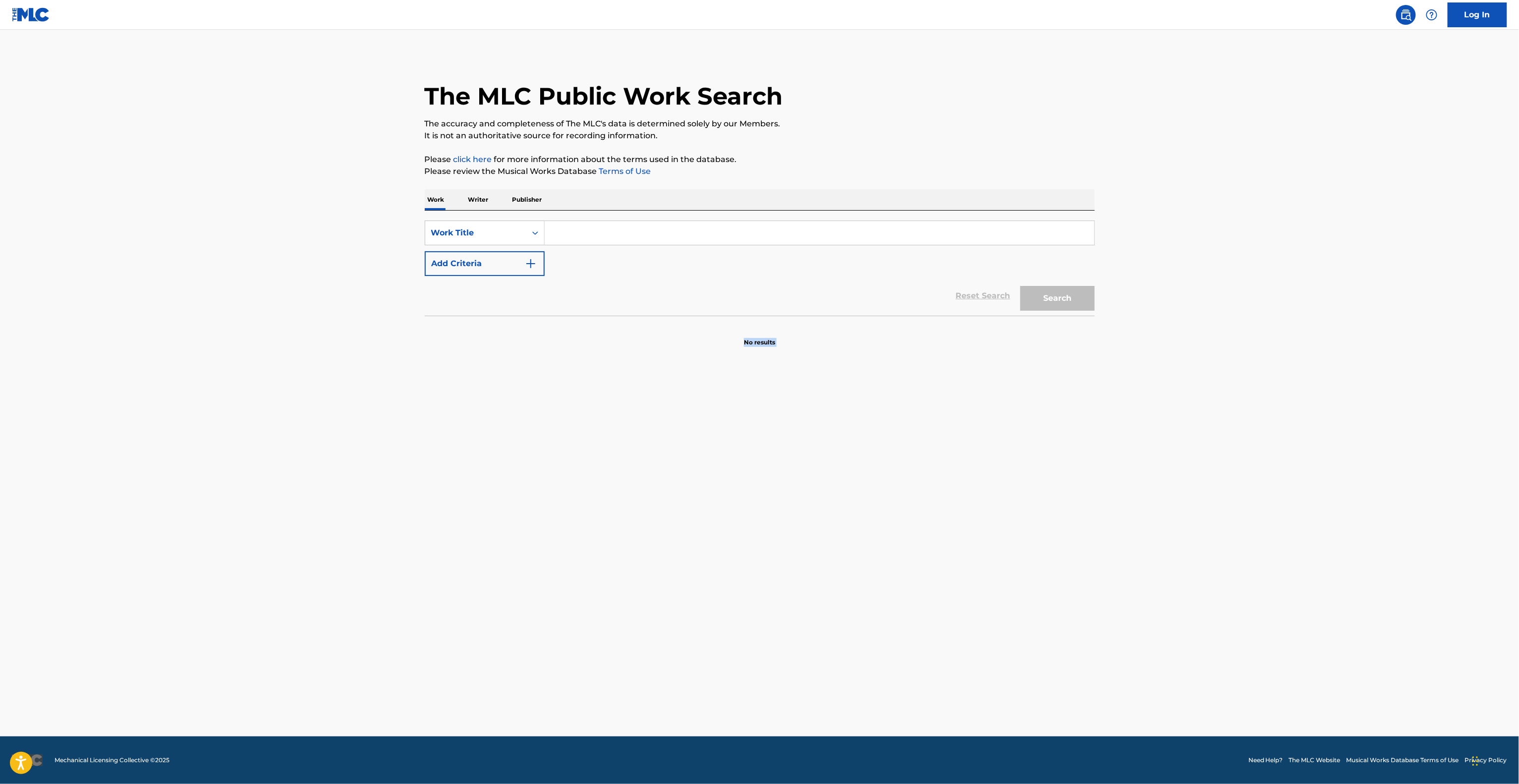
click at [902, 512] on main "The MLC Public Work Search The accuracy and completeness of The MLC's data is d…" at bounding box center [759, 383] width 1519 height 706
click at [902, 512] on main "The MLC Public Work Search The accuracy and completeness of The MLC's data is d…" at bounding box center [759, 383] width 1519 height 706
click at [901, 512] on main "The MLC Public Work Search The accuracy and completeness of The MLC's data is d…" at bounding box center [759, 383] width 1519 height 706
click at [900, 514] on main "The MLC Public Work Search The accuracy and completeness of The MLC's data is d…" at bounding box center [759, 383] width 1519 height 706
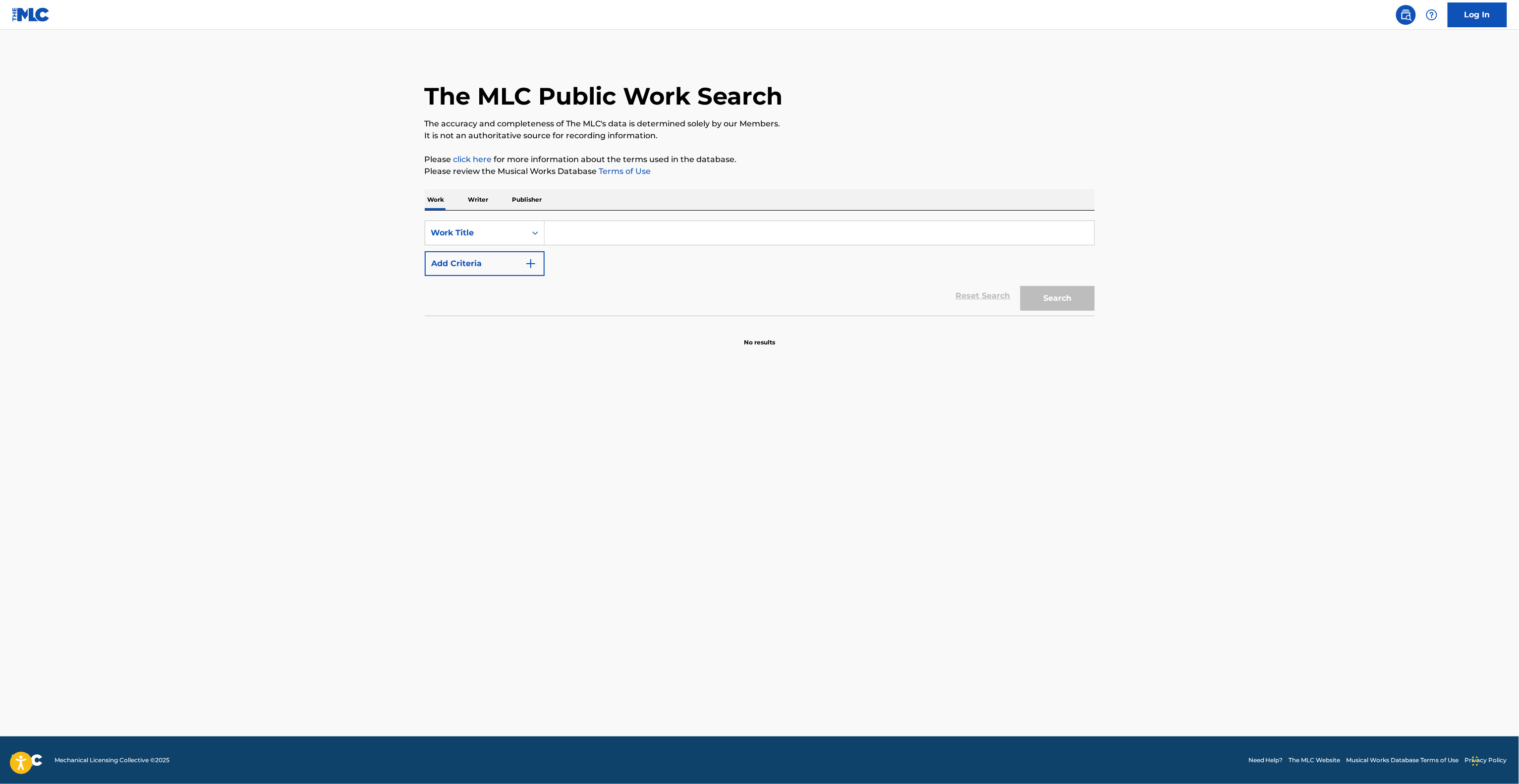
click at [897, 514] on main "The MLC Public Work Search The accuracy and completeness of The MLC's data is d…" at bounding box center [759, 383] width 1519 height 706
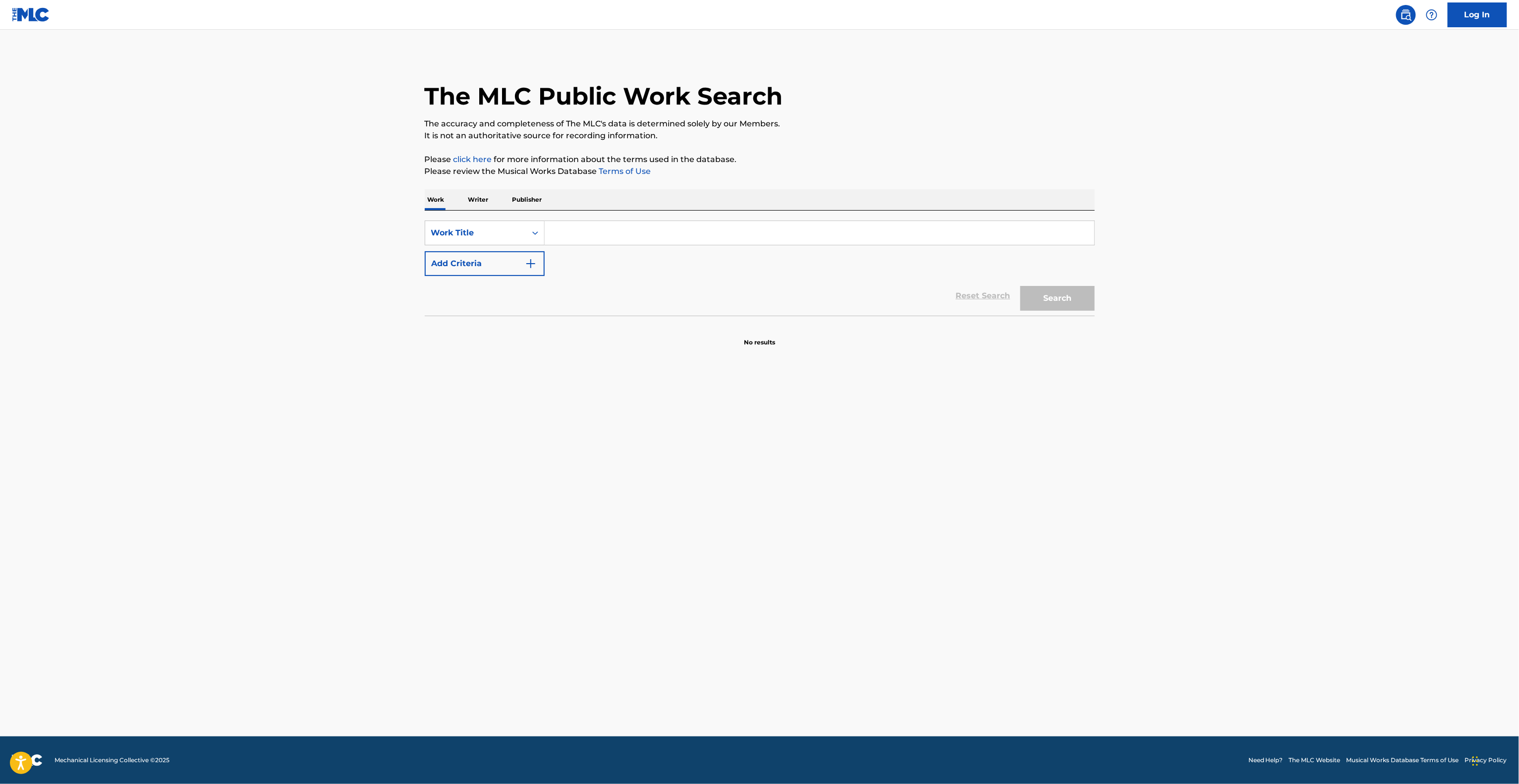
click at [897, 514] on main "The MLC Public Work Search The accuracy and completeness of The MLC's data is d…" at bounding box center [759, 383] width 1519 height 706
click at [895, 515] on main "The MLC Public Work Search The accuracy and completeness of The MLC's data is d…" at bounding box center [759, 383] width 1519 height 706
click at [894, 515] on main "The MLC Public Work Search The accuracy and completeness of The MLC's data is d…" at bounding box center [759, 383] width 1519 height 706
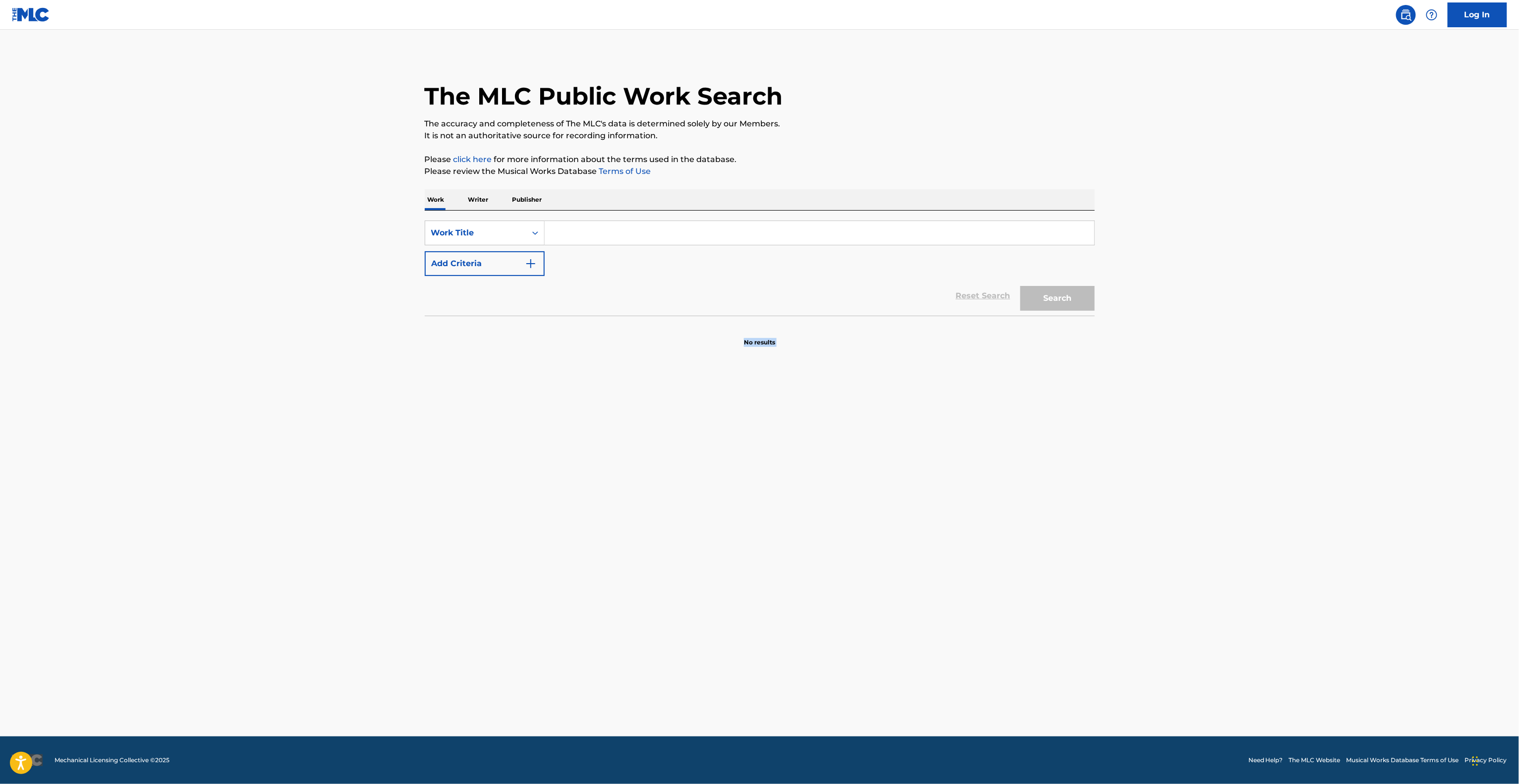
click at [894, 515] on main "The MLC Public Work Search The accuracy and completeness of The MLC's data is d…" at bounding box center [759, 383] width 1519 height 706
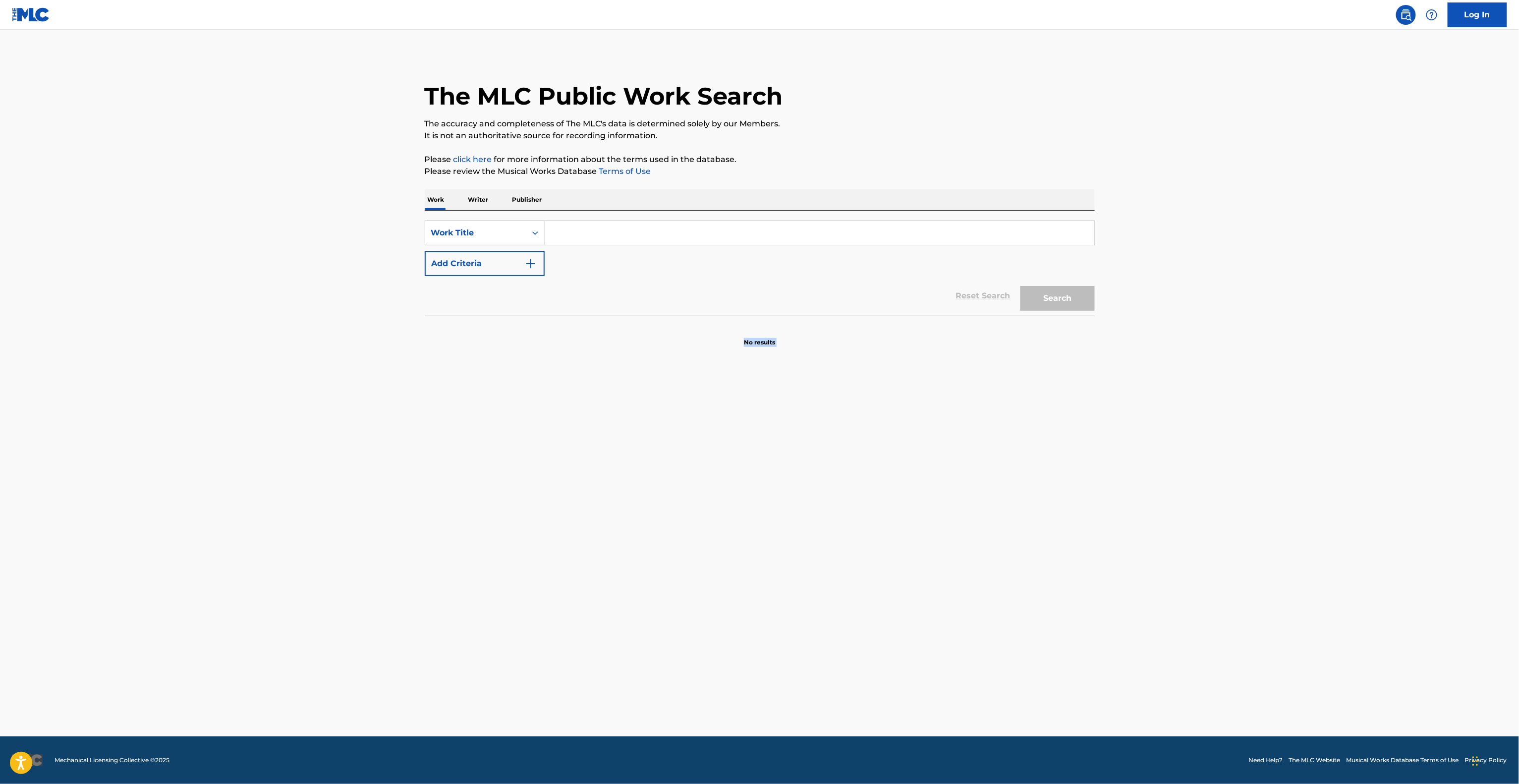
click at [894, 515] on main "The MLC Public Work Search The accuracy and completeness of The MLC's data is d…" at bounding box center [759, 383] width 1519 height 706
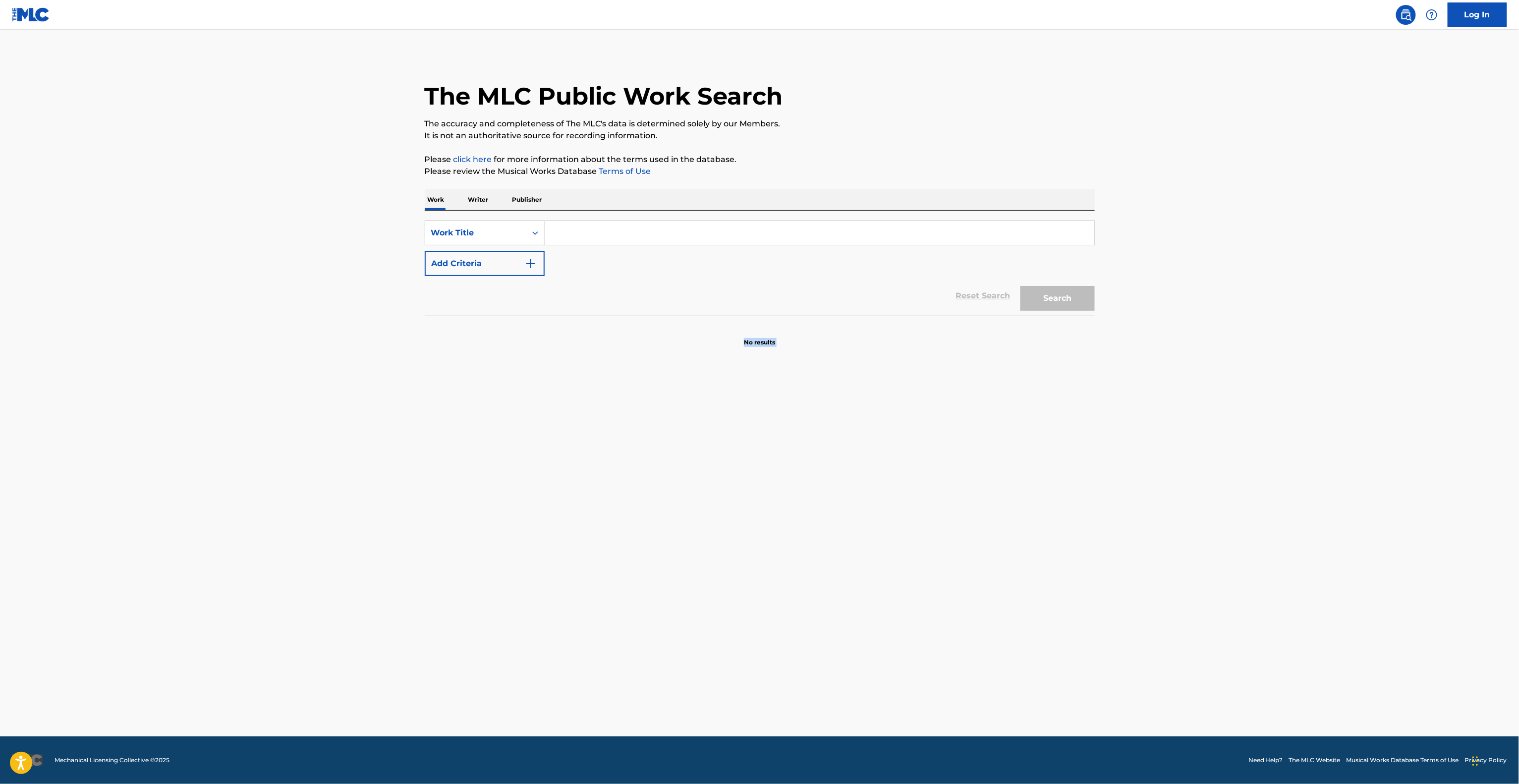
click at [894, 515] on main "The MLC Public Work Search The accuracy and completeness of The MLC's data is d…" at bounding box center [759, 383] width 1519 height 706
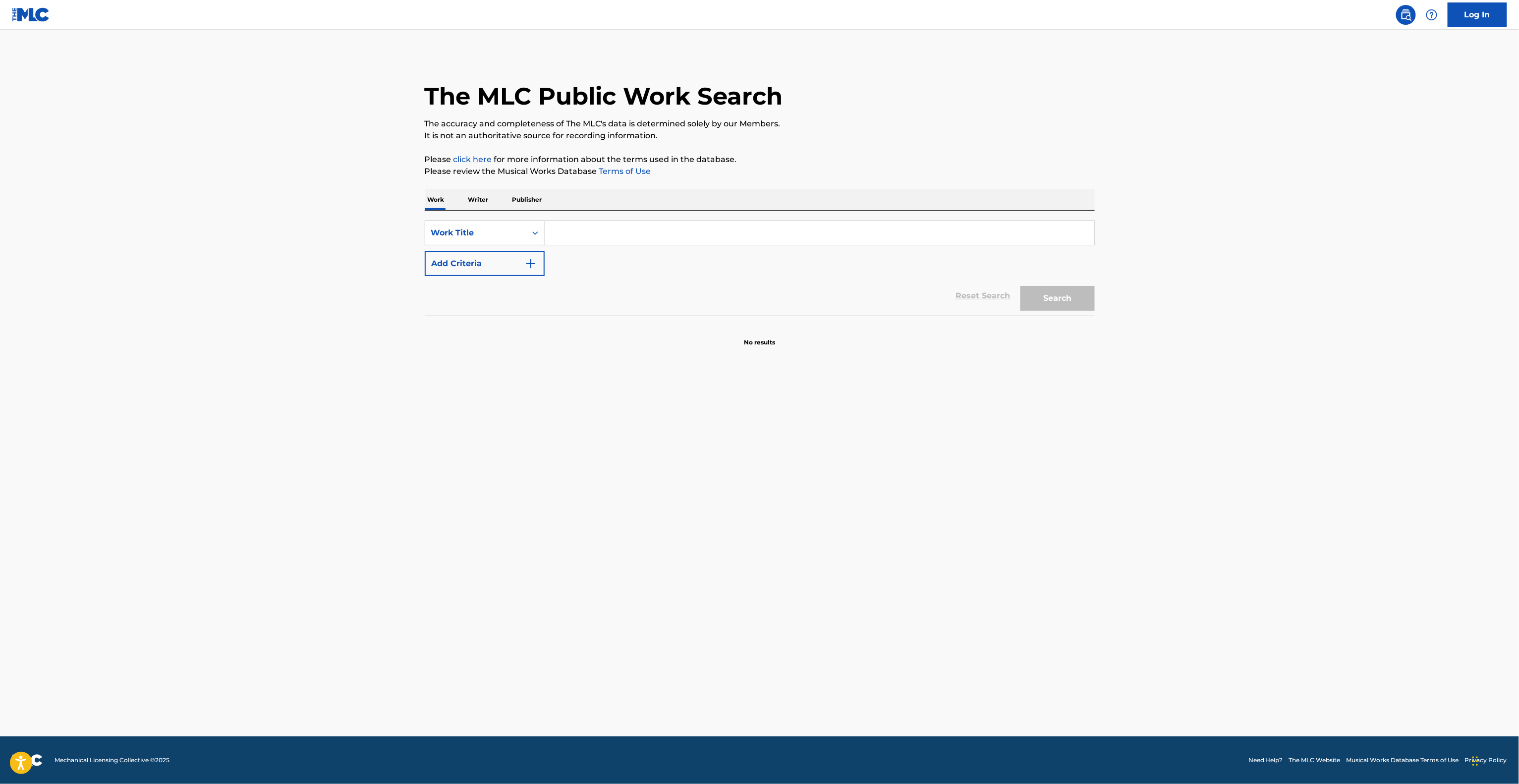
click at [894, 515] on main "The MLC Public Work Search The accuracy and completeness of The MLC's data is d…" at bounding box center [759, 383] width 1519 height 706
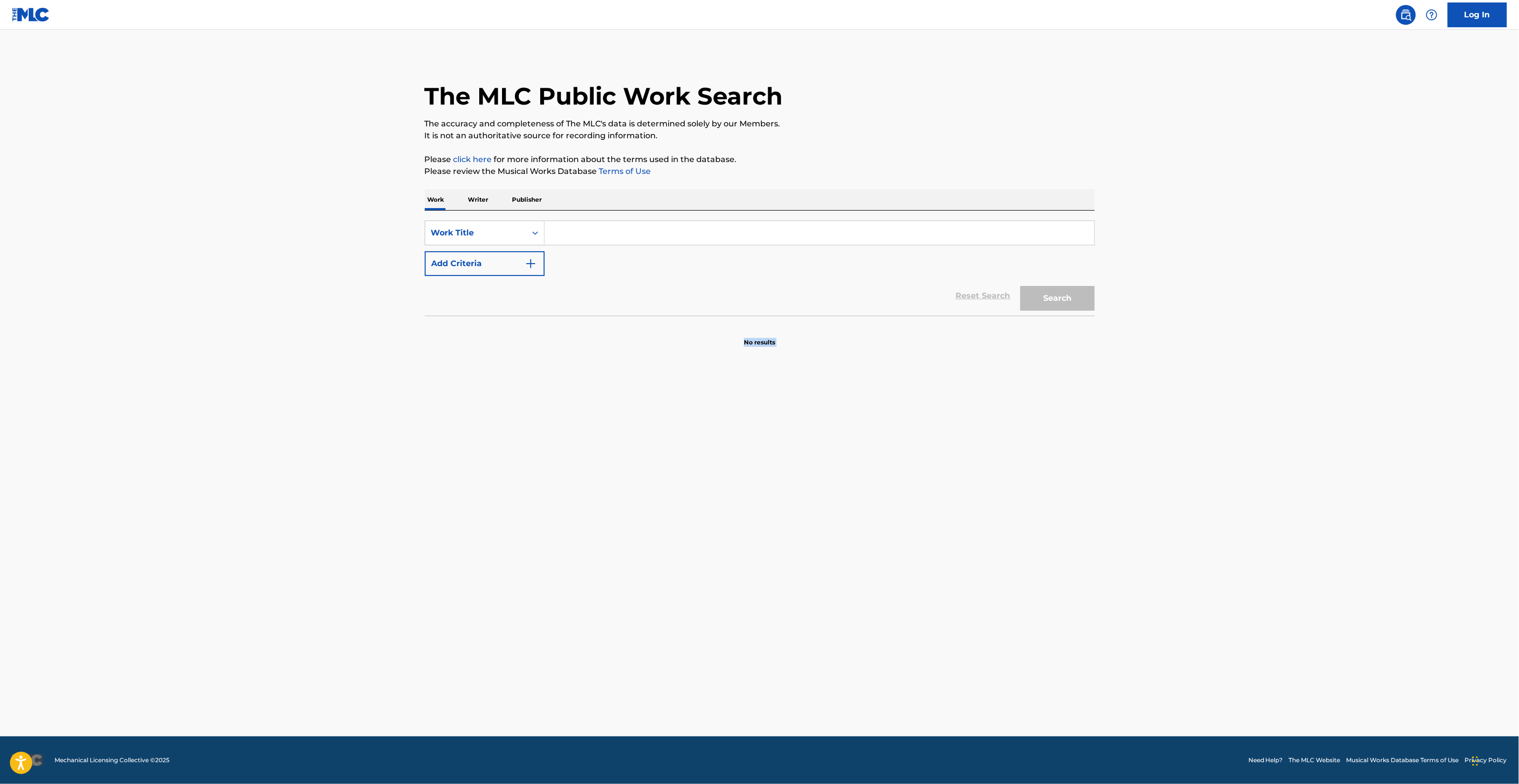
click at [894, 515] on main "The MLC Public Work Search The accuracy and completeness of The MLC's data is d…" at bounding box center [759, 383] width 1519 height 706
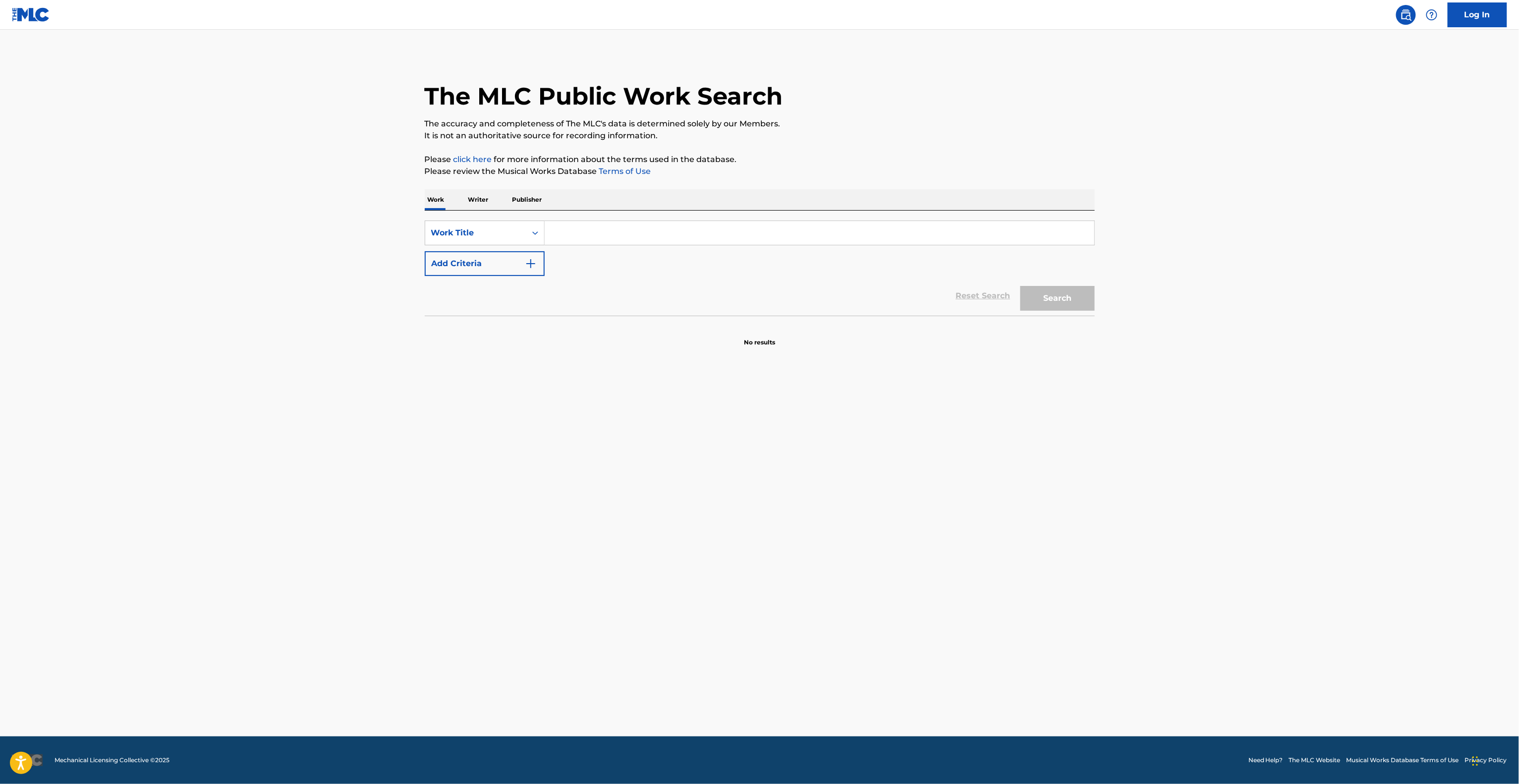
click at [893, 515] on main "The MLC Public Work Search The accuracy and completeness of The MLC's data is d…" at bounding box center [759, 383] width 1519 height 706
click at [892, 516] on main "The MLC Public Work Search The accuracy and completeness of The MLC's data is d…" at bounding box center [759, 383] width 1519 height 706
click at [889, 517] on main "The MLC Public Work Search The accuracy and completeness of The MLC's data is d…" at bounding box center [759, 383] width 1519 height 706
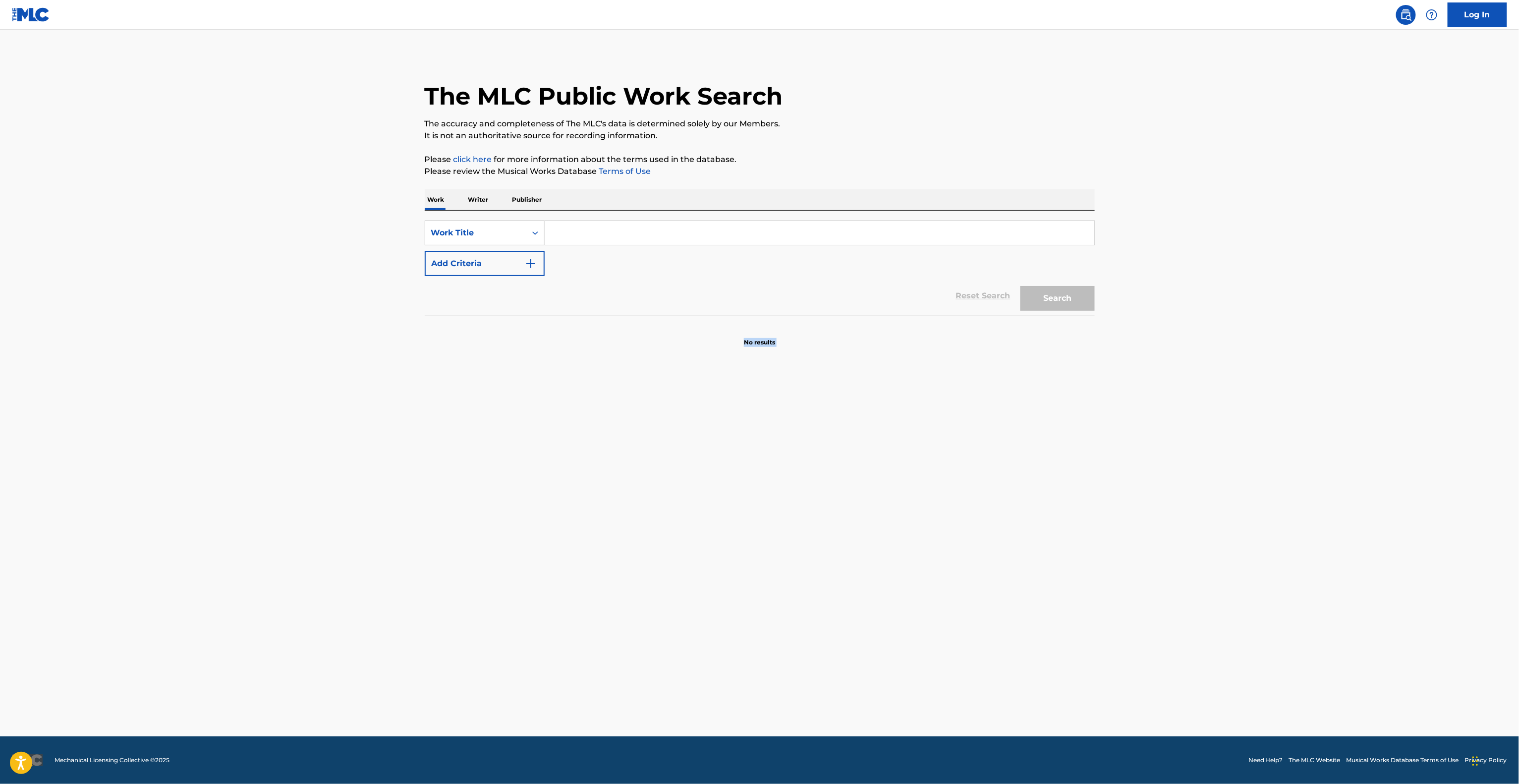
click at [889, 517] on main "The MLC Public Work Search The accuracy and completeness of The MLC's data is d…" at bounding box center [759, 383] width 1519 height 706
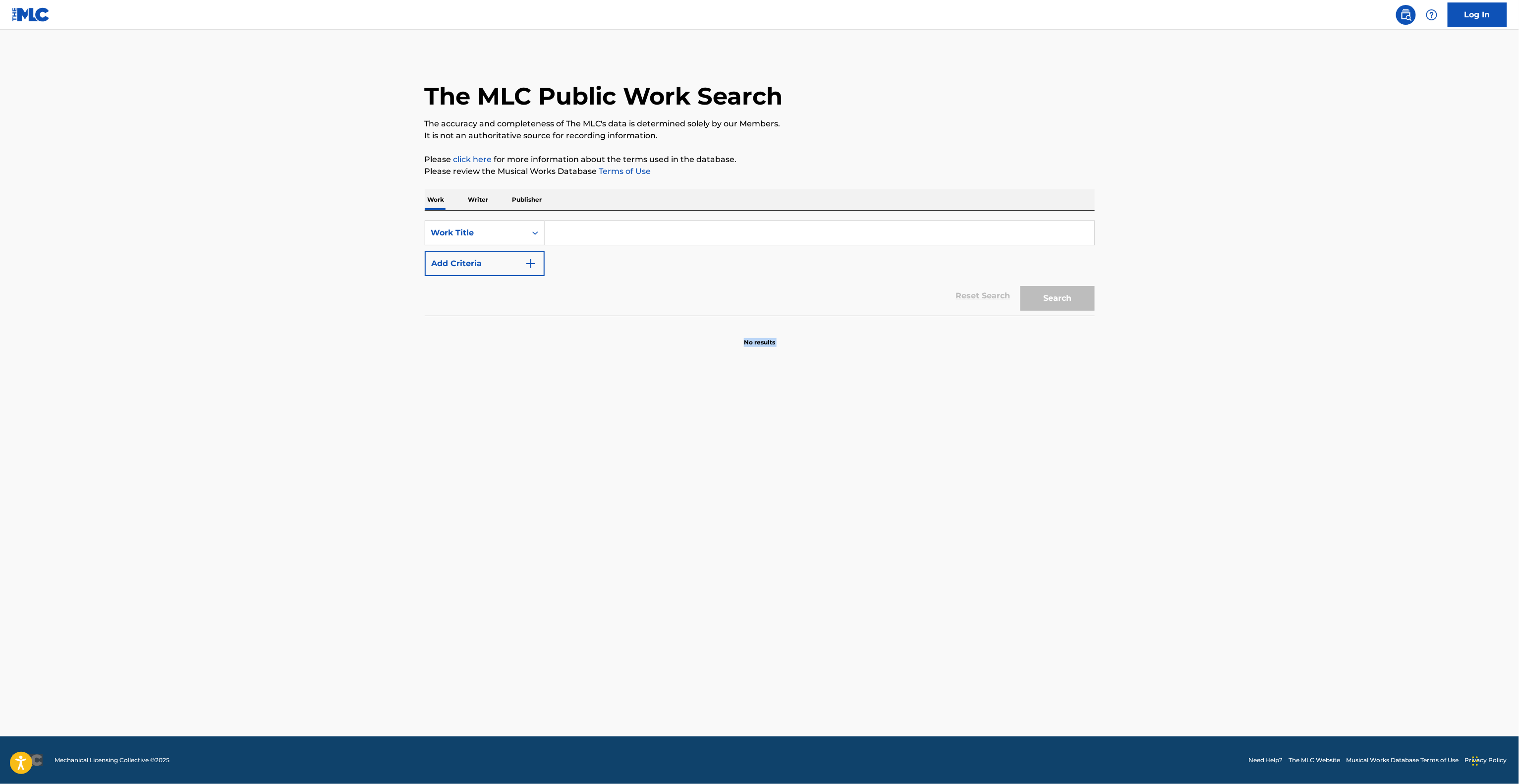
click at [889, 517] on main "The MLC Public Work Search The accuracy and completeness of The MLC's data is d…" at bounding box center [759, 383] width 1519 height 706
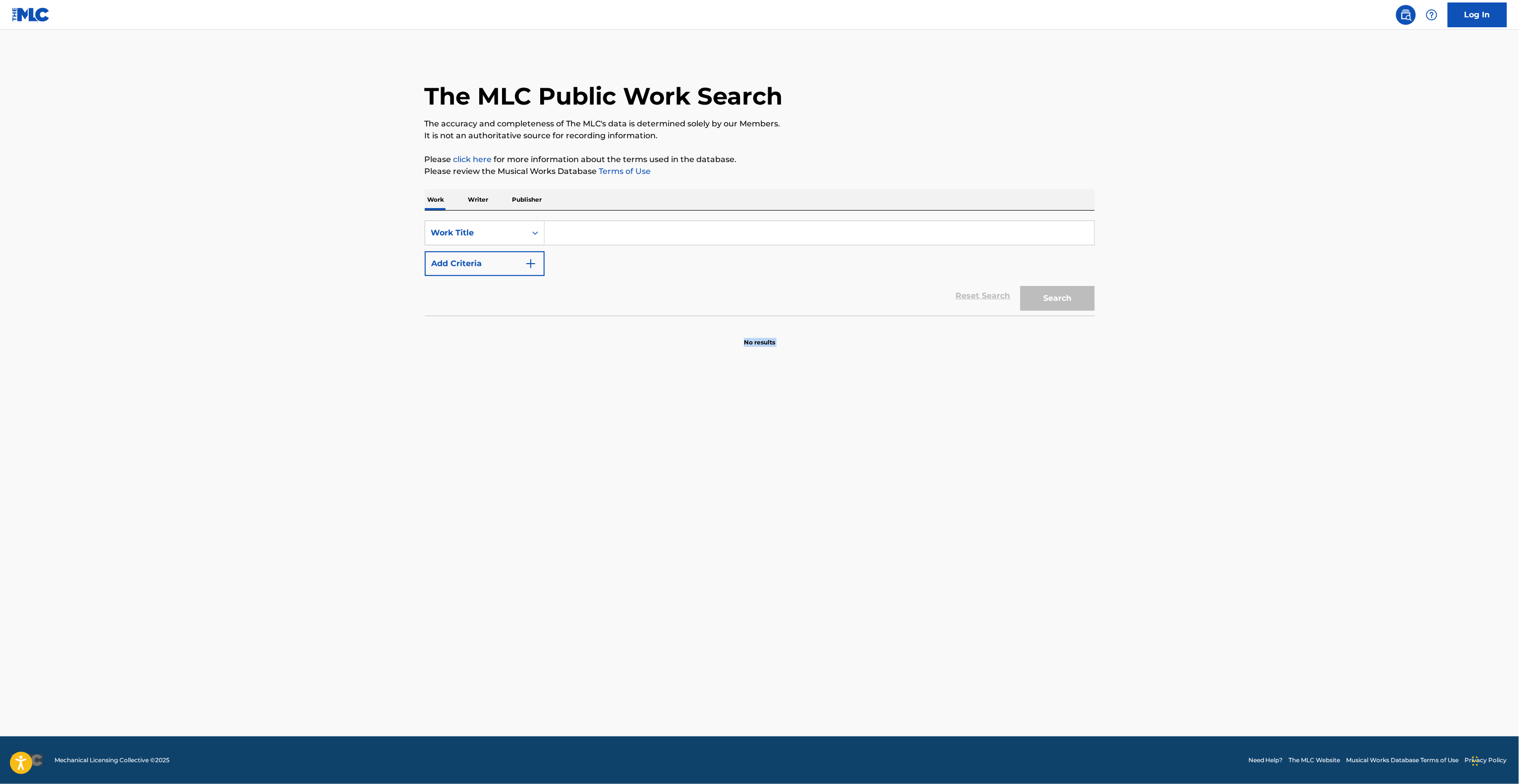
click at [886, 517] on main "The MLC Public Work Search The accuracy and completeness of The MLC's data is d…" at bounding box center [759, 383] width 1519 height 706
click at [884, 517] on main "The MLC Public Work Search The accuracy and completeness of The MLC's data is d…" at bounding box center [759, 383] width 1519 height 706
click at [872, 517] on main "The MLC Public Work Search The accuracy and completeness of The MLC's data is d…" at bounding box center [759, 383] width 1519 height 706
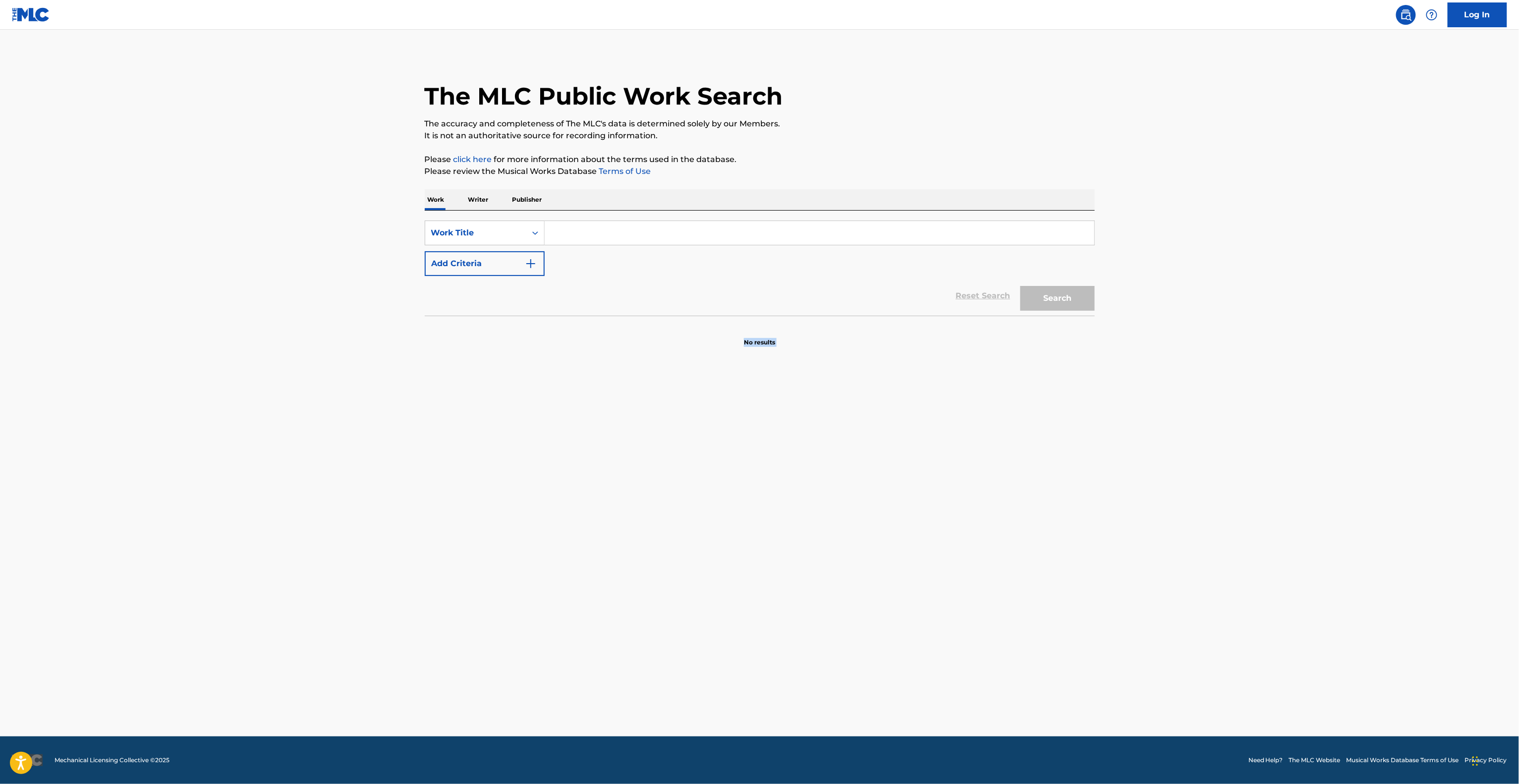
click at [872, 517] on main "The MLC Public Work Search The accuracy and completeness of The MLC's data is d…" at bounding box center [759, 383] width 1519 height 706
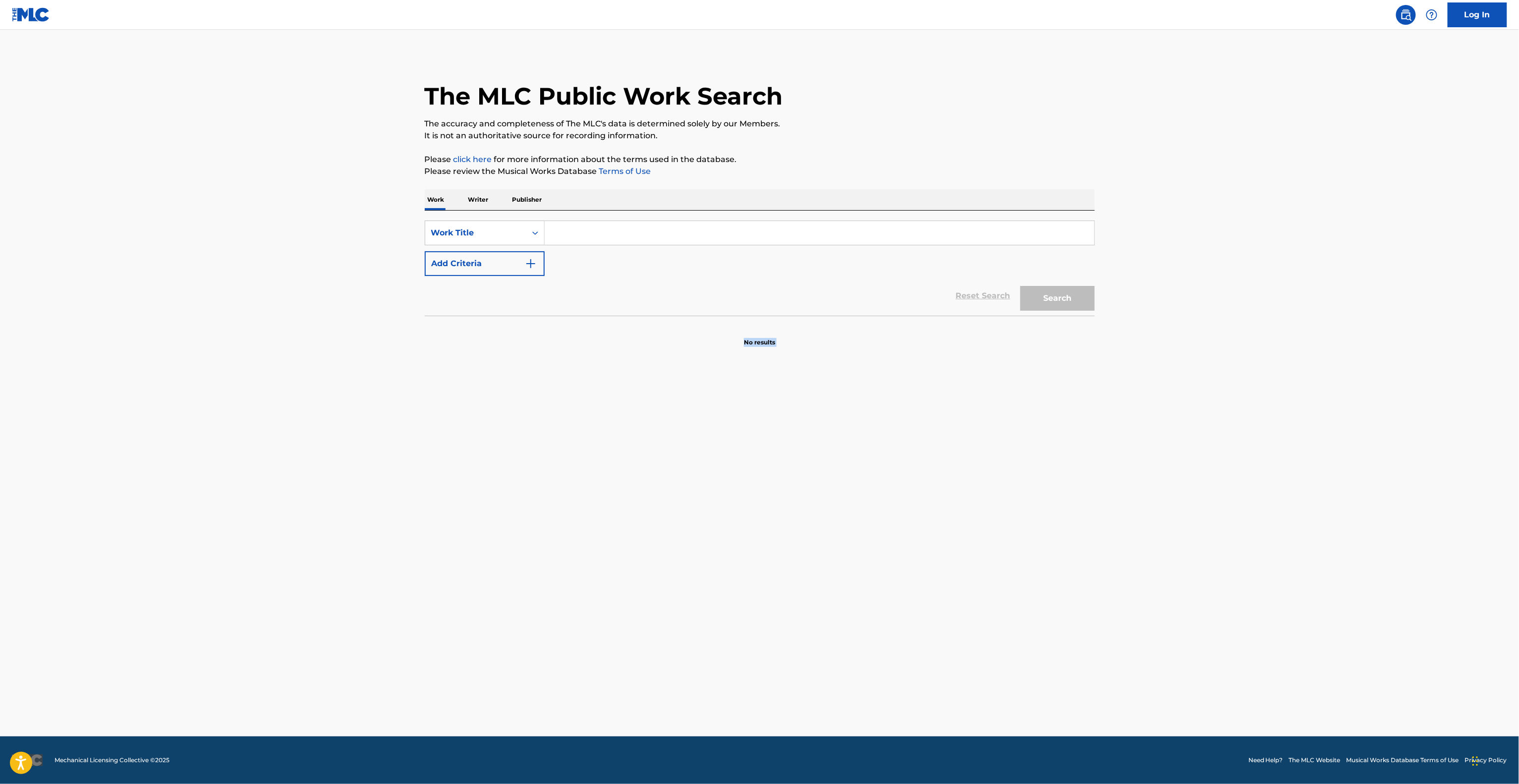
click at [872, 517] on main "The MLC Public Work Search The accuracy and completeness of The MLC's data is d…" at bounding box center [759, 383] width 1519 height 706
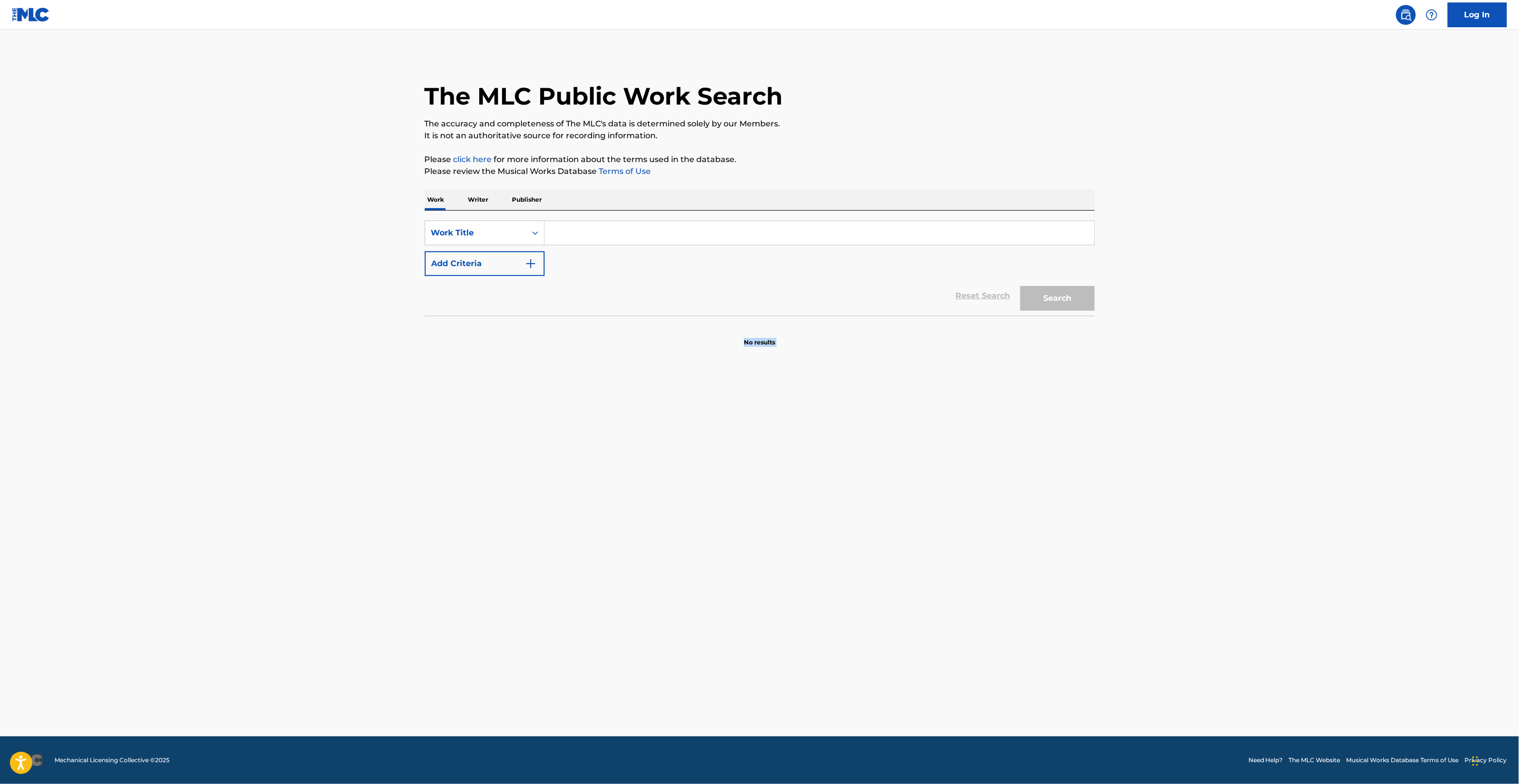
click at [872, 517] on main "The MLC Public Work Search The accuracy and completeness of The MLC's data is d…" at bounding box center [759, 383] width 1519 height 706
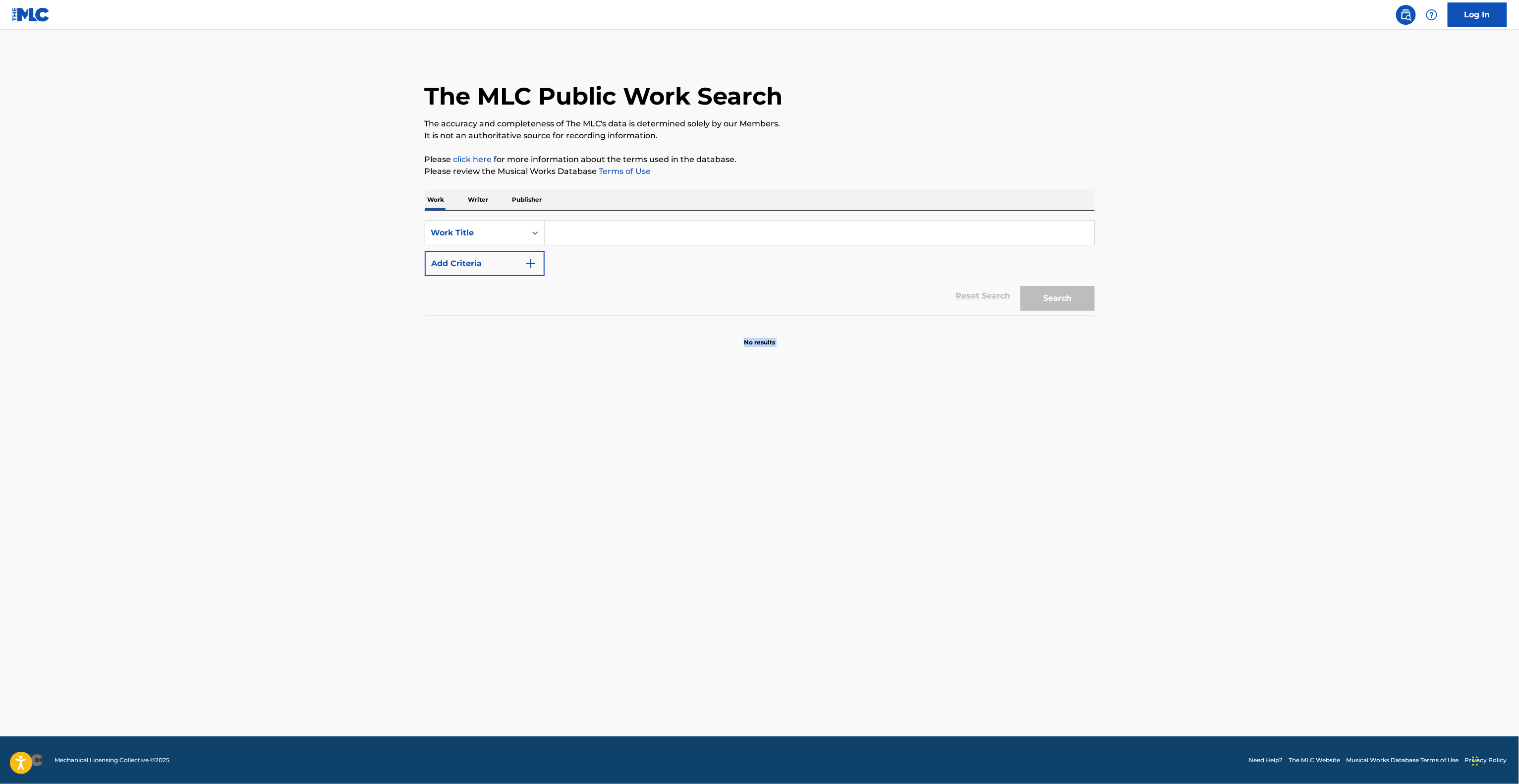
click at [872, 517] on main "The MLC Public Work Search The accuracy and completeness of The MLC's data is d…" at bounding box center [759, 383] width 1519 height 706
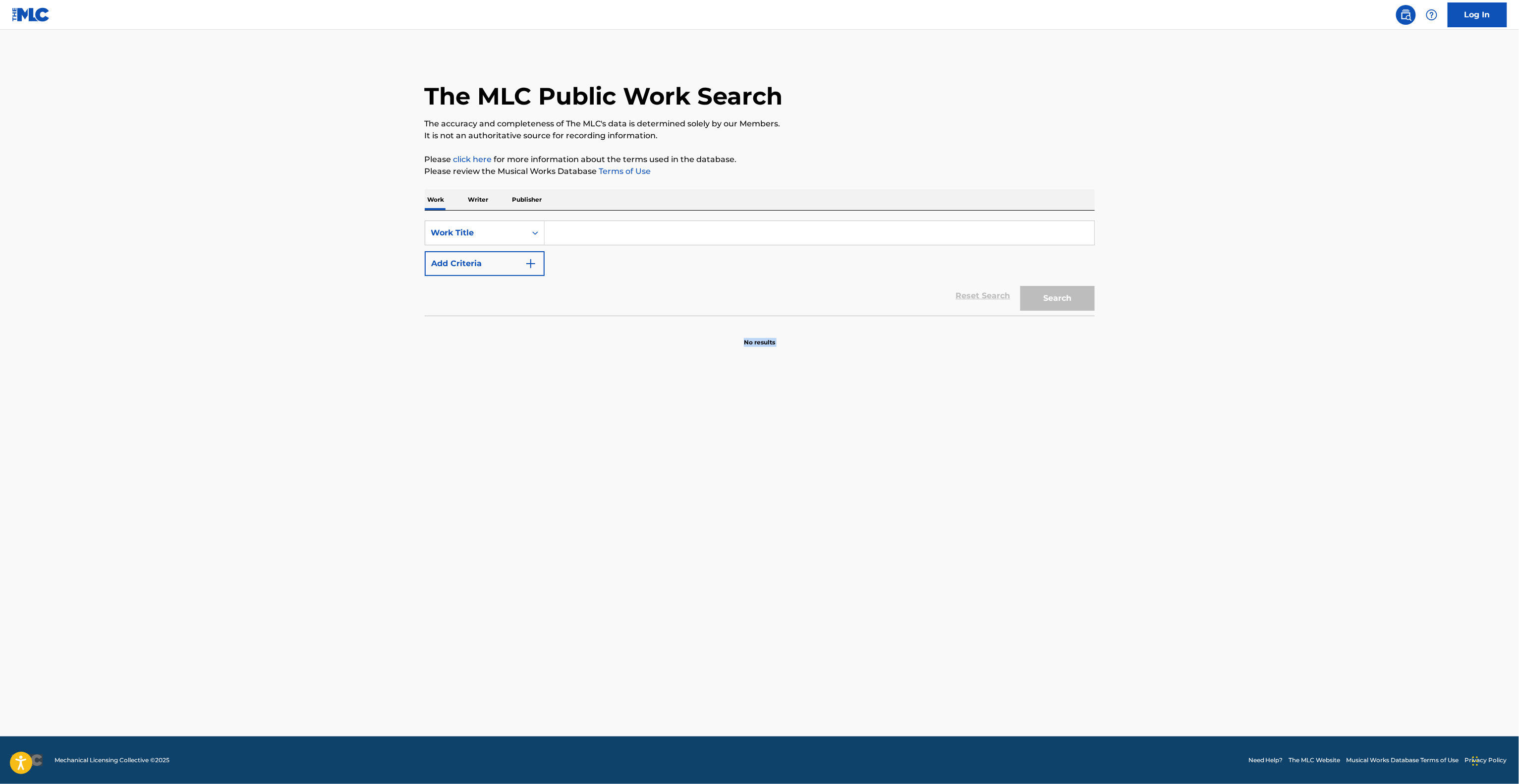
click at [872, 517] on main "The MLC Public Work Search The accuracy and completeness of The MLC's data is d…" at bounding box center [759, 383] width 1519 height 706
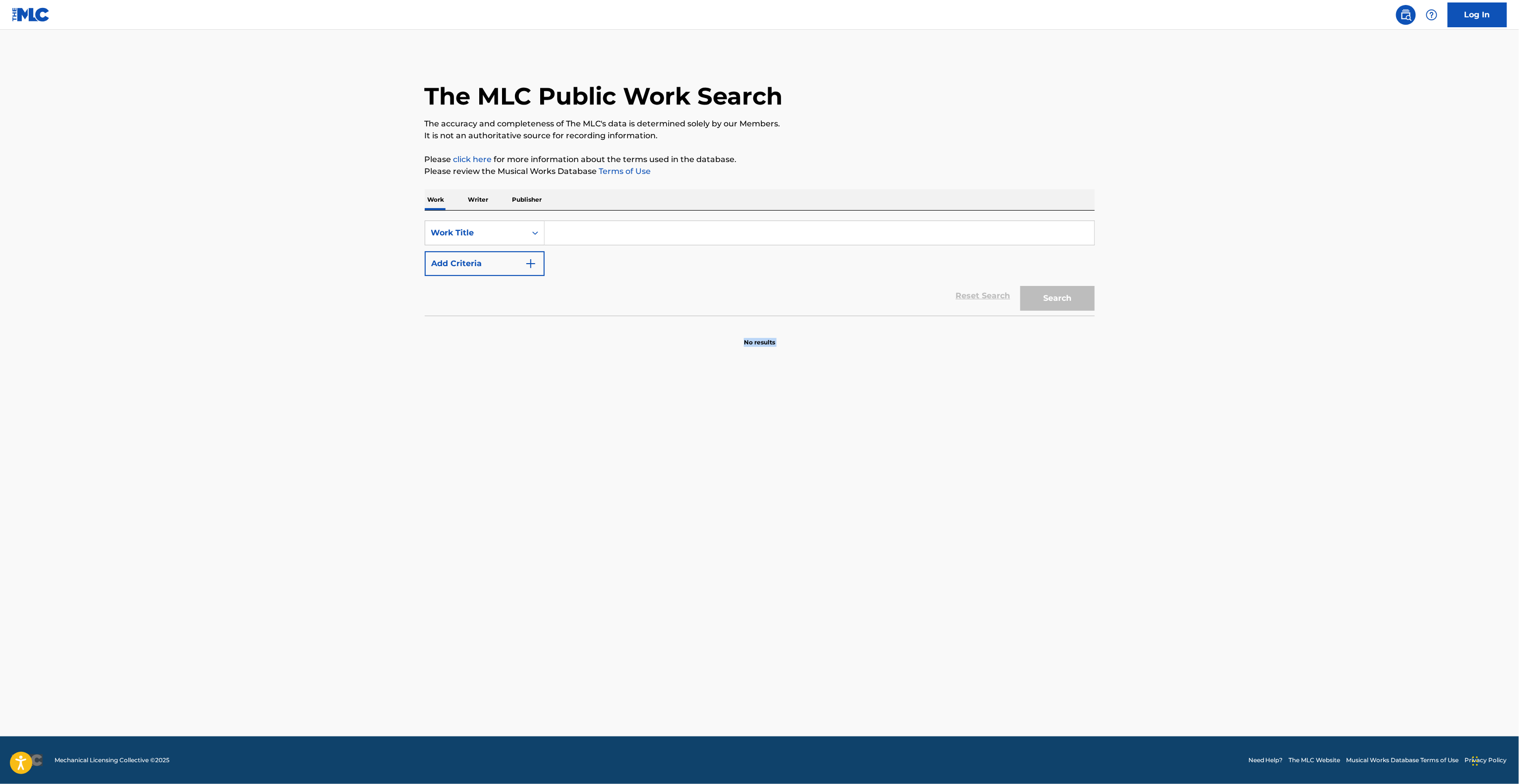
click at [872, 517] on main "The MLC Public Work Search The accuracy and completeness of The MLC's data is d…" at bounding box center [759, 383] width 1519 height 706
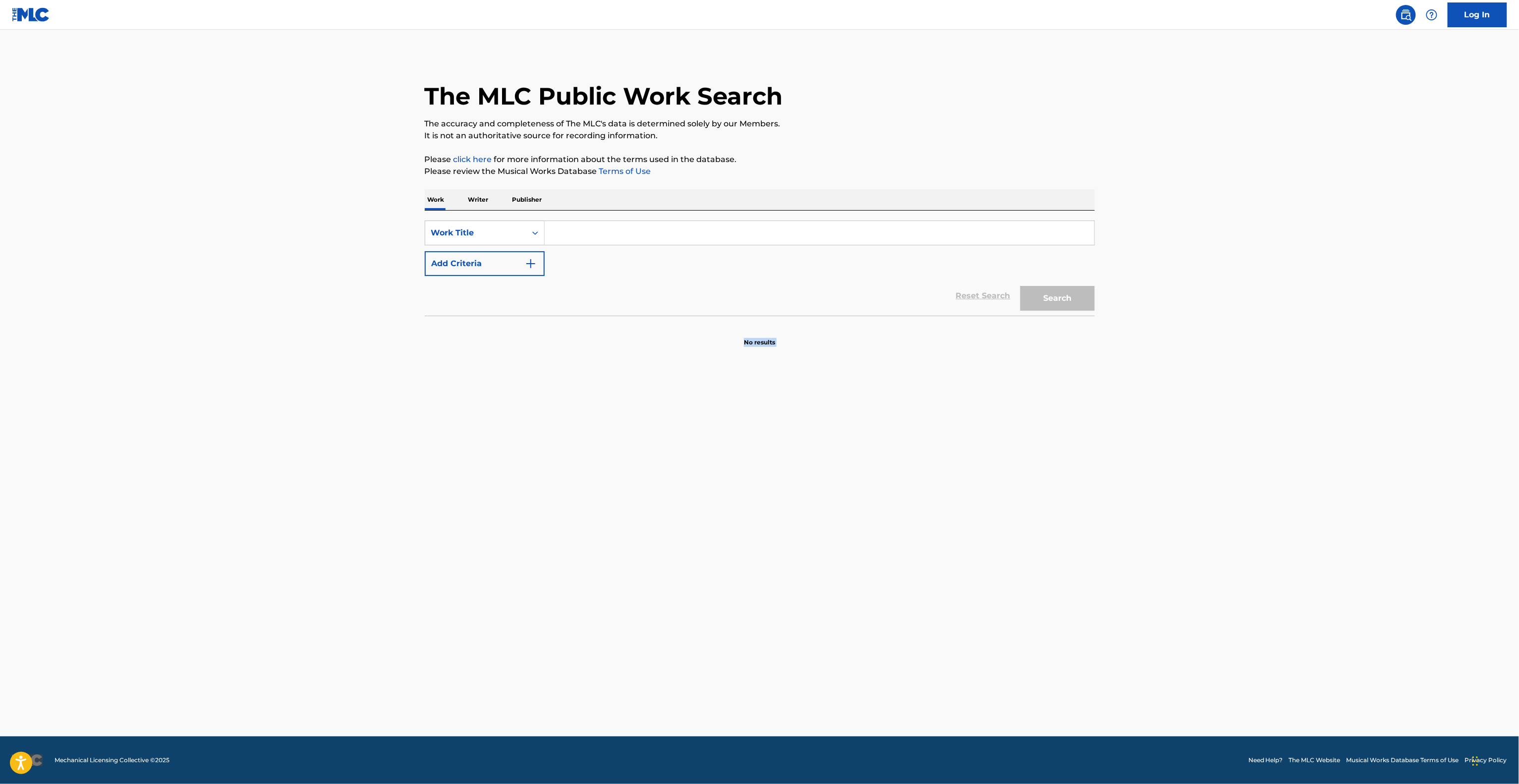
click at [872, 517] on main "The MLC Public Work Search The accuracy and completeness of The MLC's data is d…" at bounding box center [759, 383] width 1519 height 706
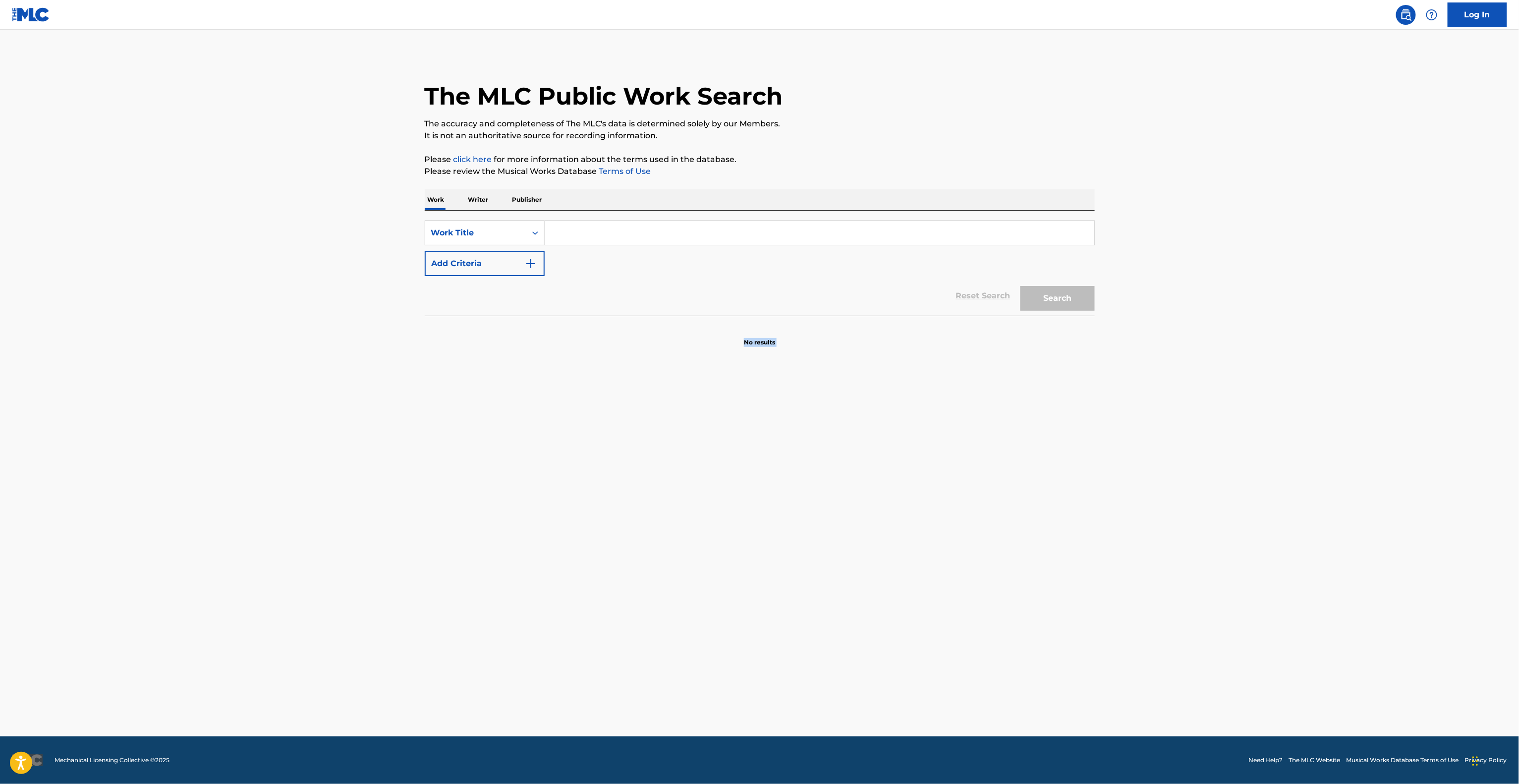
click at [872, 517] on main "The MLC Public Work Search The accuracy and completeness of The MLC's data is d…" at bounding box center [759, 383] width 1519 height 706
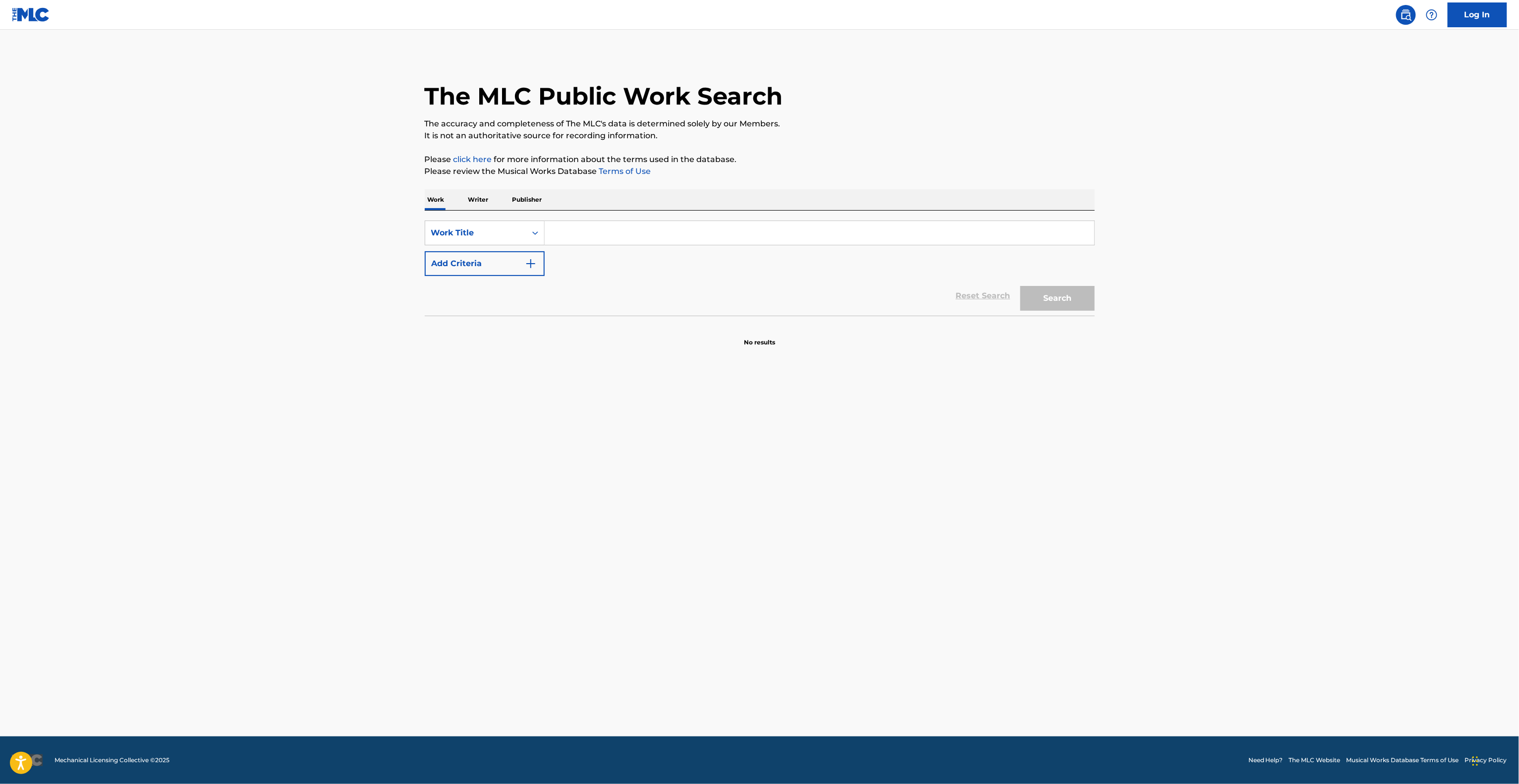
click at [872, 517] on main "The MLC Public Work Search The accuracy and completeness of The MLC's data is d…" at bounding box center [759, 383] width 1519 height 706
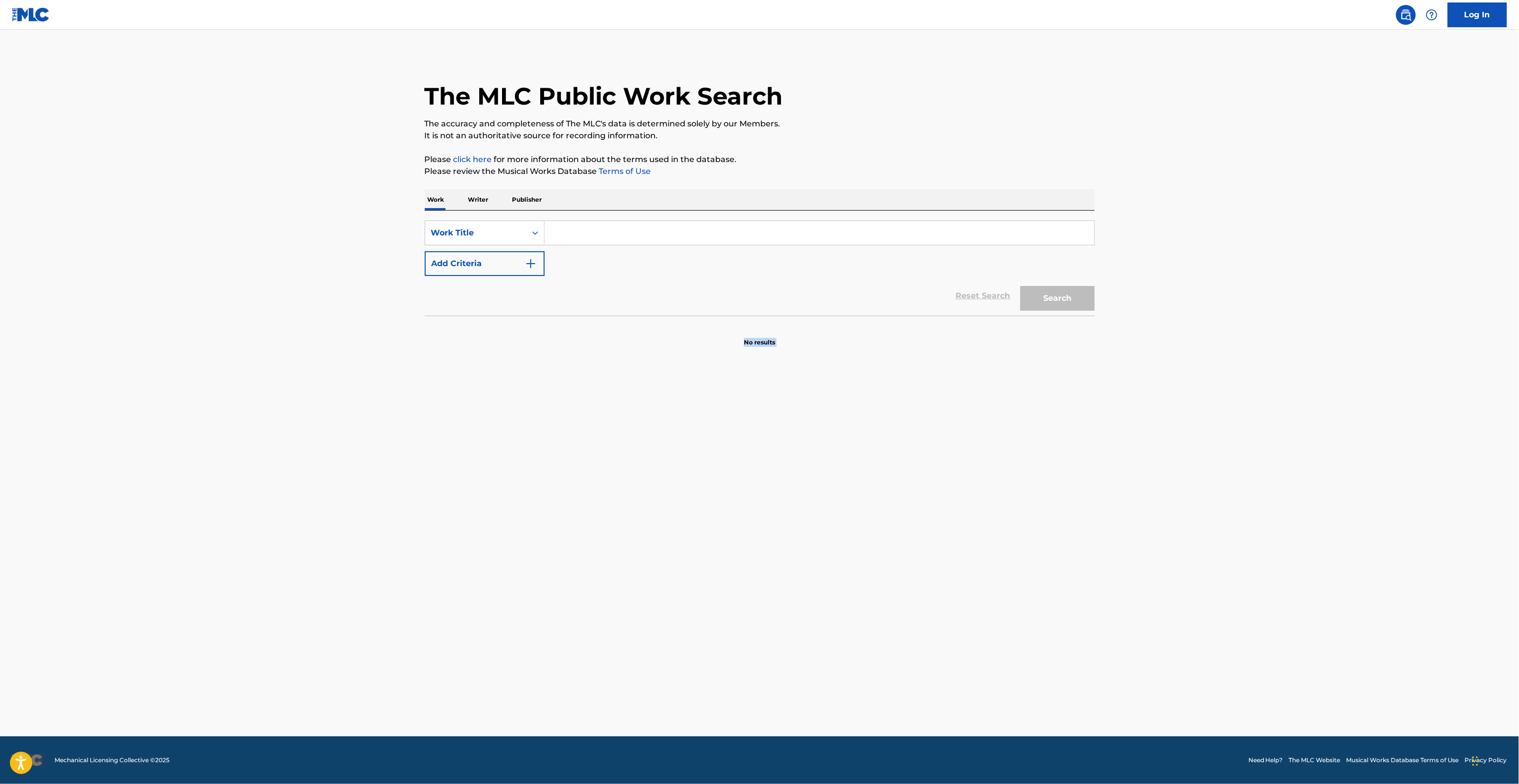
click at [872, 517] on main "The MLC Public Work Search The accuracy and completeness of The MLC's data is d…" at bounding box center [759, 383] width 1519 height 706
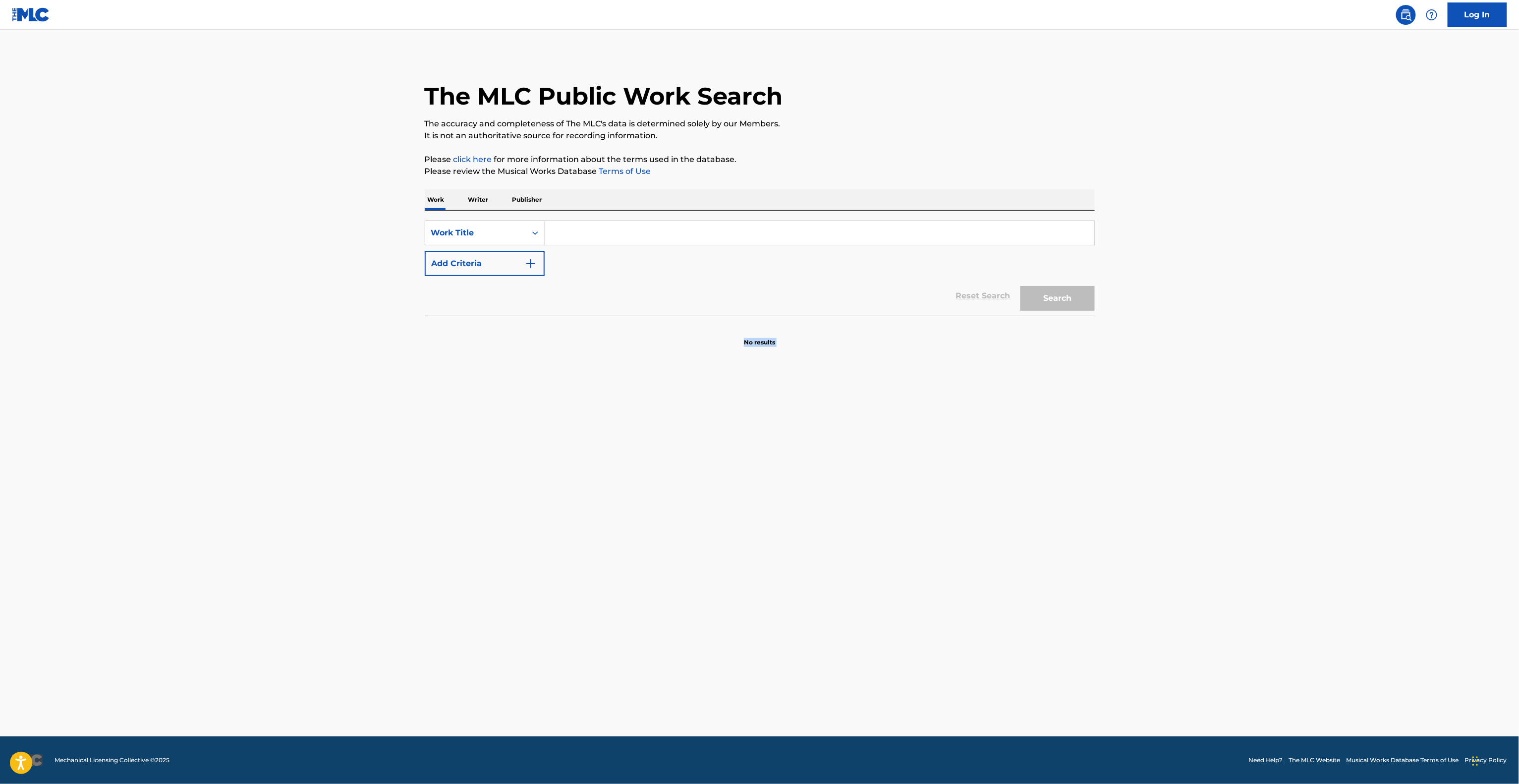
click at [872, 517] on main "The MLC Public Work Search The accuracy and completeness of The MLC's data is d…" at bounding box center [759, 383] width 1519 height 706
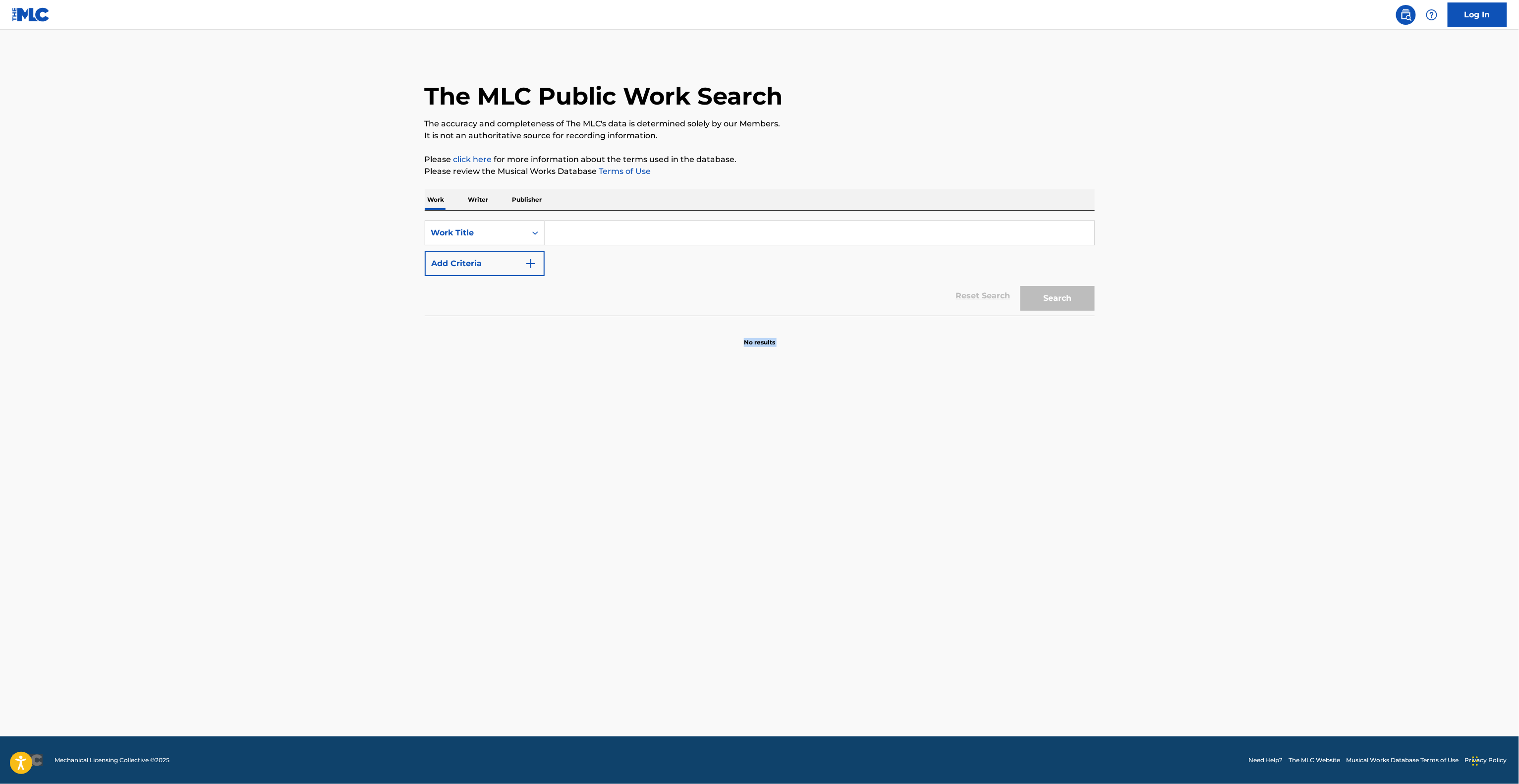
click at [872, 517] on main "The MLC Public Work Search The accuracy and completeness of The MLC's data is d…" at bounding box center [759, 383] width 1519 height 706
click at [867, 518] on main "The MLC Public Work Search The accuracy and completeness of The MLC's data is d…" at bounding box center [759, 383] width 1519 height 706
